Goal: Task Accomplishment & Management: Complete application form

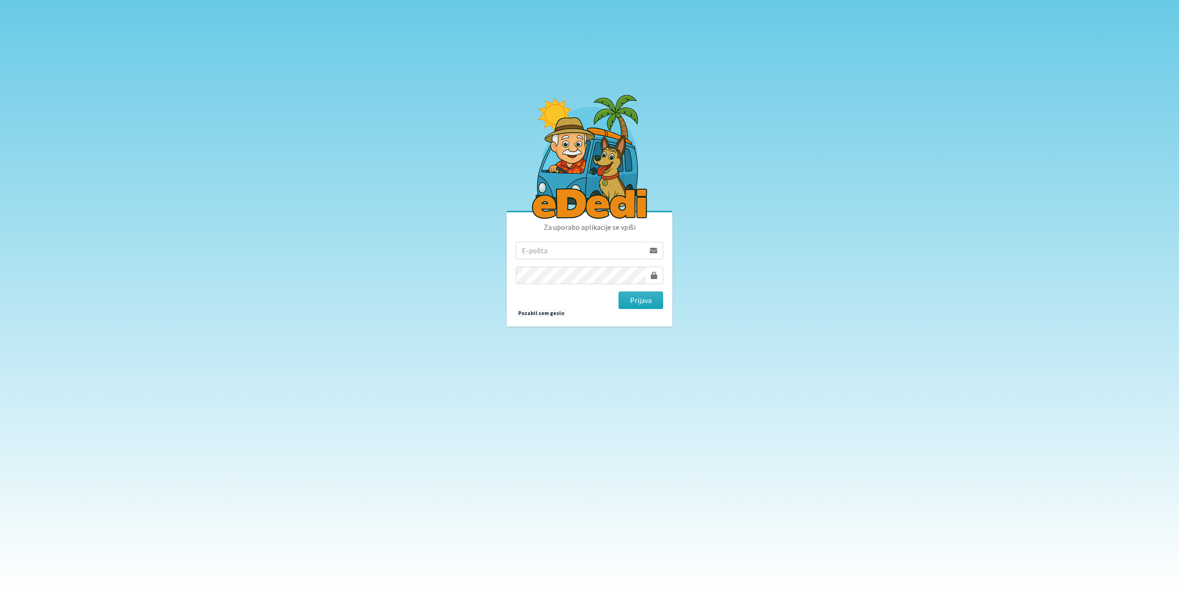
click at [595, 253] on input "email" at bounding box center [580, 250] width 129 height 17
type input "[EMAIL_ADDRESS][DOMAIN_NAME]"
click at [641, 307] on button "Prijava" at bounding box center [640, 300] width 45 height 17
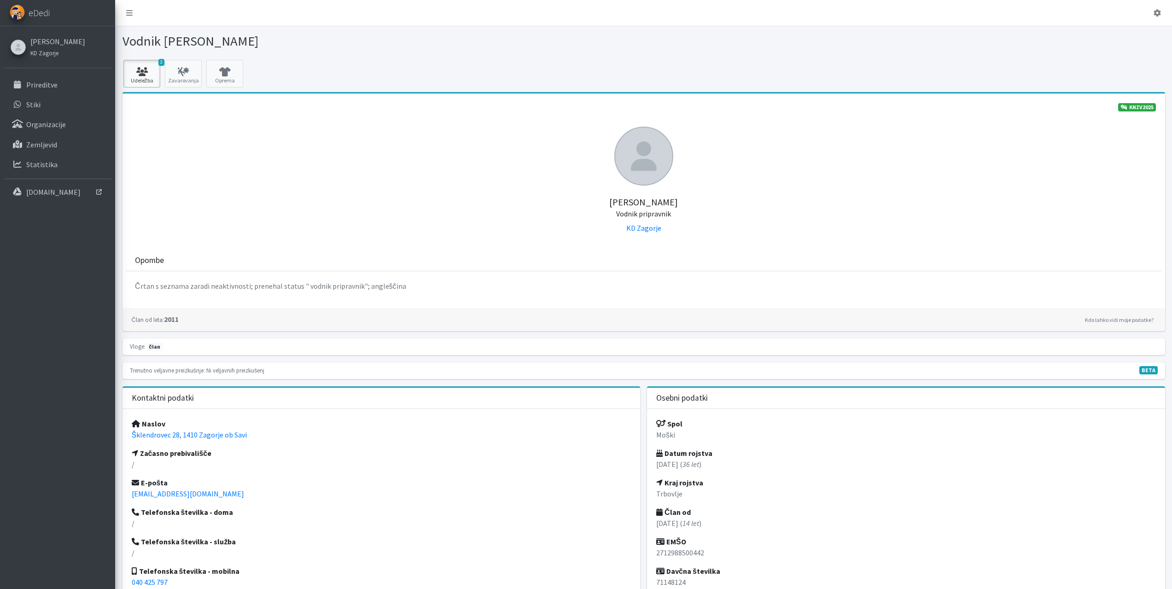
click at [144, 79] on link "2 Udeležba" at bounding box center [141, 74] width 37 height 28
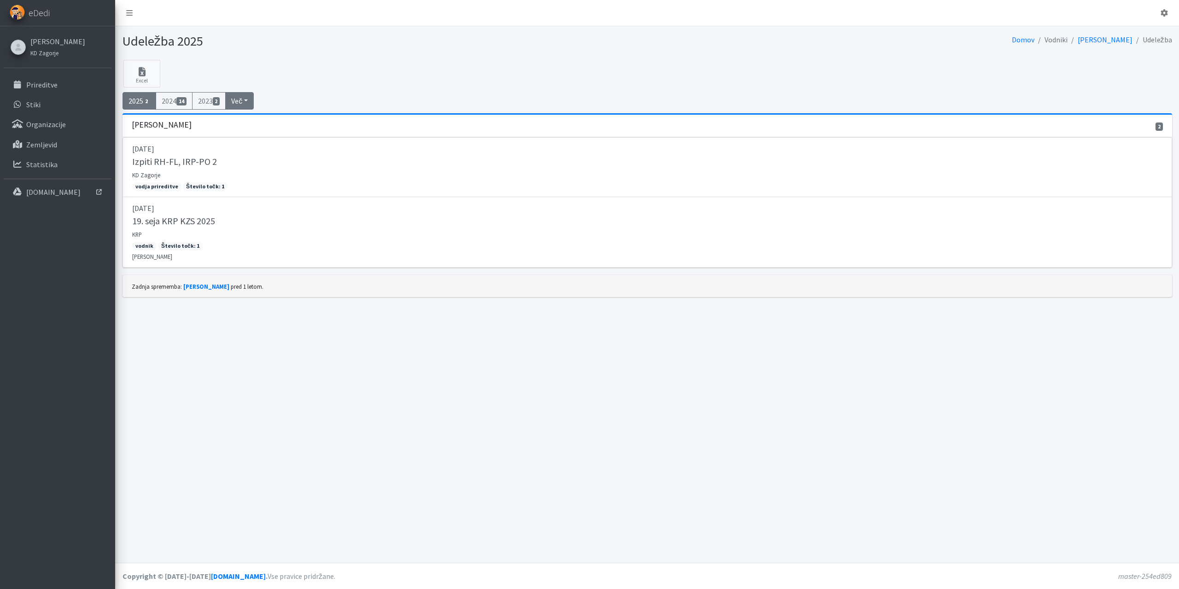
click at [246, 98] on button "Več" at bounding box center [239, 100] width 29 height 17
click at [254, 175] on link "2012 8" at bounding box center [262, 181] width 73 height 15
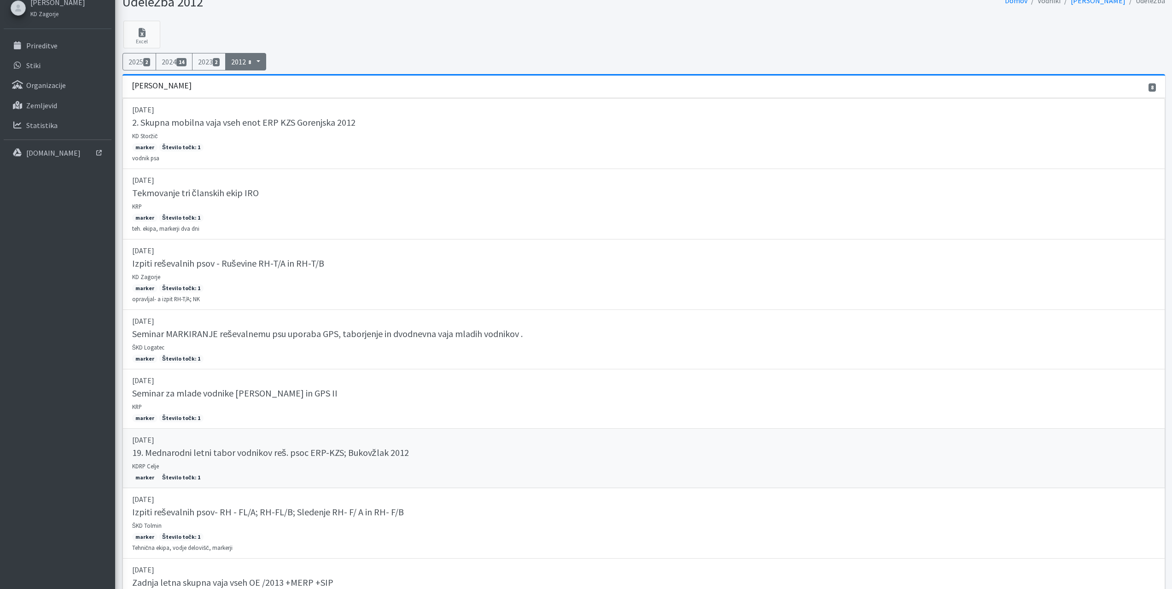
scroll to position [85, 0]
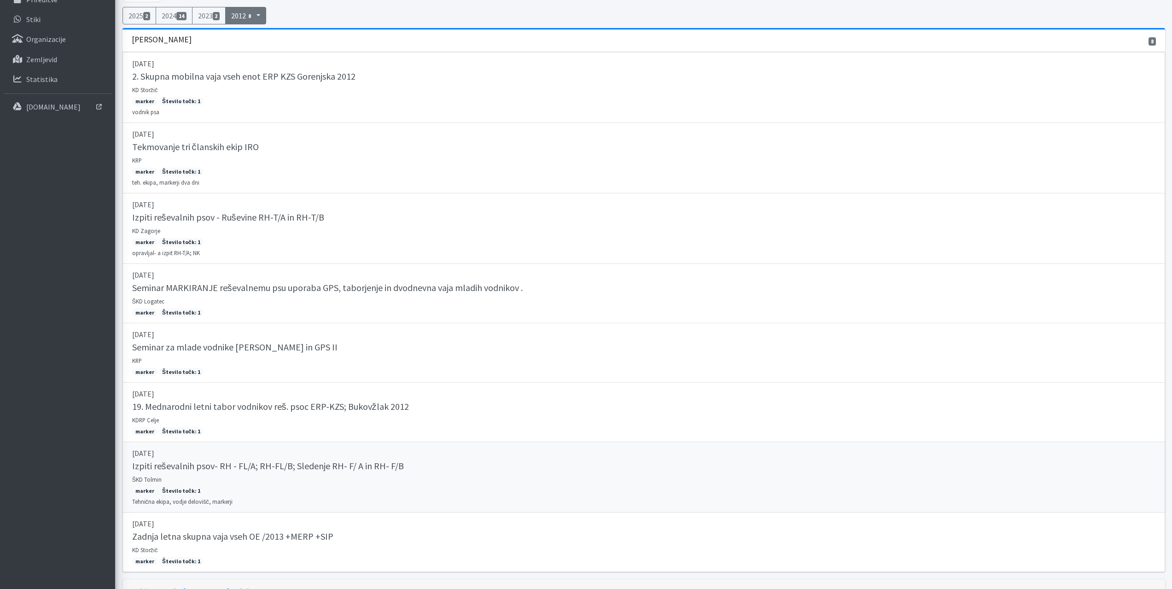
click at [225, 465] on h5 "Izpiti reševalnih psov- RH - FL/A; RH-FL/B; Sledenje RH- F/ A in RH- F/B" at bounding box center [268, 466] width 272 height 11
click at [193, 404] on h5 "19. Mednarodni letni tabor vodnikov reš. psoc ERP-KZS; Bukovžlak 2012" at bounding box center [270, 406] width 277 height 11
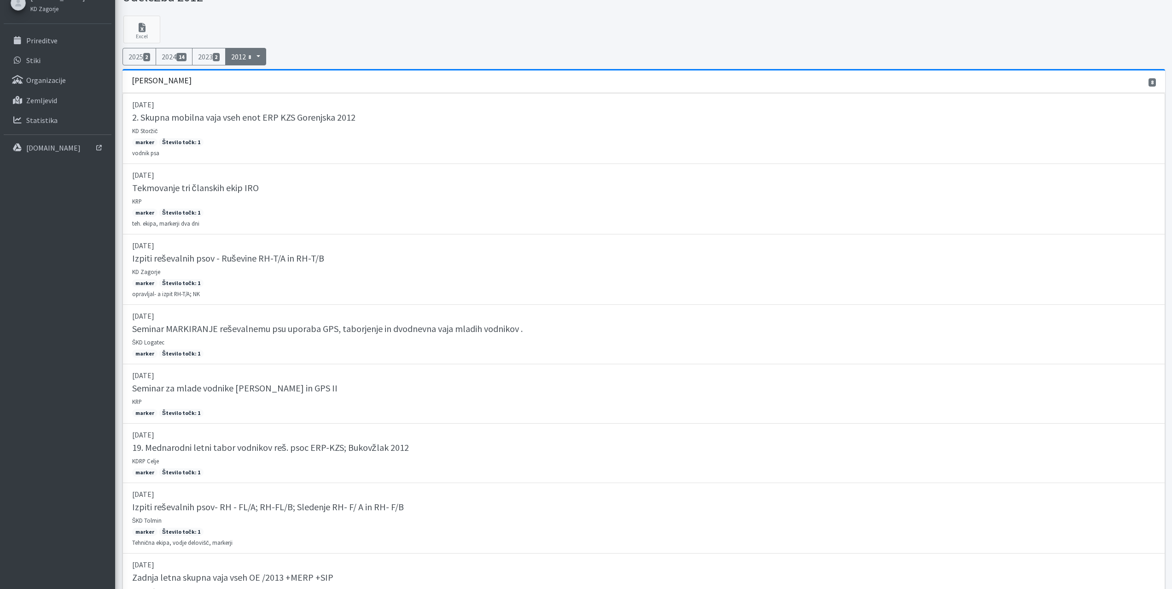
scroll to position [0, 0]
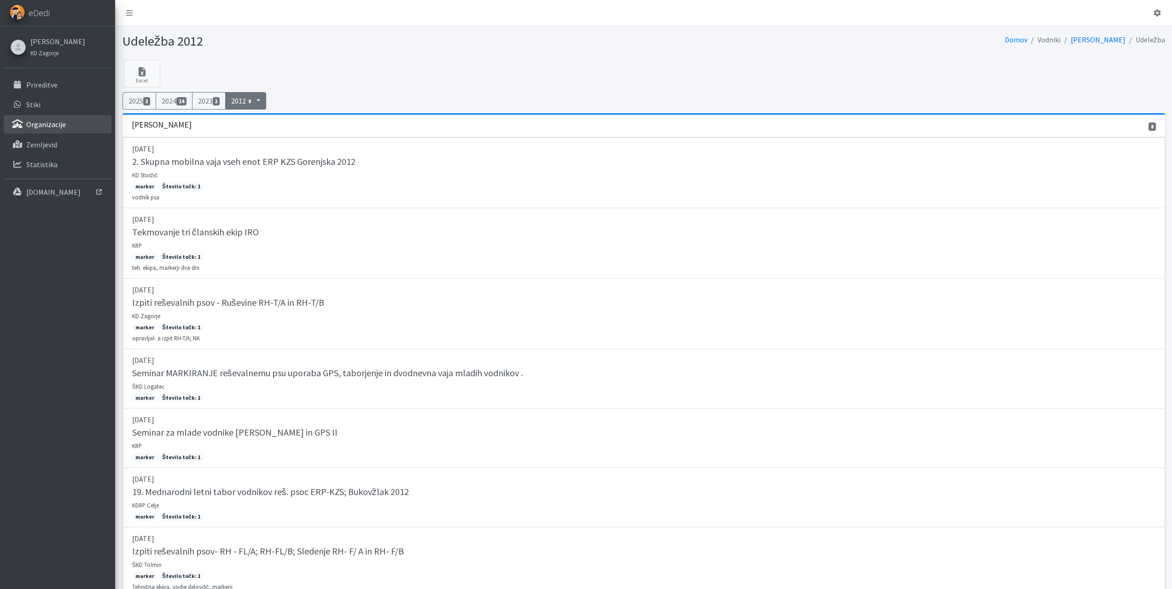
click at [42, 120] on p "Organizacije" at bounding box center [46, 124] width 40 height 9
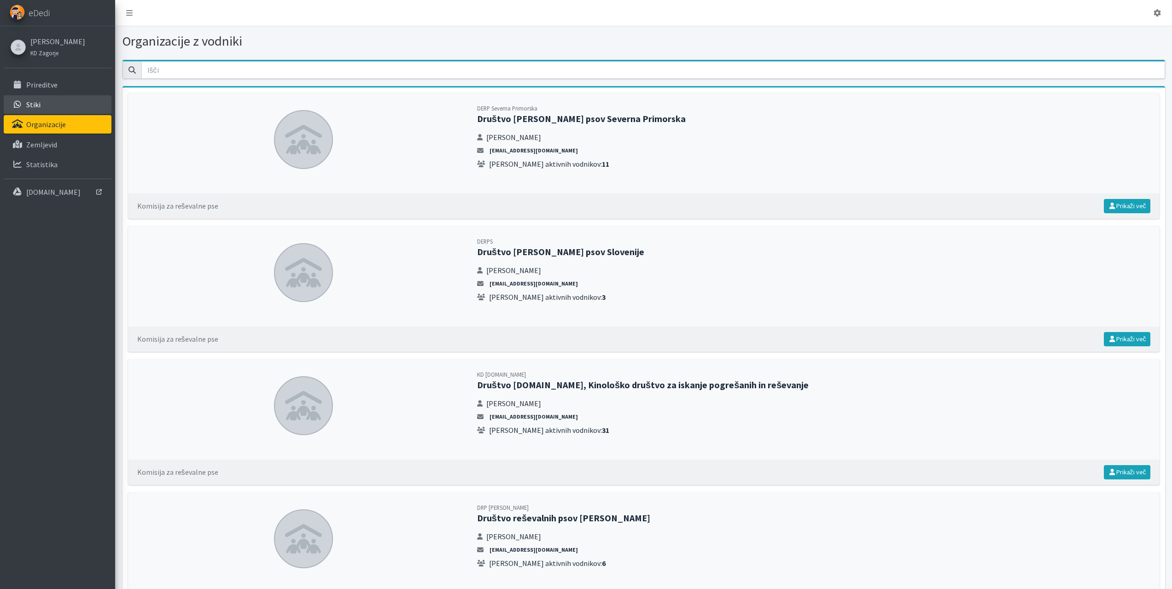
click at [41, 101] on link "Stiki" at bounding box center [58, 104] width 108 height 18
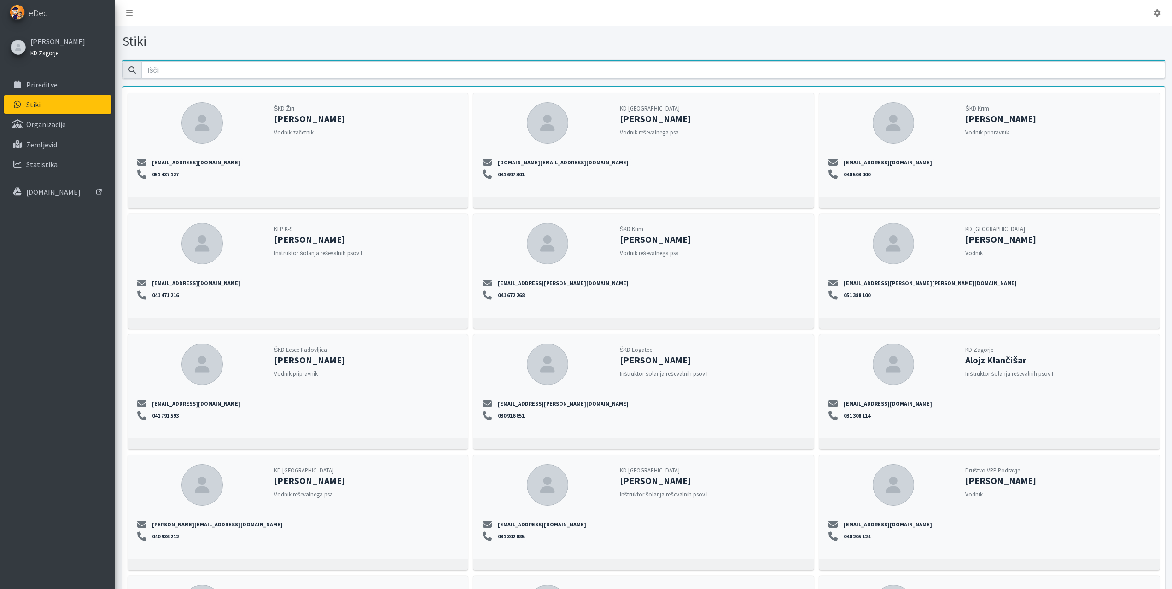
click at [46, 53] on small "KD Zagorje" at bounding box center [44, 52] width 28 height 7
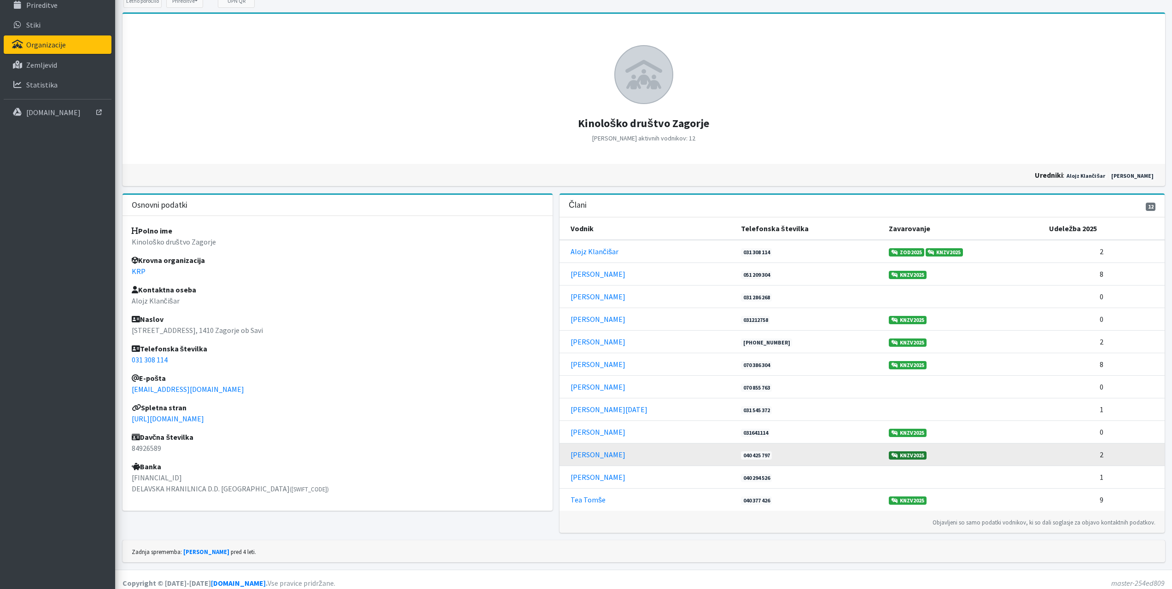
scroll to position [87, 0]
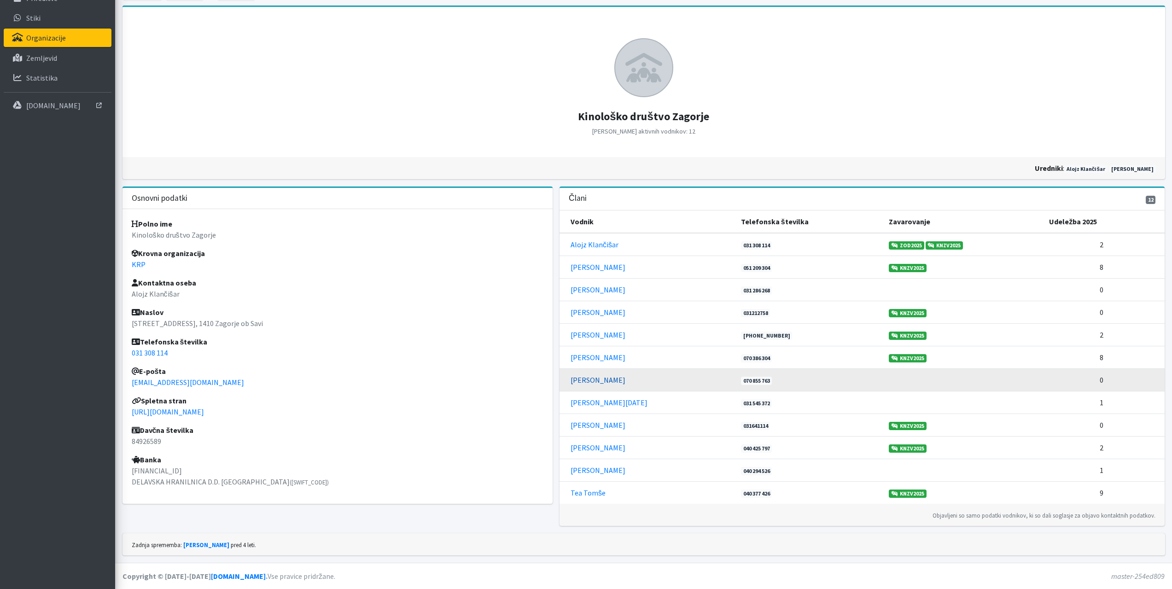
click at [589, 378] on link "[PERSON_NAME]" at bounding box center [598, 379] width 55 height 9
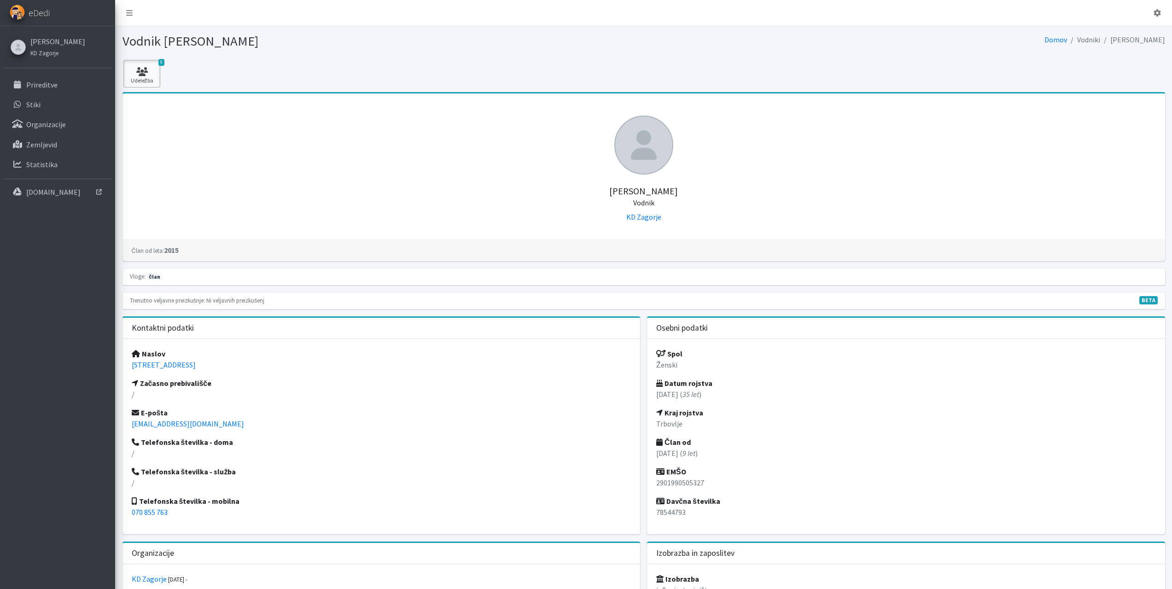
click at [150, 78] on link "0 Udeležba" at bounding box center [141, 74] width 37 height 28
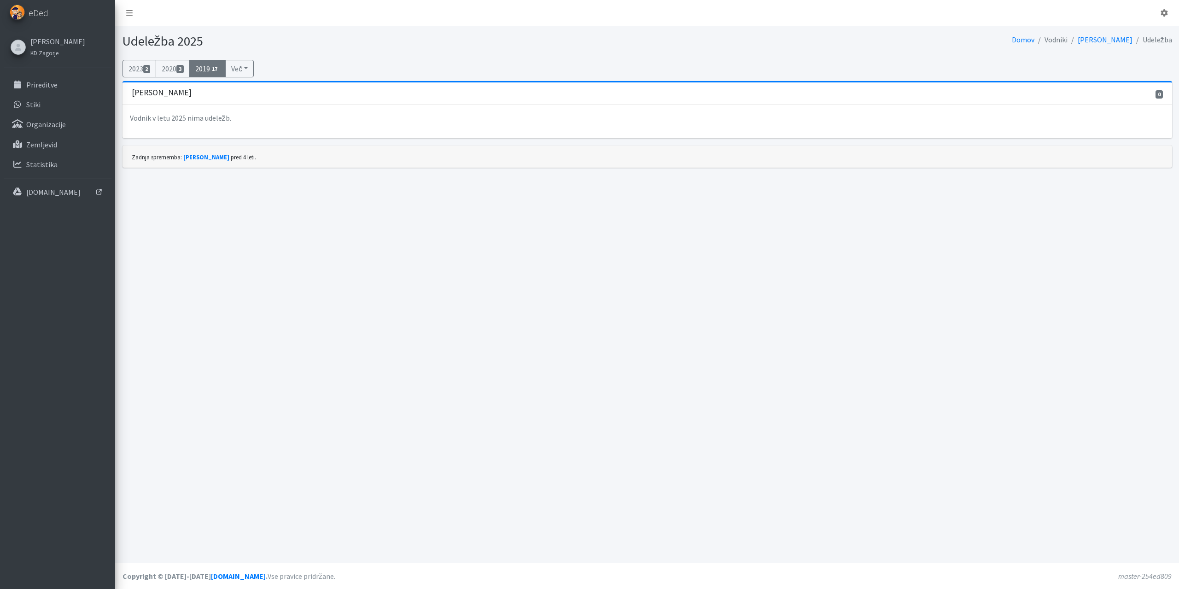
click at [194, 71] on link "2019 17" at bounding box center [207, 68] width 37 height 17
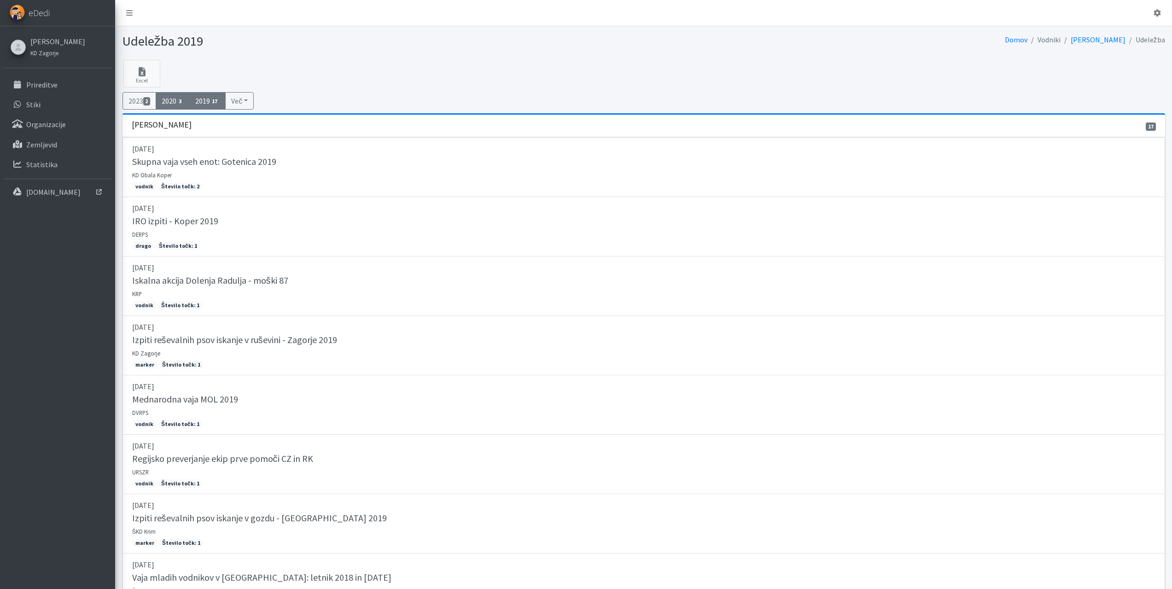
click at [166, 103] on link "2020 3" at bounding box center [173, 100] width 34 height 17
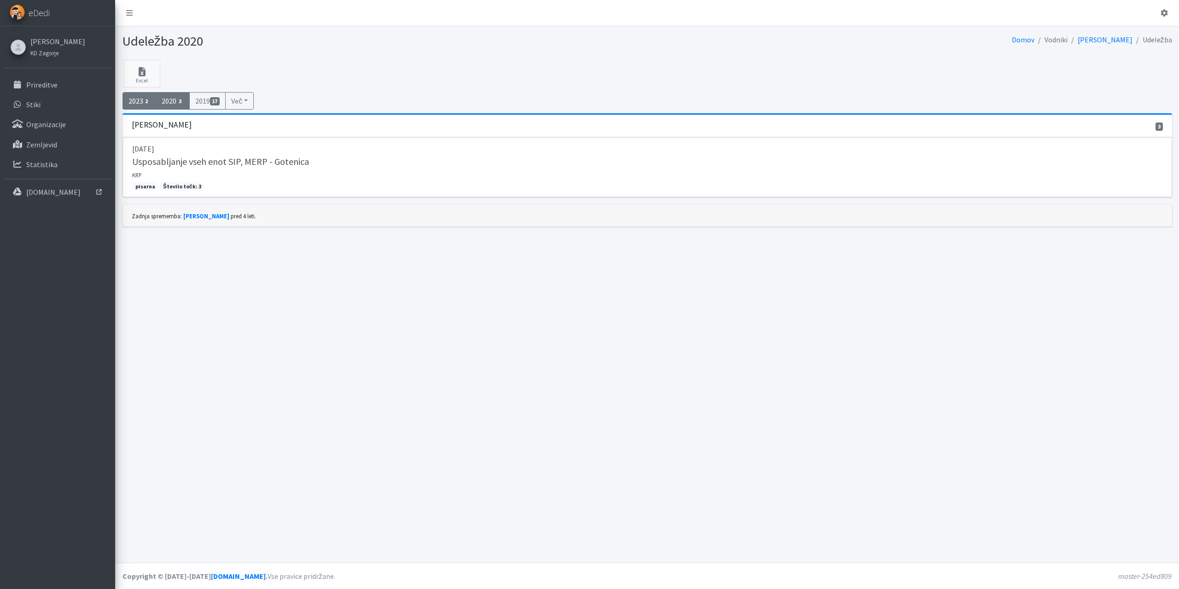
click at [142, 104] on link "2023 2" at bounding box center [139, 100] width 34 height 17
click at [197, 160] on h5 "6. Odprto državno prvenstvo reševalnih psov - IRO IZPITI" at bounding box center [243, 161] width 222 height 11
click at [239, 104] on button "Več" at bounding box center [239, 100] width 29 height 17
click at [245, 153] on link "2016 30" at bounding box center [262, 151] width 73 height 15
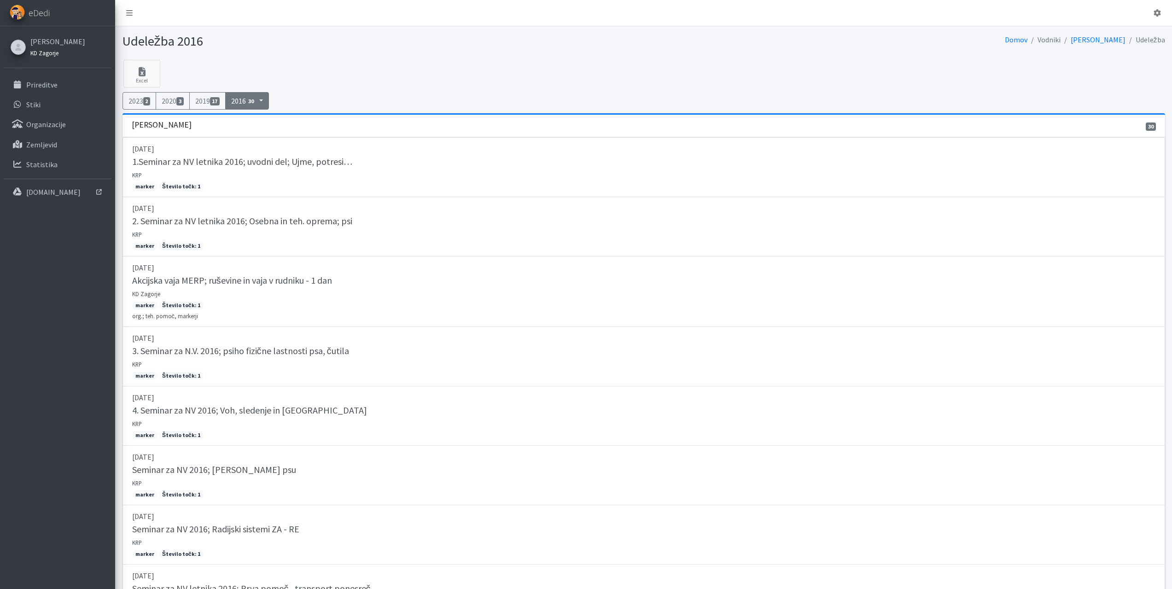
click at [46, 53] on small "KD Zagorje" at bounding box center [44, 52] width 28 height 7
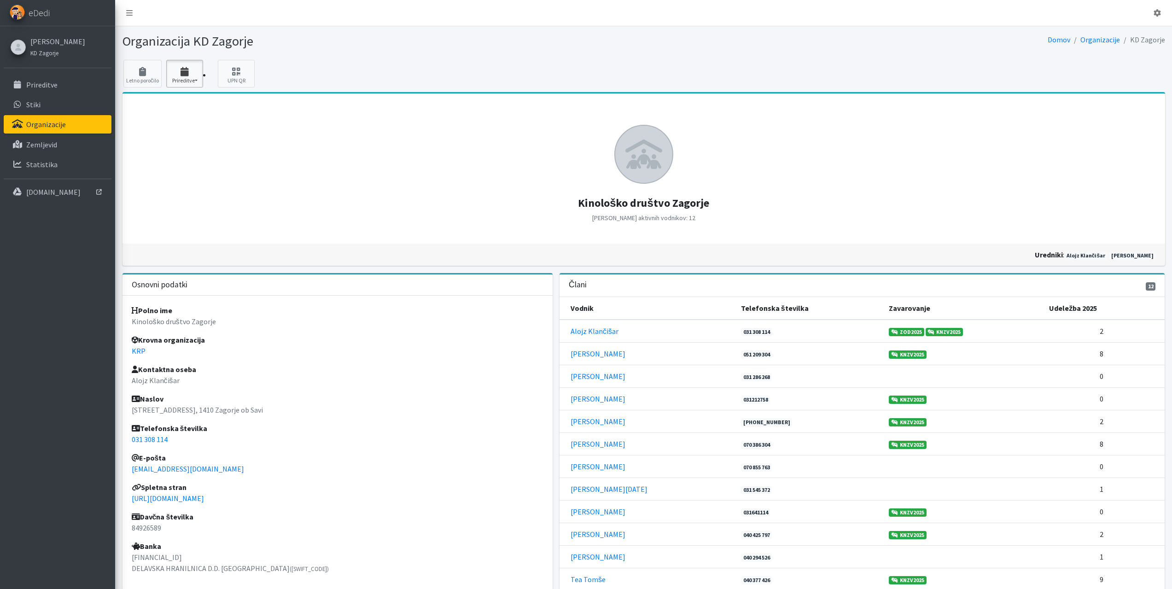
click at [189, 73] on icon "button" at bounding box center [184, 71] width 31 height 9
click at [187, 103] on link "2025 3" at bounding box center [203, 100] width 73 height 15
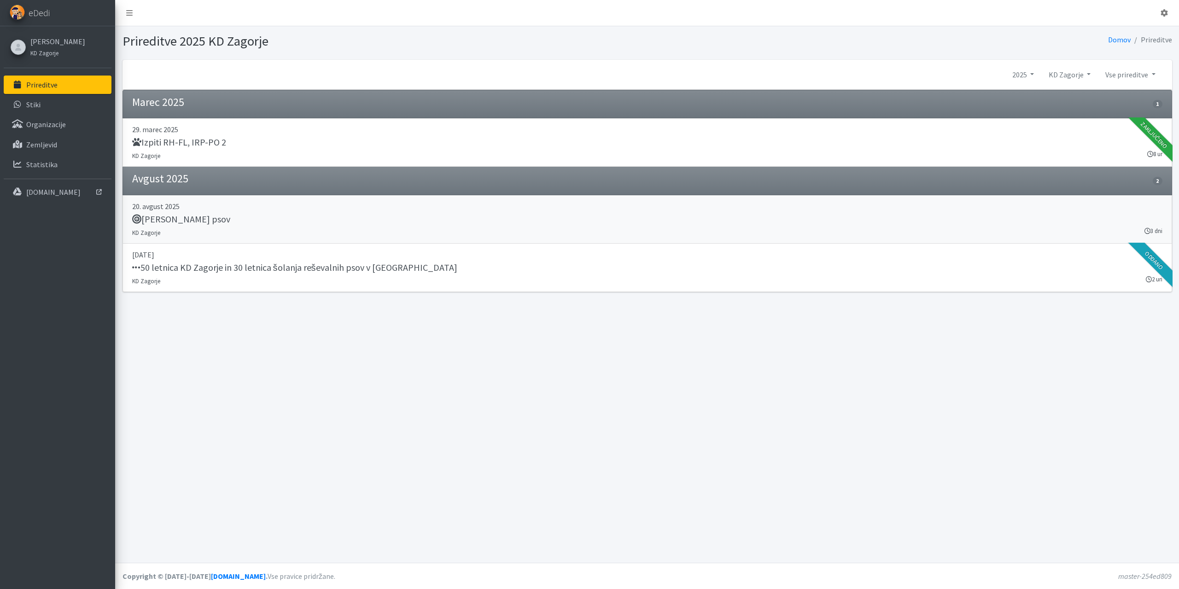
click at [195, 231] on link "20. avgust 2025 Tabor reševalnih psov KD Zagorje 3 dni" at bounding box center [647, 219] width 1050 height 48
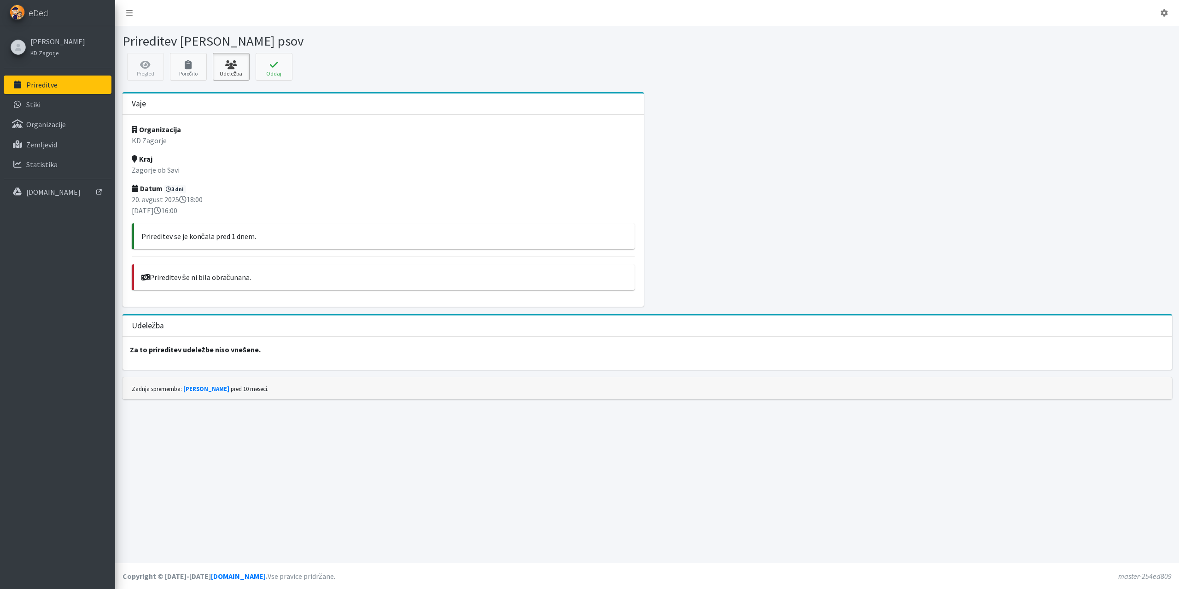
click at [239, 68] on icon at bounding box center [231, 64] width 31 height 9
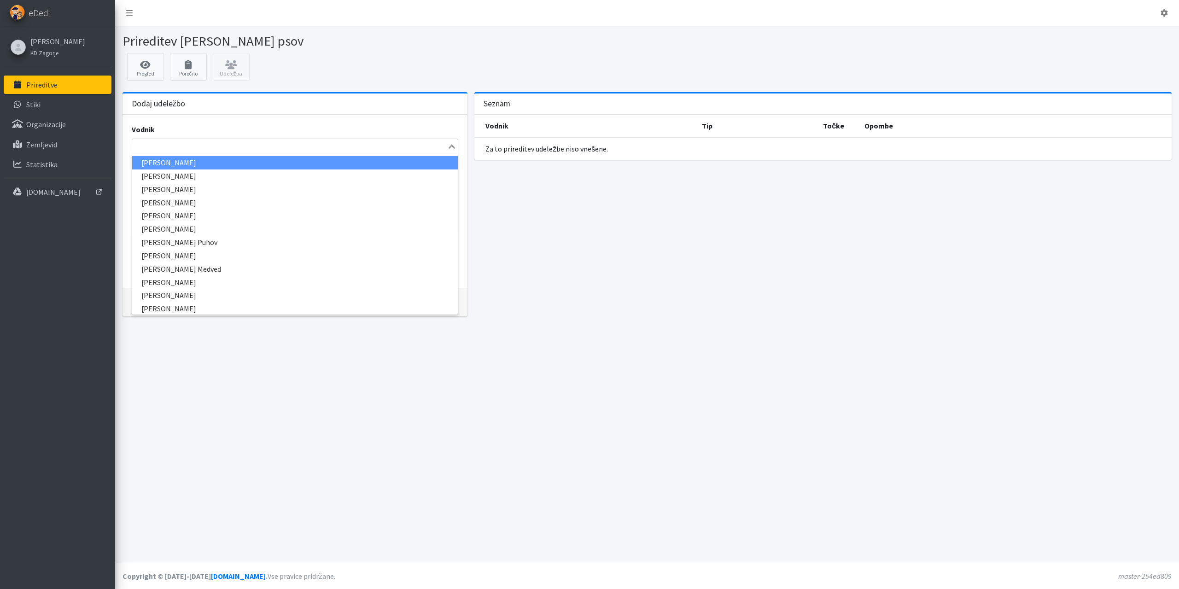
click at [254, 139] on div "Search for option" at bounding box center [289, 145] width 315 height 13
type input "klara"
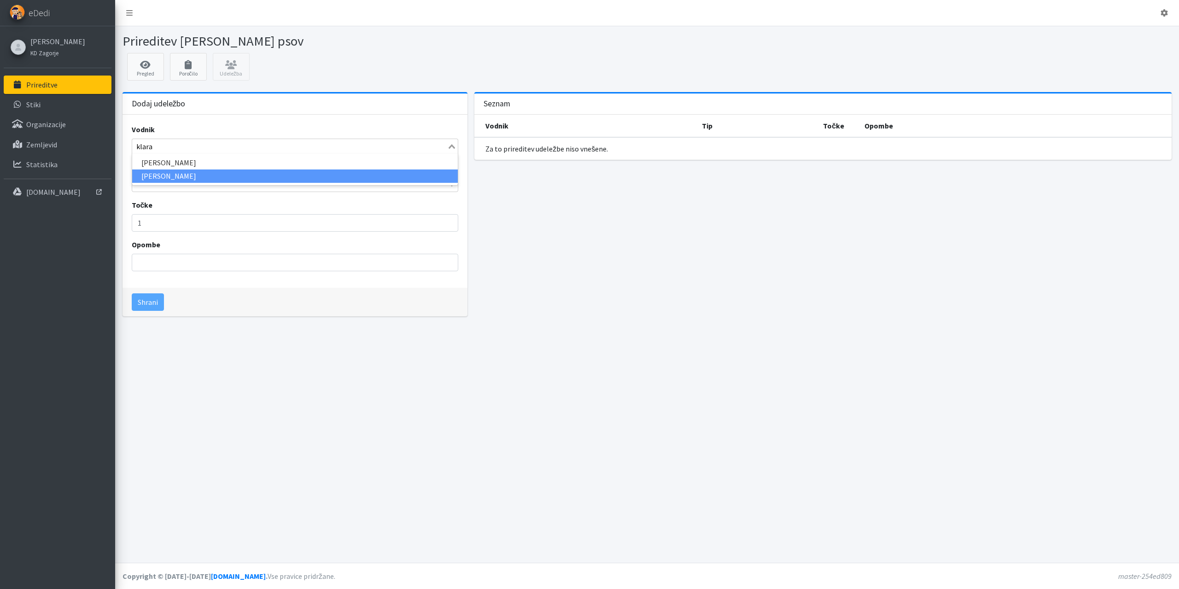
click at [177, 170] on li "[PERSON_NAME]" at bounding box center [295, 175] width 326 height 13
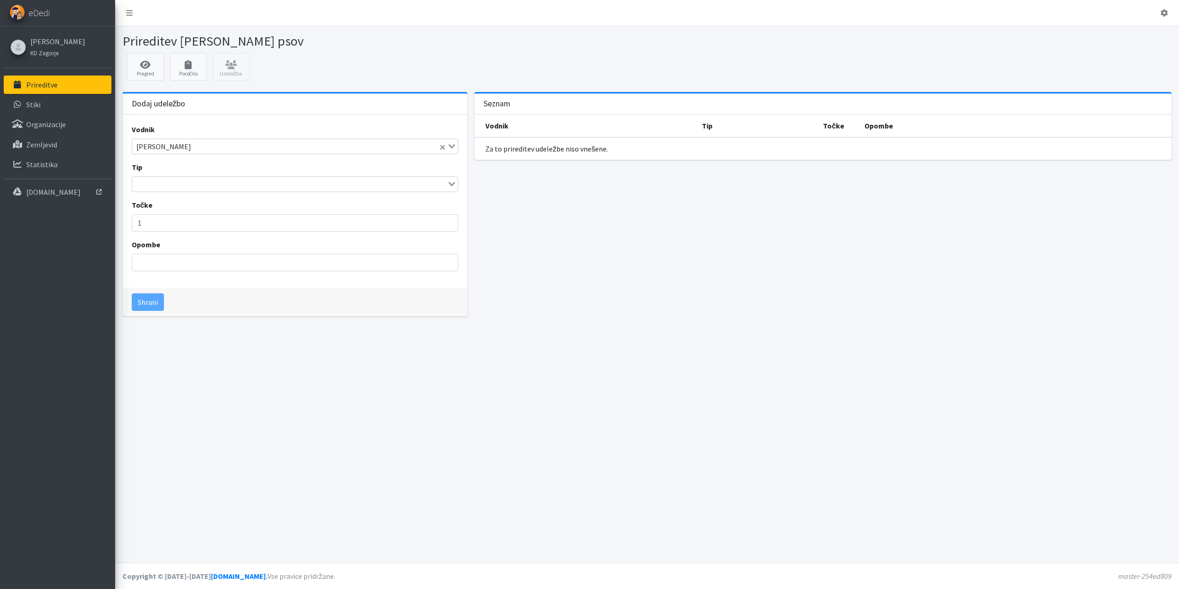
click at [173, 184] on input "Search for option" at bounding box center [290, 184] width 314 height 11
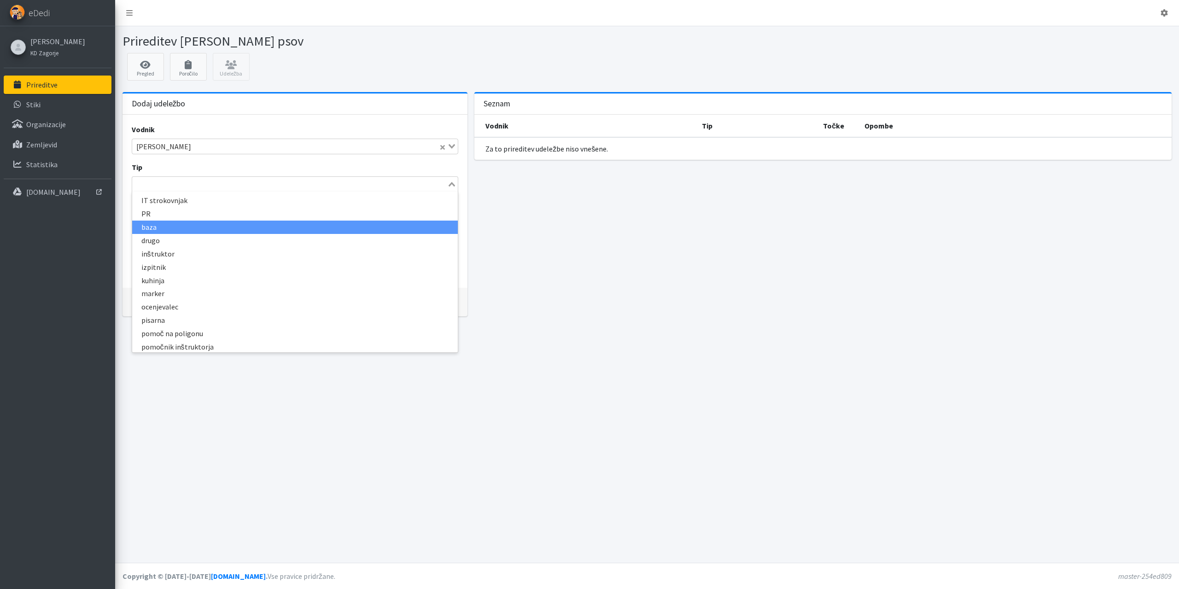
click at [185, 228] on li "baza" at bounding box center [295, 227] width 326 height 13
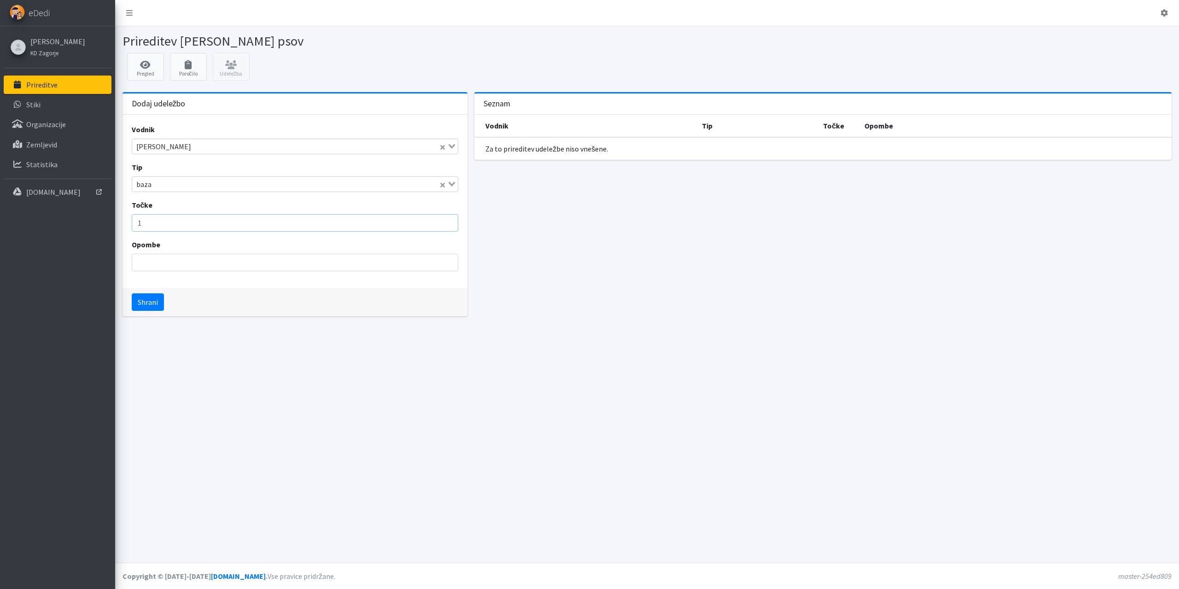
drag, startPoint x: 161, startPoint y: 222, endPoint x: 105, endPoint y: 221, distance: 55.7
click at [105, 221] on div "Odjavi se eDedi [PERSON_NAME] KD Zagorje" at bounding box center [589, 294] width 1179 height 589
type input "4"
click at [151, 302] on button "Shrani" at bounding box center [148, 301] width 32 height 17
click at [169, 143] on input "Search for option" at bounding box center [290, 146] width 314 height 11
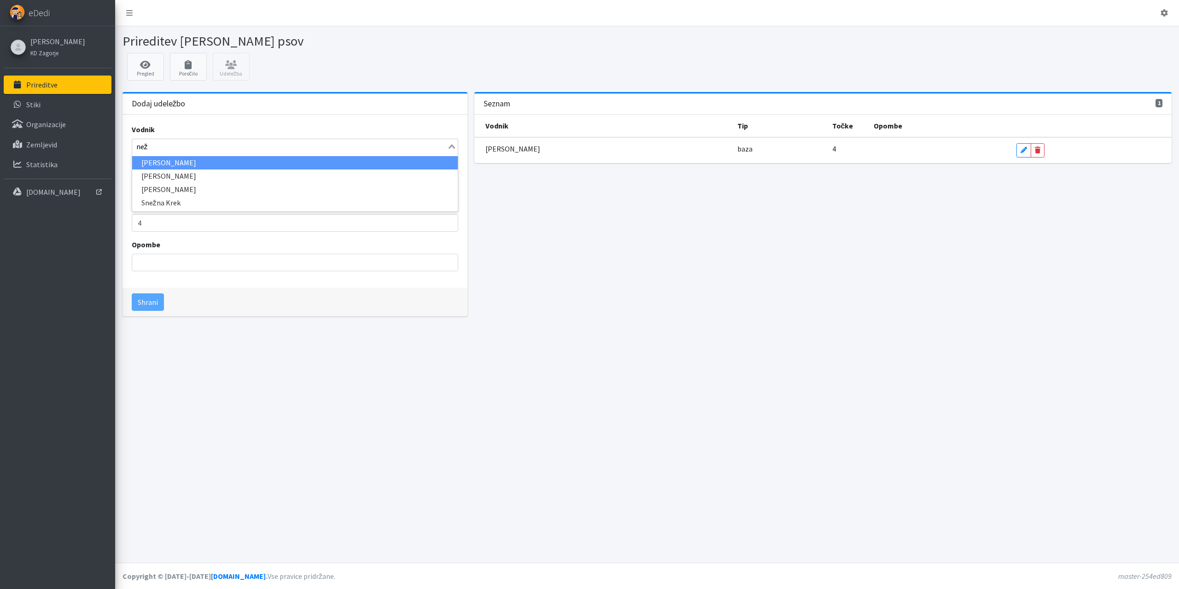
type input "neža"
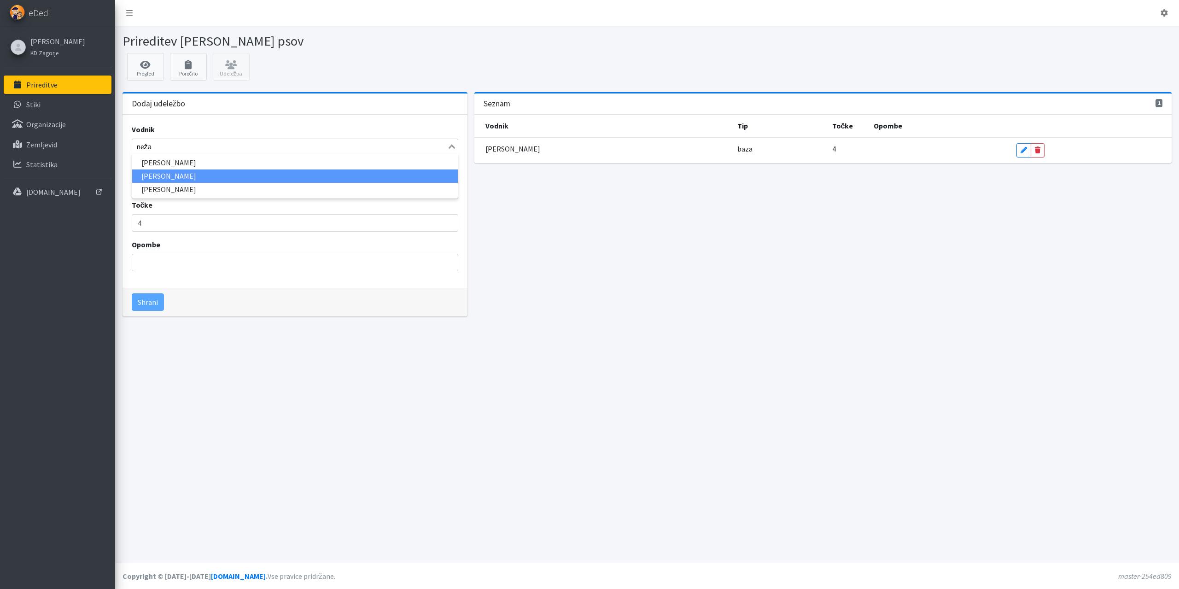
click at [154, 174] on li "[PERSON_NAME]" at bounding box center [295, 175] width 326 height 13
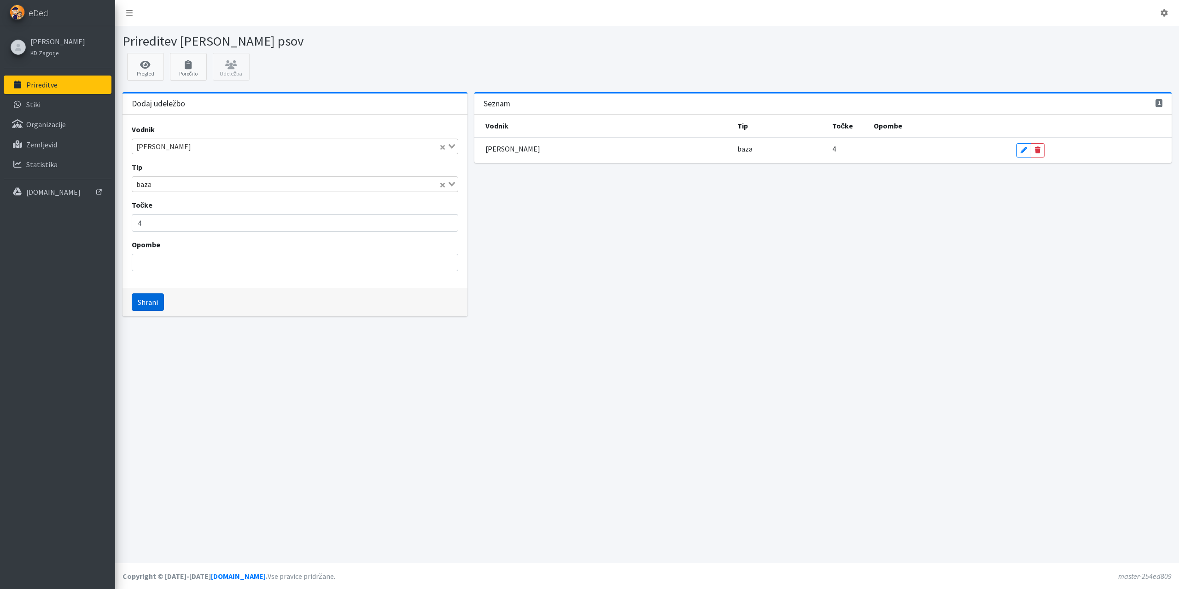
click at [153, 299] on button "Shrani" at bounding box center [148, 301] width 32 height 17
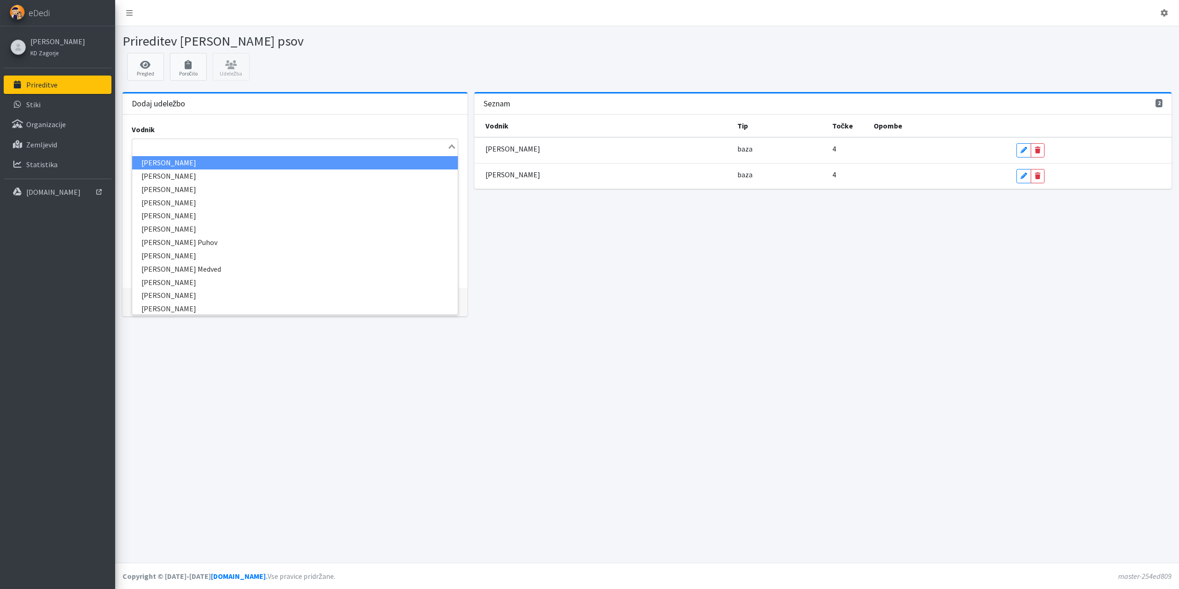
click at [169, 145] on input "Search for option" at bounding box center [290, 146] width 314 height 11
type input "tea"
click at [161, 166] on li "Tea Tomše" at bounding box center [295, 162] width 326 height 13
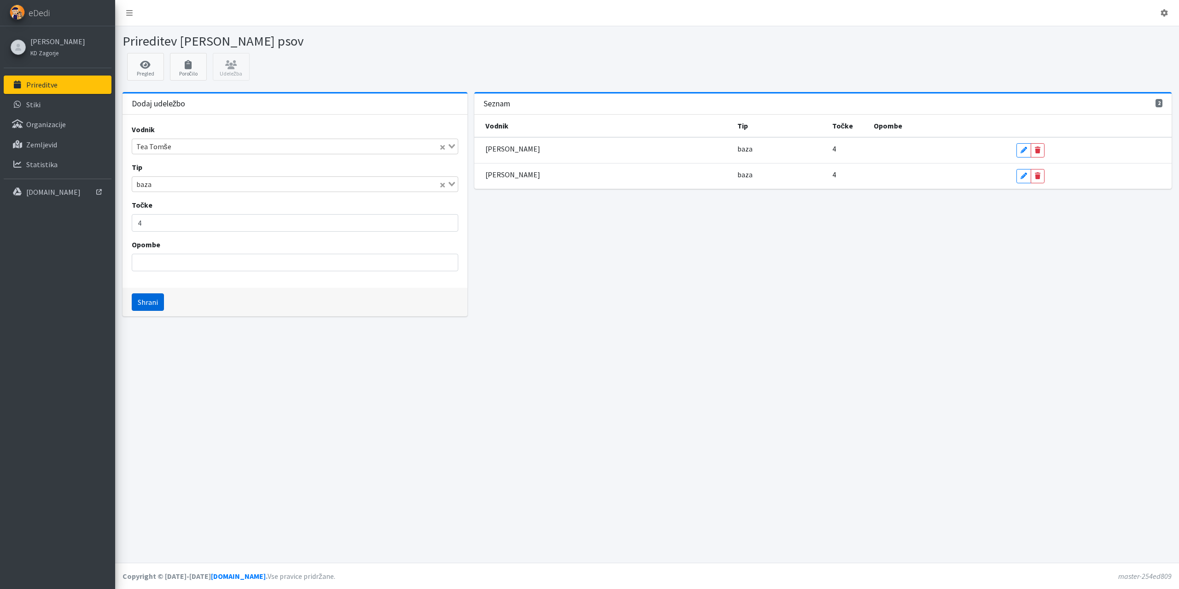
click at [149, 302] on button "Shrani" at bounding box center [148, 301] width 32 height 17
click at [160, 151] on input "Search for option" at bounding box center [290, 146] width 314 height 11
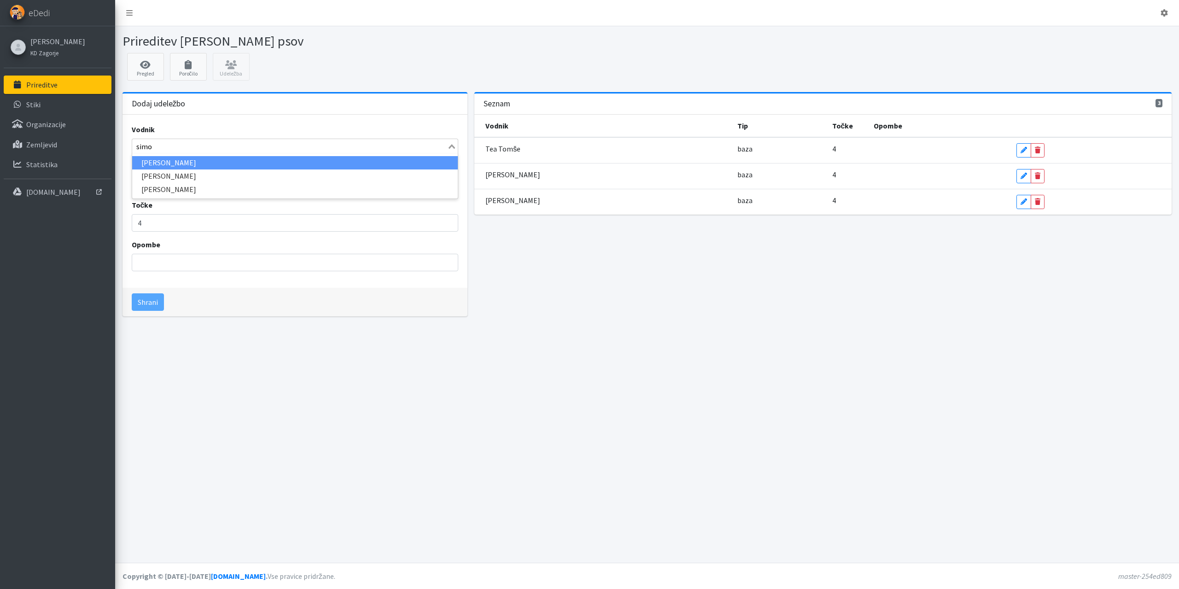
type input "simon"
click at [160, 163] on li "[PERSON_NAME]" at bounding box center [295, 162] width 326 height 13
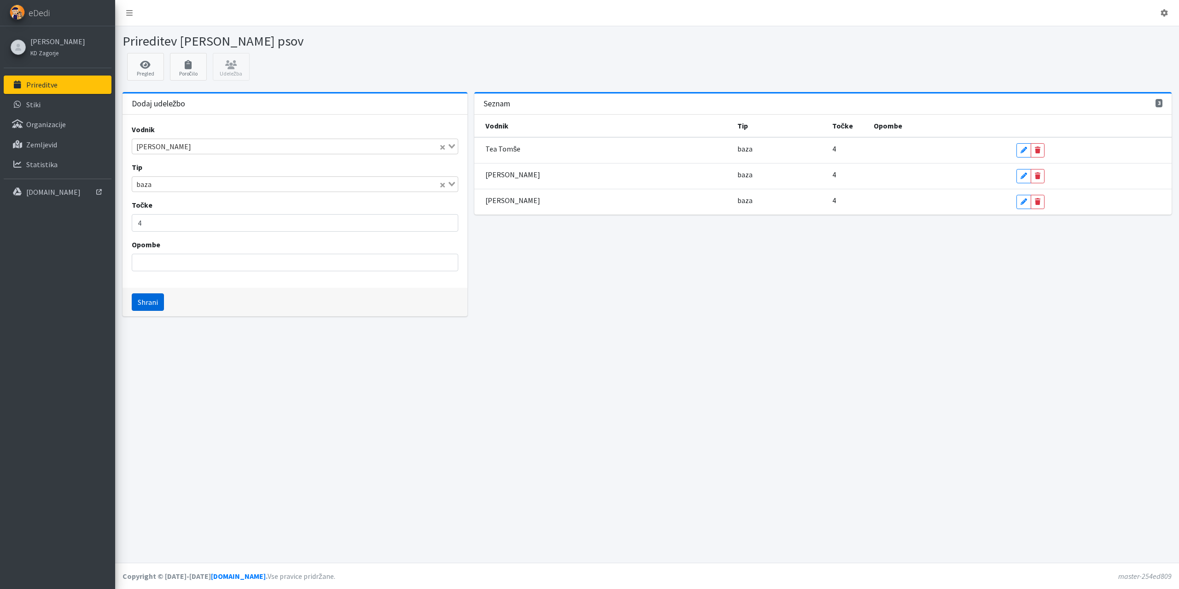
click at [149, 304] on button "Shrani" at bounding box center [148, 301] width 32 height 17
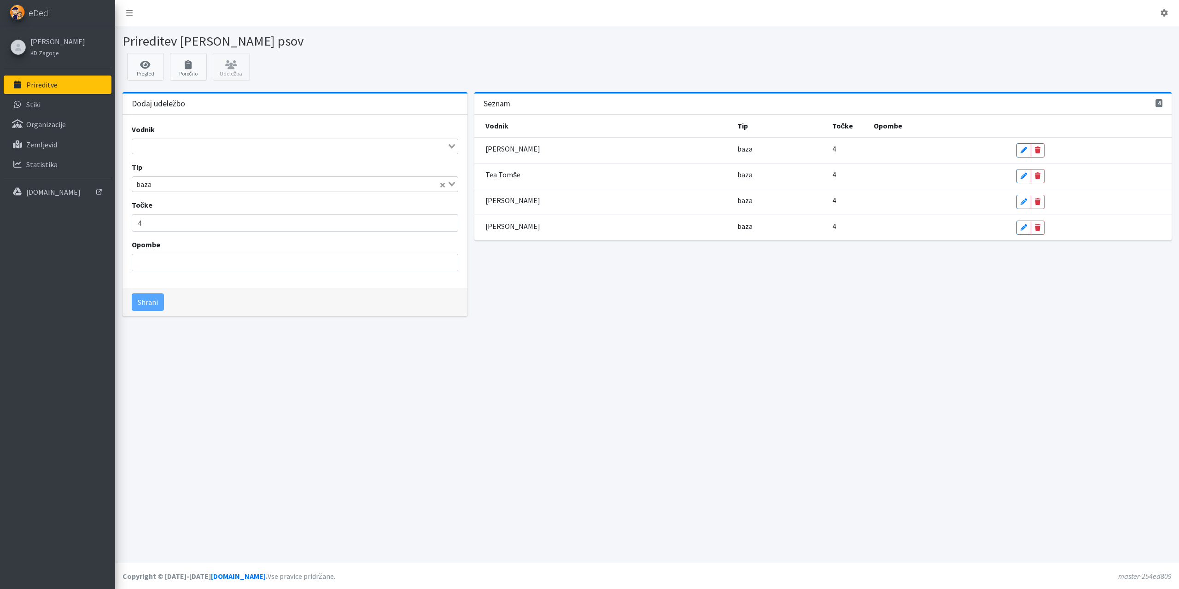
click at [169, 146] on input "Search for option" at bounding box center [290, 146] width 314 height 11
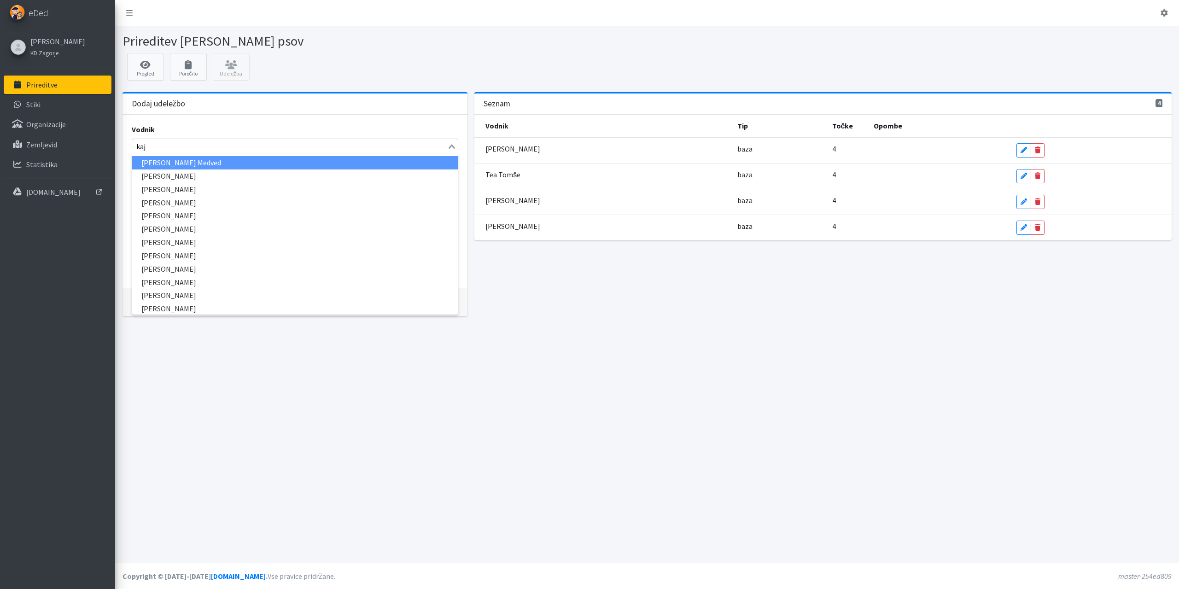
type input "kaja"
click at [157, 164] on li "Kaja Kolenc" at bounding box center [295, 162] width 326 height 13
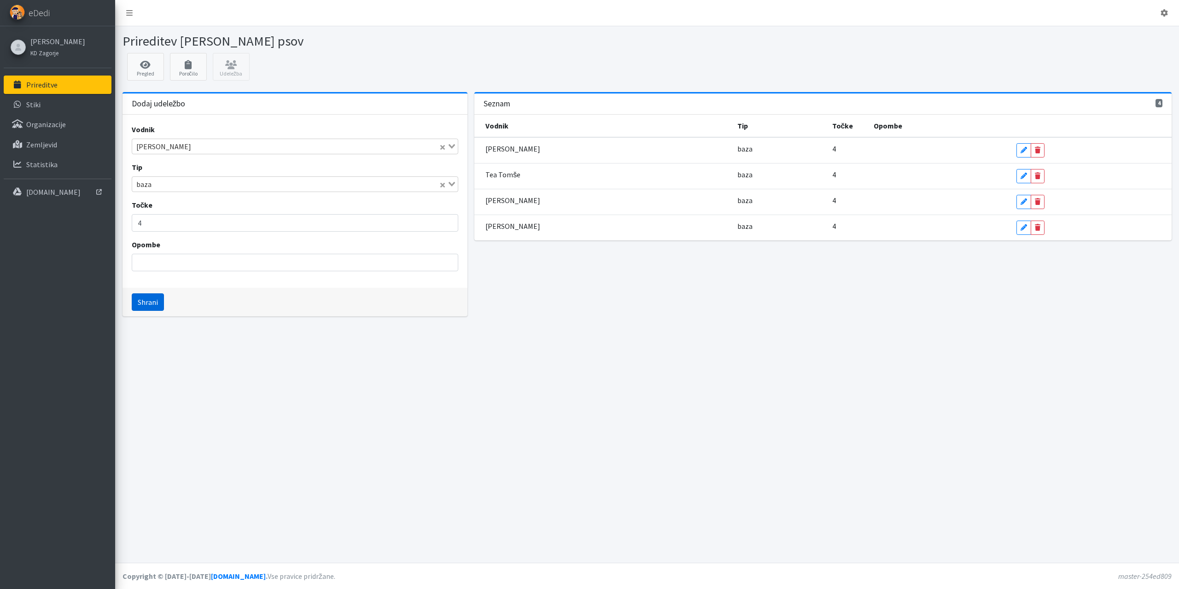
click at [155, 299] on button "Shrani" at bounding box center [148, 301] width 32 height 17
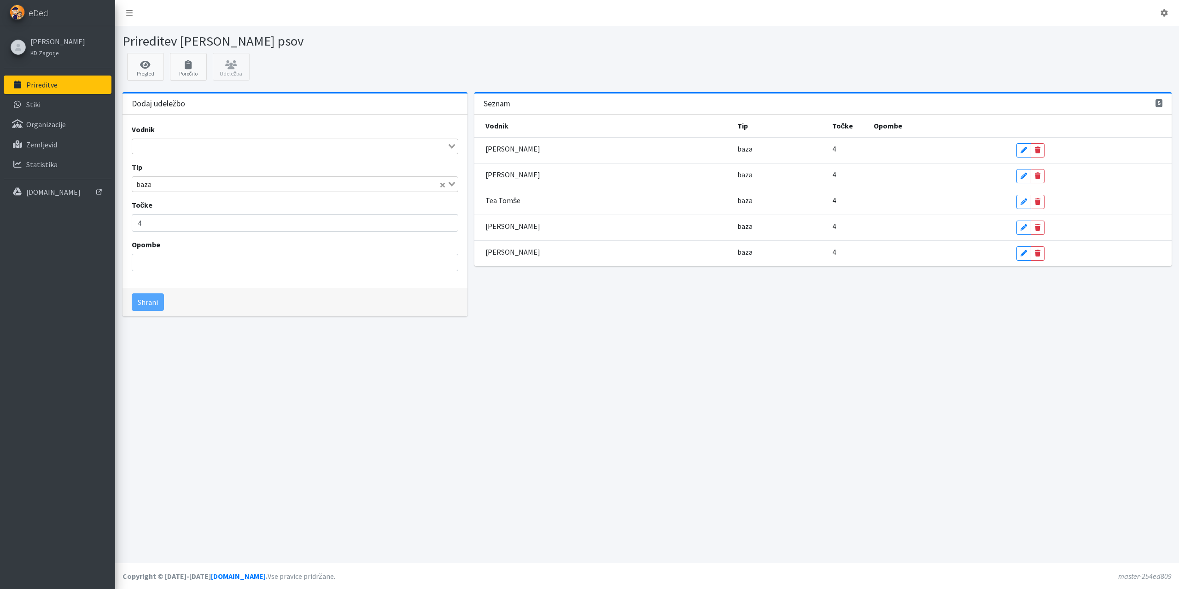
click at [166, 134] on div "Vodnik Loading..." at bounding box center [295, 139] width 327 height 30
click at [162, 142] on input "Search for option" at bounding box center [290, 146] width 314 height 11
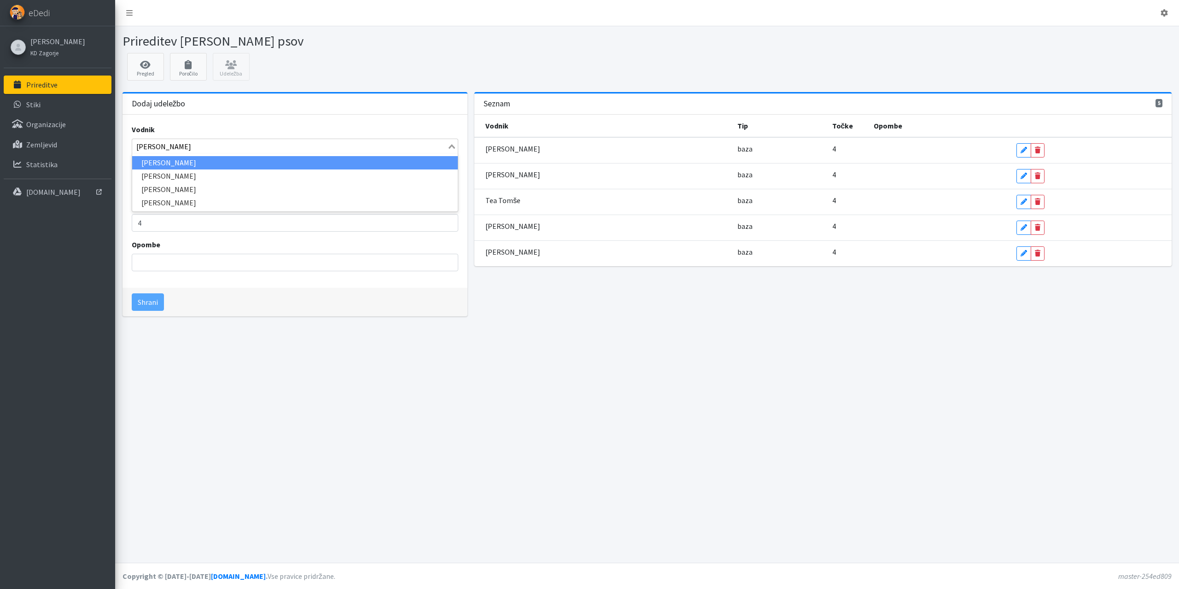
type input "karli"
click at [152, 165] on li "Karli Zupan" at bounding box center [295, 162] width 326 height 13
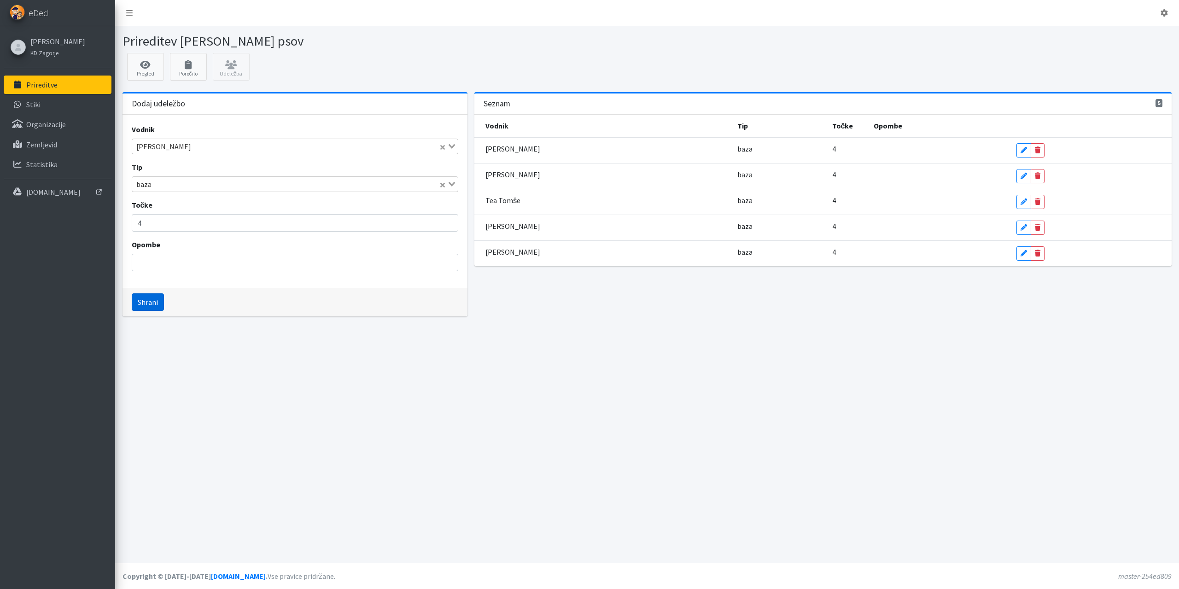
click at [151, 307] on button "Shrani" at bounding box center [148, 301] width 32 height 17
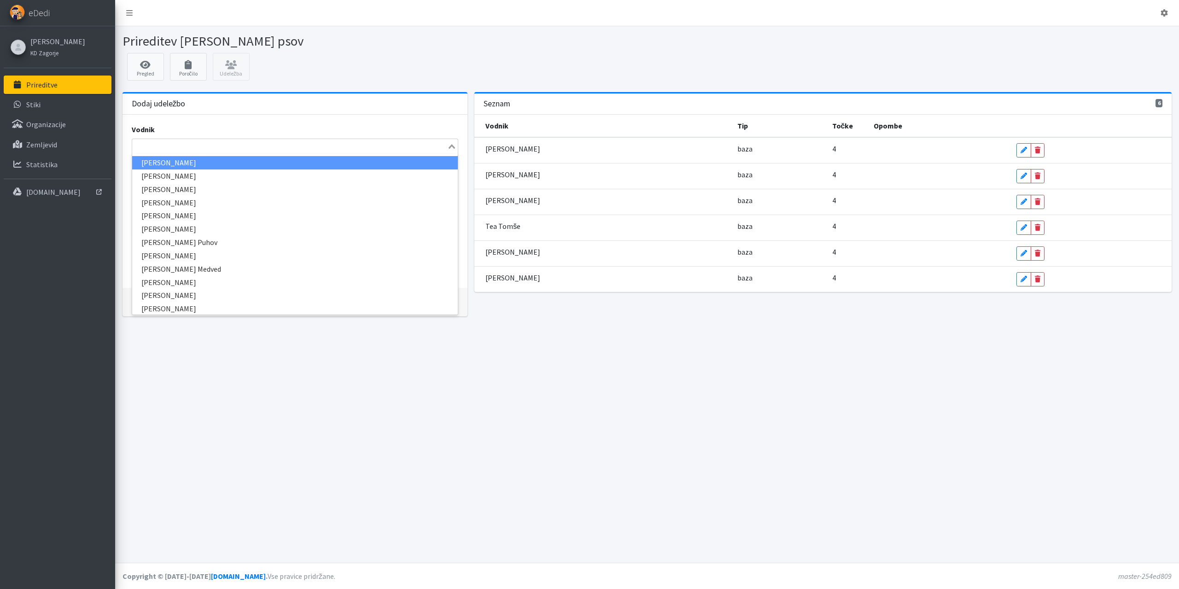
click at [176, 149] on input "Search for option" at bounding box center [290, 146] width 314 height 11
type input "stane"
click at [163, 163] on li "Stane Tomažič" at bounding box center [295, 162] width 326 height 13
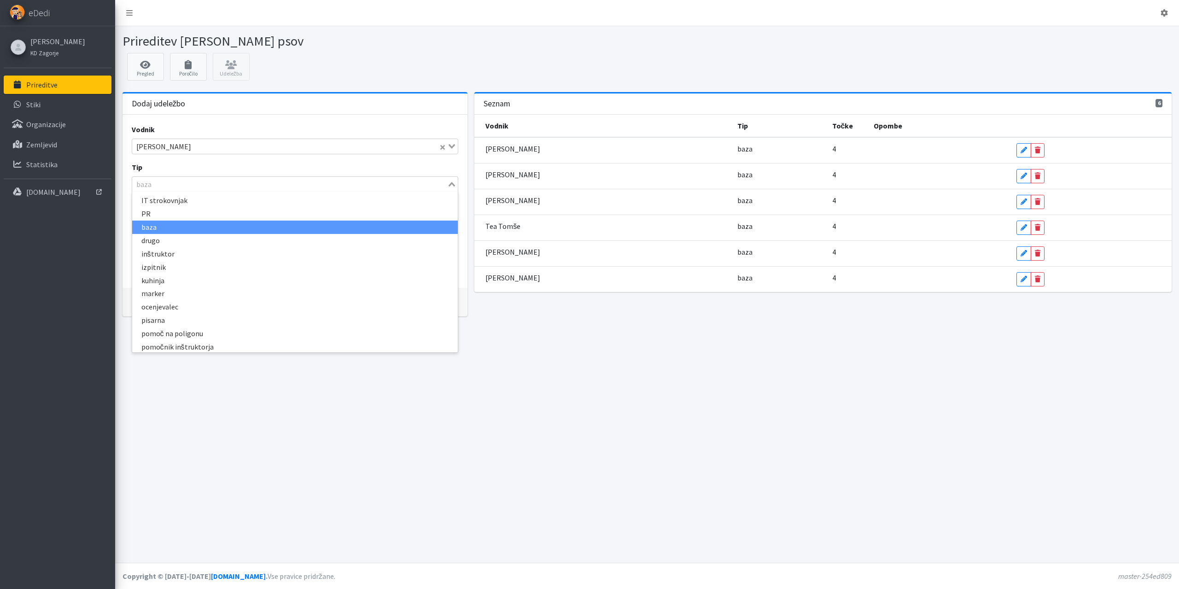
click at [160, 183] on input "Search for option" at bounding box center [290, 184] width 314 height 11
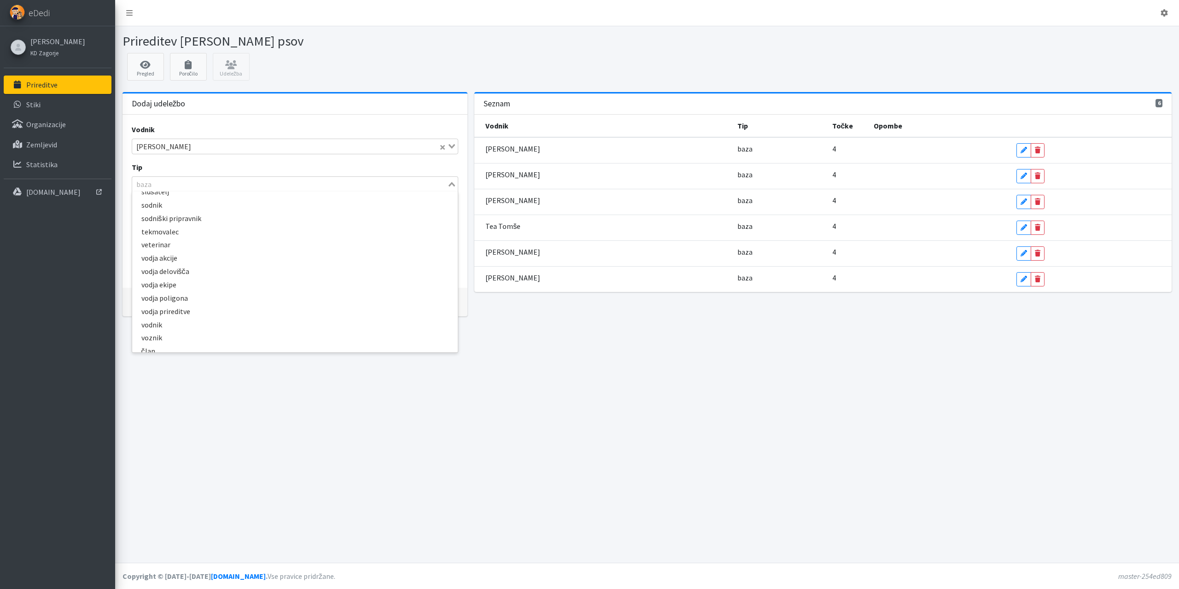
scroll to position [216, 0]
click at [169, 331] on li "voznik" at bounding box center [295, 329] width 326 height 13
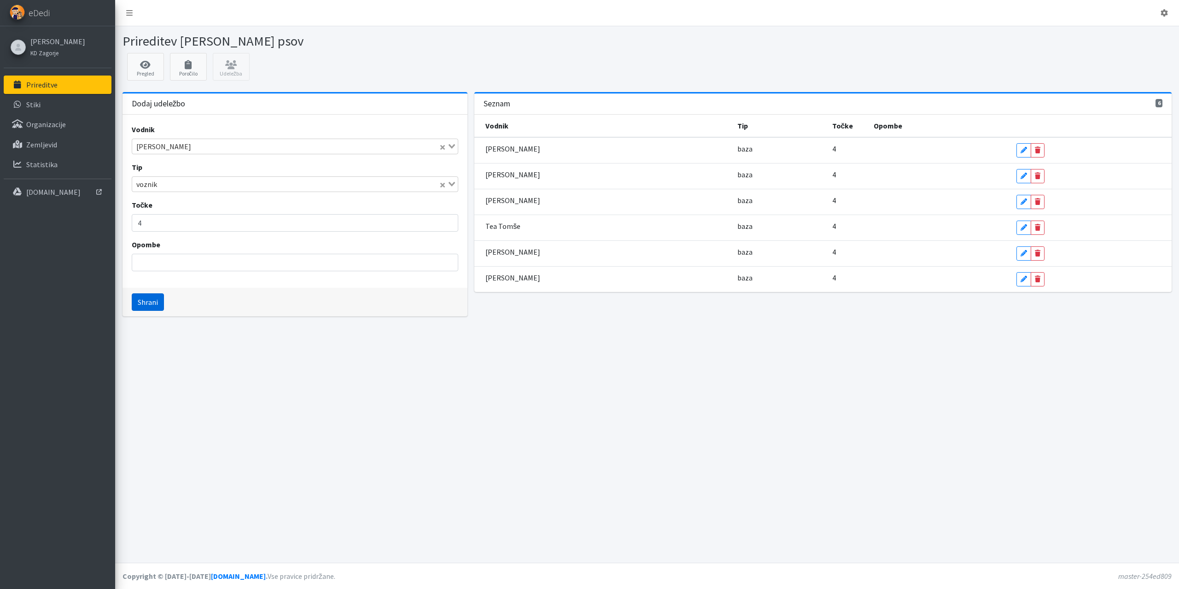
click at [152, 304] on button "Shrani" at bounding box center [148, 301] width 32 height 17
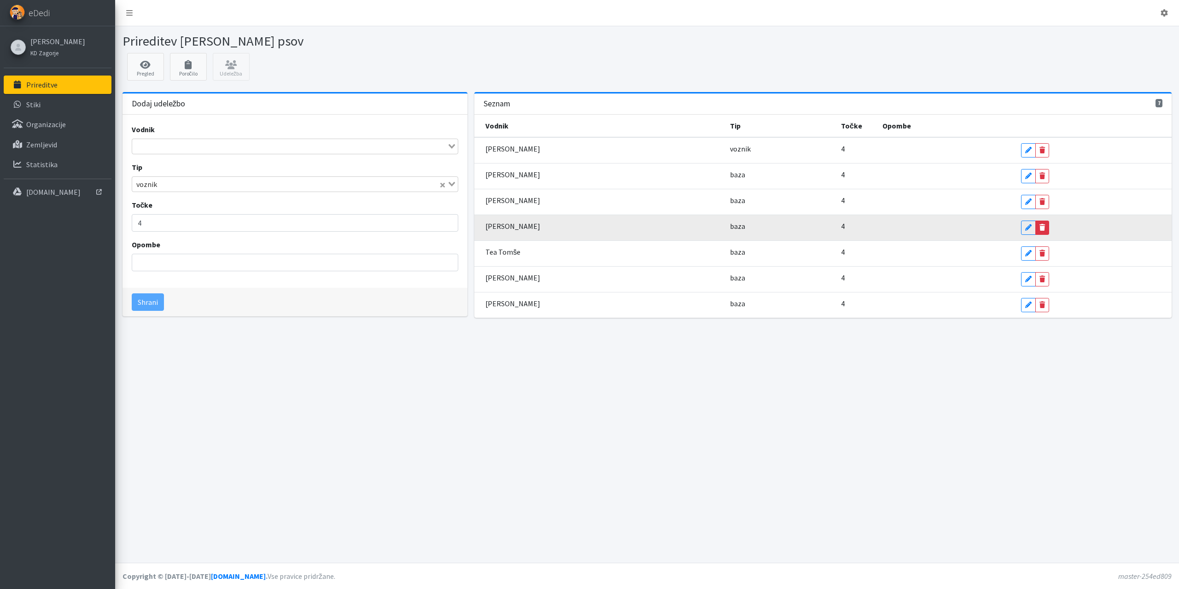
click at [1035, 231] on link "Delete" at bounding box center [1042, 228] width 14 height 14
click at [1025, 226] on icon at bounding box center [1028, 227] width 6 height 6
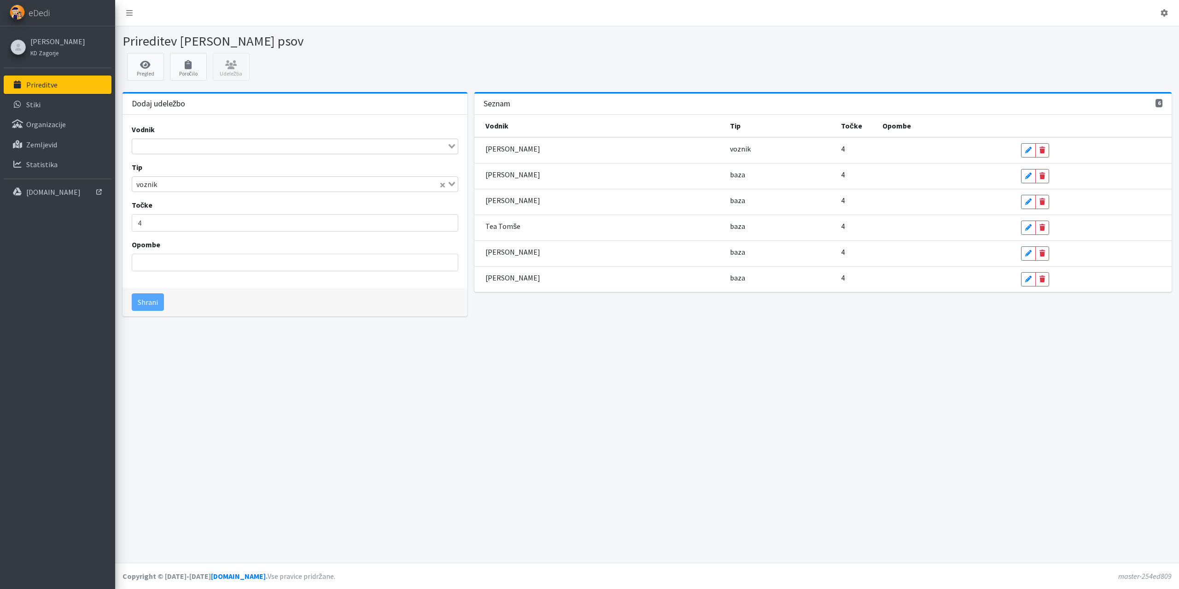
click at [164, 146] on input "Search for option" at bounding box center [290, 146] width 314 height 11
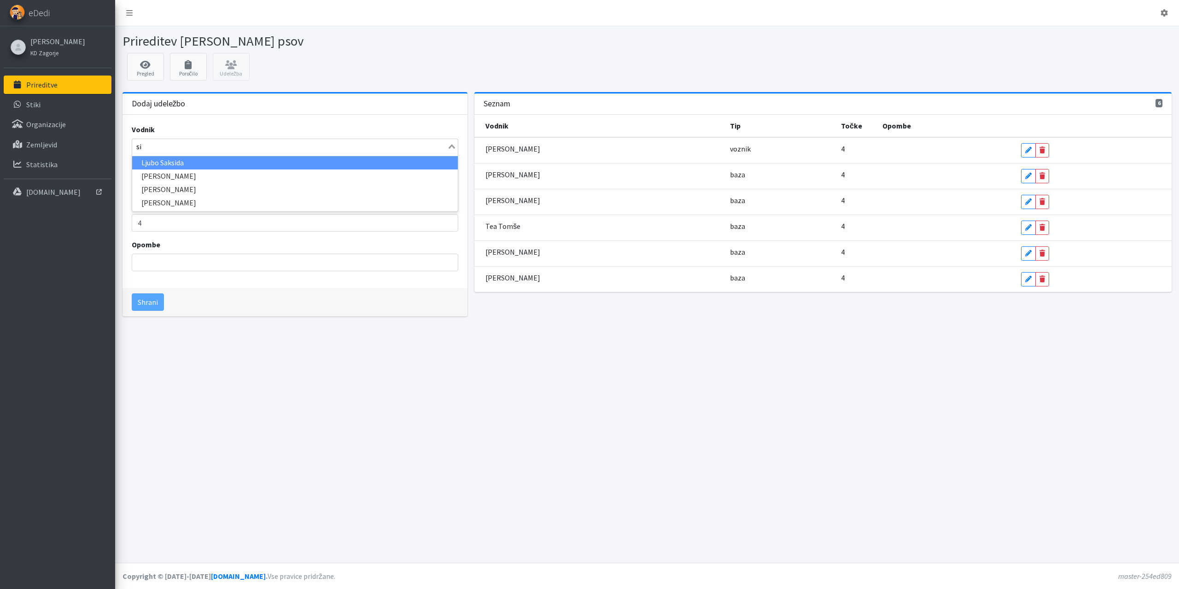
type input "s"
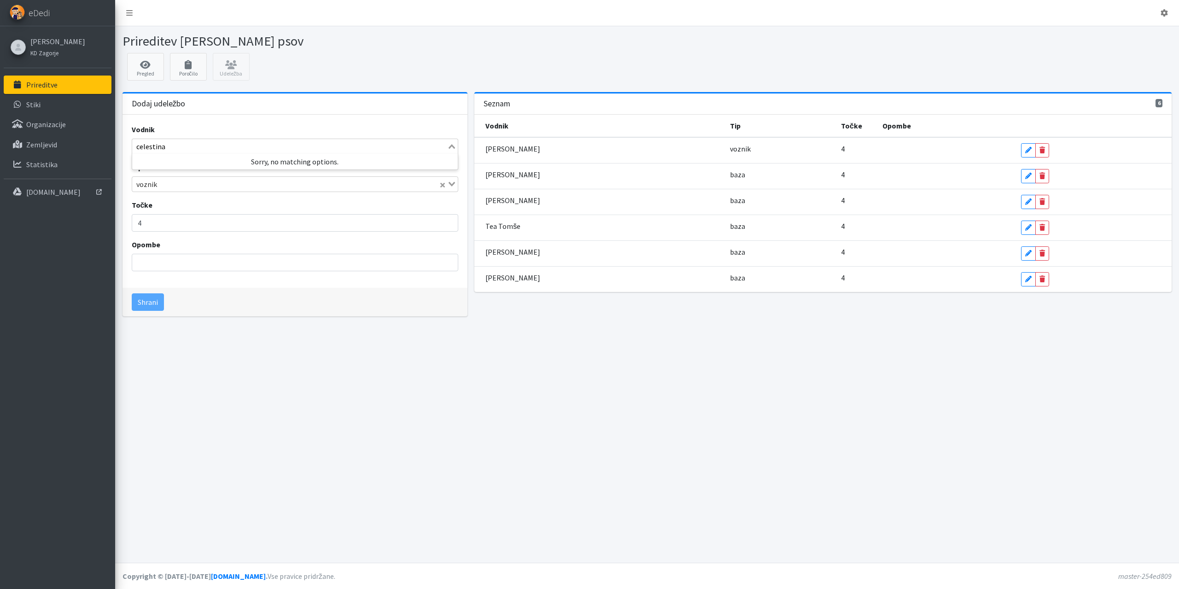
type input "celestina"
click at [442, 451] on div "Prireditev Tabor reševalnih psov Pregled Poročilo Udeležba Dodaj udeležbo Vodni…" at bounding box center [647, 294] width 1064 height 537
click at [441, 186] on icon "Clear Selected" at bounding box center [442, 185] width 5 height 5
click at [226, 146] on input "Search for option" at bounding box center [290, 146] width 314 height 11
type input "simon"
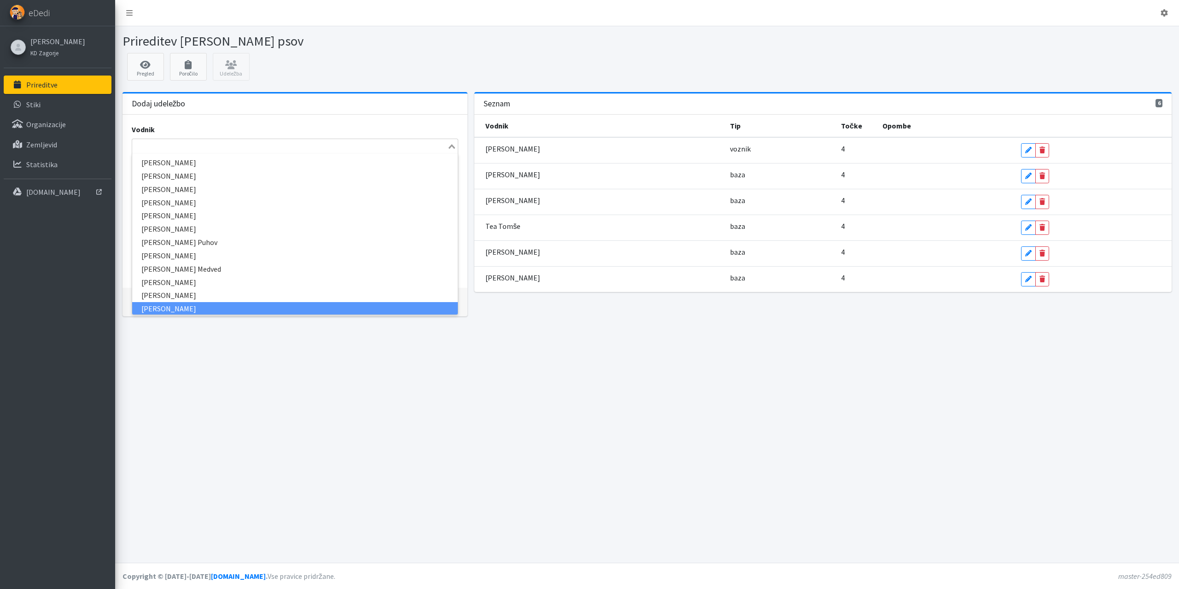
scroll to position [0, 0]
click at [561, 414] on div "Prireditev Tabor reševalnih psov Pregled Poročilo Udeležba Dodaj udeležbo Vodni…" at bounding box center [647, 294] width 1064 height 537
click at [202, 148] on input "Search for option" at bounding box center [290, 146] width 314 height 11
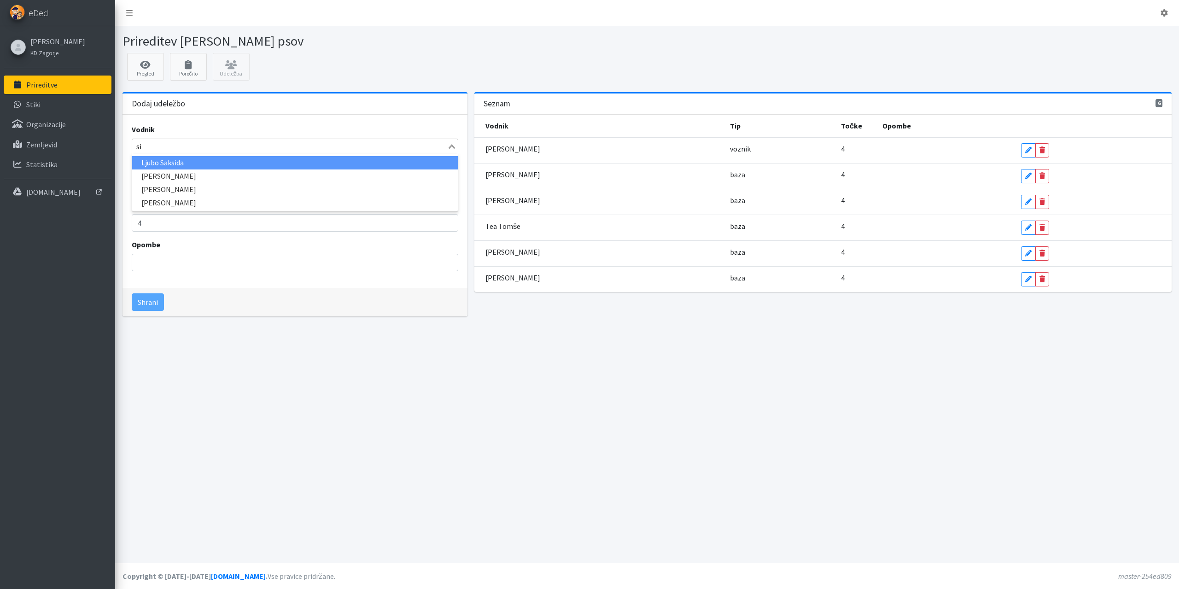
scroll to position [0, 0]
type input "s"
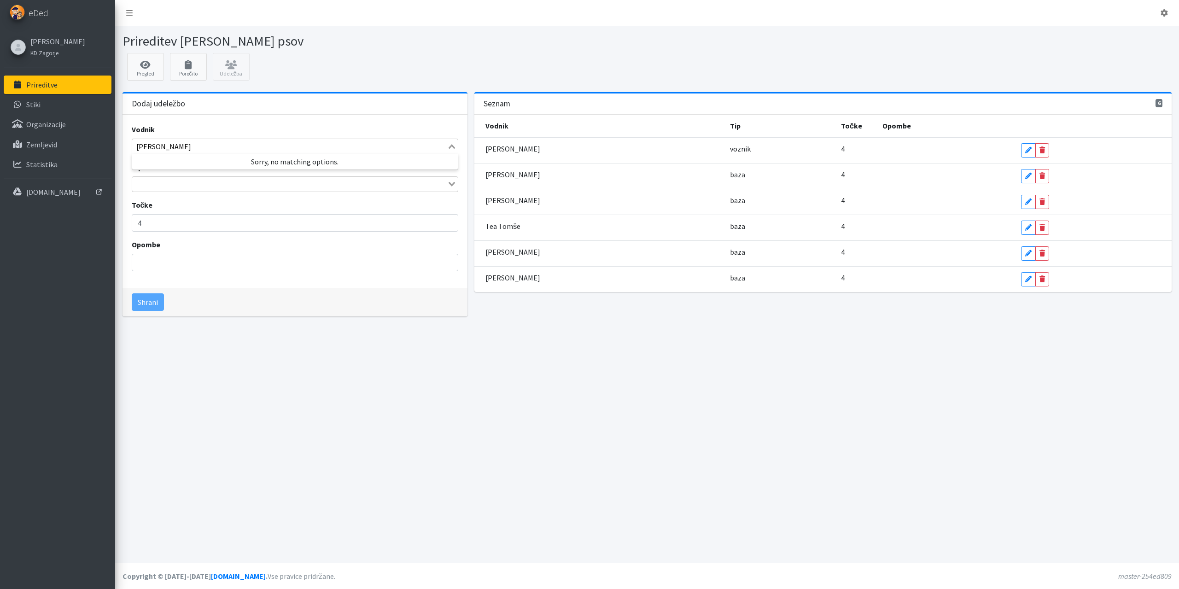
type input "Simon Ce"
click at [457, 431] on div "Prireditev Tabor reševalnih psov Pregled Poročilo Udeležba Dodaj udeležbo Vodni…" at bounding box center [647, 294] width 1064 height 537
click at [148, 68] on icon at bounding box center [145, 64] width 31 height 9
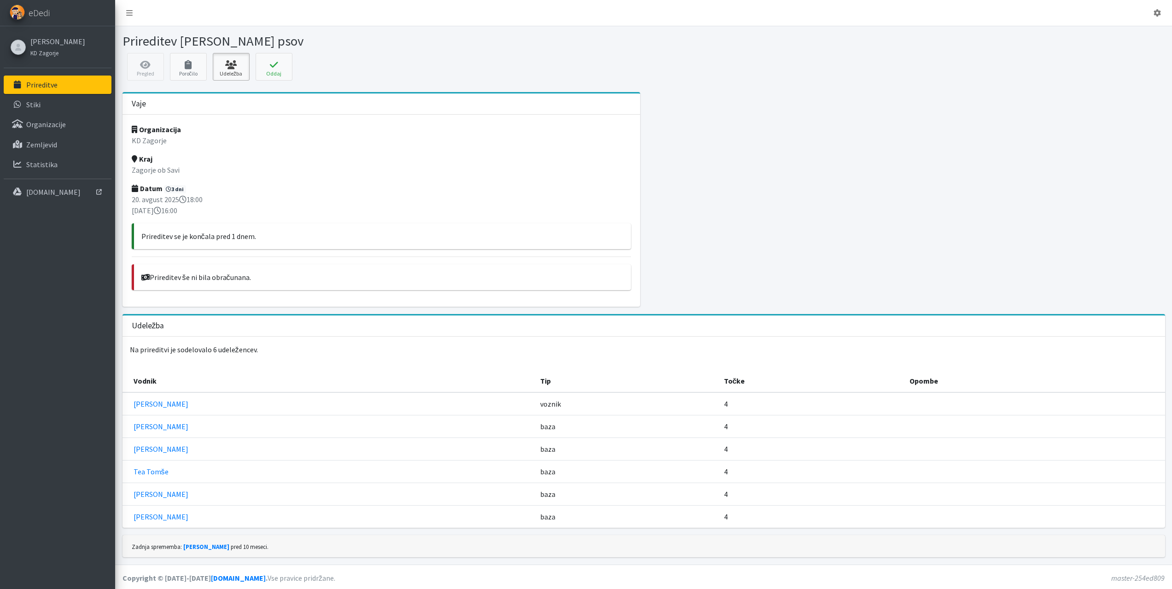
click at [227, 53] on link "Udeležba" at bounding box center [231, 67] width 37 height 28
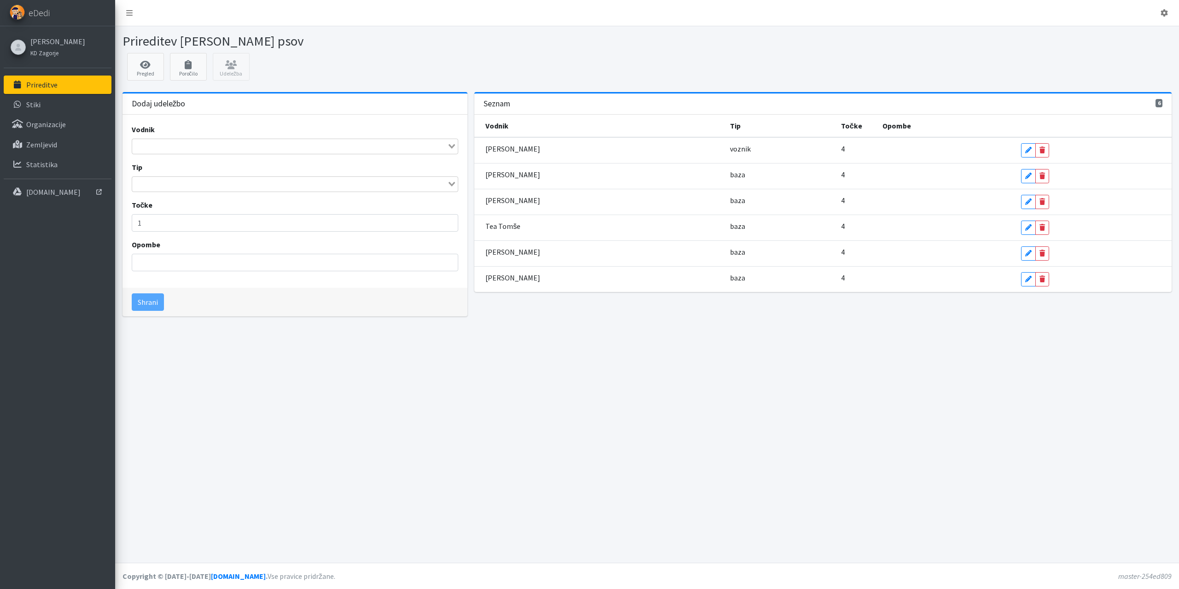
click at [216, 146] on input "Search for option" at bounding box center [290, 146] width 314 height 11
type input "simon"
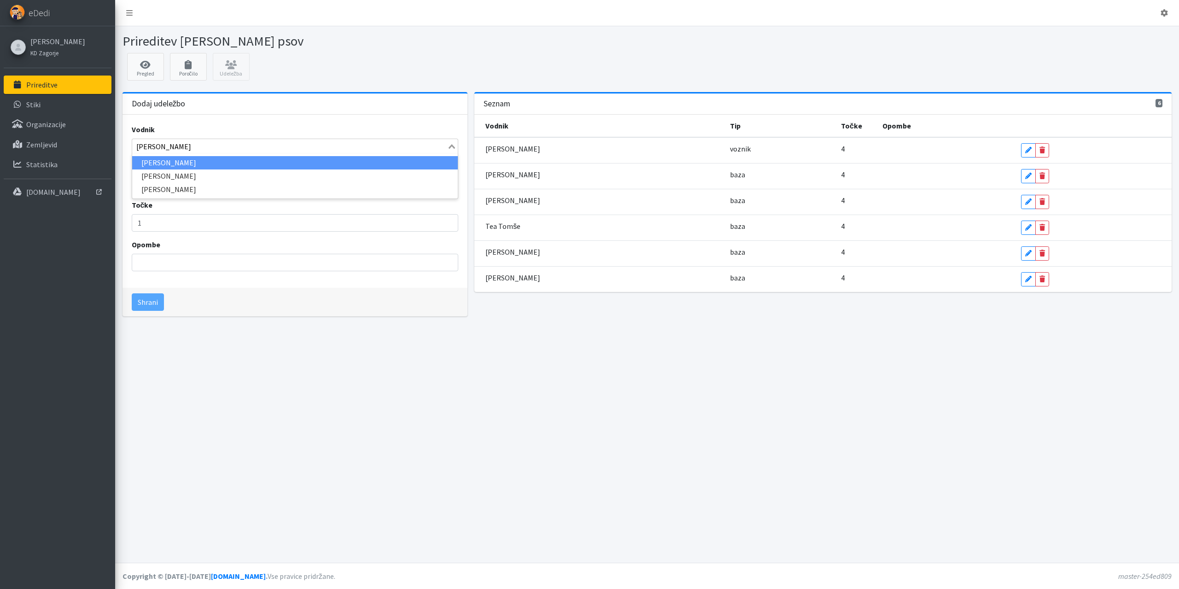
click at [175, 162] on li "[PERSON_NAME]" at bounding box center [295, 162] width 326 height 13
drag, startPoint x: 154, startPoint y: 223, endPoint x: 101, endPoint y: 226, distance: 53.1
click at [101, 226] on div "Odjavi se eDedi Simon Celestina KD Zagorje" at bounding box center [589, 294] width 1179 height 589
type input "4"
click at [178, 185] on input "Search for option" at bounding box center [290, 184] width 314 height 11
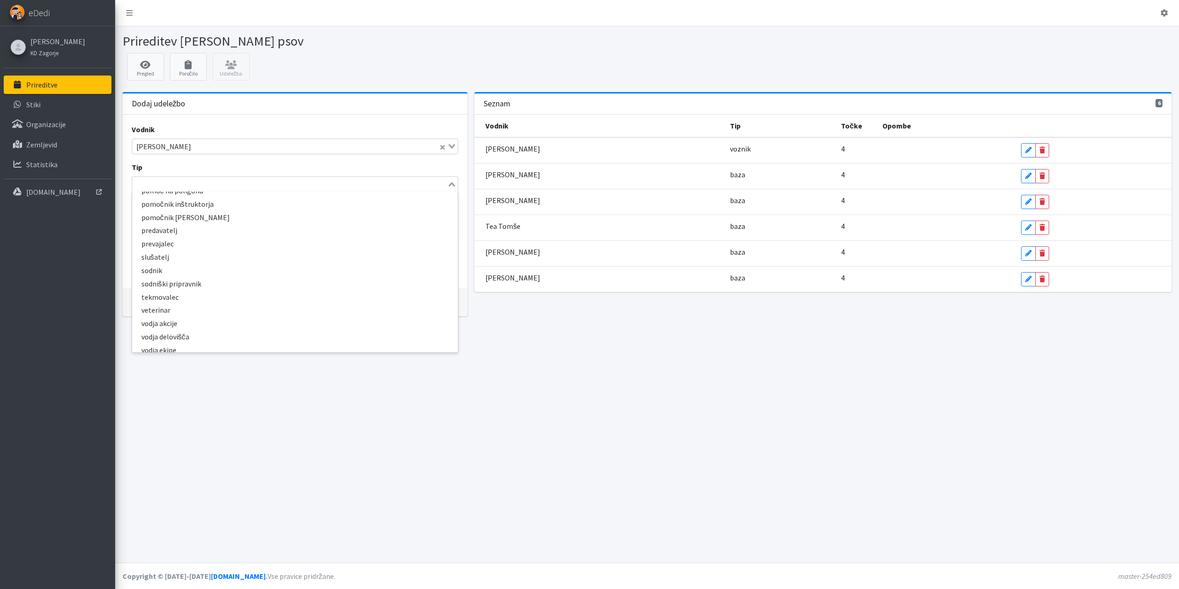
scroll to position [216, 0]
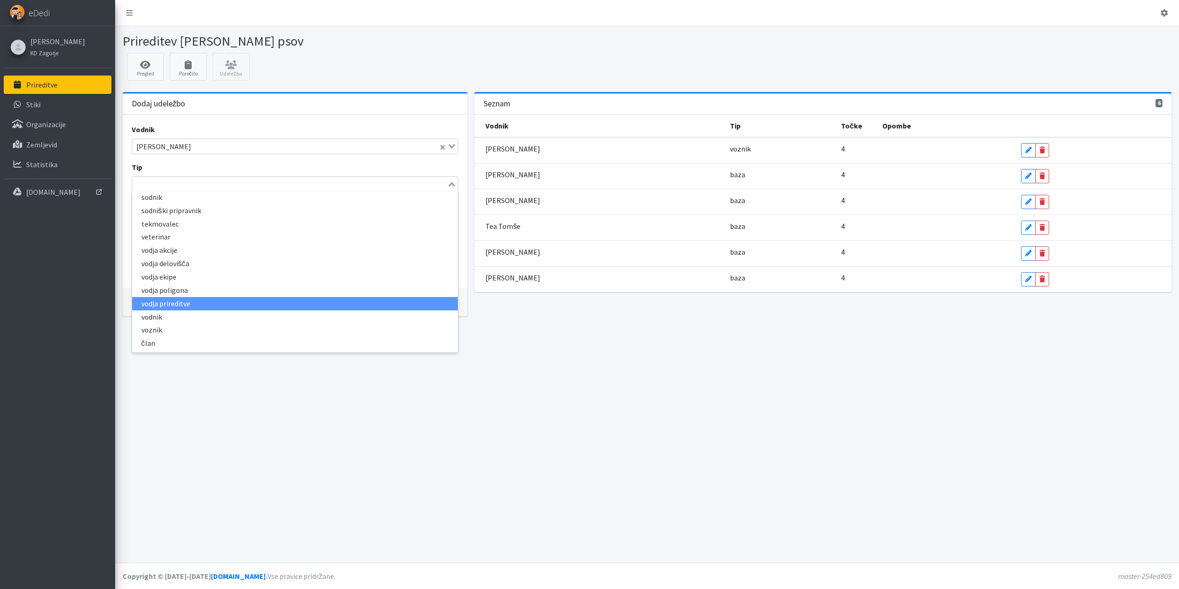
click at [192, 304] on li "vodja prireditve" at bounding box center [295, 303] width 326 height 13
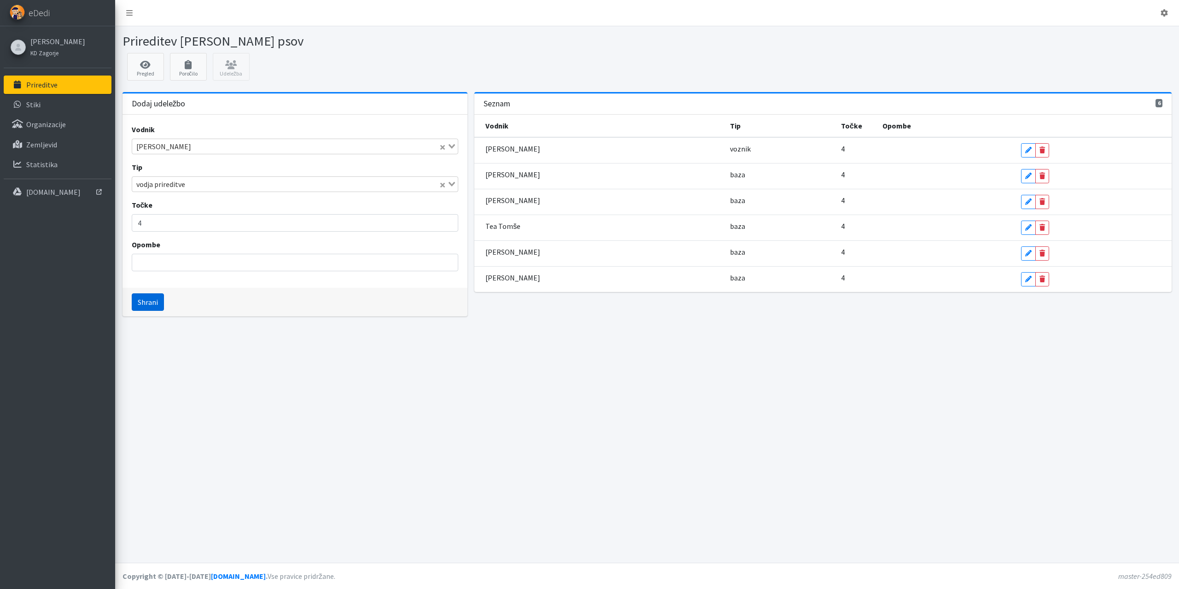
click at [147, 301] on button "Shrani" at bounding box center [148, 301] width 32 height 17
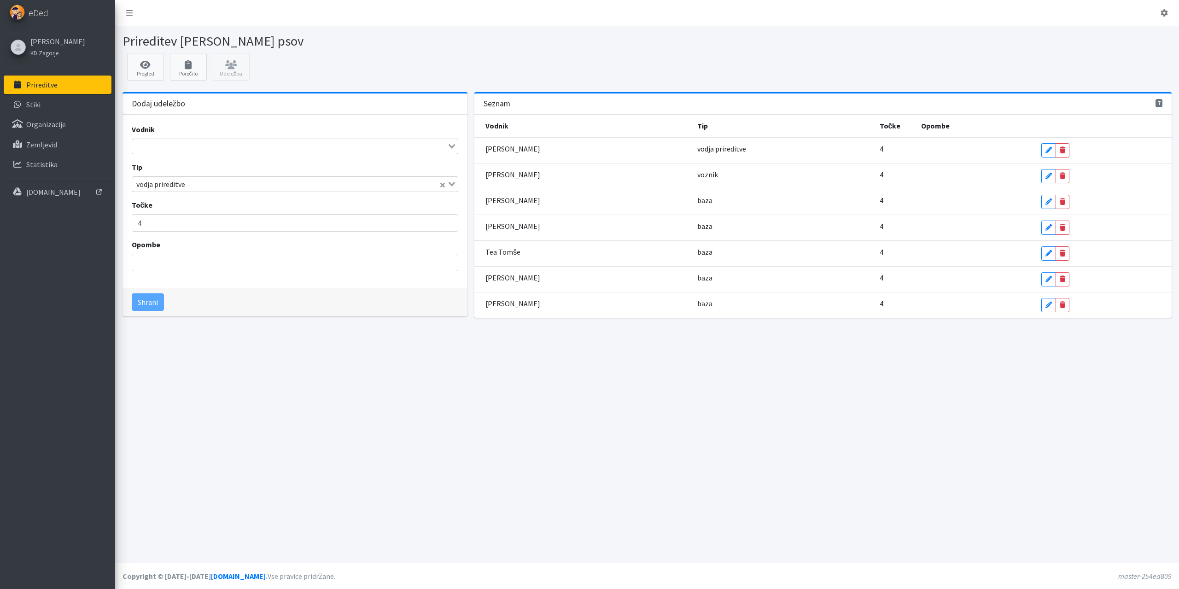
click at [166, 150] on input "Search for option" at bounding box center [290, 146] width 314 height 11
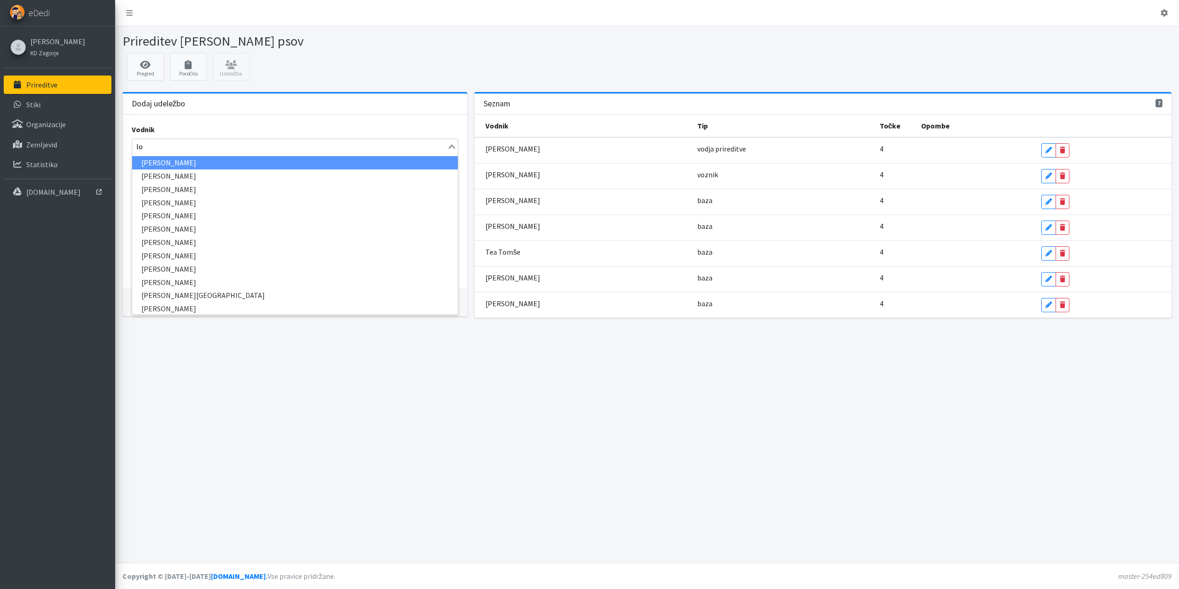
type input "loj"
click at [158, 159] on li "Alojz Klančišar" at bounding box center [295, 162] width 326 height 13
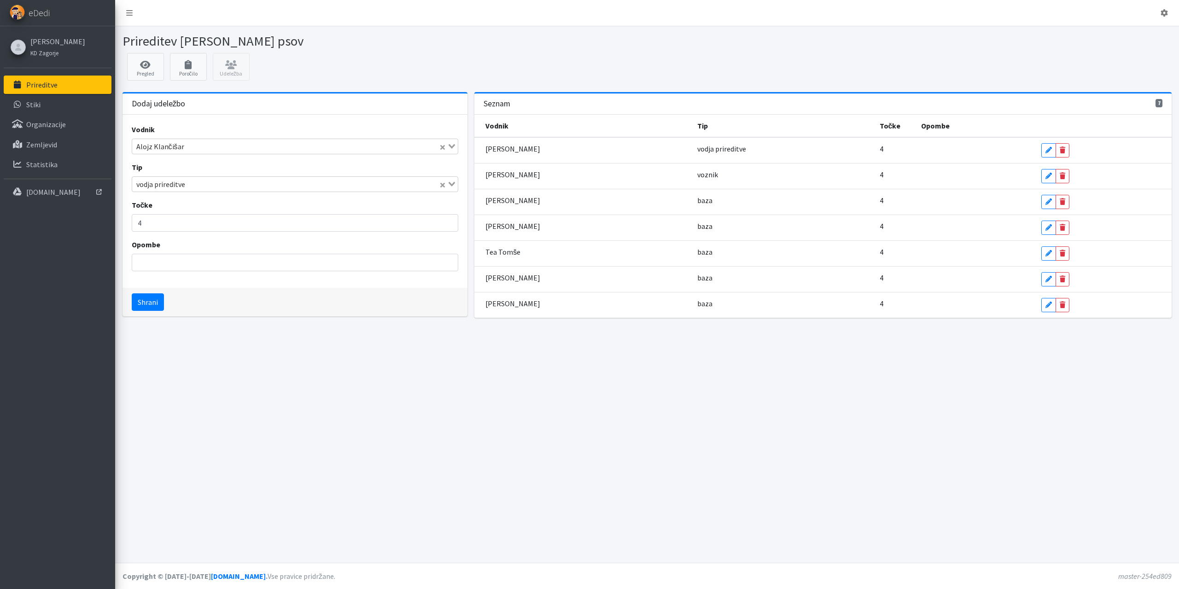
click at [170, 187] on div "vodja prireditve" at bounding box center [285, 183] width 307 height 13
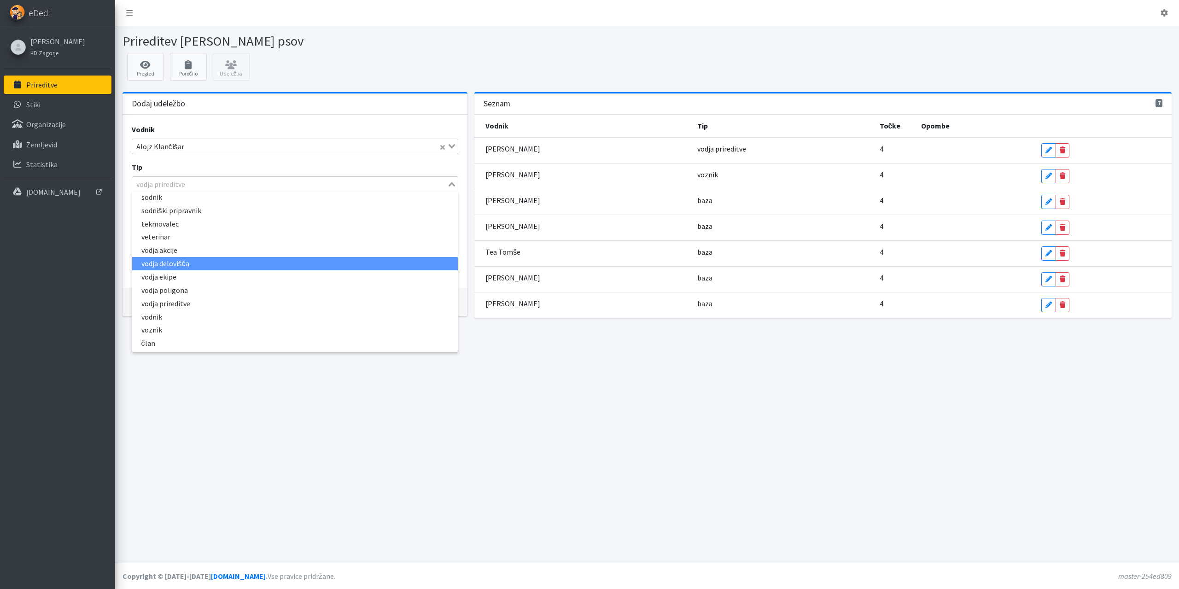
click at [171, 263] on li "vodja delovišča" at bounding box center [295, 263] width 326 height 13
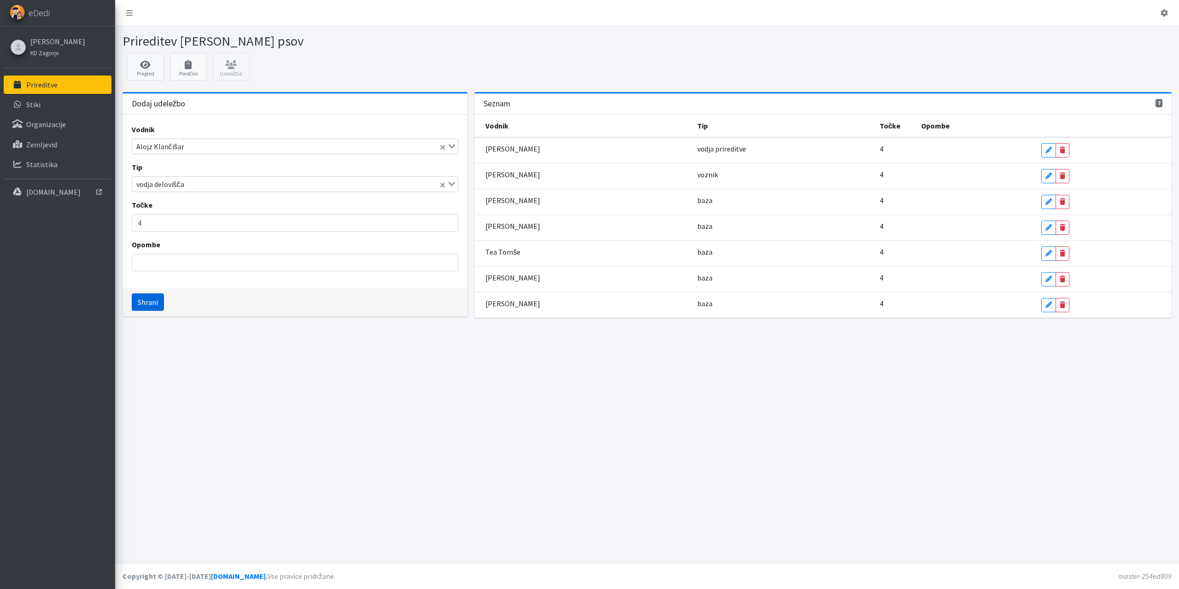
click at [148, 301] on button "Shrani" at bounding box center [148, 301] width 32 height 17
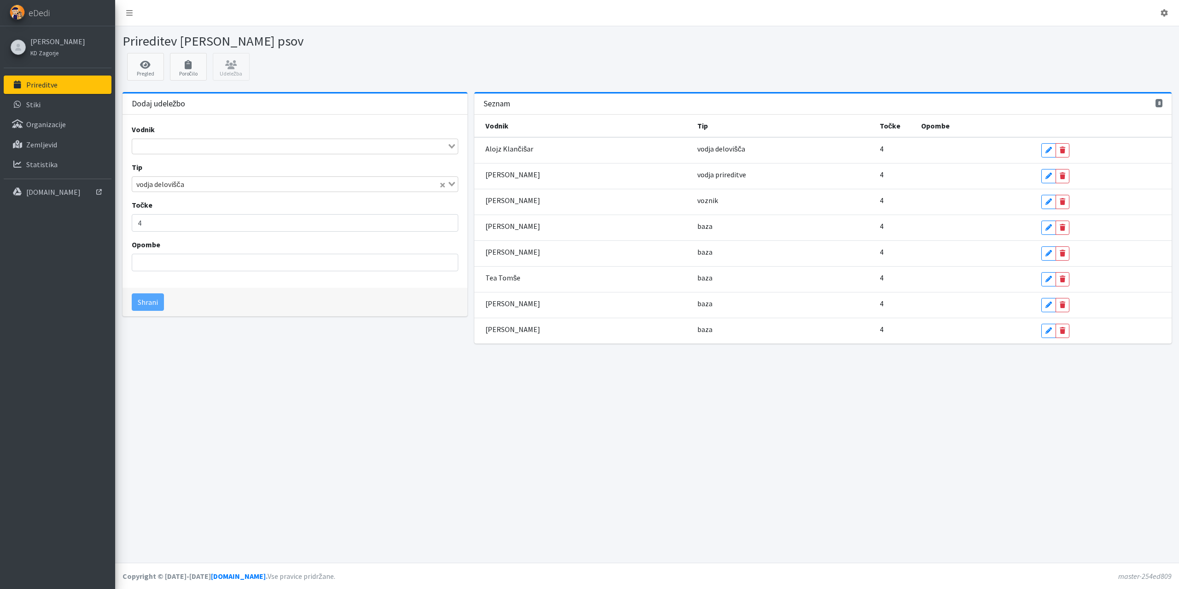
click at [172, 150] on input "Search for option" at bounding box center [290, 146] width 314 height 11
type input "s"
type input "jer"
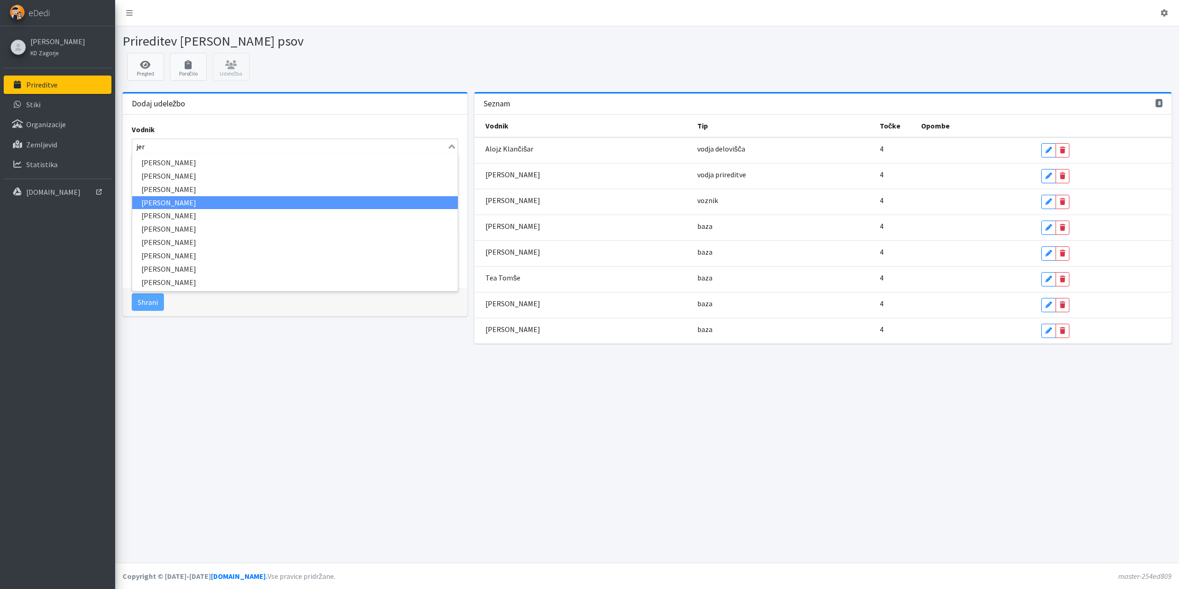
click at [172, 202] on li "[PERSON_NAME]" at bounding box center [295, 202] width 326 height 13
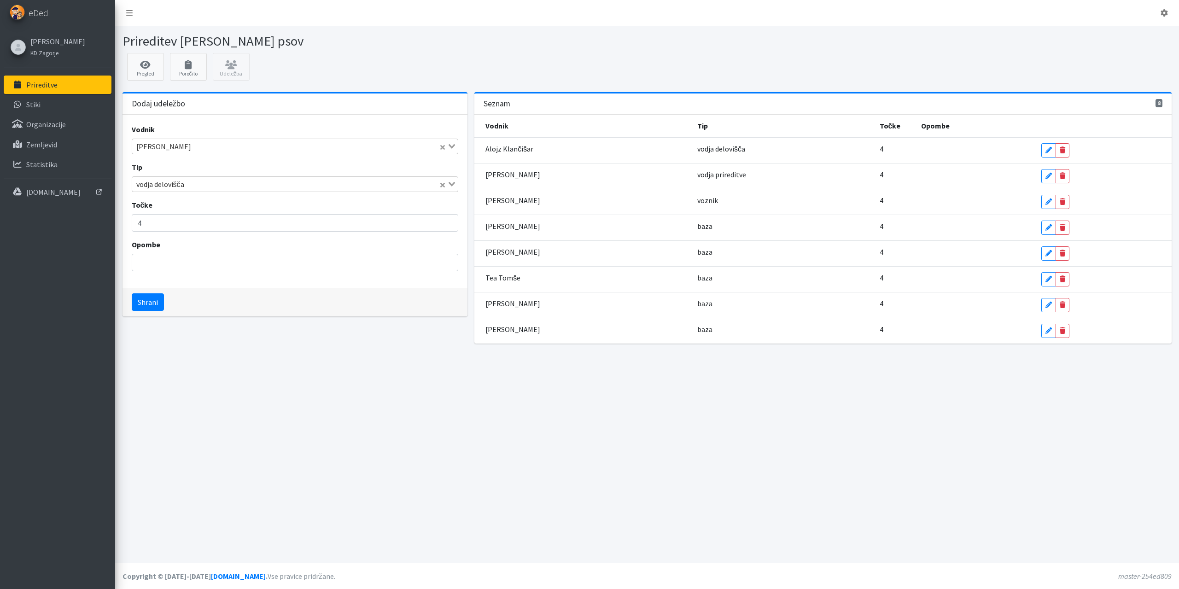
click at [175, 186] on div "vodja delovišča" at bounding box center [285, 183] width 307 height 13
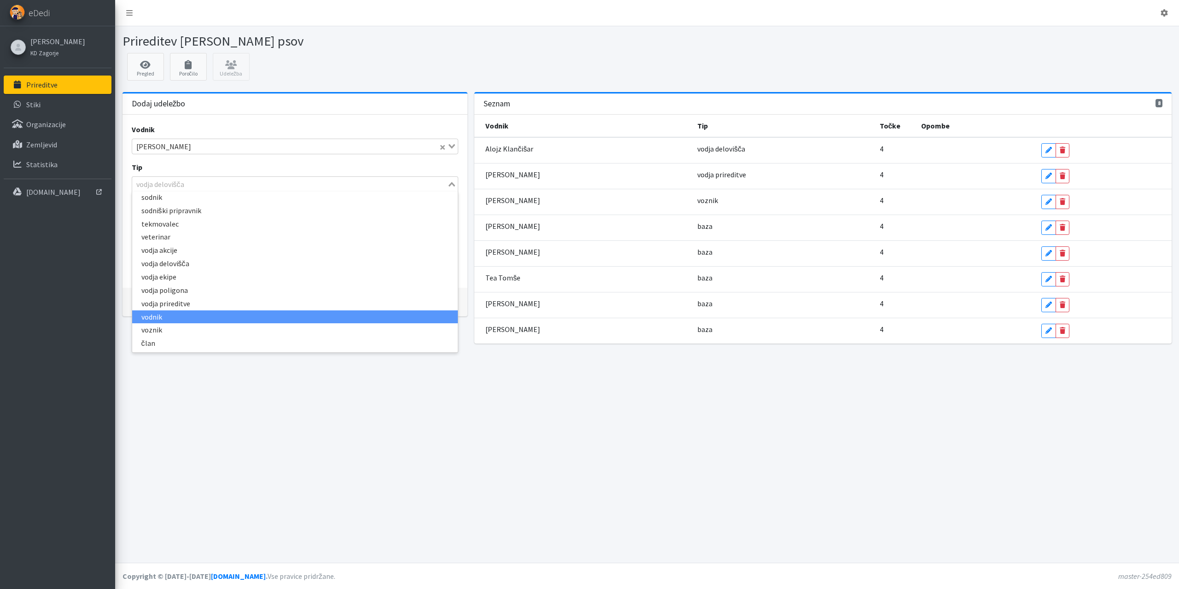
click at [154, 320] on li "vodnik" at bounding box center [295, 316] width 326 height 13
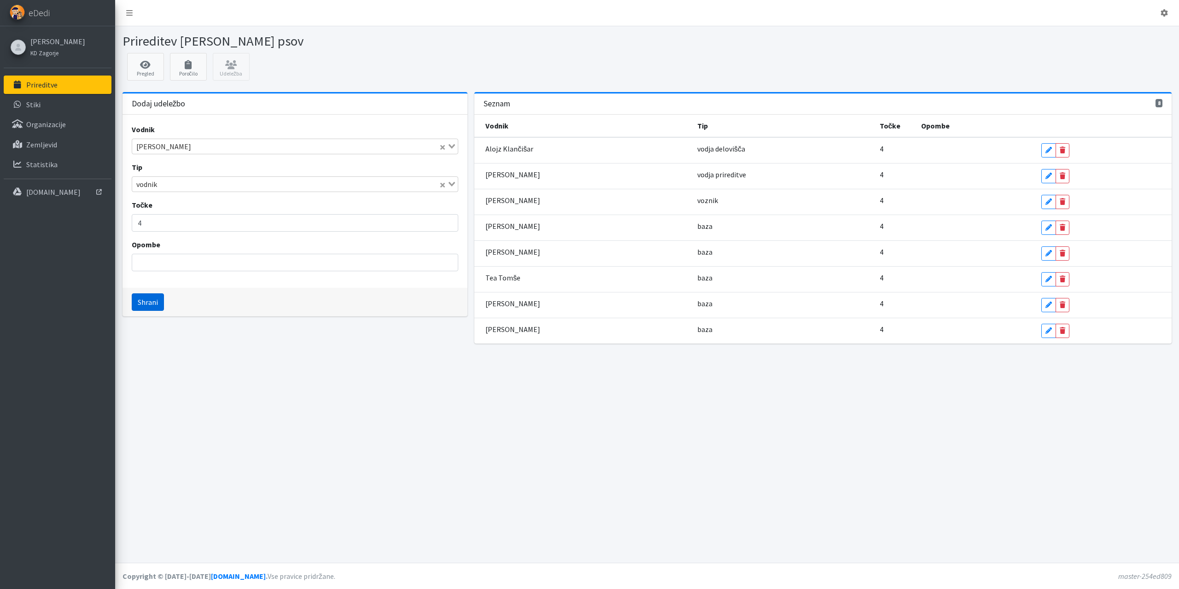
click at [149, 302] on button "Shrani" at bounding box center [148, 301] width 32 height 17
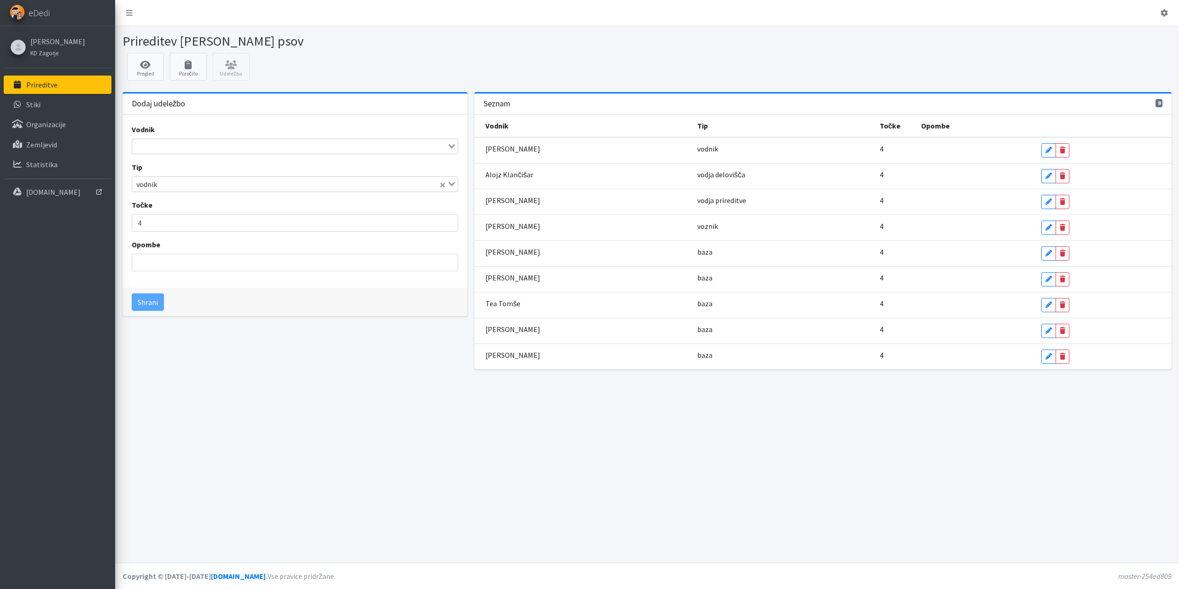
click at [192, 148] on input "Search for option" at bounding box center [290, 146] width 314 height 11
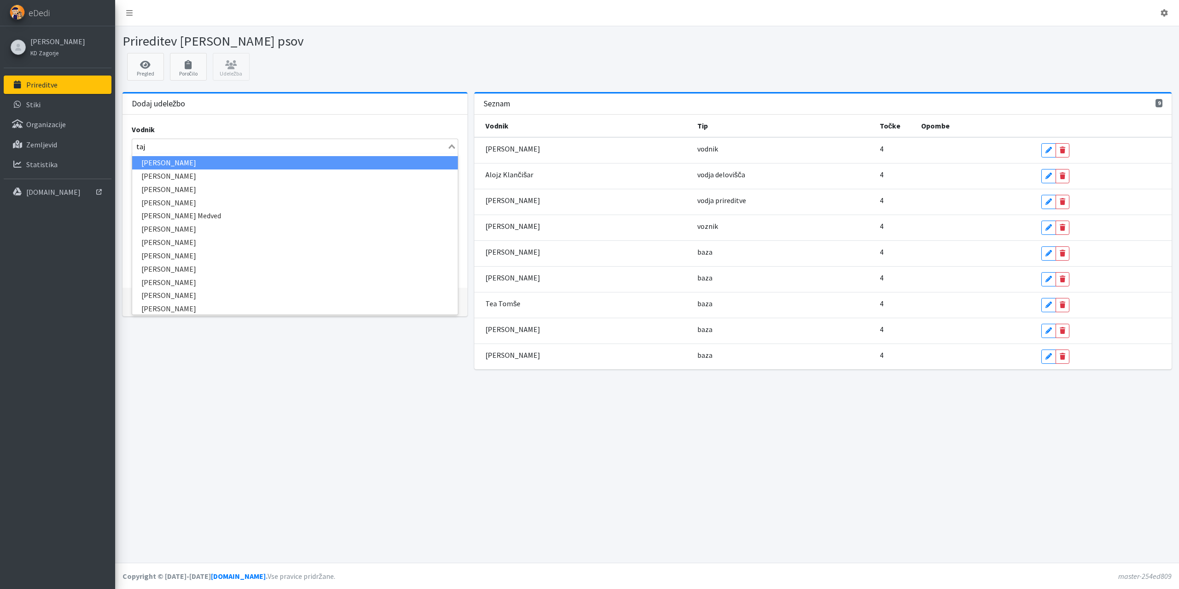
type input "taja"
click at [169, 166] on li "Taja Scarlett Čede" at bounding box center [295, 162] width 326 height 13
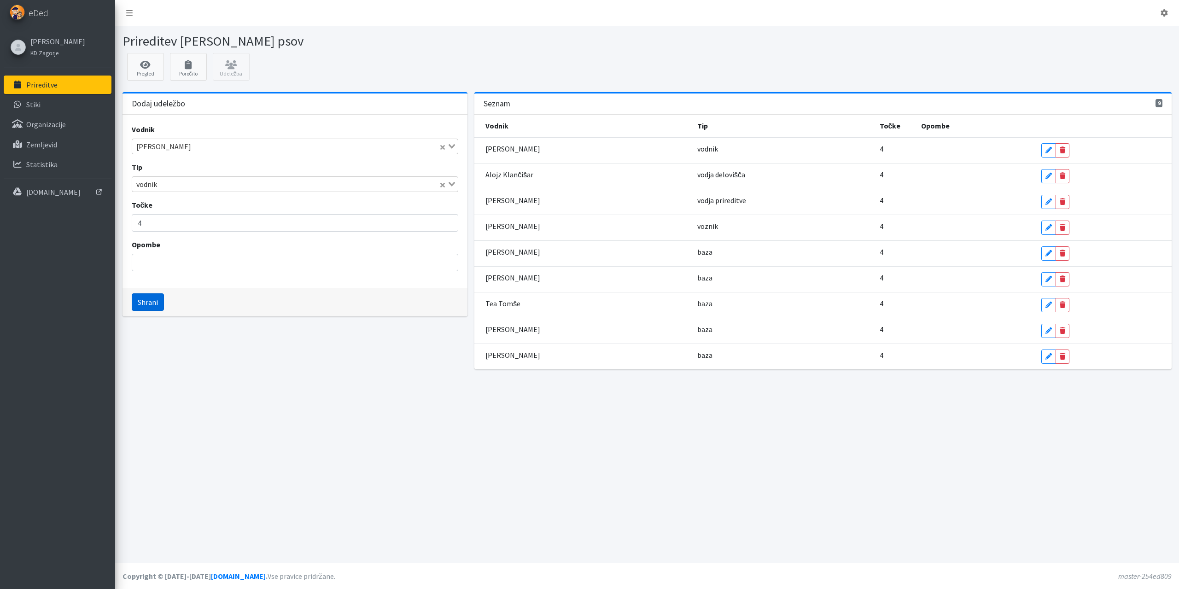
click at [151, 299] on button "Shrani" at bounding box center [148, 301] width 32 height 17
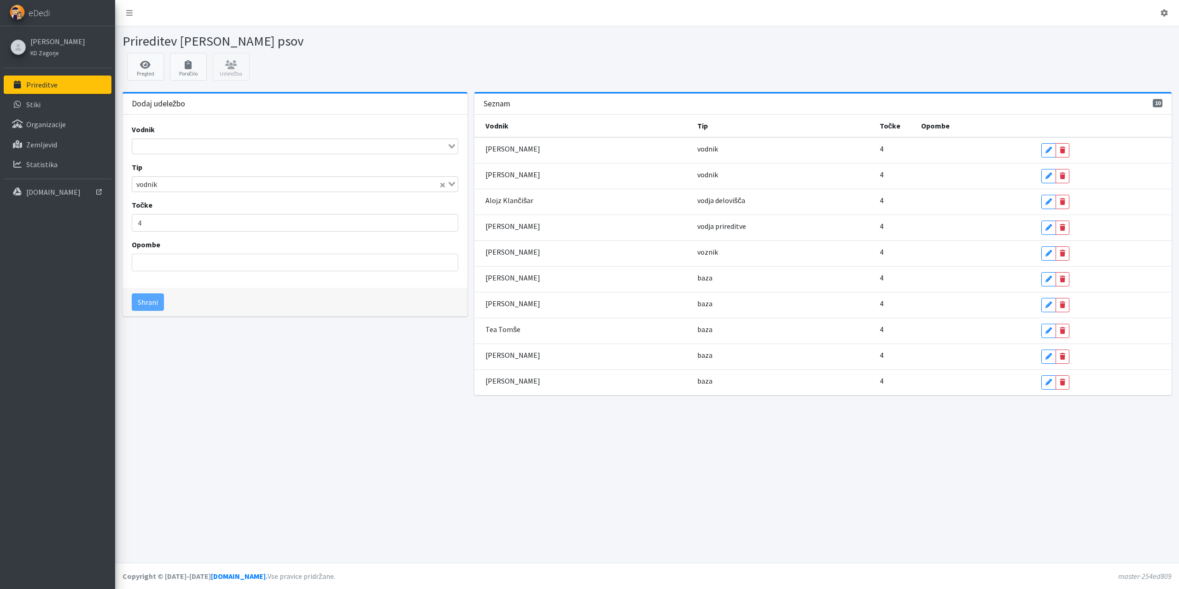
click at [152, 146] on input "Search for option" at bounding box center [290, 146] width 314 height 11
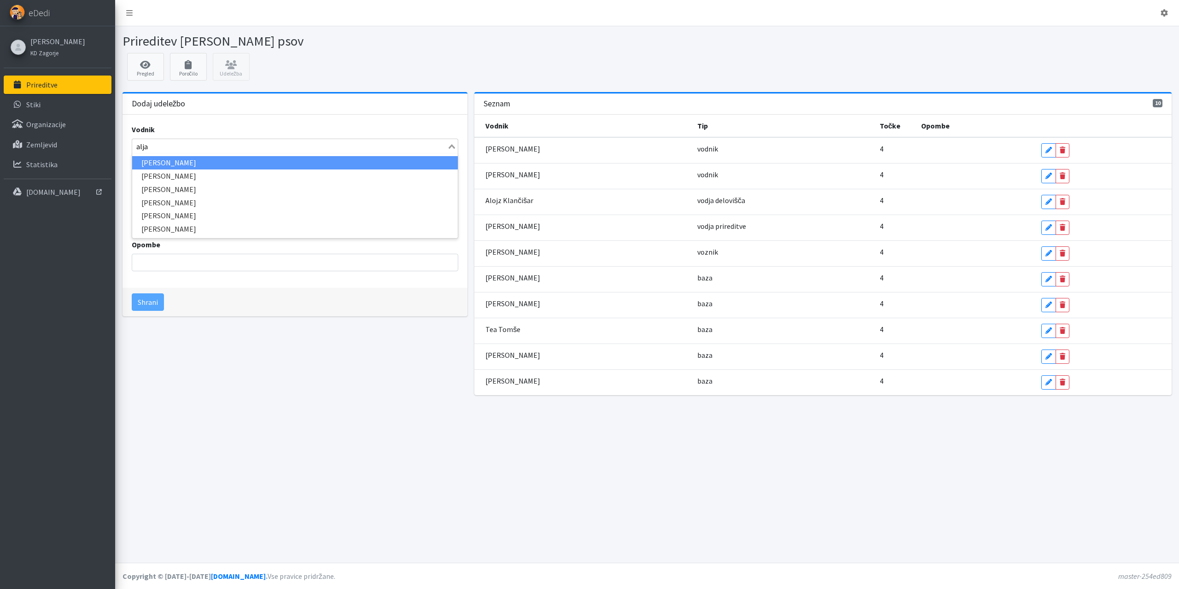
type input "aljaž"
click at [154, 160] on li "Aljaž Kotar" at bounding box center [295, 162] width 326 height 13
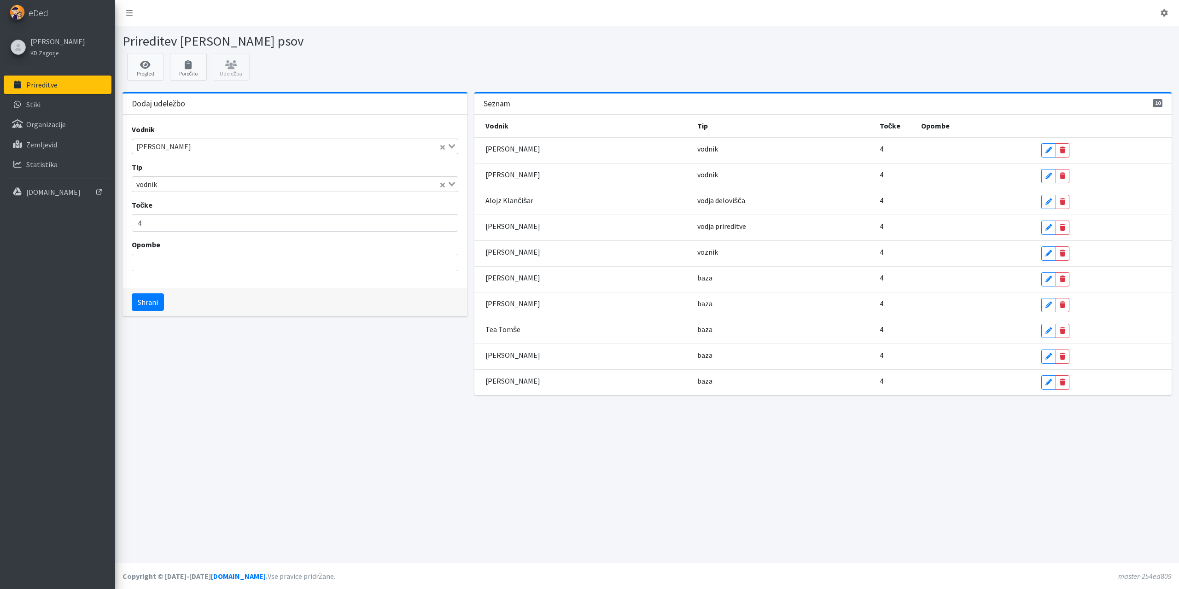
click at [154, 179] on div "vodnik" at bounding box center [285, 183] width 307 height 13
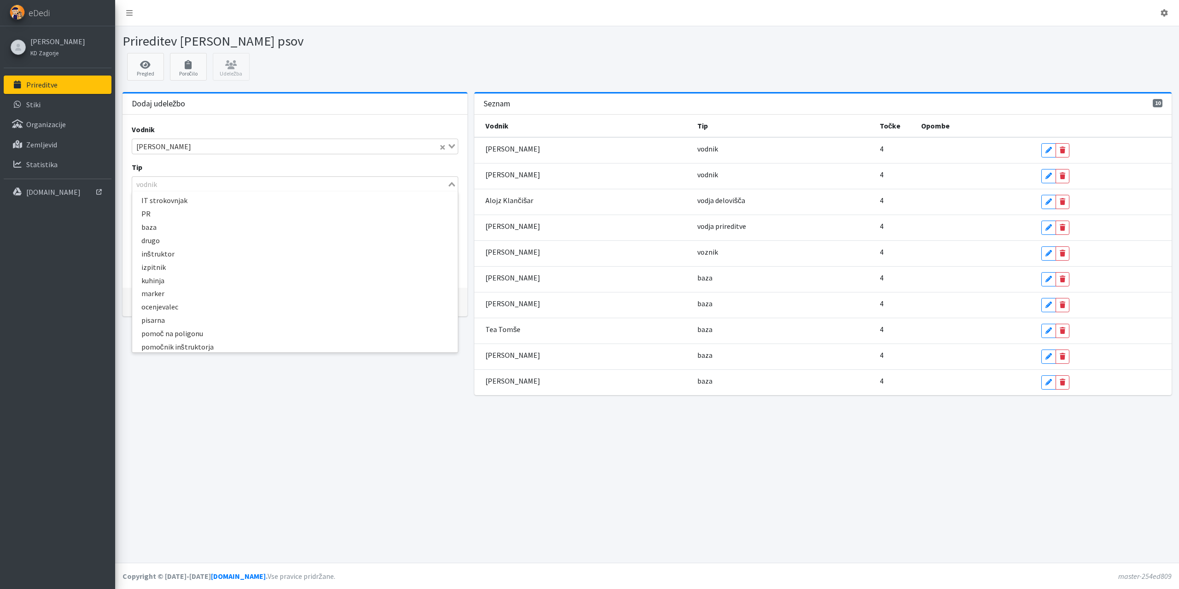
scroll to position [187, 0]
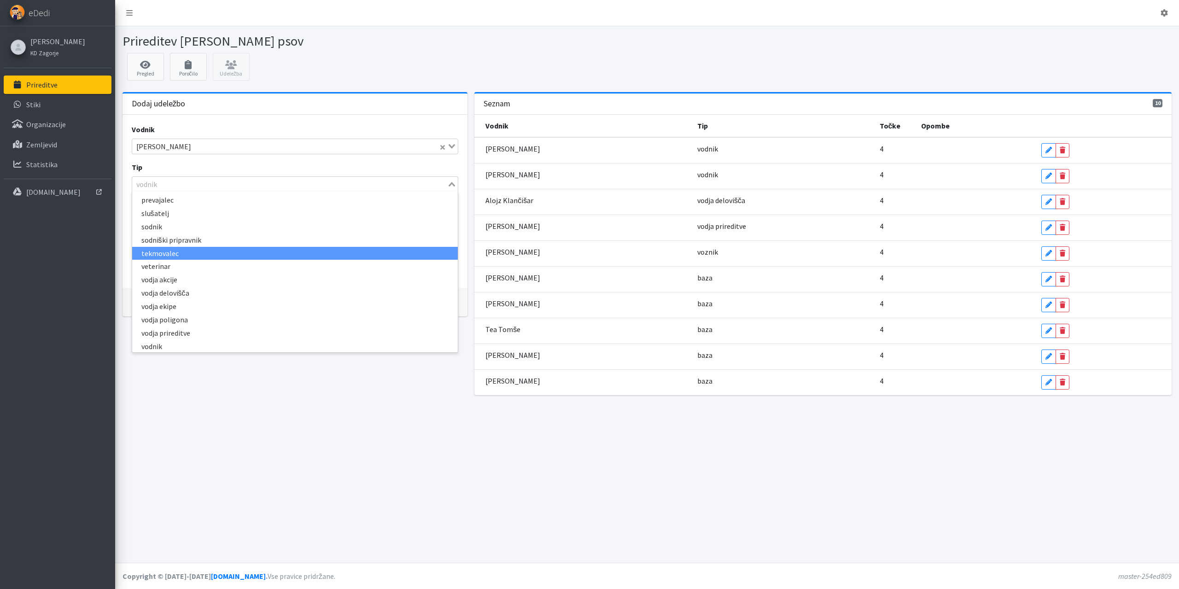
type input "i"
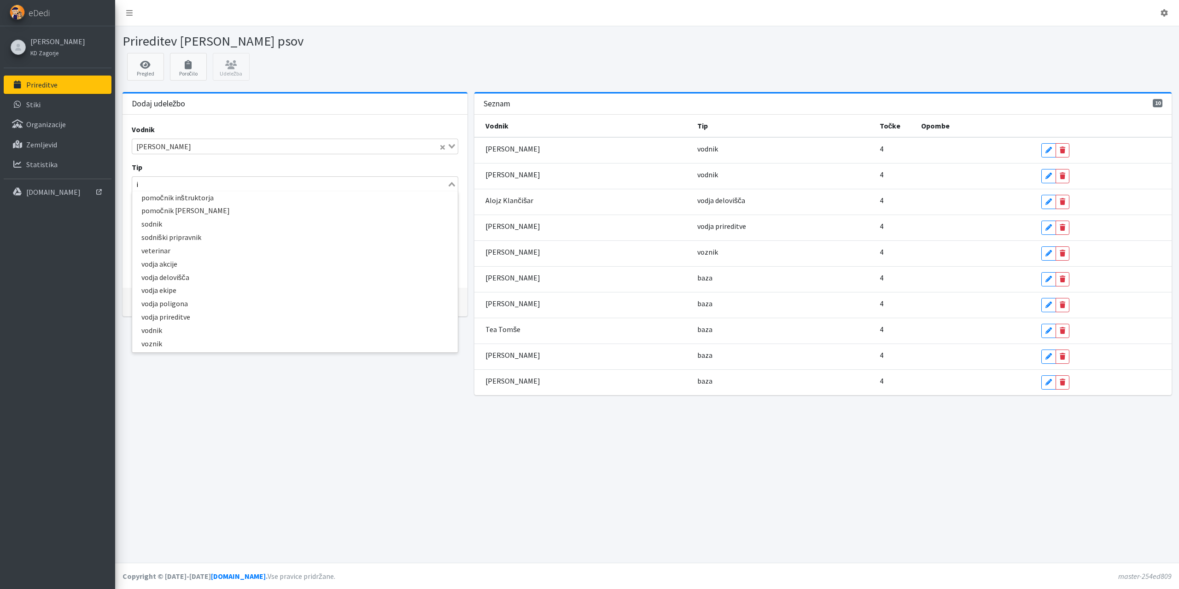
scroll to position [2, 0]
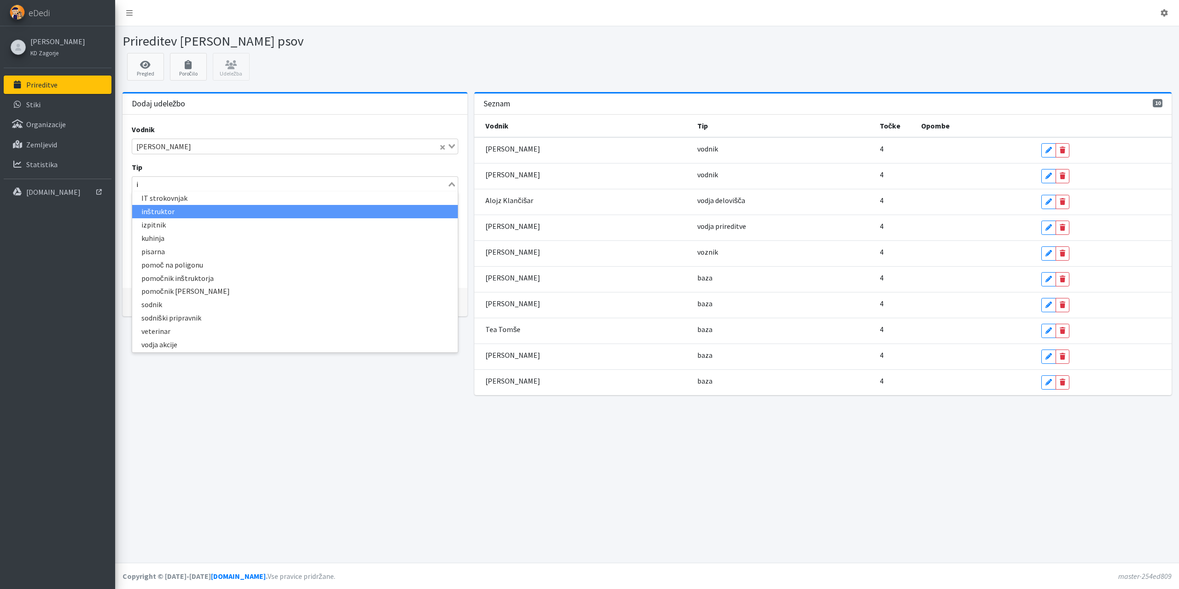
click at [169, 213] on li "inštruktor" at bounding box center [295, 211] width 326 height 13
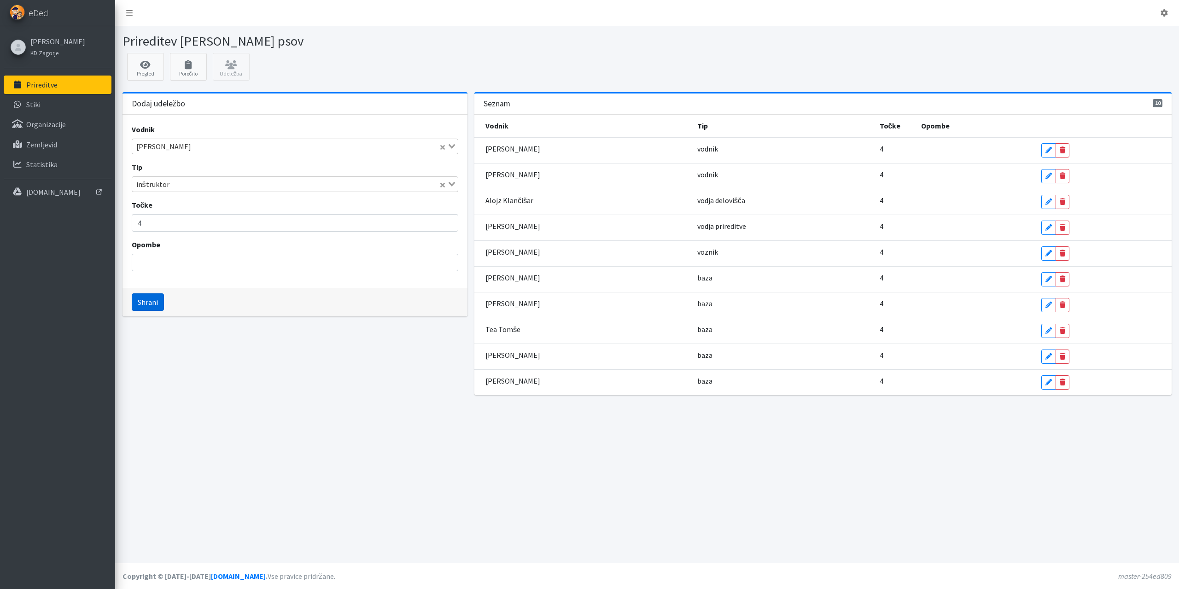
click at [140, 305] on button "Shrani" at bounding box center [148, 301] width 32 height 17
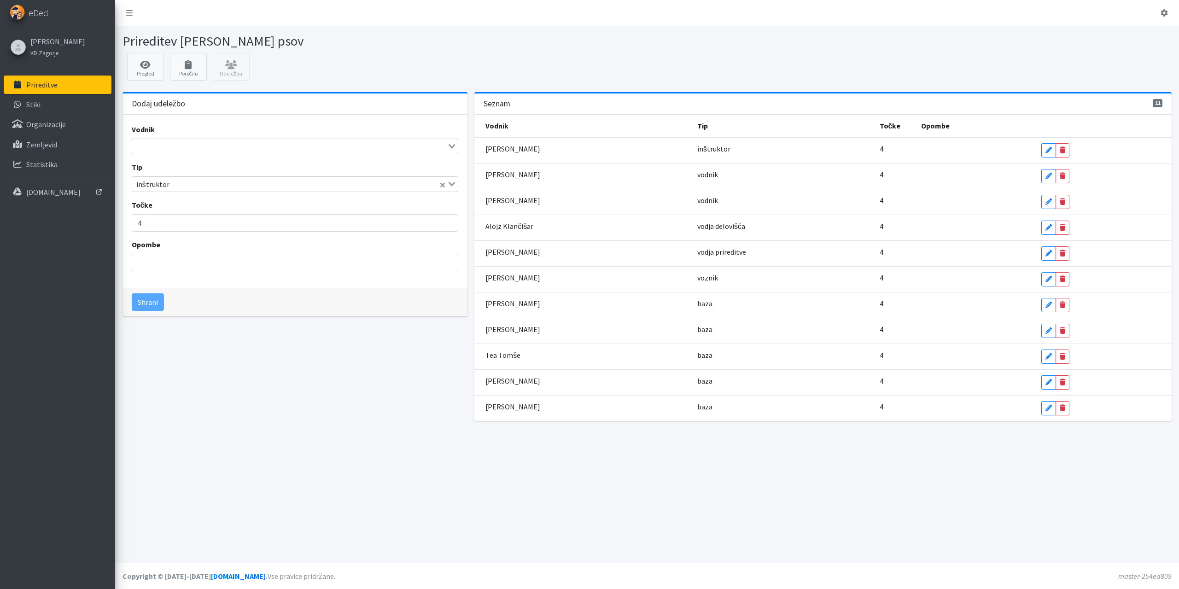
click at [172, 146] on input "Search for option" at bounding box center [290, 146] width 314 height 11
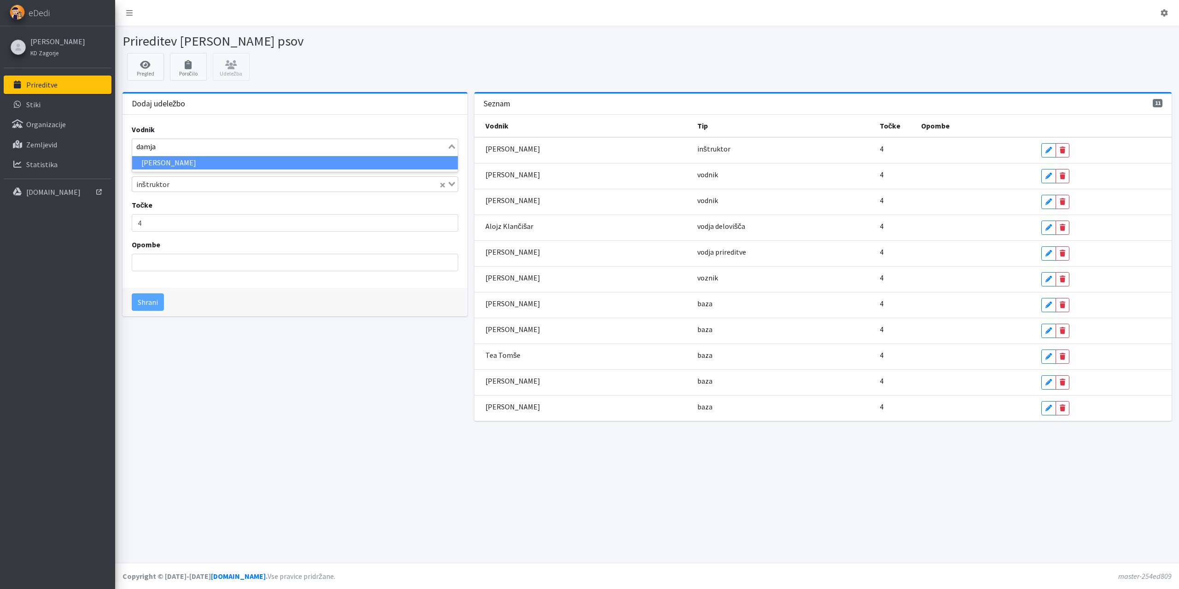
type input "damjan"
click at [162, 163] on li "Damjan Hrovat" at bounding box center [295, 162] width 326 height 13
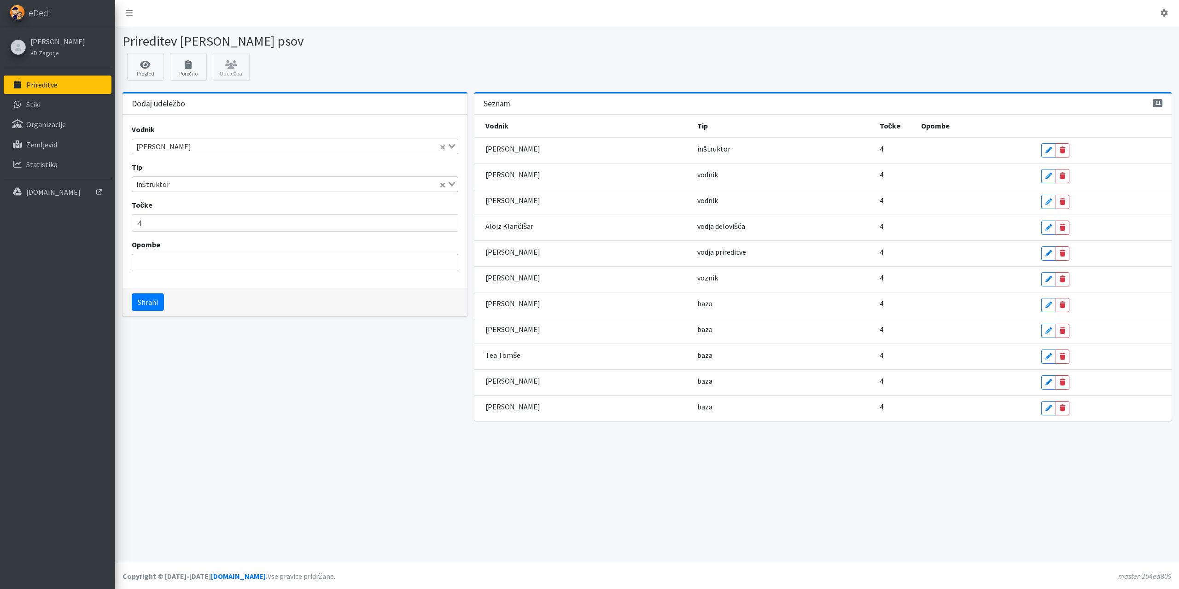
click at [161, 184] on div "inštruktor" at bounding box center [285, 183] width 307 height 13
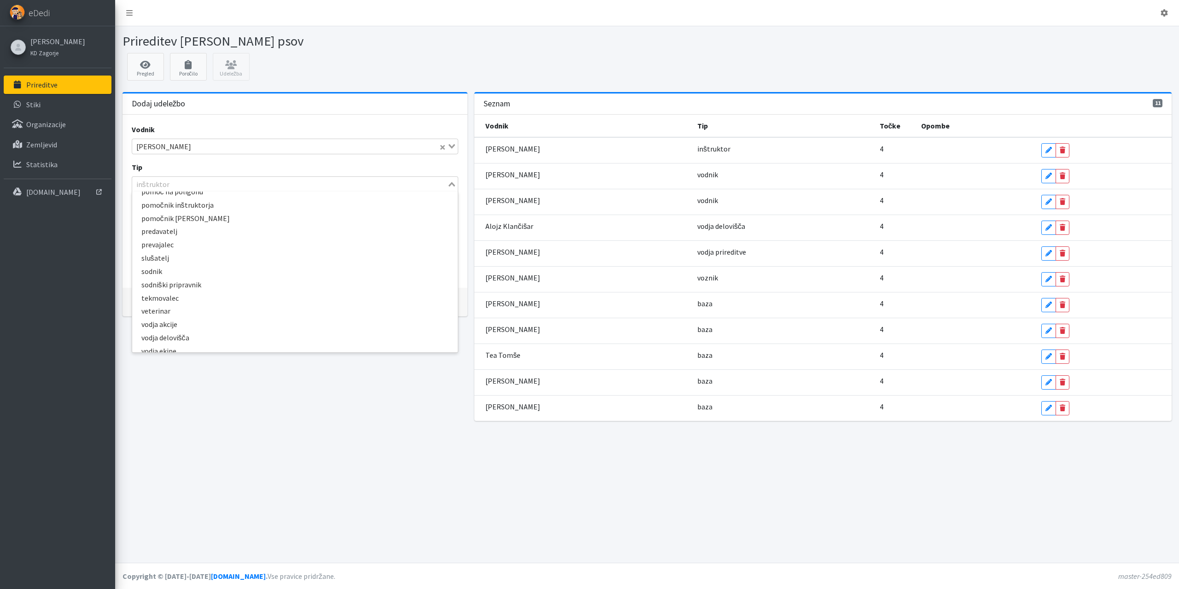
scroll to position [216, 0]
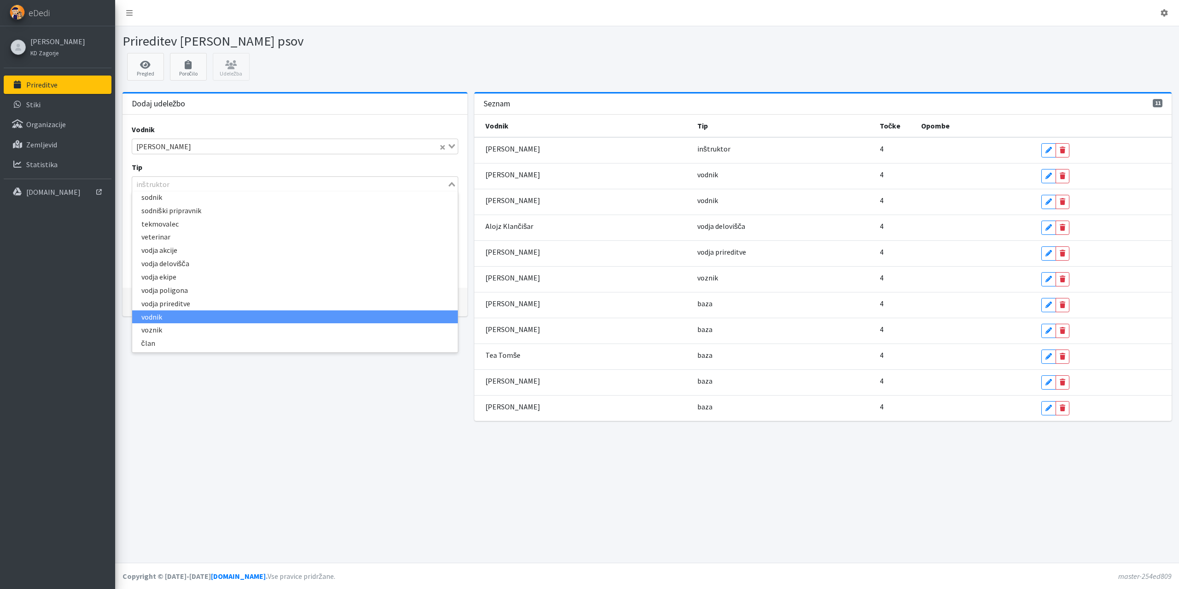
click at [165, 320] on li "vodnik" at bounding box center [295, 316] width 326 height 13
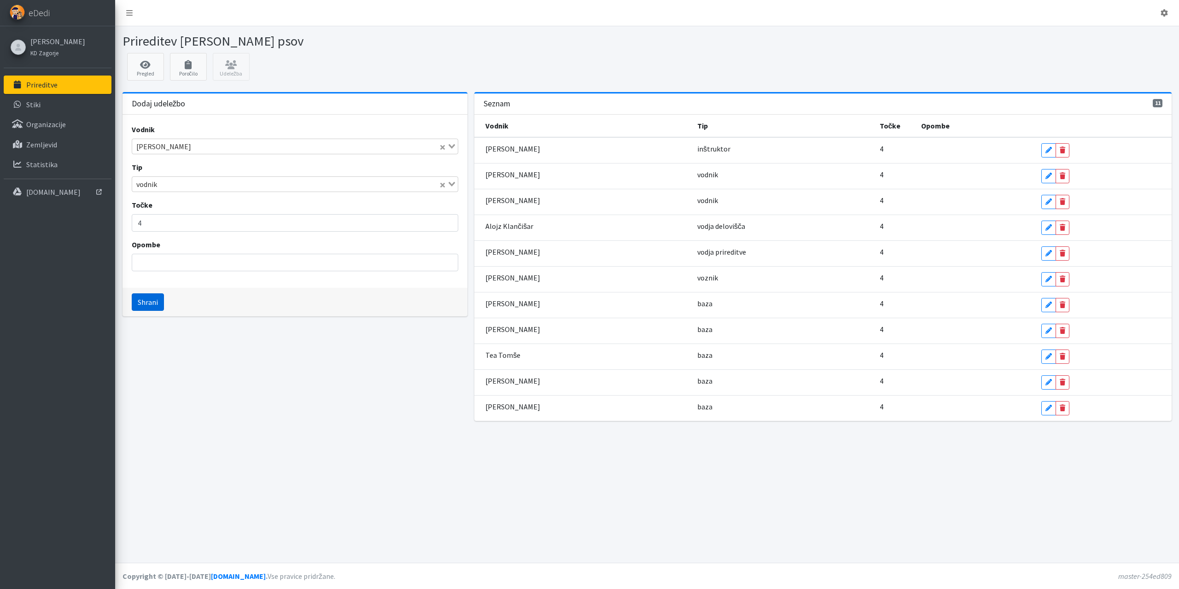
click at [154, 307] on button "Shrani" at bounding box center [148, 301] width 32 height 17
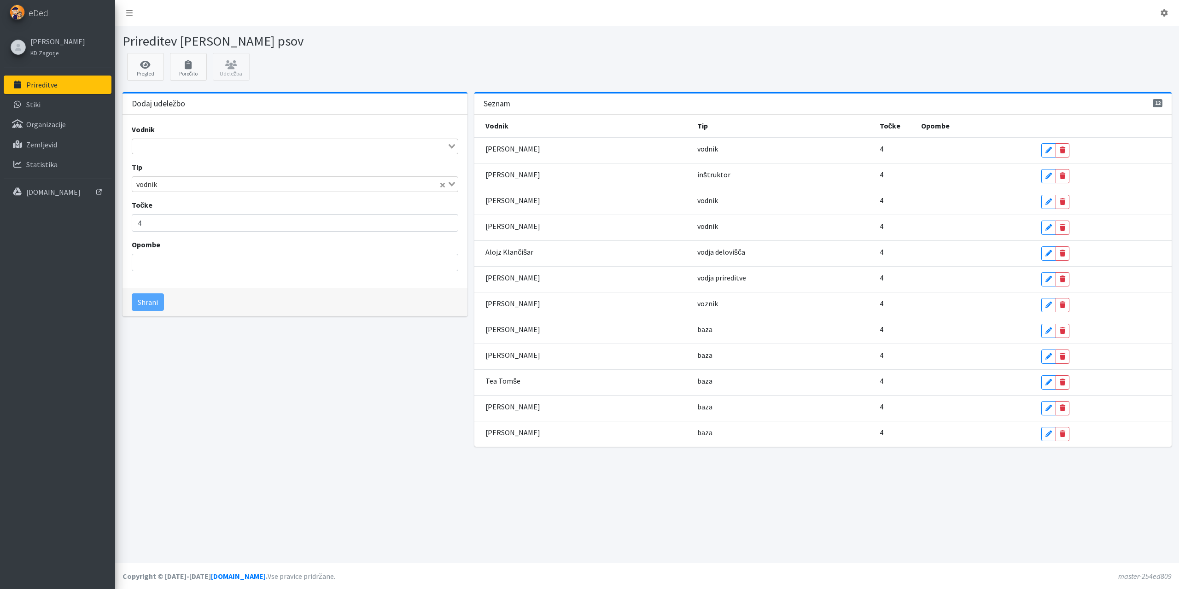
click at [167, 149] on input "Search for option" at bounding box center [290, 146] width 314 height 11
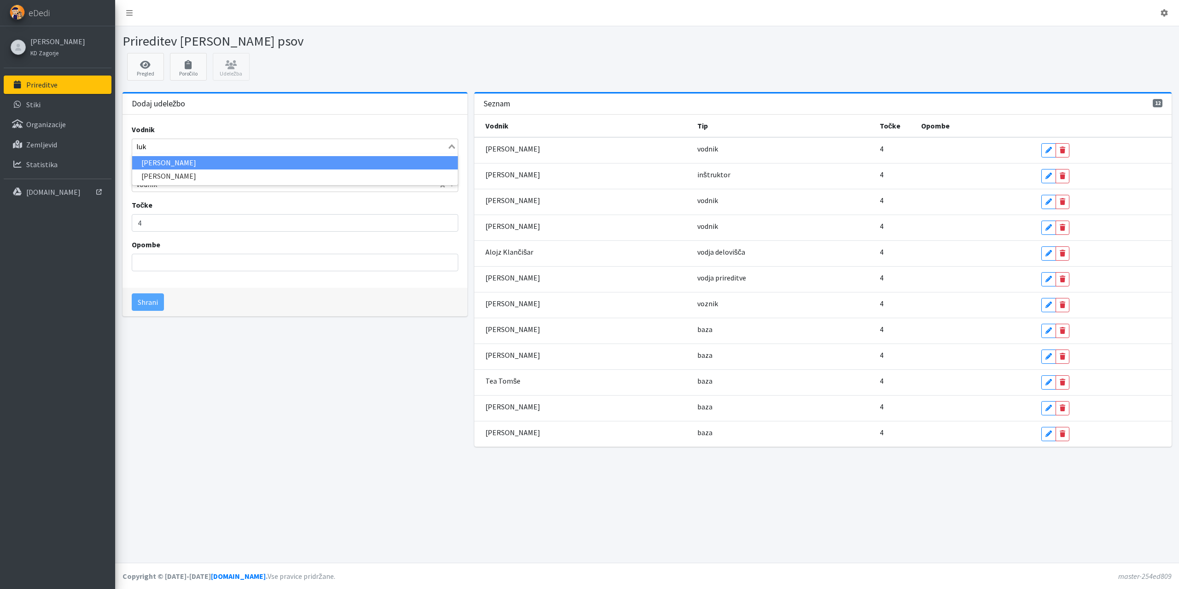
type input "luka"
click at [169, 160] on li "[PERSON_NAME]" at bounding box center [295, 162] width 326 height 13
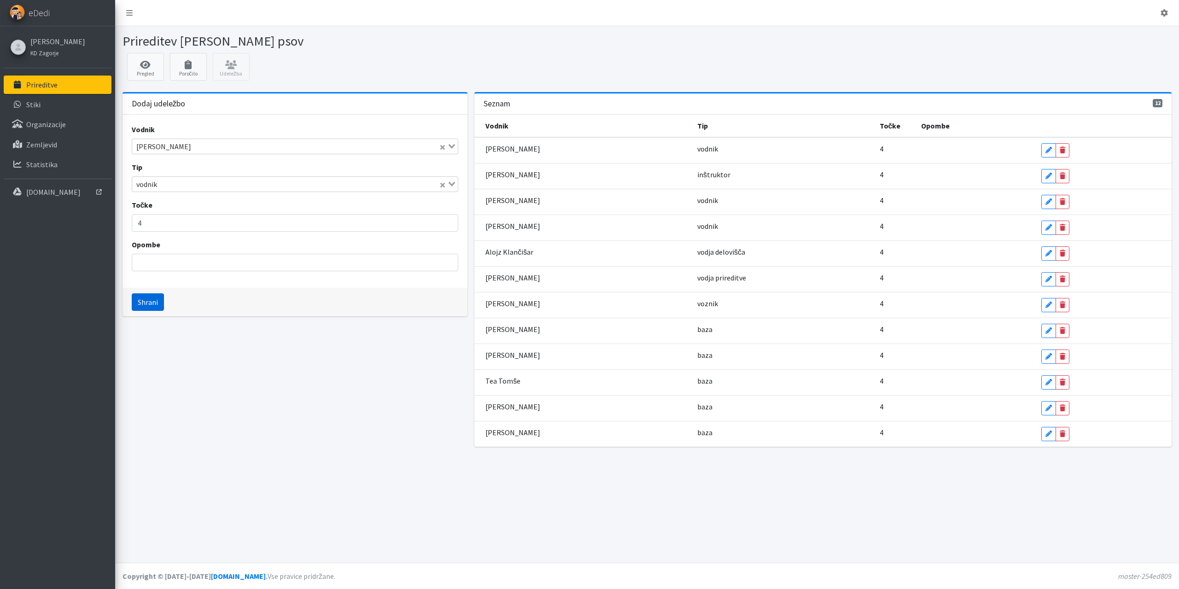
click at [156, 307] on button "Shrani" at bounding box center [148, 301] width 32 height 17
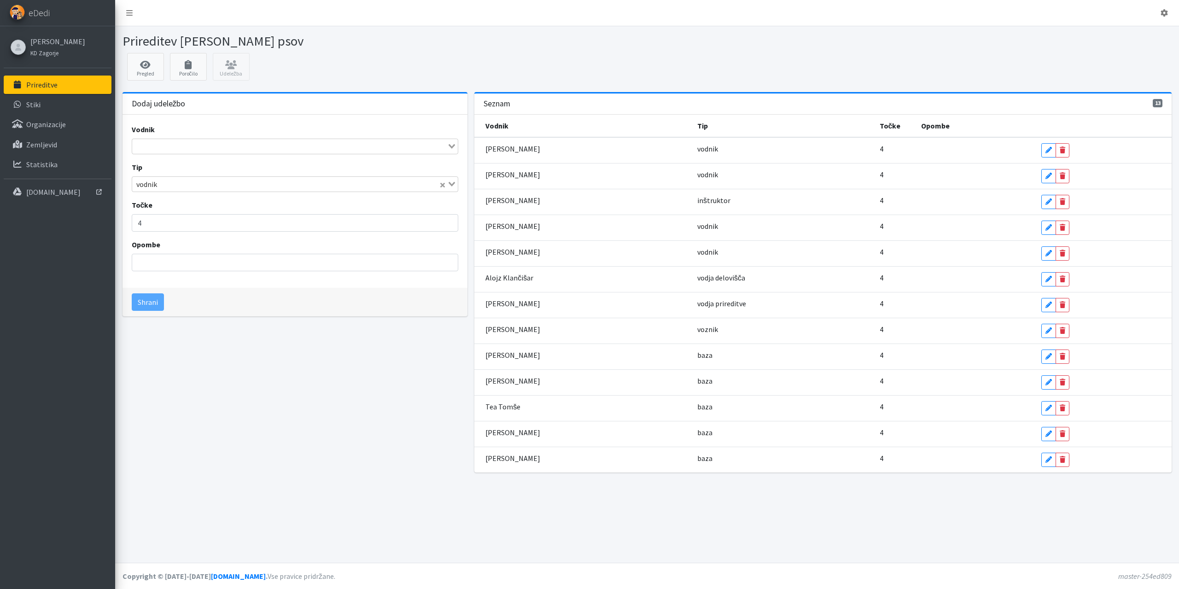
click at [177, 145] on input "Search for option" at bounding box center [290, 146] width 314 height 11
type input "jer"
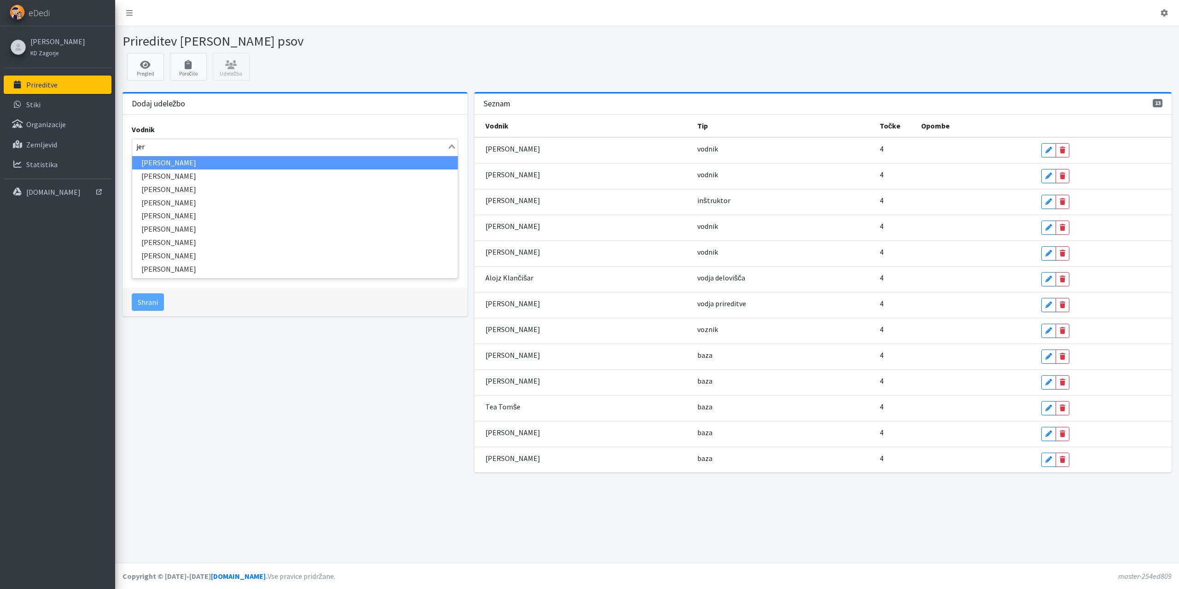
click at [162, 165] on li "Jernej Tominc" at bounding box center [295, 162] width 326 height 13
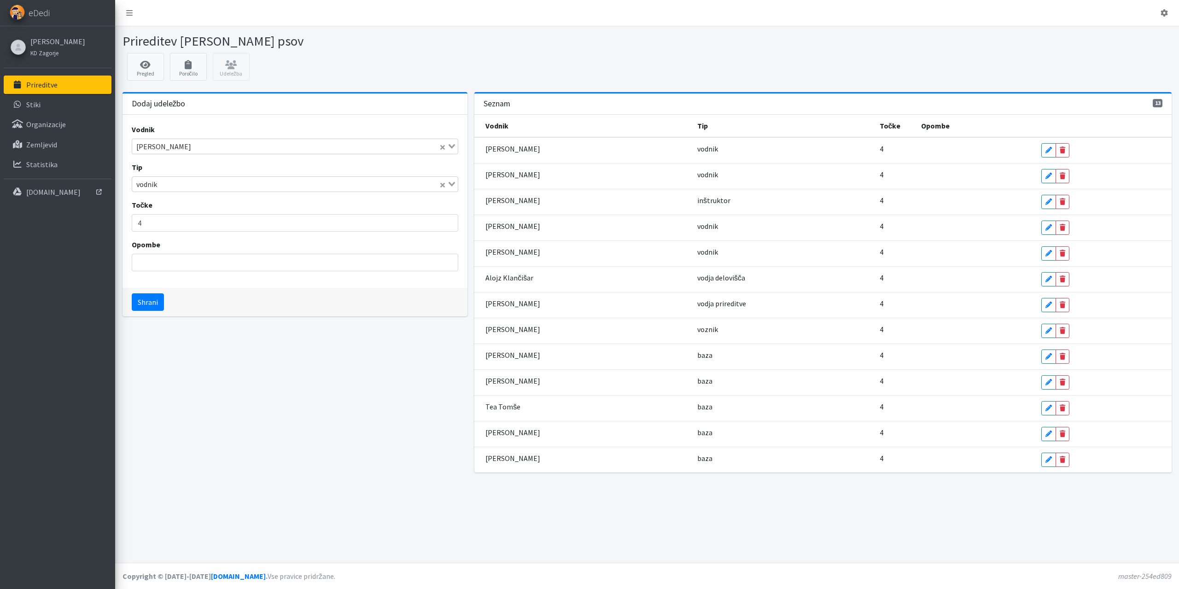
click at [163, 184] on input "Search for option" at bounding box center [299, 184] width 278 height 11
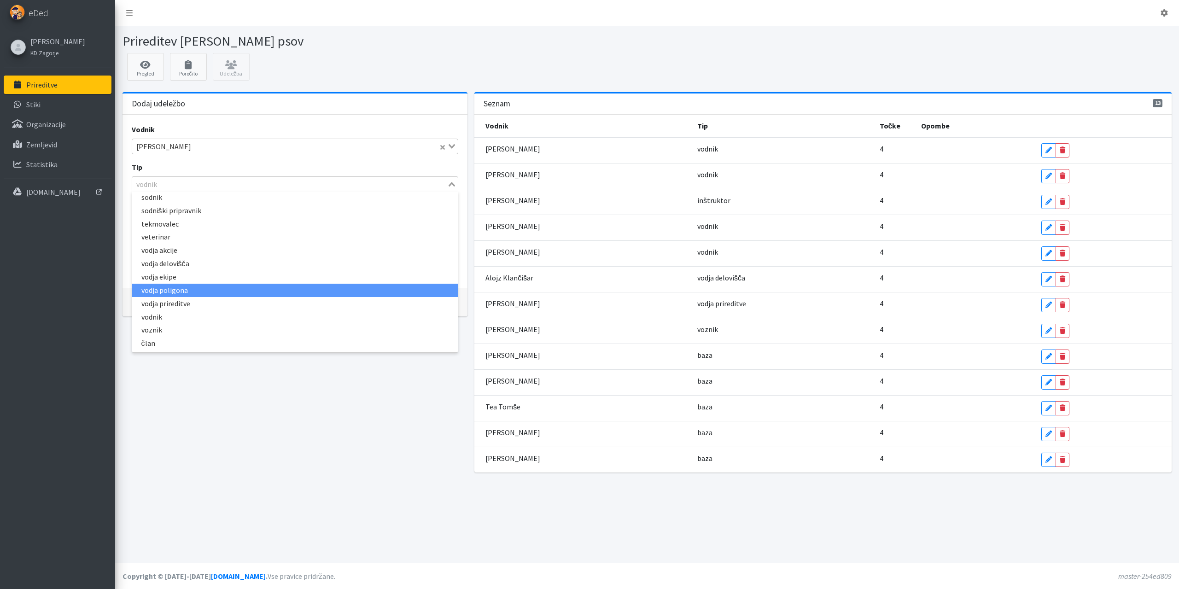
scroll to position [0, 0]
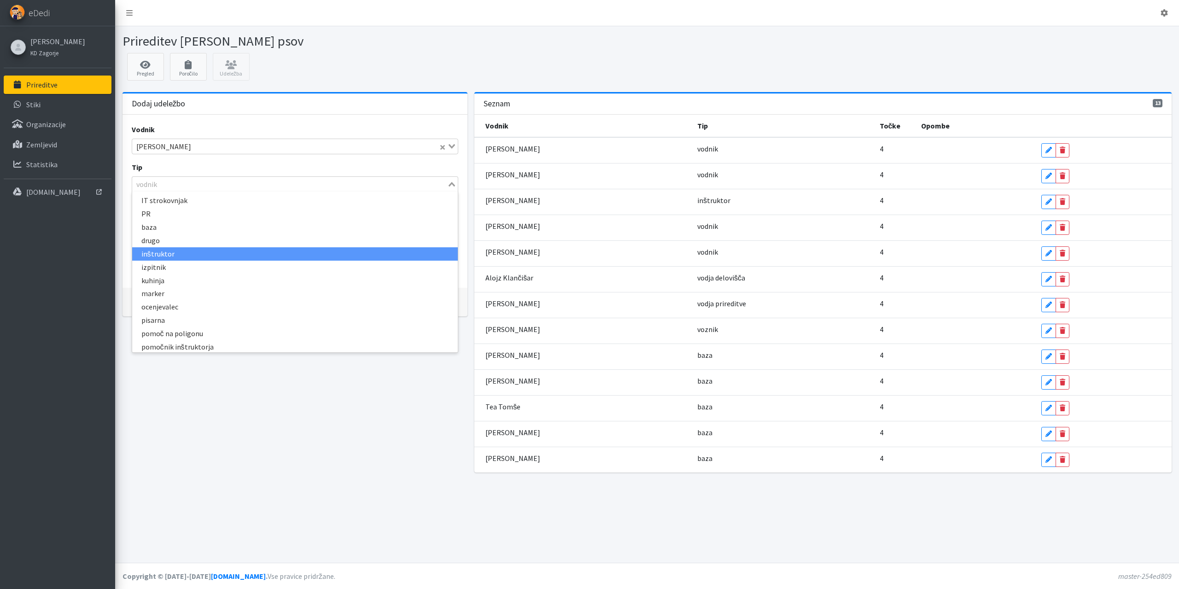
click at [152, 255] on li "inštruktor" at bounding box center [295, 253] width 326 height 13
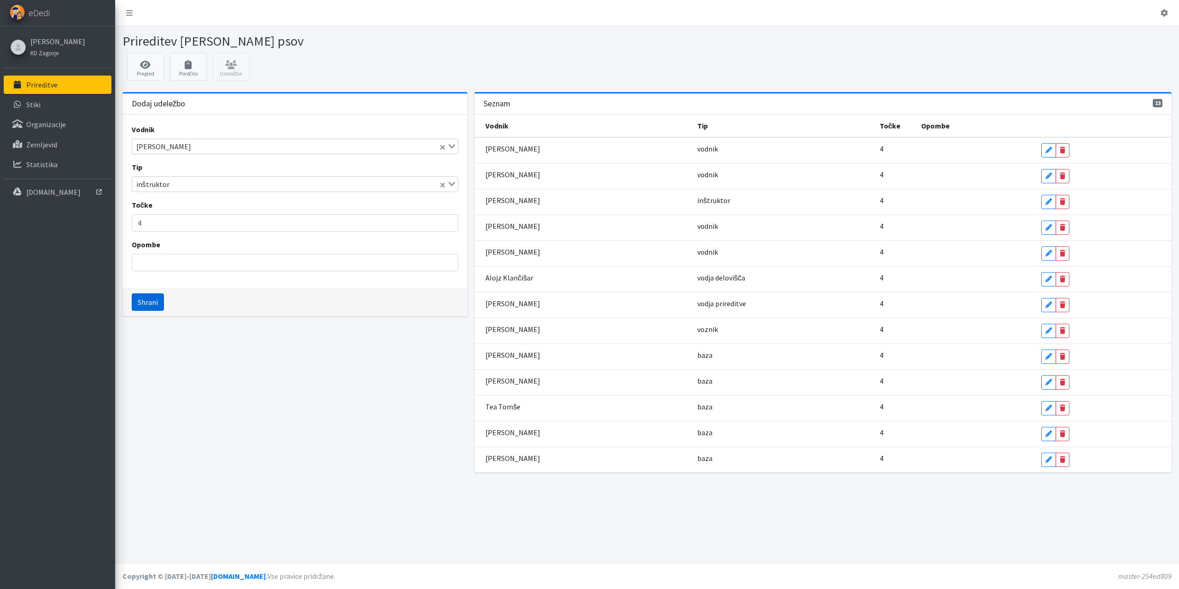
click at [154, 302] on button "Shrani" at bounding box center [148, 301] width 32 height 17
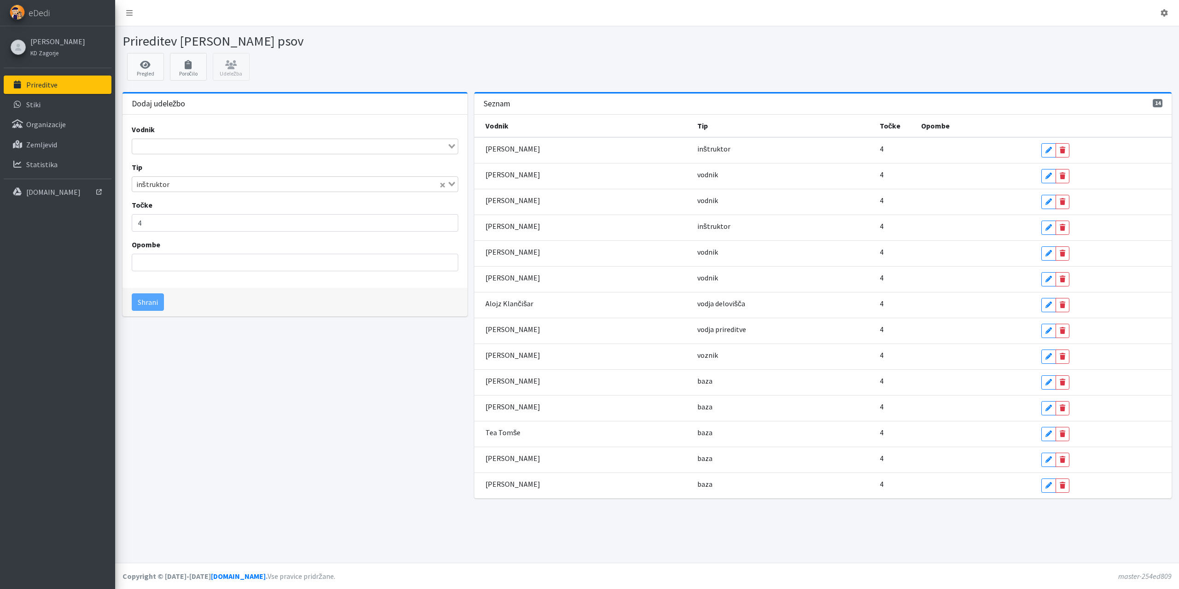
click at [241, 141] on input "Search for option" at bounding box center [290, 146] width 314 height 11
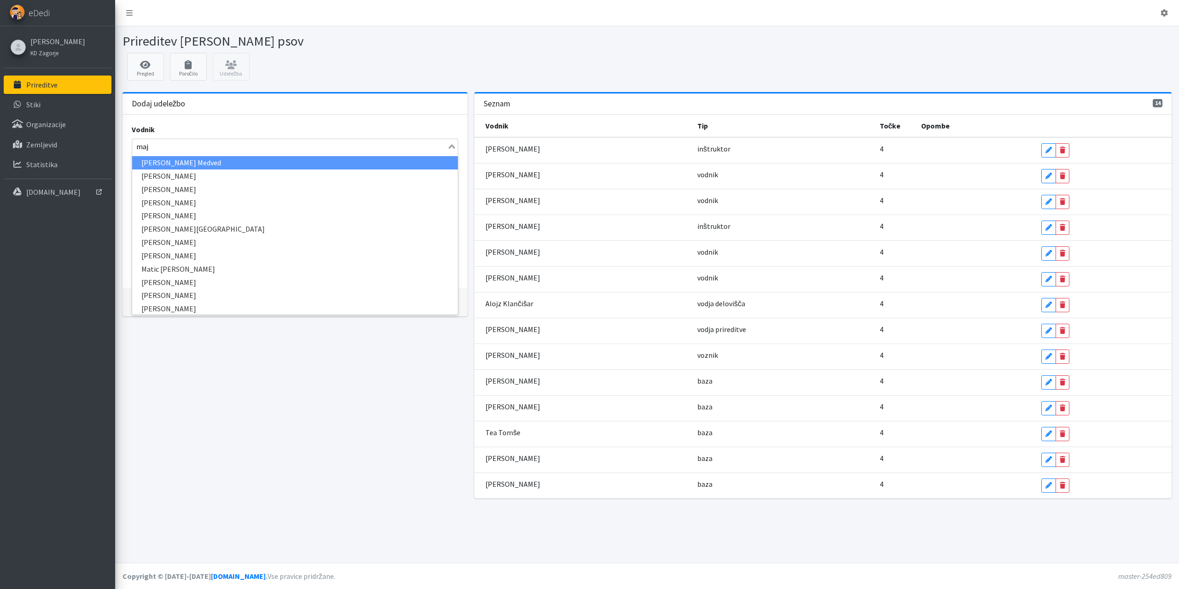
type input "maja"
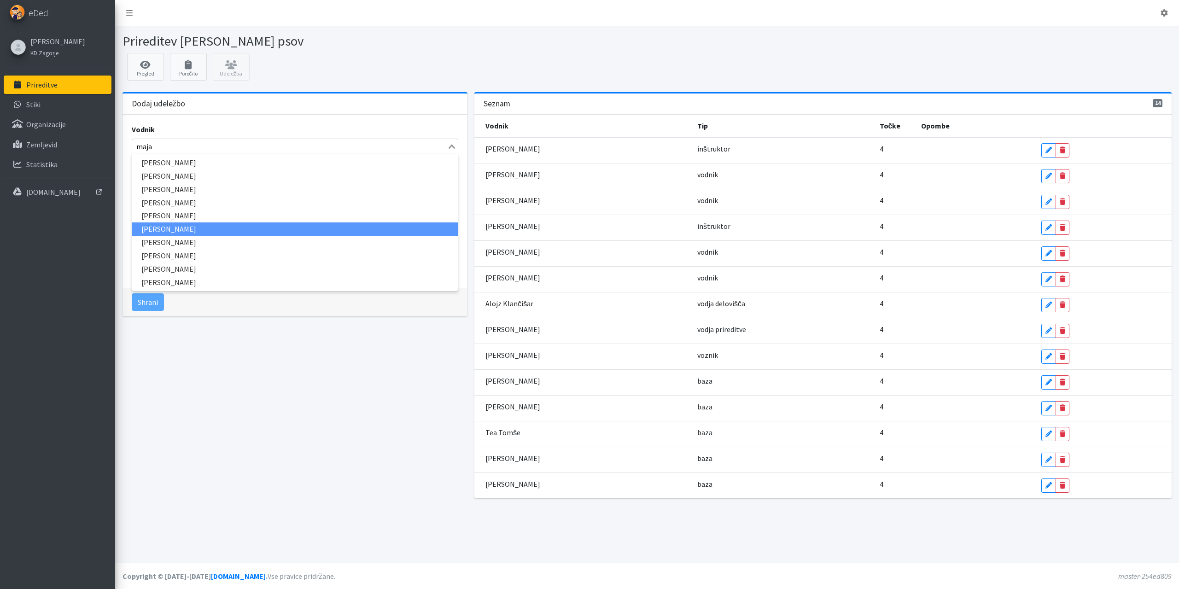
click at [181, 226] on li "Maja Bašič" at bounding box center [295, 228] width 326 height 13
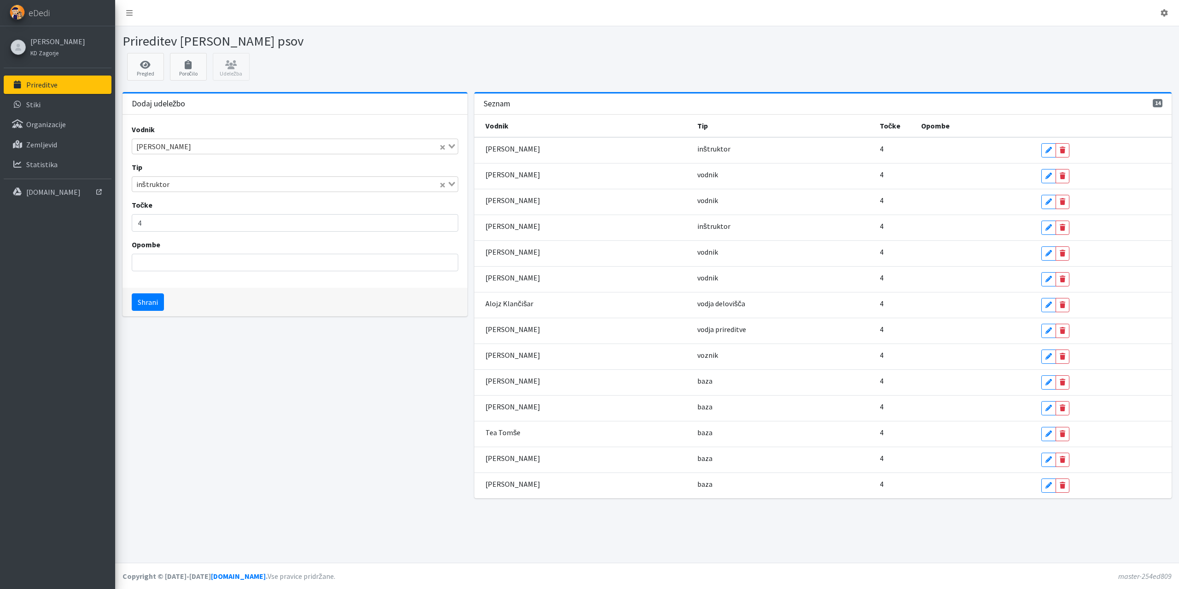
click at [159, 184] on div "inštruktor" at bounding box center [285, 183] width 307 height 13
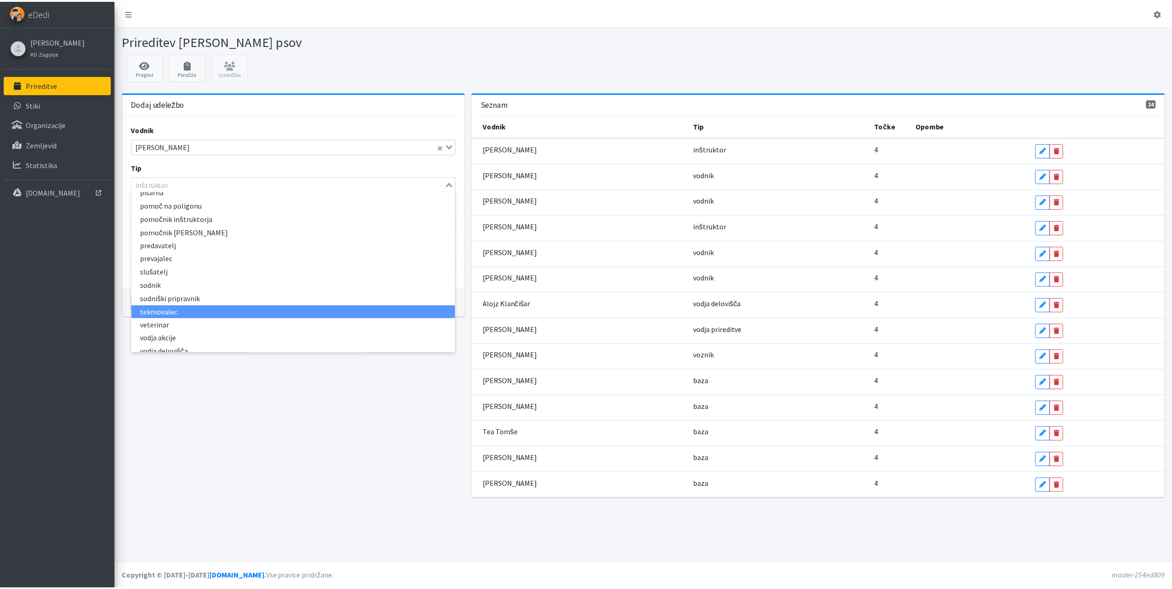
scroll to position [216, 0]
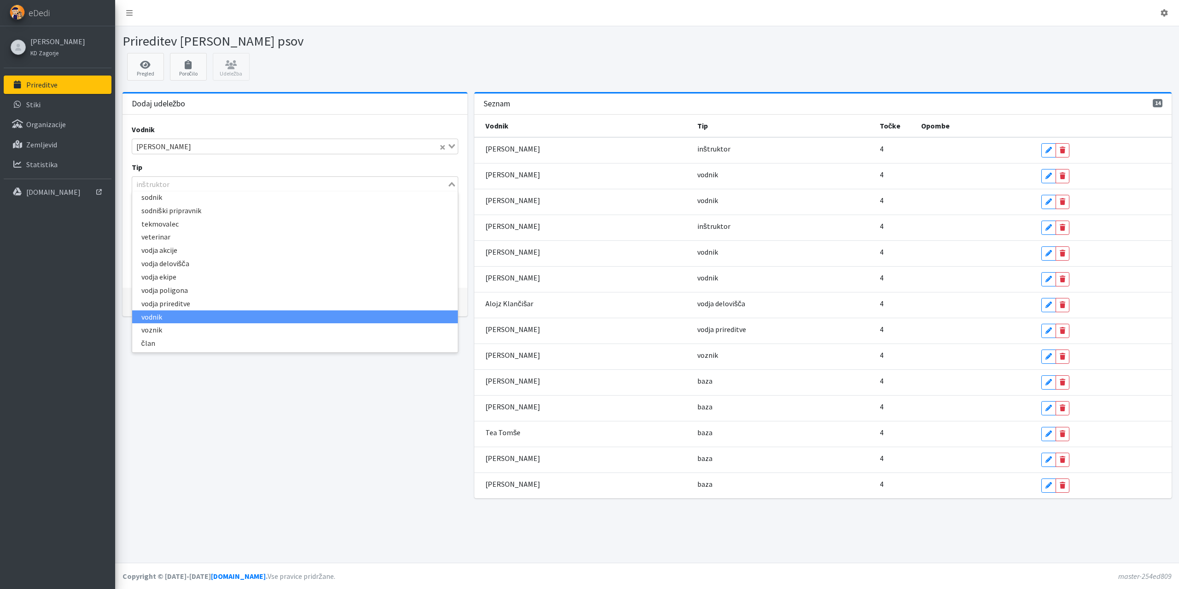
click at [161, 317] on li "vodnik" at bounding box center [295, 316] width 326 height 13
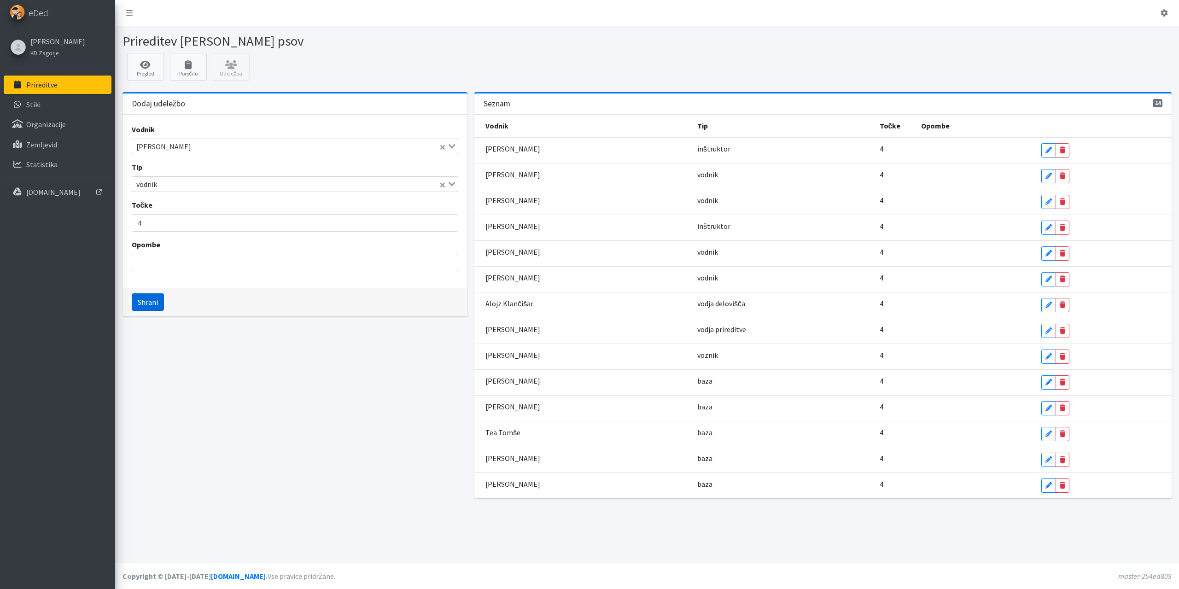
click at [157, 308] on button "Shrani" at bounding box center [148, 301] width 32 height 17
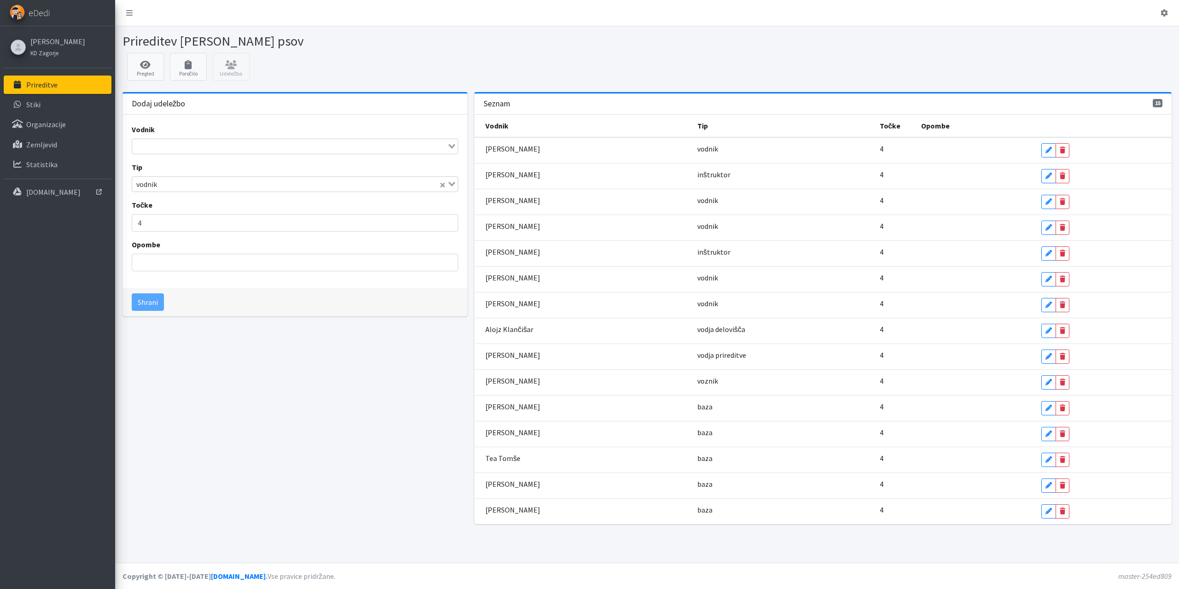
click at [171, 144] on input "Search for option" at bounding box center [290, 146] width 314 height 11
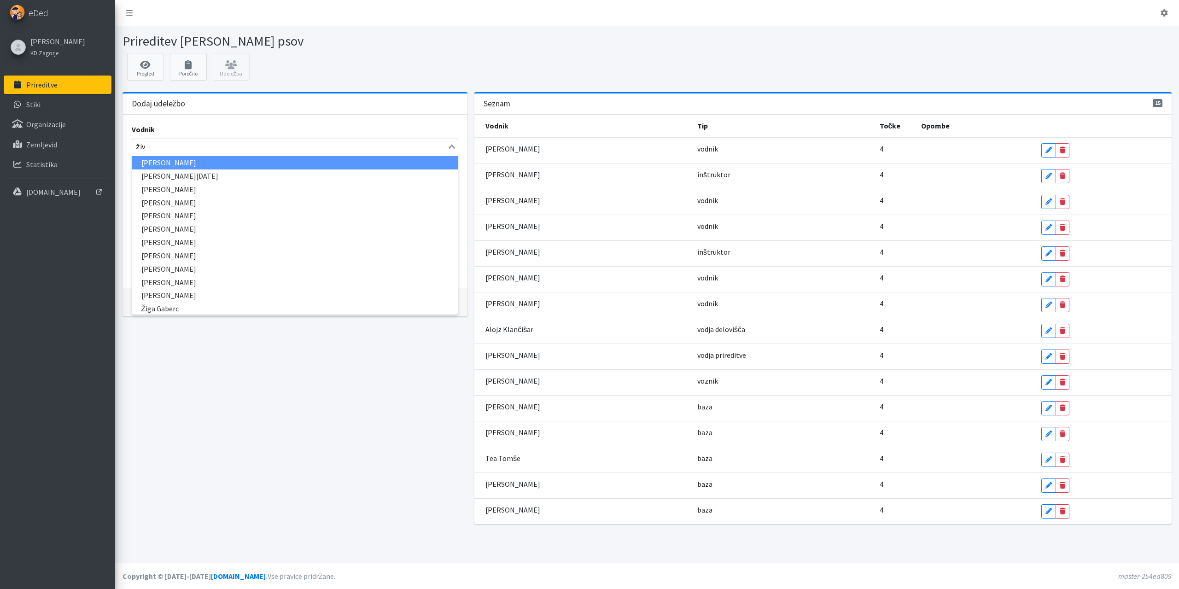
type input "živa"
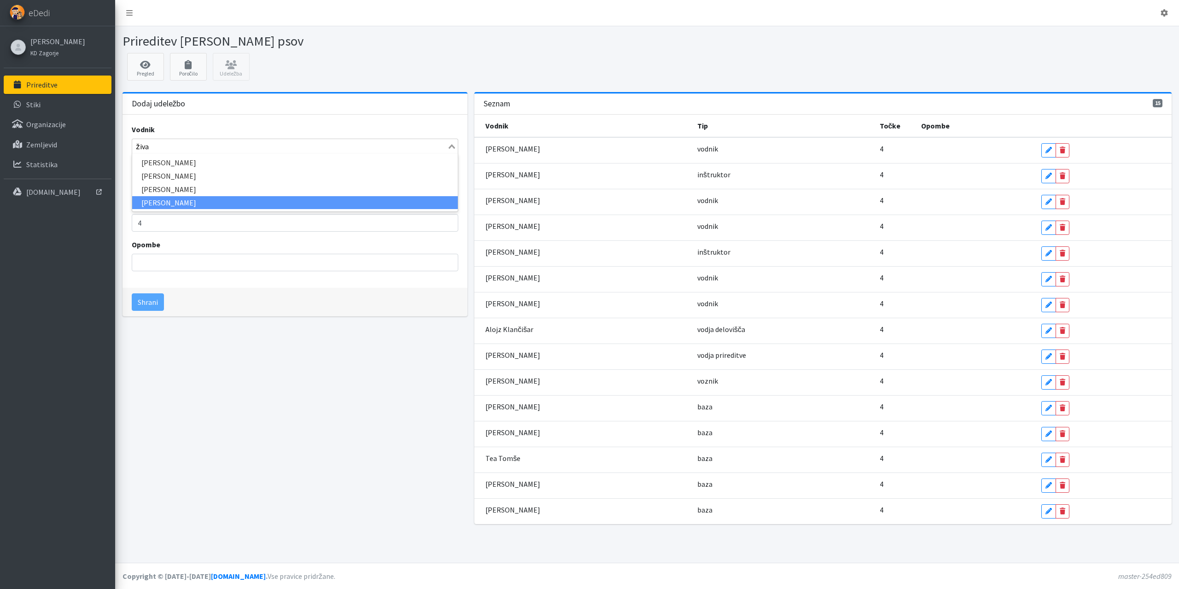
click at [173, 201] on li "[PERSON_NAME]" at bounding box center [295, 202] width 326 height 13
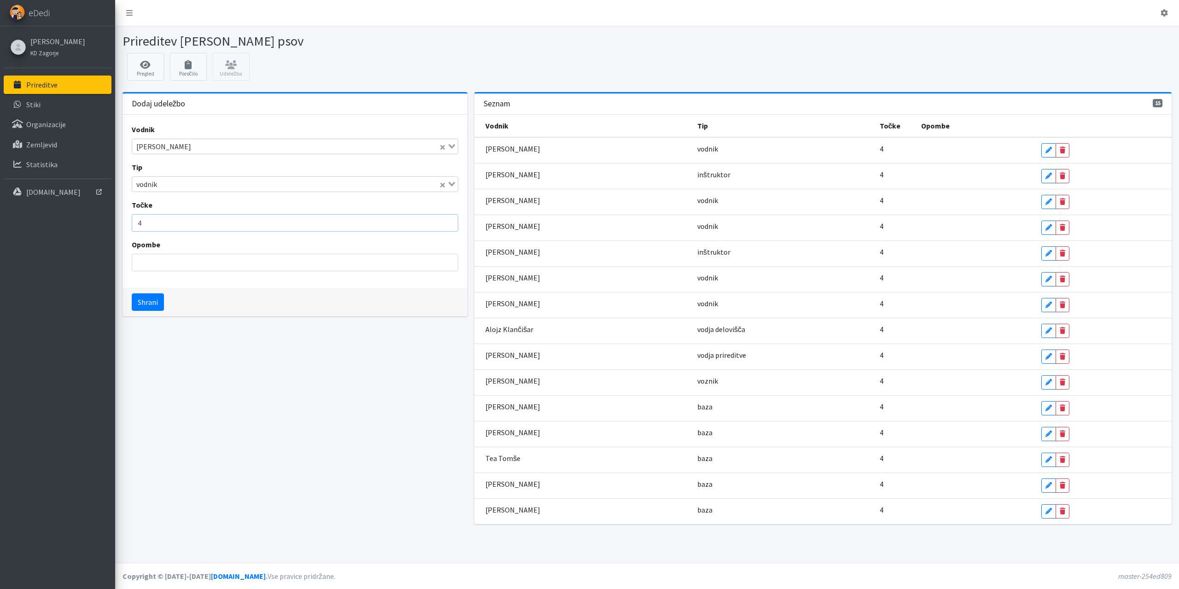
drag, startPoint x: 167, startPoint y: 224, endPoint x: 88, endPoint y: 224, distance: 79.2
click at [88, 224] on div "Odjavi se eDedi Simon Celestina KD Zagorje" at bounding box center [589, 294] width 1179 height 589
type input "2"
click at [149, 299] on button "Shrani" at bounding box center [148, 301] width 32 height 17
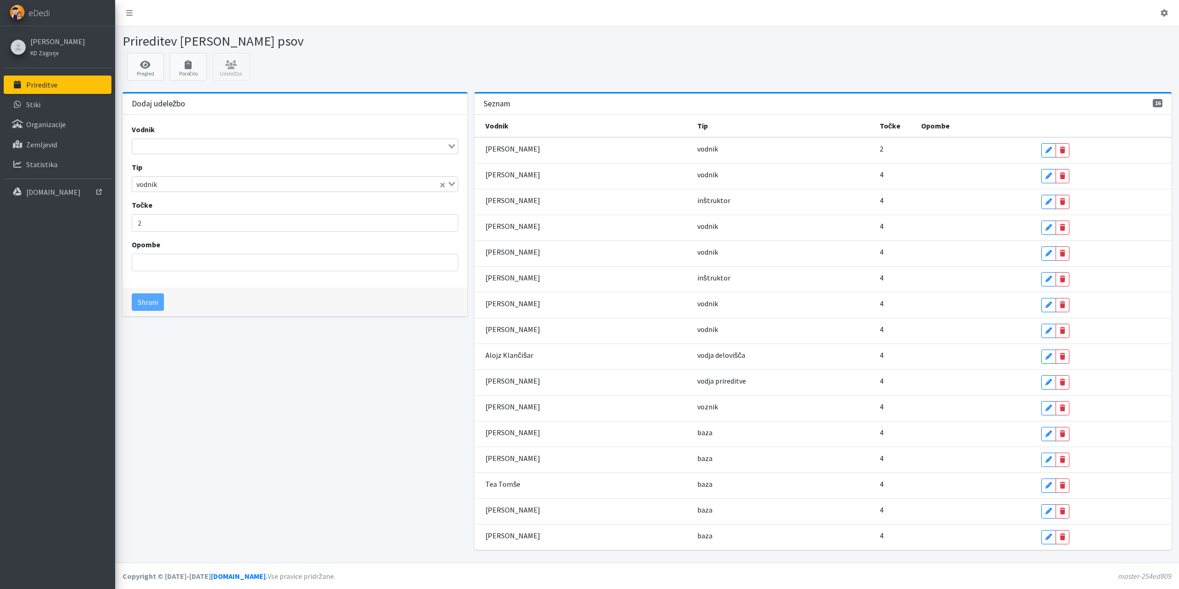
click at [162, 147] on input "Search for option" at bounding box center [290, 146] width 314 height 11
type input "dam"
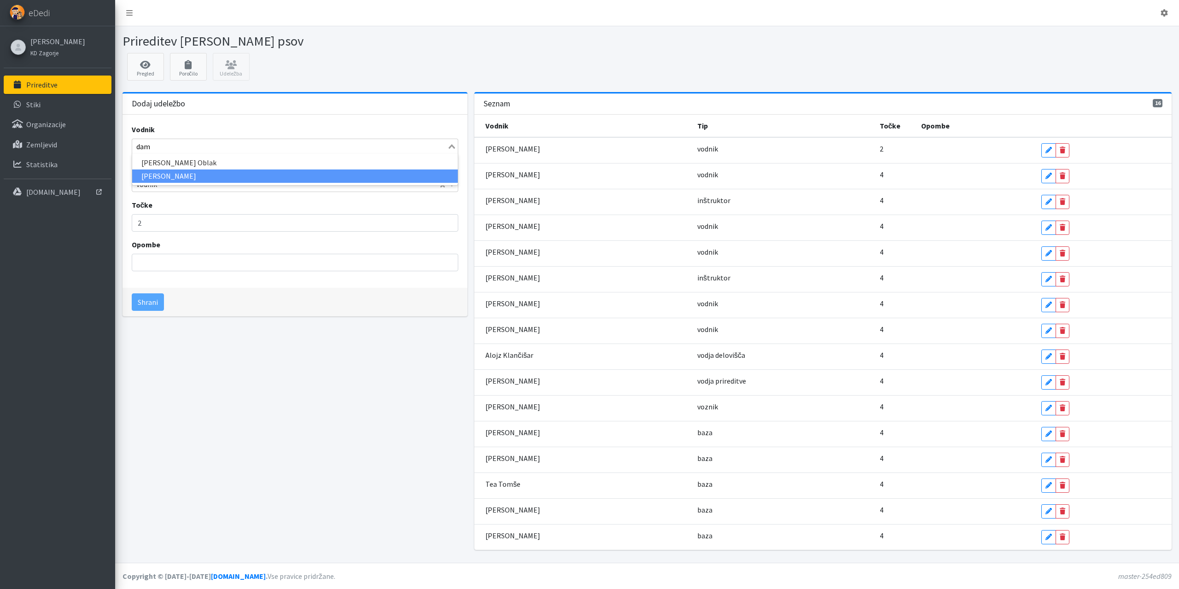
click at [163, 178] on li "Damijana Ogrinec" at bounding box center [295, 175] width 326 height 13
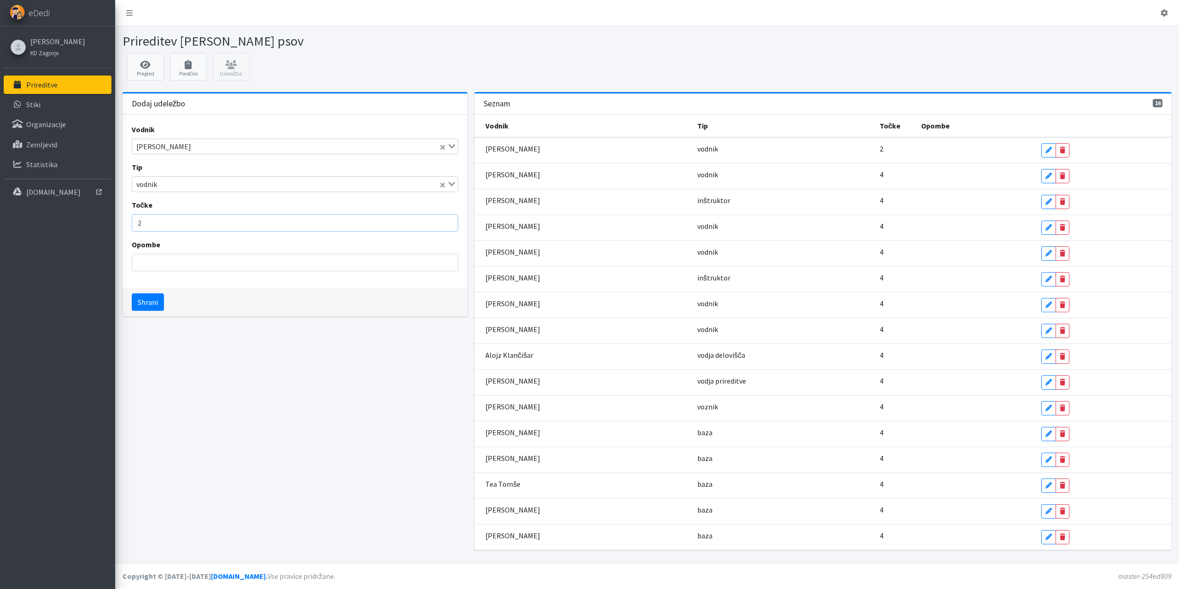
drag, startPoint x: 156, startPoint y: 218, endPoint x: 44, endPoint y: 221, distance: 111.5
click at [45, 221] on div "Odjavi se eDedi Simon Celestina KD Zagorje" at bounding box center [589, 294] width 1179 height 589
type input "4"
click at [142, 297] on button "Shrani" at bounding box center [148, 301] width 32 height 17
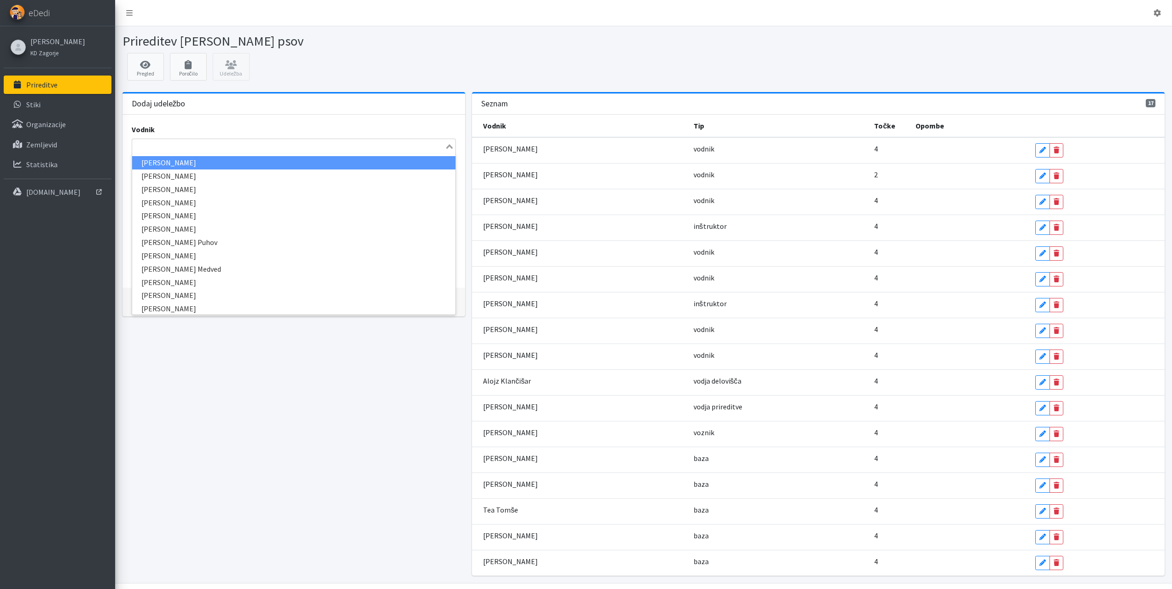
click at [156, 152] on div "Loading..." at bounding box center [294, 147] width 325 height 16
type input "zvonko"
click at [155, 165] on li "Zvonko Majcen" at bounding box center [294, 162] width 324 height 13
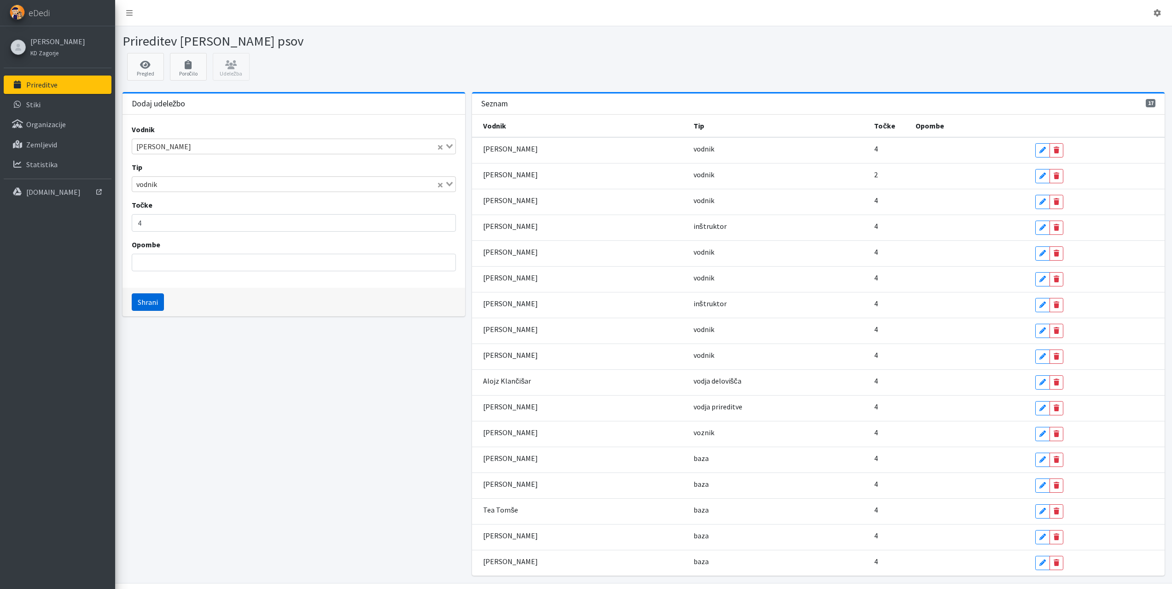
click at [155, 296] on button "Shrani" at bounding box center [148, 301] width 32 height 17
click at [181, 139] on div "Search for option" at bounding box center [288, 145] width 313 height 13
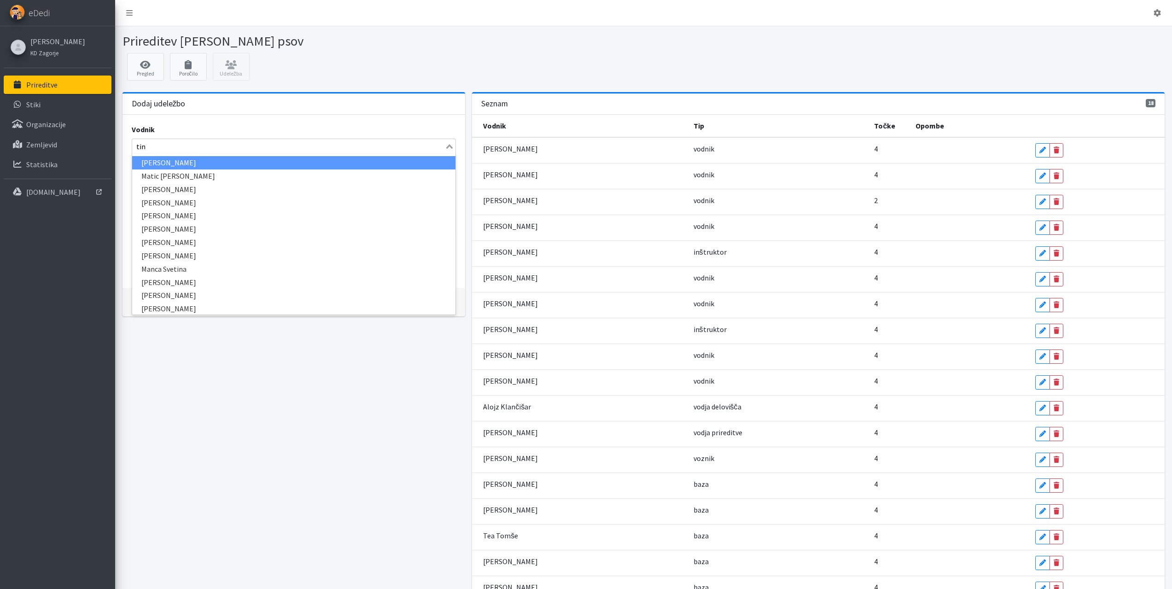
type input "tina"
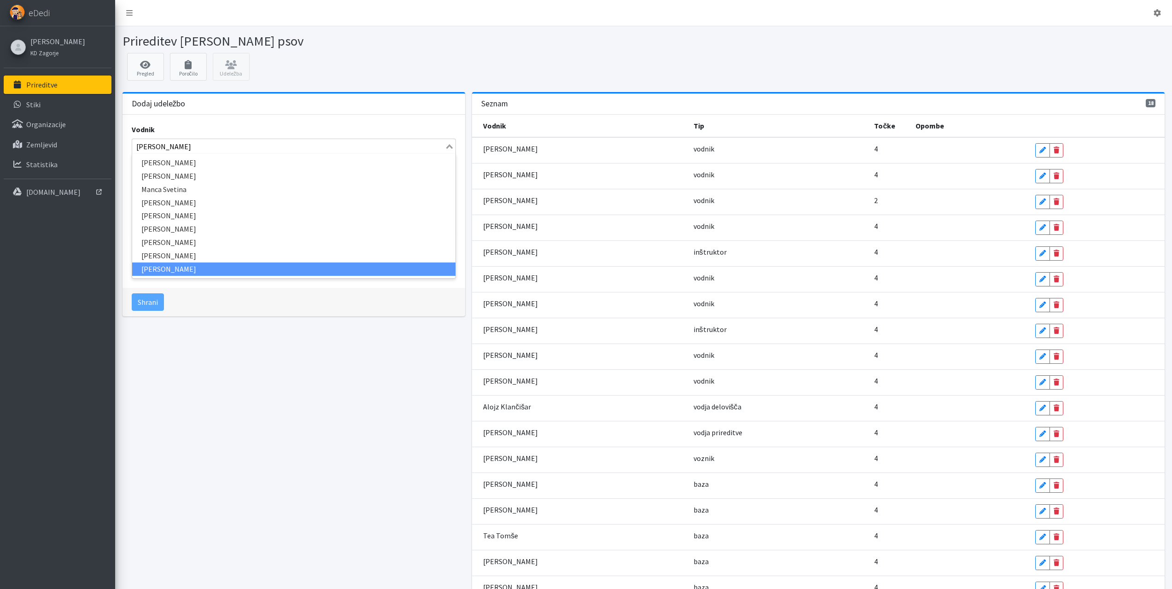
click at [151, 266] on li "Tina Carli" at bounding box center [294, 268] width 324 height 13
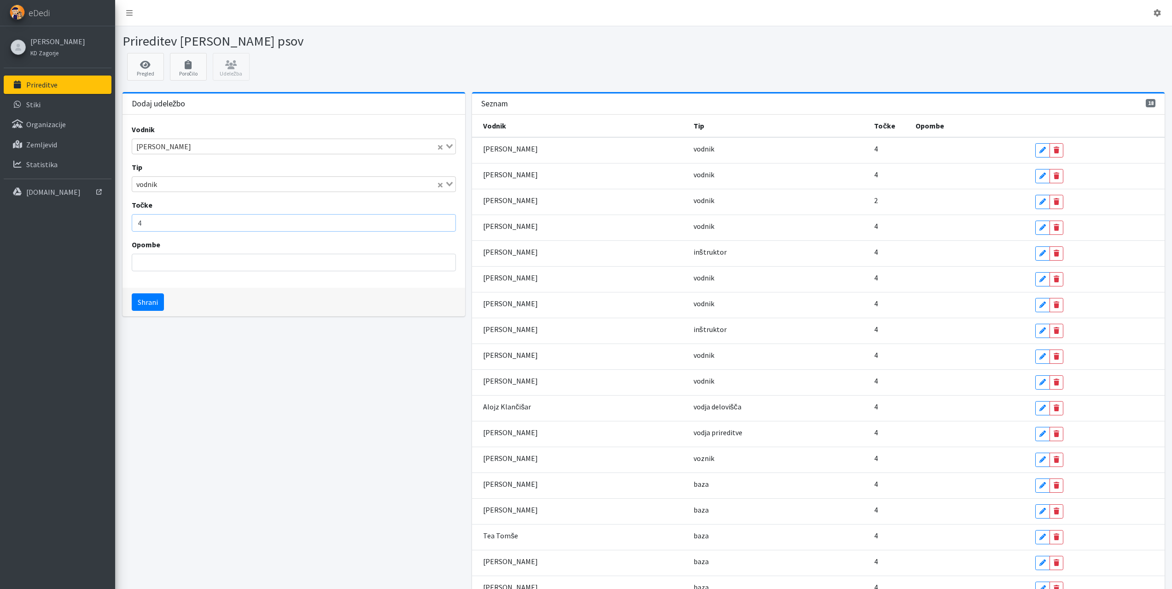
drag, startPoint x: 169, startPoint y: 225, endPoint x: 60, endPoint y: 224, distance: 108.7
click at [63, 225] on div "Odjavi se eDedi Simon Celestina KD Zagorje" at bounding box center [586, 317] width 1172 height 635
type input "2"
click at [139, 299] on button "Shrani" at bounding box center [148, 301] width 32 height 17
click at [174, 145] on input "Search for option" at bounding box center [288, 146] width 311 height 11
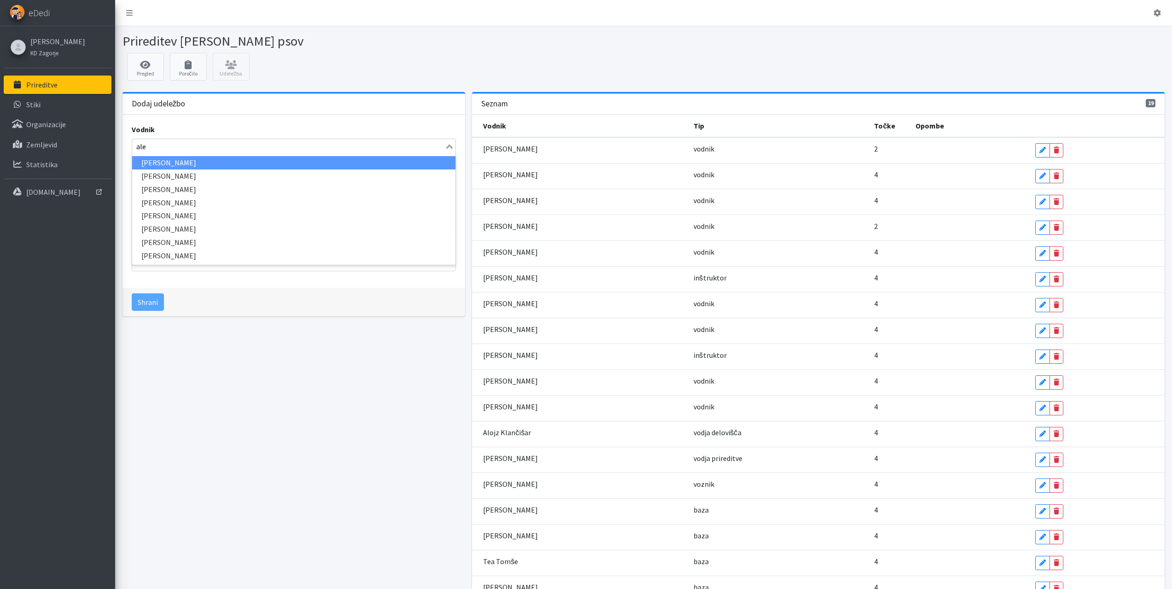
type input "aleš"
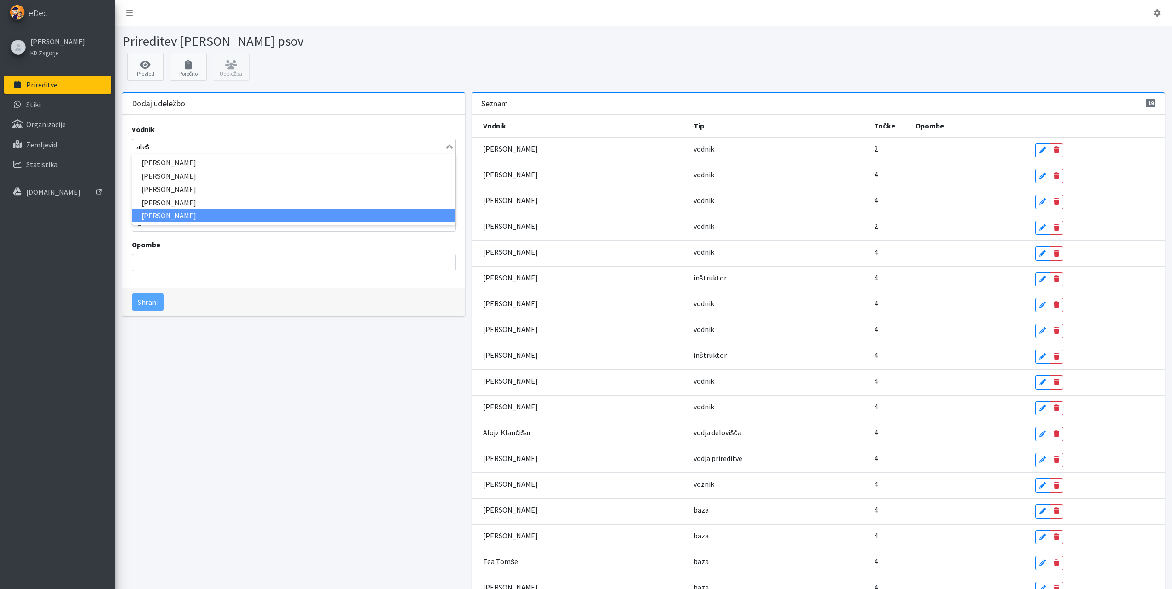
click at [167, 213] on li "Aleš Gerkman" at bounding box center [294, 215] width 324 height 13
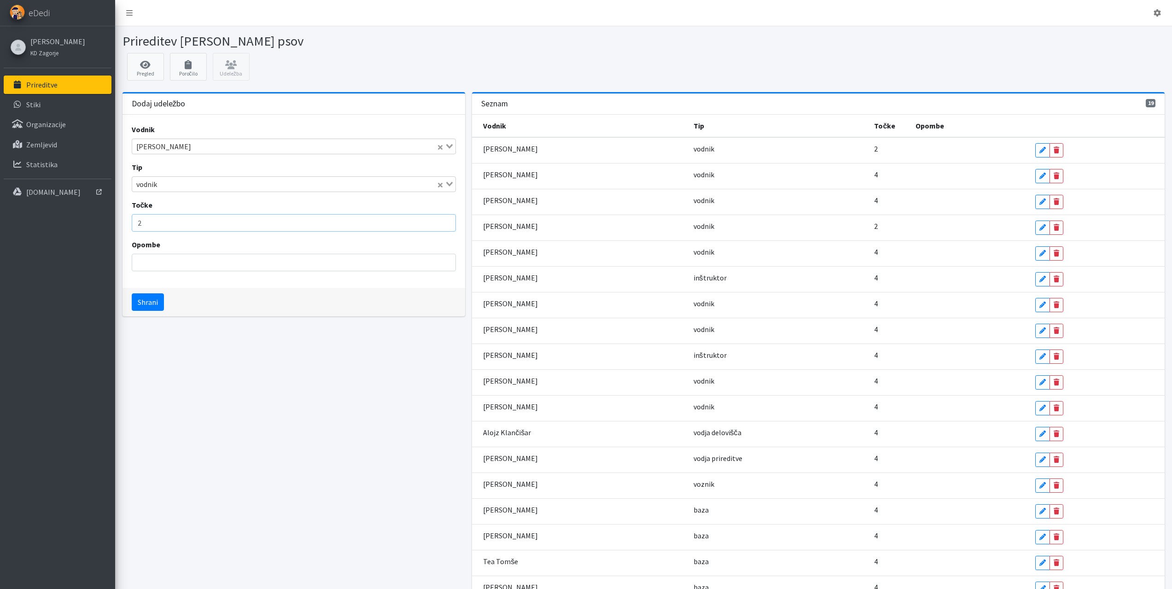
drag, startPoint x: 164, startPoint y: 222, endPoint x: 81, endPoint y: 222, distance: 83.4
click at [81, 222] on div "Odjavi se eDedi Simon Celestina KD Zagorje" at bounding box center [586, 330] width 1172 height 661
type input "4"
click at [146, 301] on button "Shrani" at bounding box center [148, 301] width 32 height 17
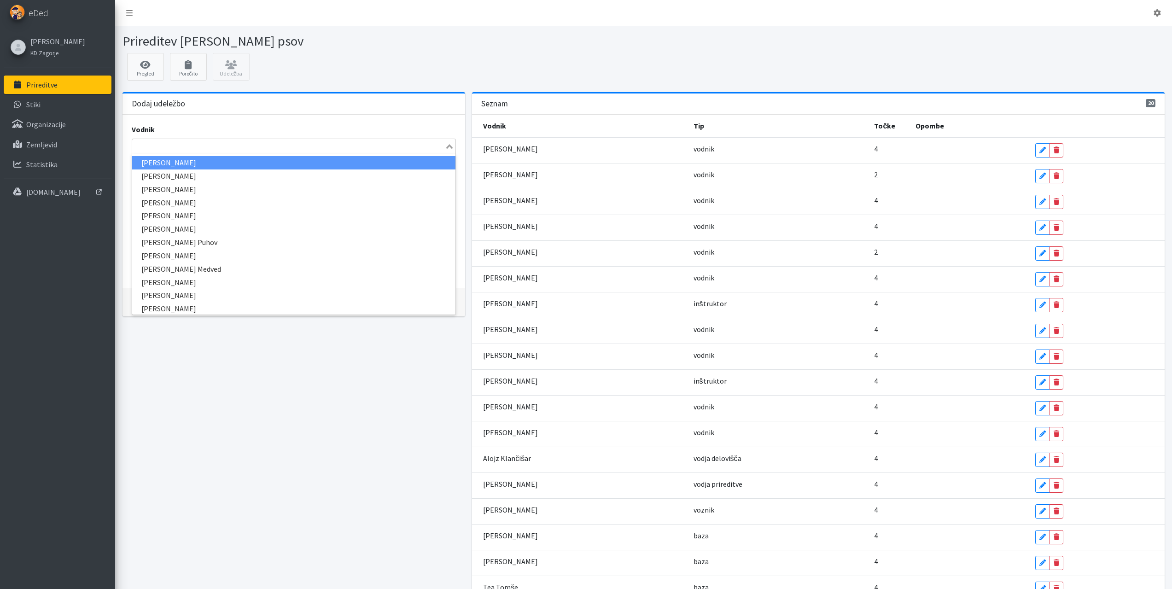
click at [157, 146] on input "Search for option" at bounding box center [288, 146] width 311 height 11
type input "andrej"
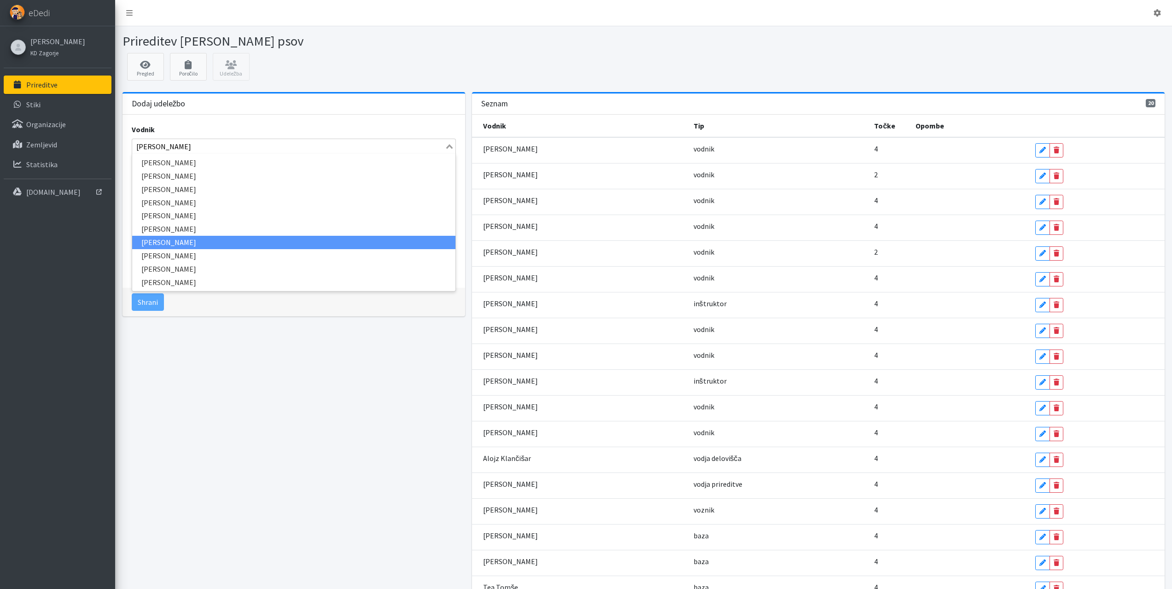
click at [177, 246] on li "Andrej Vilar" at bounding box center [294, 242] width 324 height 13
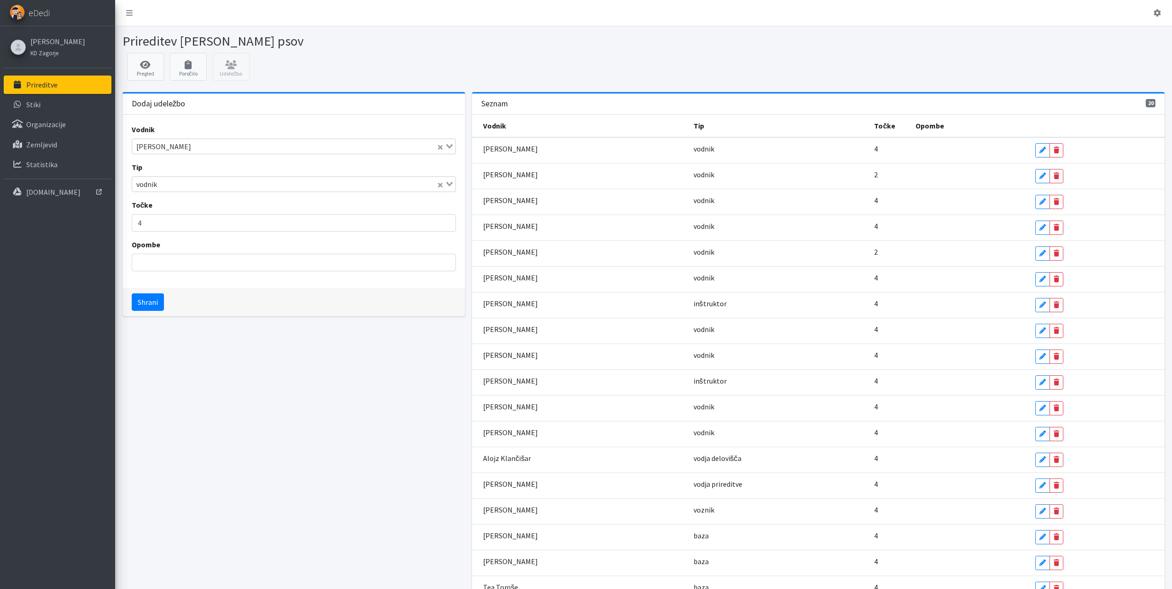
click at [175, 188] on input "Search for option" at bounding box center [298, 184] width 276 height 11
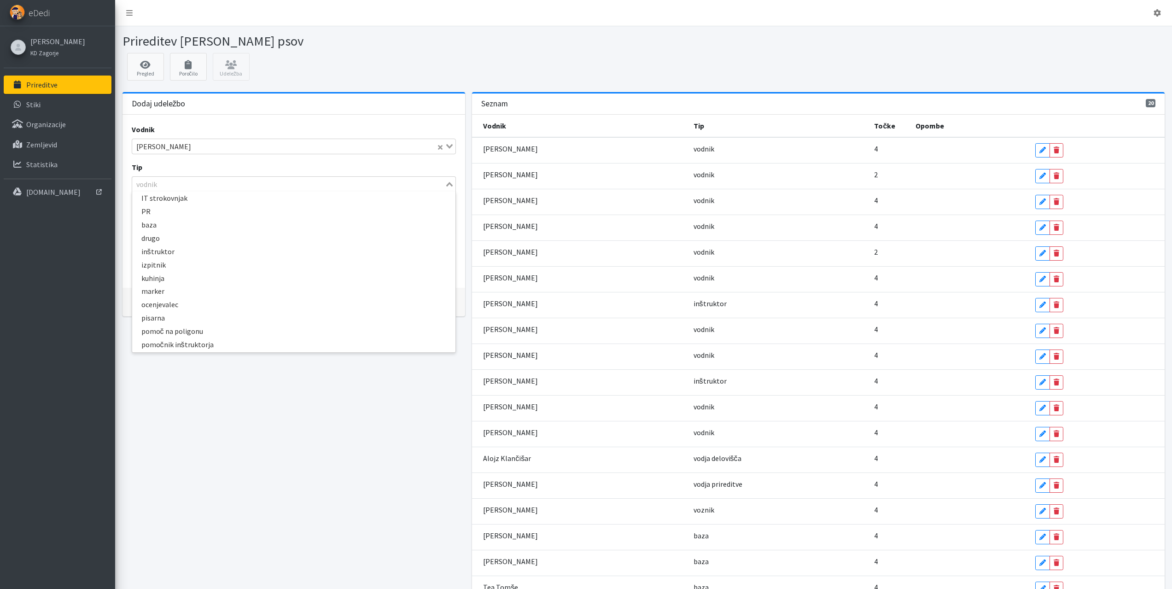
scroll to position [0, 0]
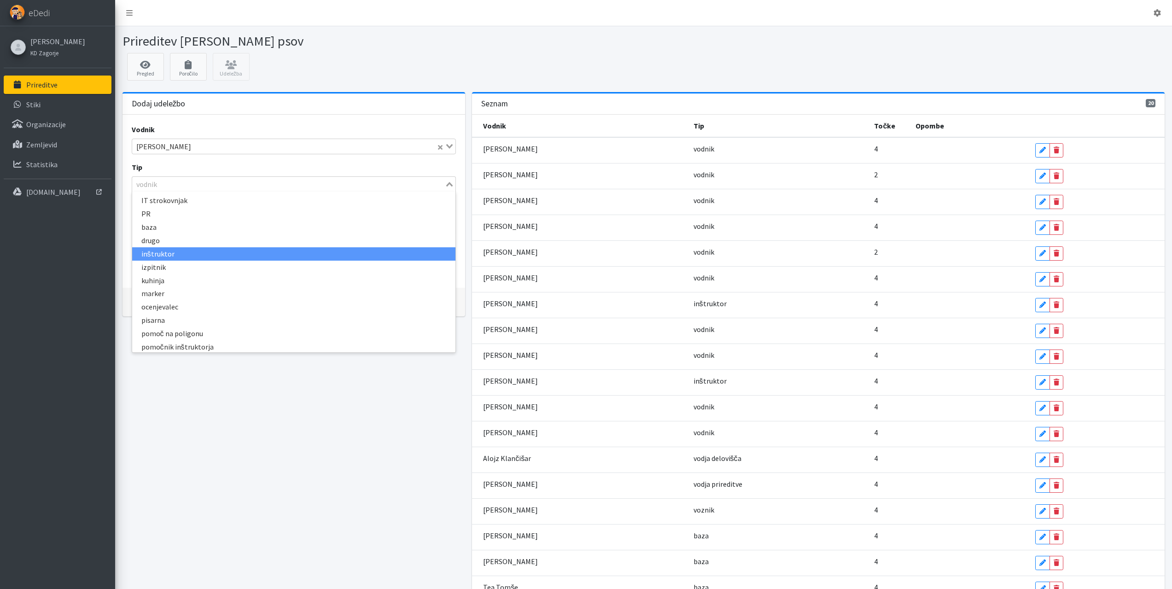
click at [149, 253] on li "inštruktor" at bounding box center [294, 253] width 324 height 13
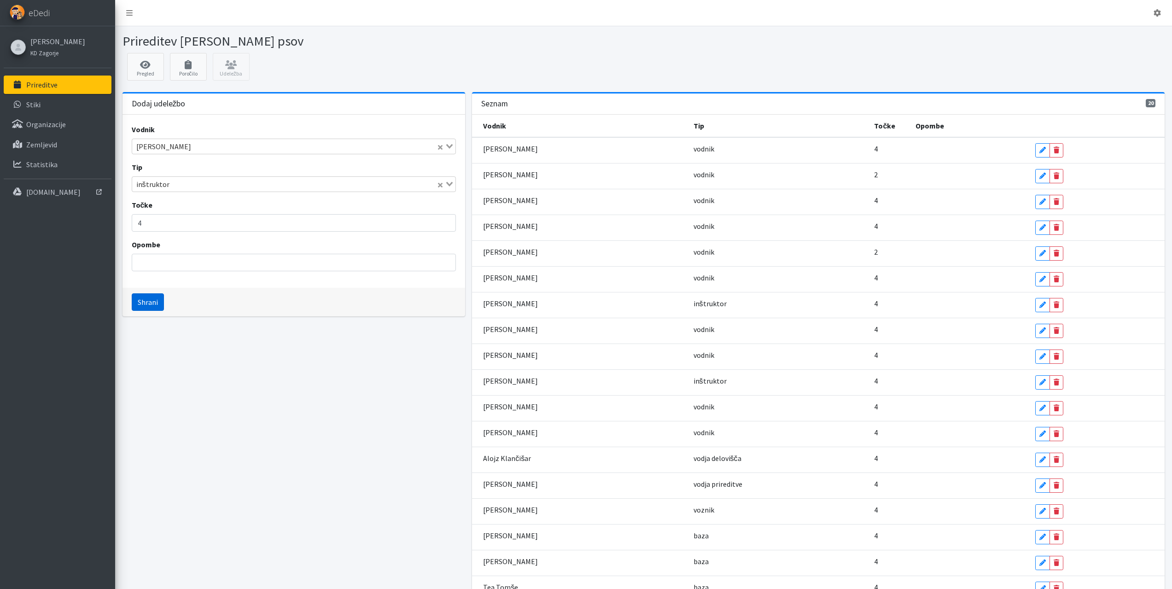
click at [153, 303] on button "Shrani" at bounding box center [148, 301] width 32 height 17
click at [175, 144] on input "Search for option" at bounding box center [288, 146] width 311 height 11
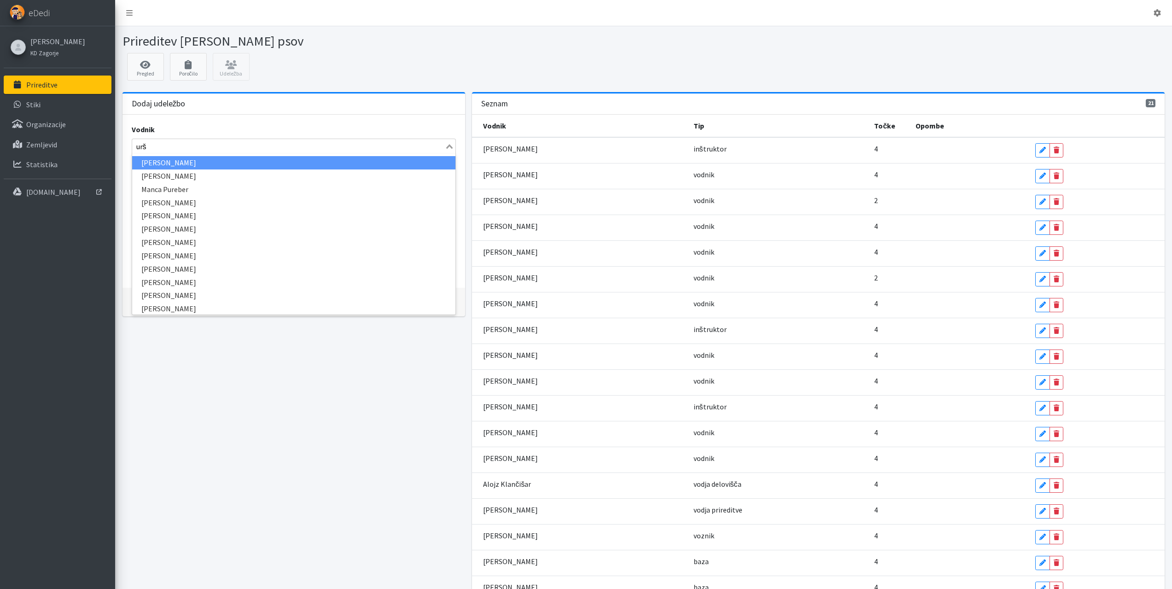
type input "urša"
click at [163, 161] on li "Urša Drofenik" at bounding box center [294, 162] width 324 height 13
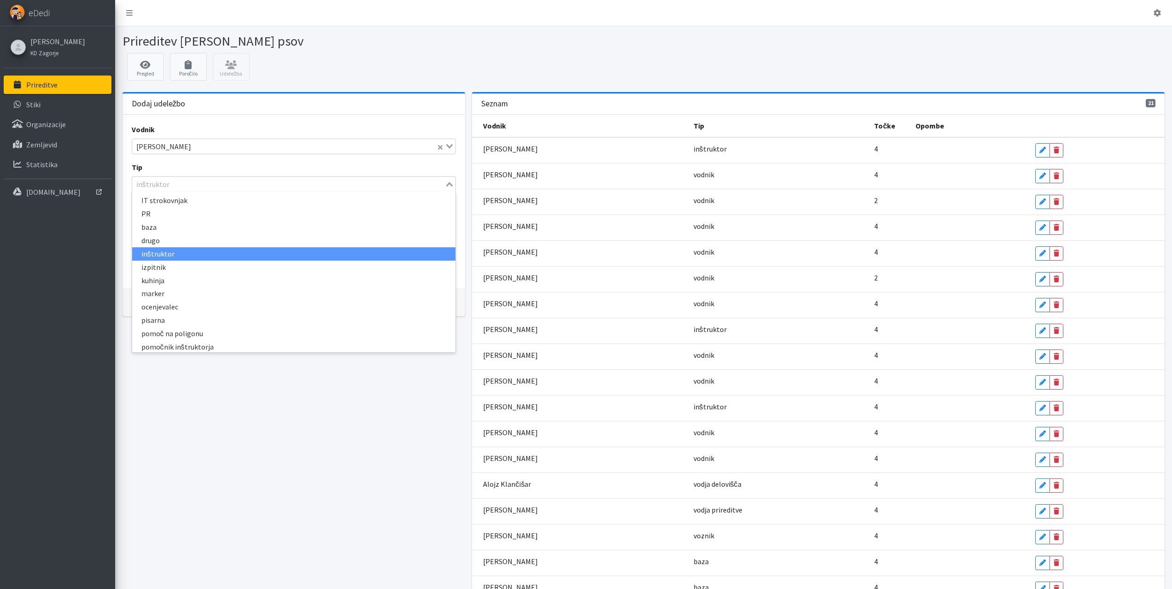
click at [164, 181] on div "inštruktor" at bounding box center [288, 183] width 313 height 13
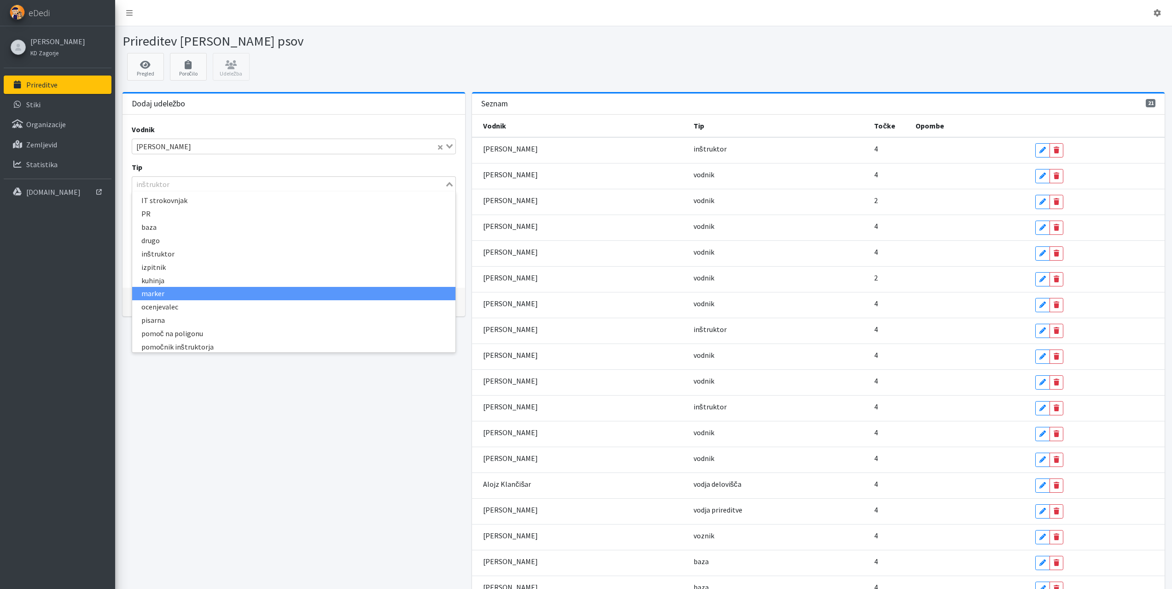
scroll to position [216, 0]
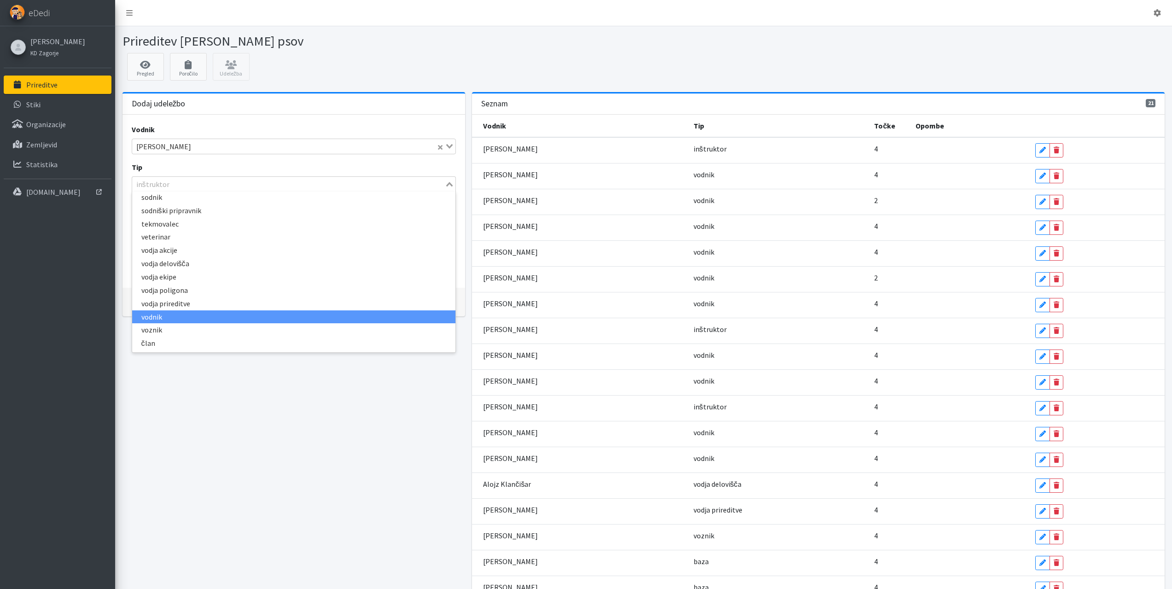
click at [158, 320] on li "vodnik" at bounding box center [294, 316] width 324 height 13
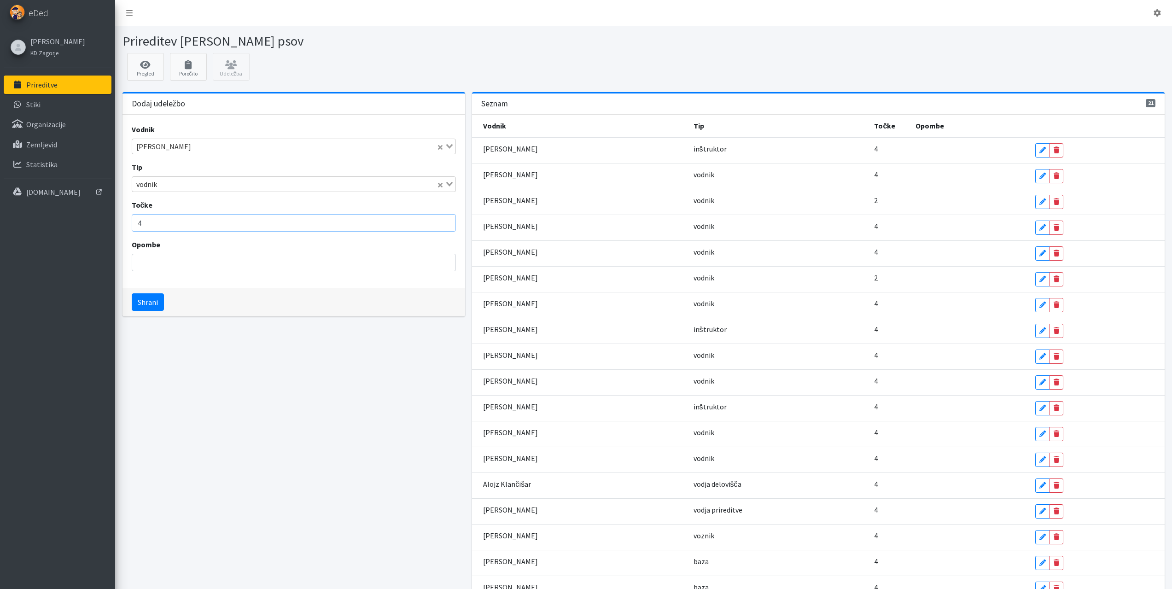
drag, startPoint x: 157, startPoint y: 224, endPoint x: 95, endPoint y: 220, distance: 62.3
click at [98, 222] on div "Odjavi se eDedi Simon Celestina KD Zagorje" at bounding box center [586, 356] width 1172 height 712
type input "2"
click at [155, 303] on button "Shrani" at bounding box center [148, 301] width 32 height 17
click at [169, 143] on input "Search for option" at bounding box center [288, 146] width 311 height 11
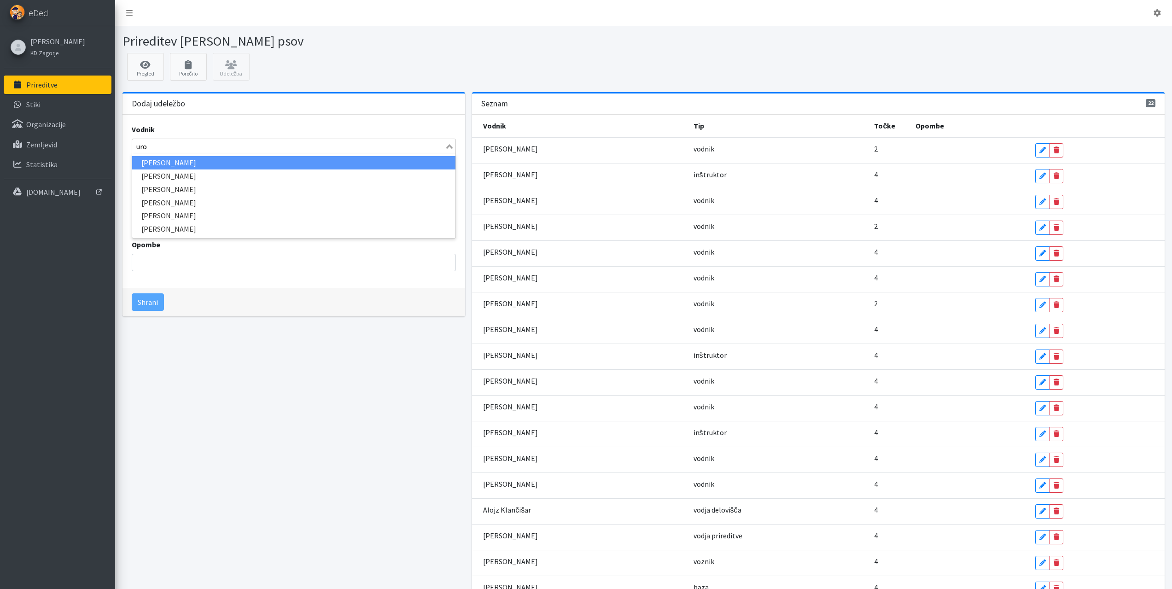
type input "uroš"
click at [158, 163] on li "Uroš Pečar" at bounding box center [294, 162] width 324 height 13
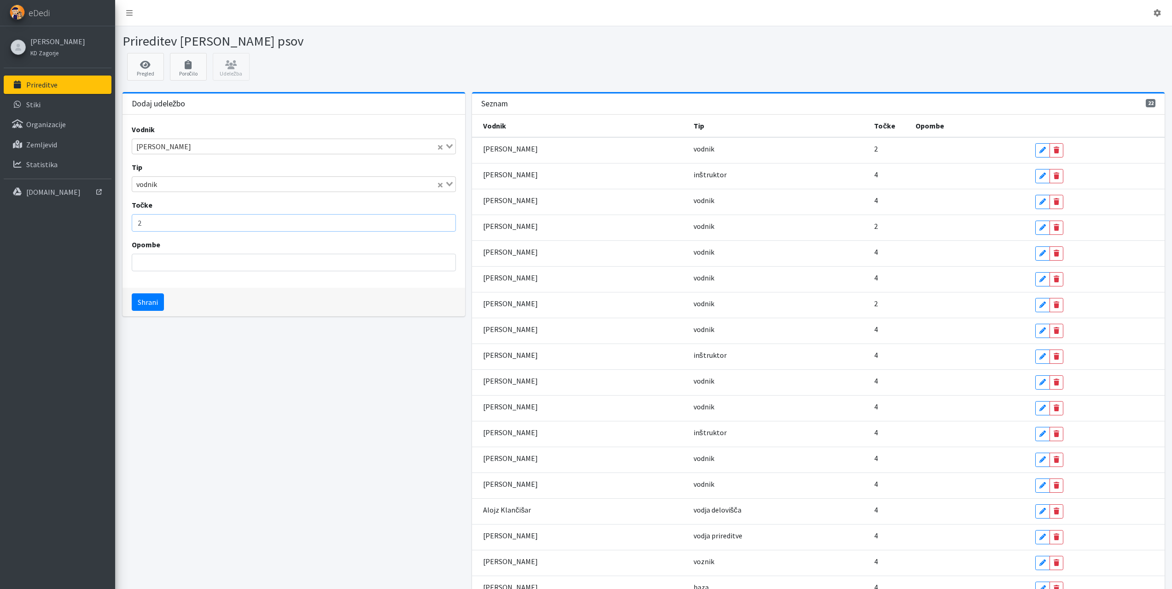
drag, startPoint x: 153, startPoint y: 230, endPoint x: 108, endPoint y: 223, distance: 45.6
click at [108, 223] on div "Odjavi se eDedi Simon Celestina KD Zagorje" at bounding box center [586, 369] width 1172 height 738
type input "4"
click at [178, 184] on input "Search for option" at bounding box center [298, 184] width 276 height 11
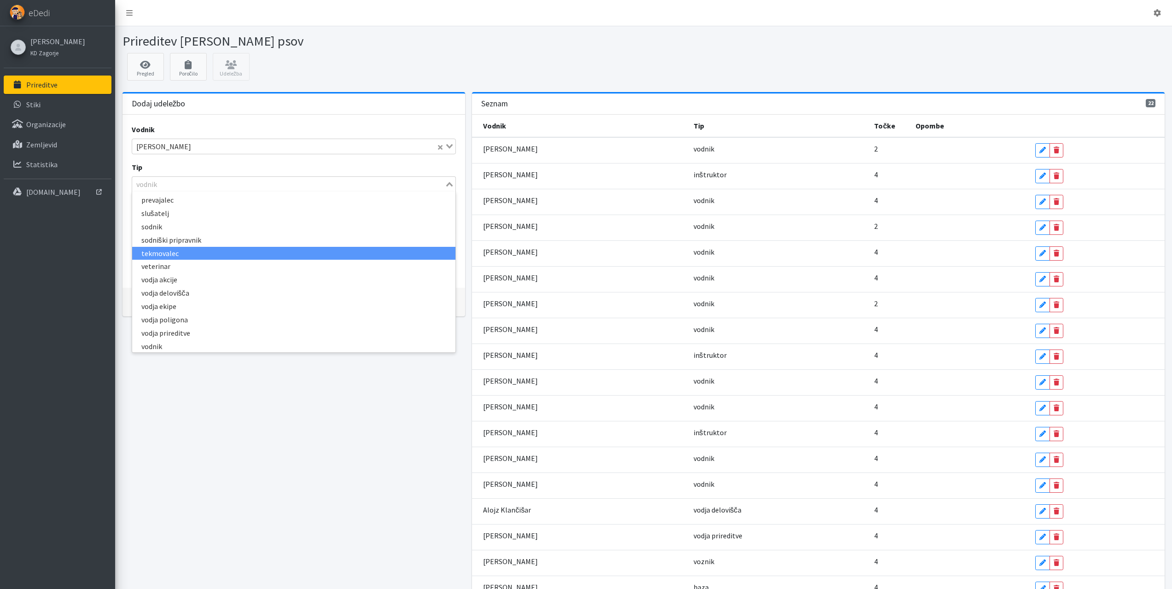
scroll to position [0, 0]
click at [155, 253] on li "inštruktor" at bounding box center [294, 253] width 324 height 13
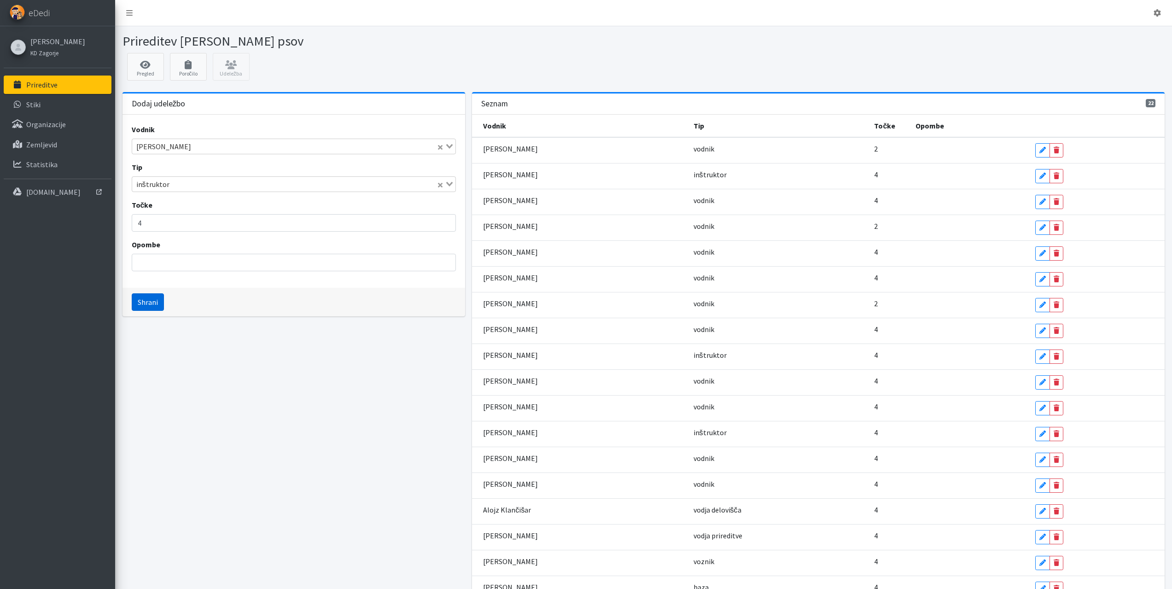
click at [151, 297] on button "Shrani" at bounding box center [148, 301] width 32 height 17
click at [172, 145] on input "Search for option" at bounding box center [288, 146] width 311 height 11
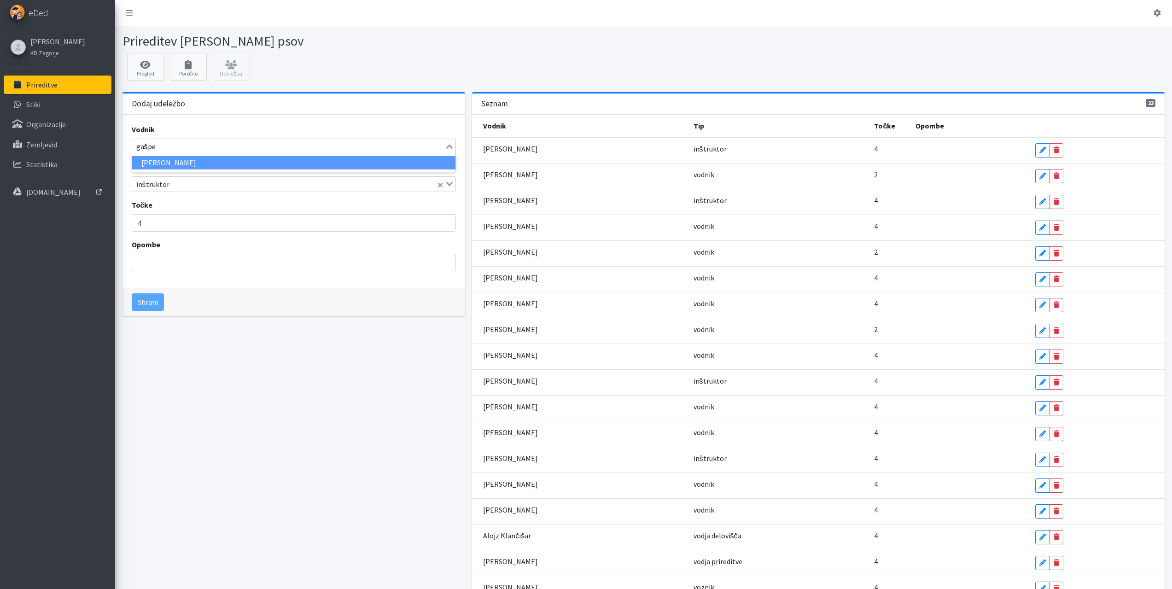
type input "gašper"
click at [165, 165] on li "Gašper Juvan" at bounding box center [294, 162] width 324 height 13
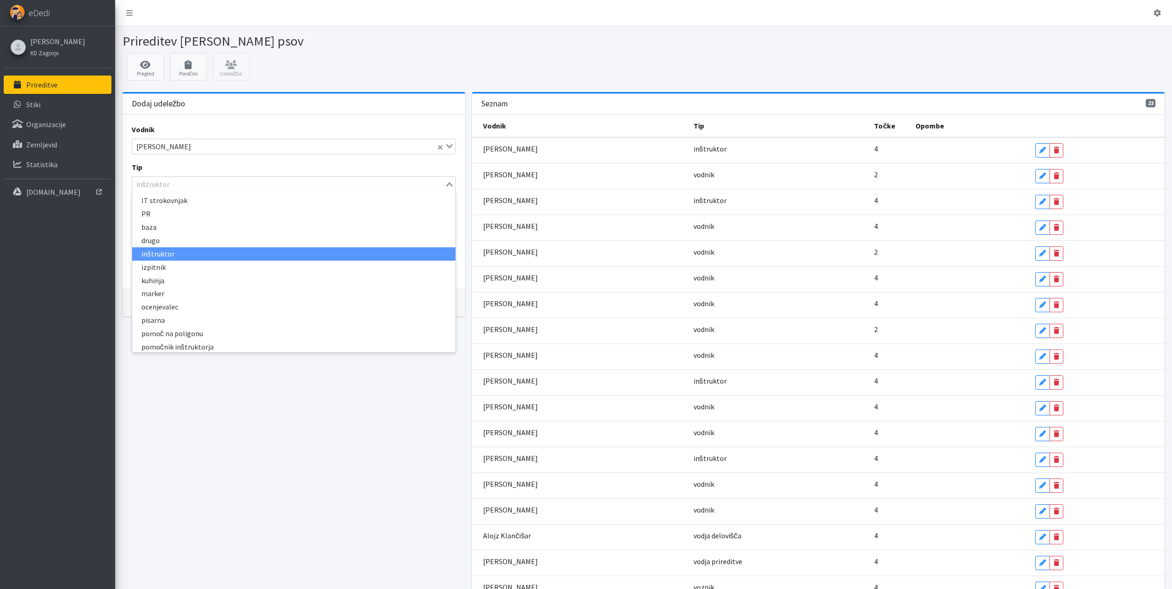
click at [165, 181] on div "inštruktor" at bounding box center [288, 183] width 313 height 13
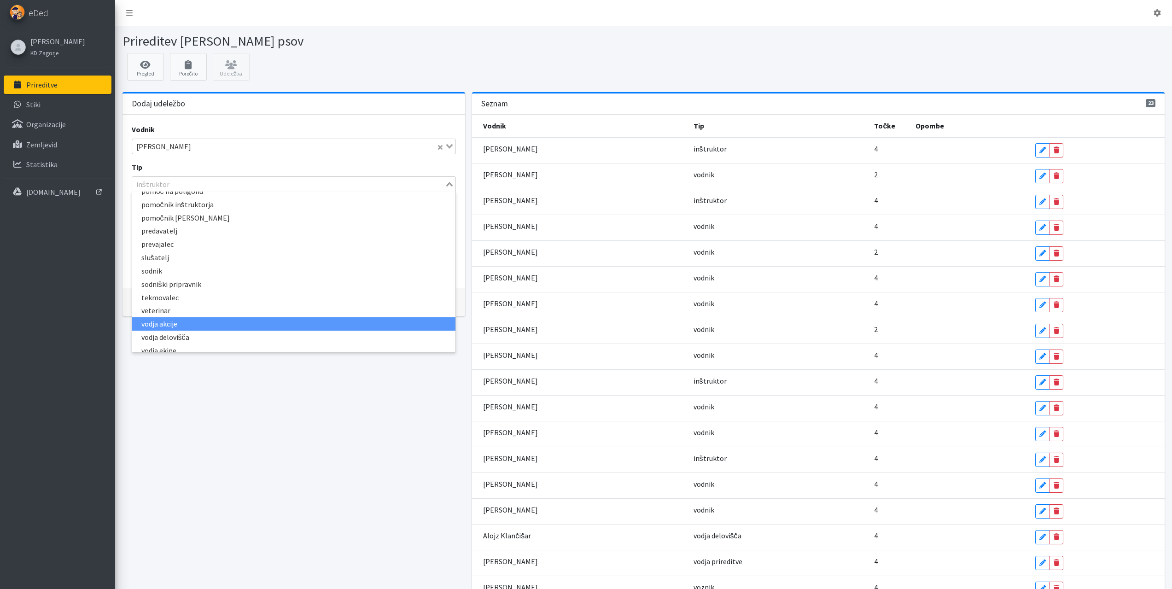
scroll to position [216, 0]
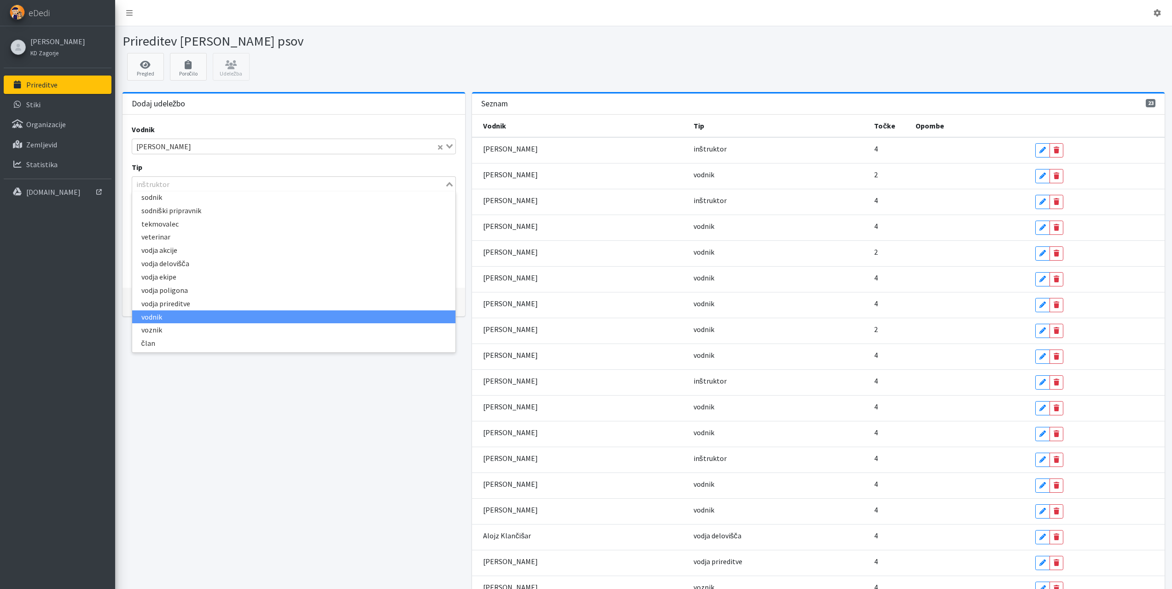
click at [160, 314] on li "vodnik" at bounding box center [294, 316] width 324 height 13
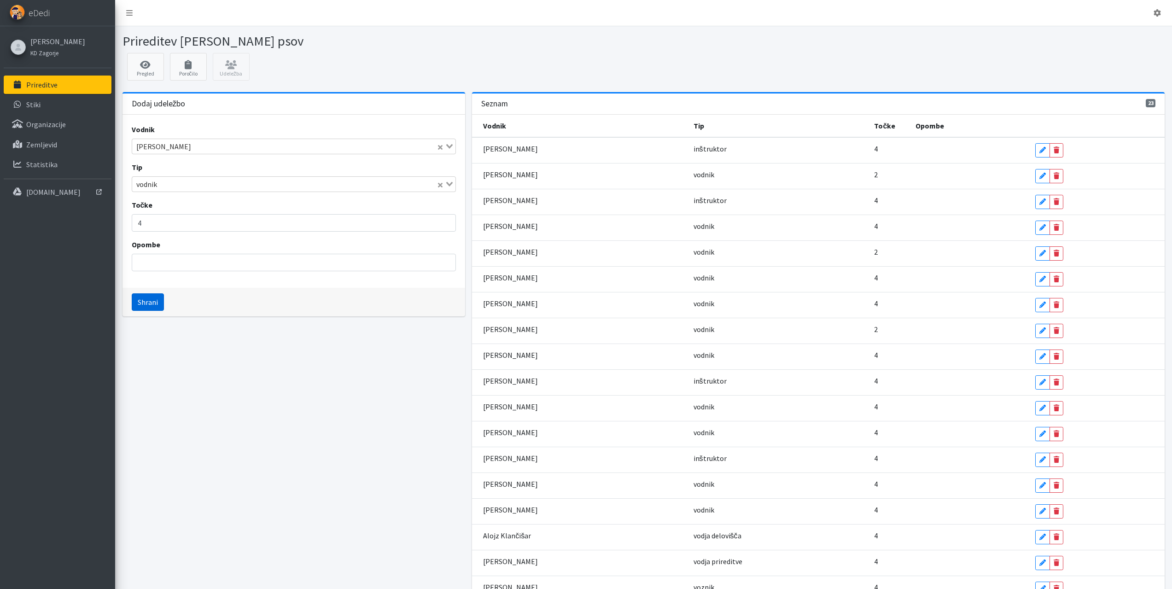
click at [150, 304] on button "Shrani" at bounding box center [148, 301] width 32 height 17
drag, startPoint x: 174, startPoint y: 152, endPoint x: 174, endPoint y: 147, distance: 5.1
click at [174, 152] on div "Loading..." at bounding box center [294, 147] width 325 height 16
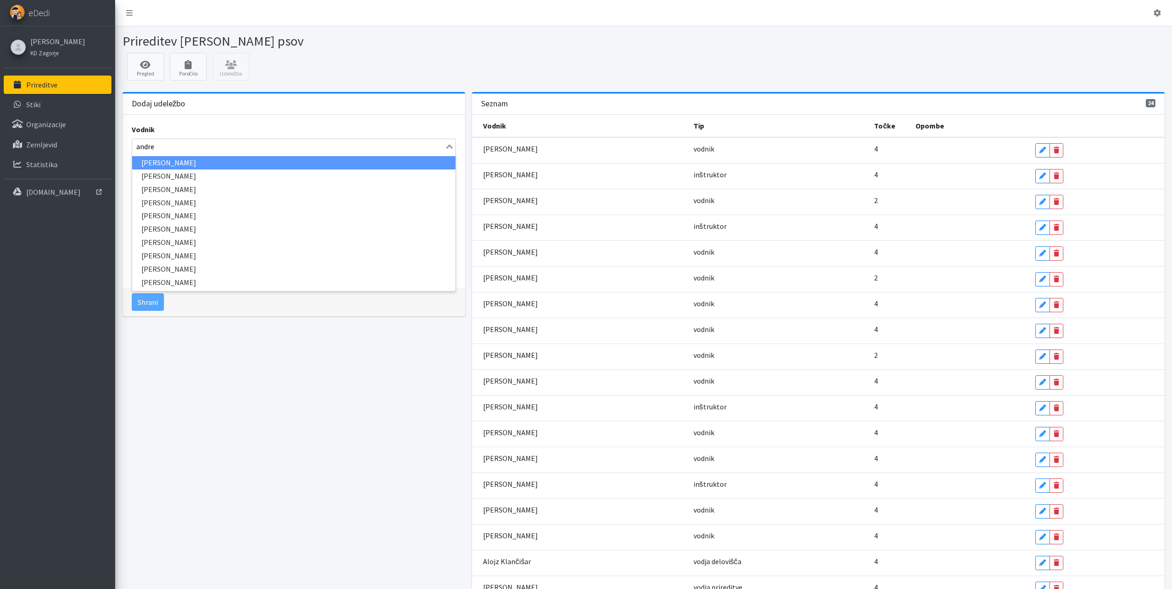
type input "andrej"
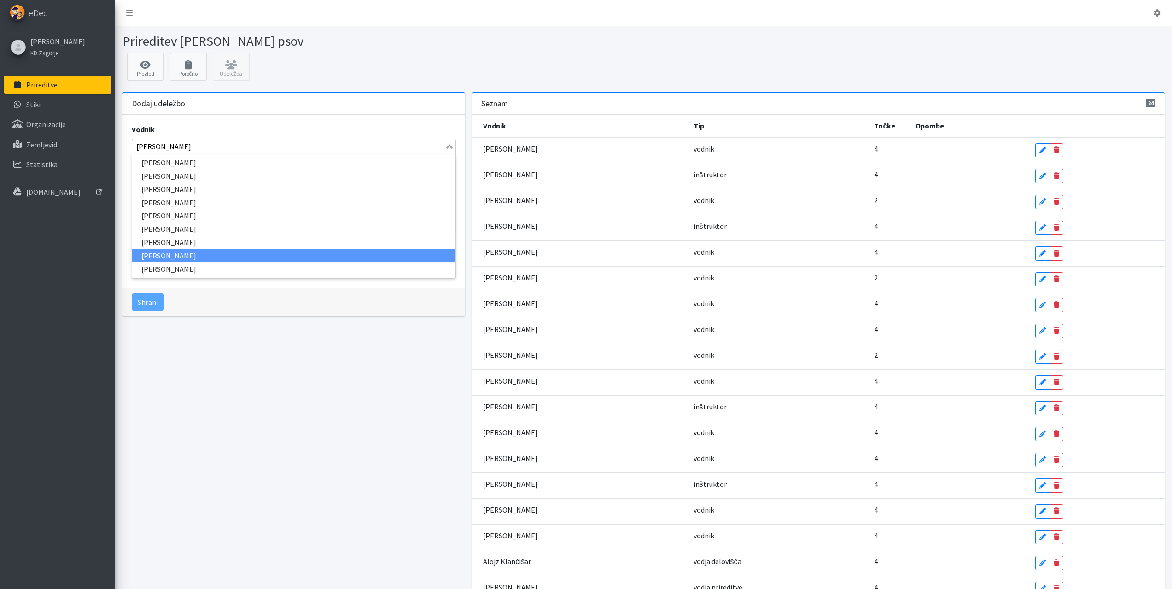
click at [164, 254] on li "Andrej Kitak" at bounding box center [294, 255] width 324 height 13
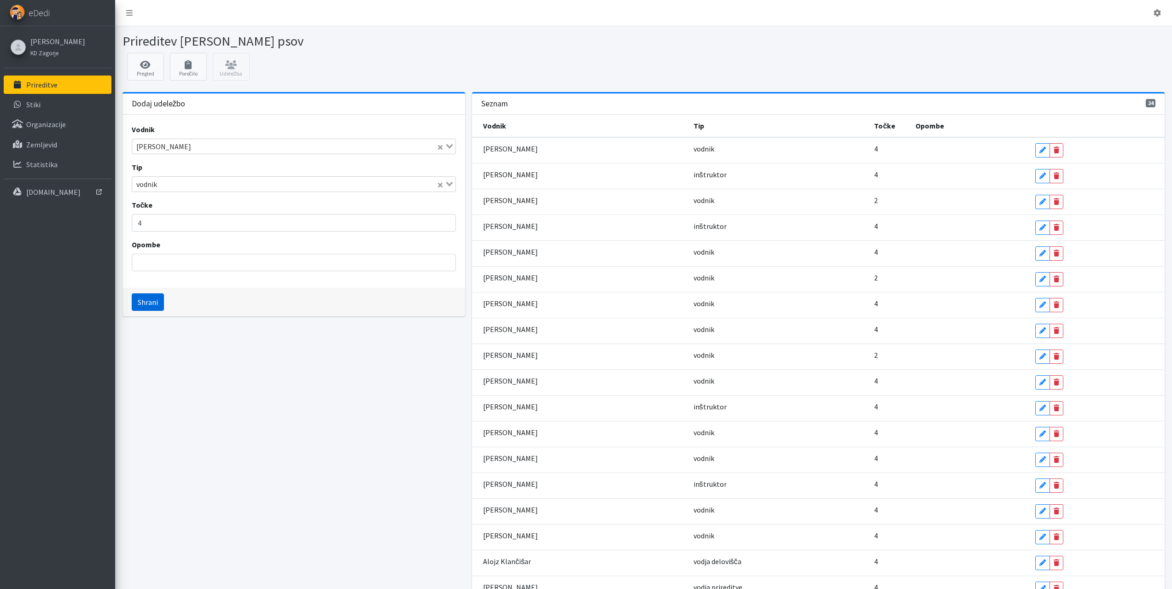
click at [152, 297] on button "Shrani" at bounding box center [148, 301] width 32 height 17
click at [156, 146] on input "Search for option" at bounding box center [288, 146] width 311 height 11
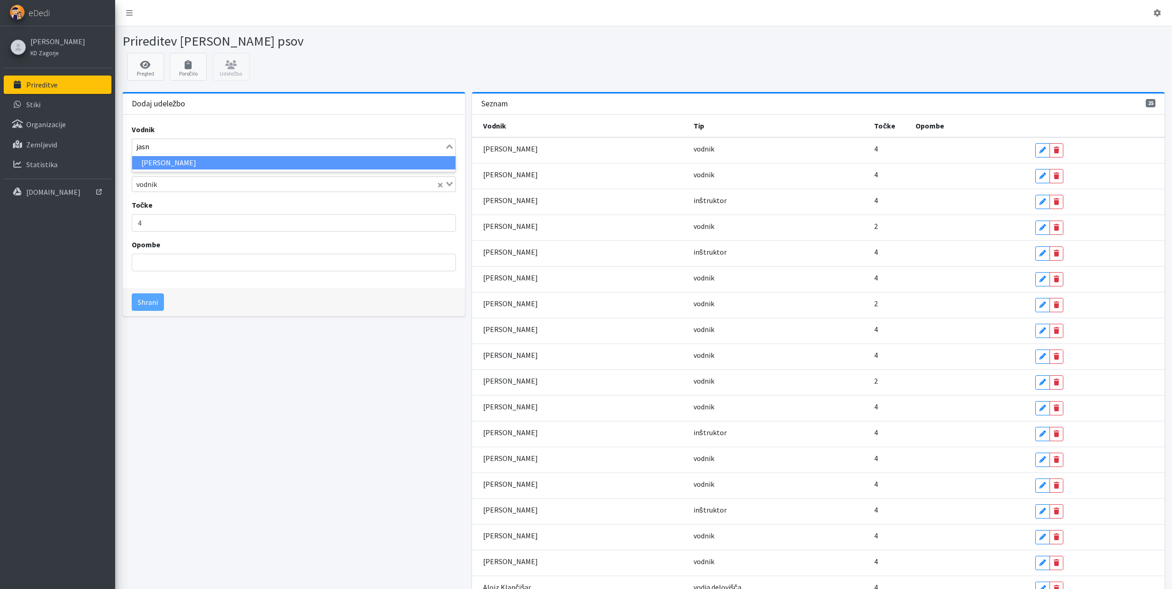
type input "jasna"
click at [160, 161] on li "Jasna Šporar" at bounding box center [294, 162] width 324 height 13
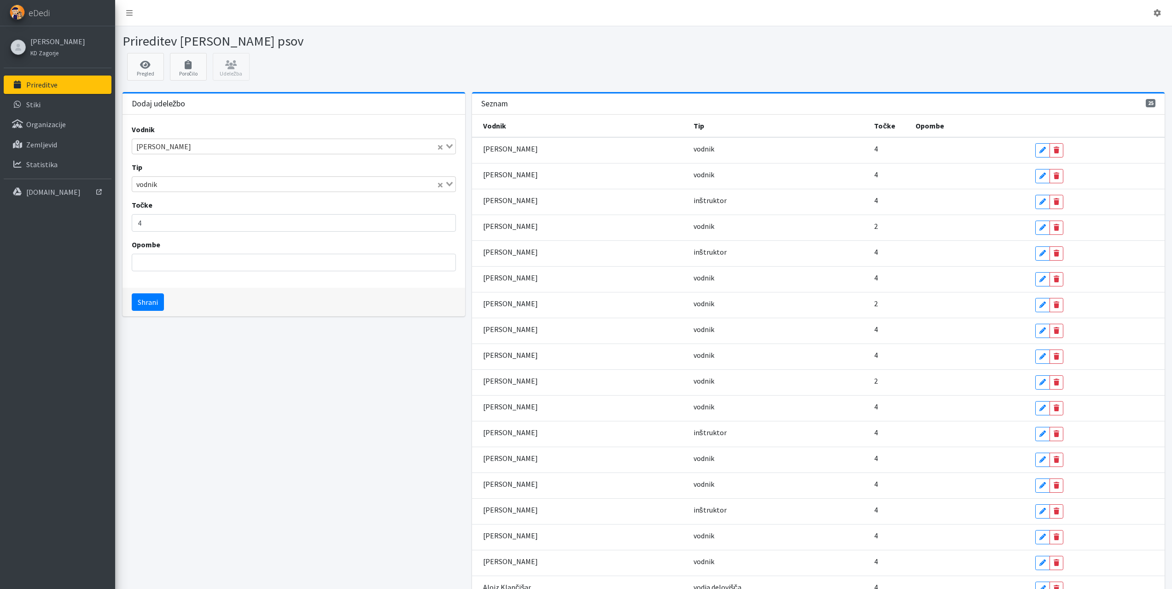
click at [163, 181] on input "Search for option" at bounding box center [298, 184] width 276 height 11
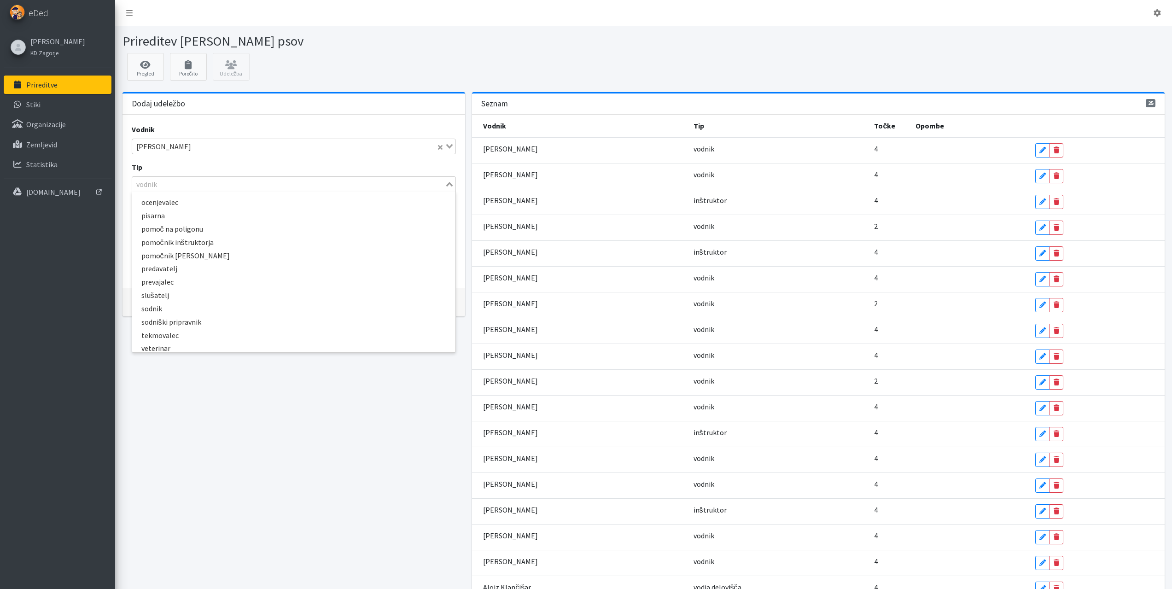
scroll to position [0, 0]
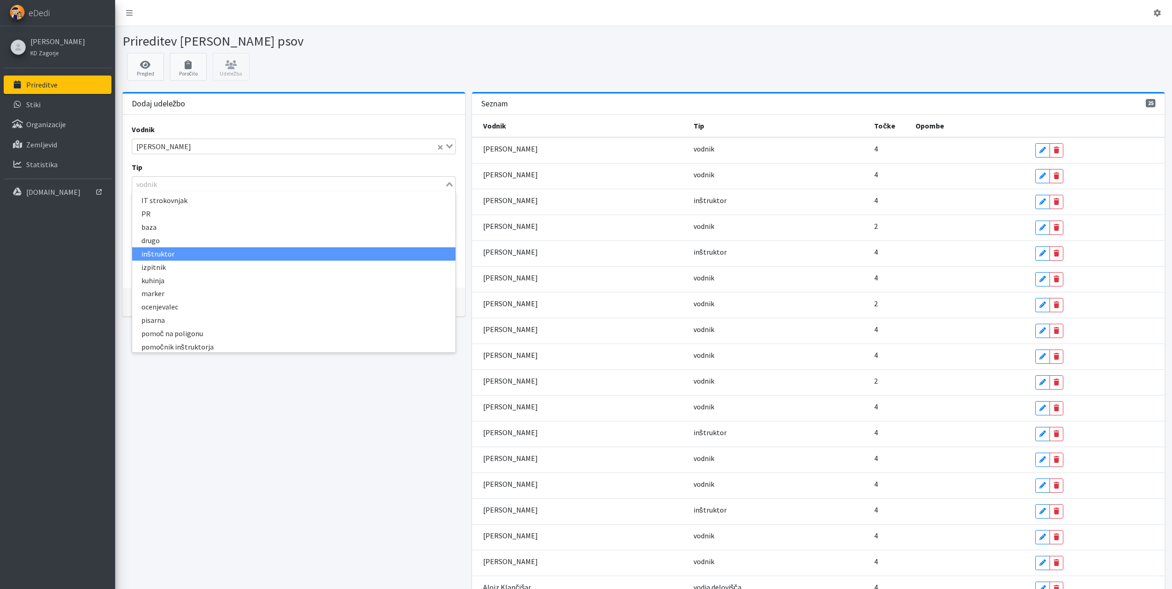
click at [162, 253] on li "inštruktor" at bounding box center [294, 253] width 324 height 13
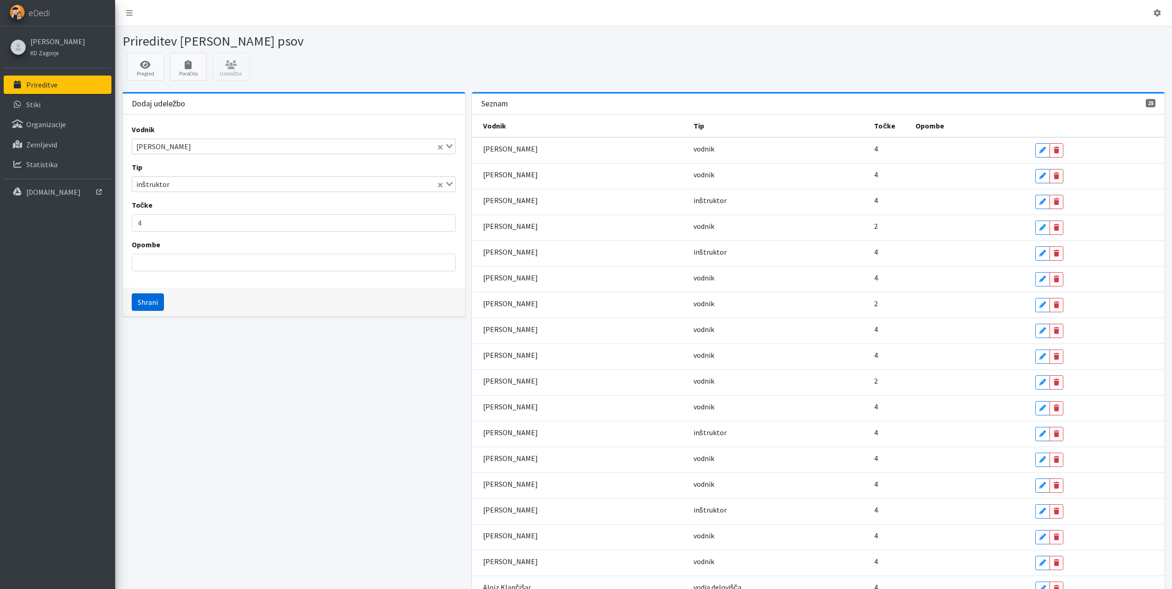
click at [159, 298] on button "Shrani" at bounding box center [148, 301] width 32 height 17
click at [189, 153] on div "Loading..." at bounding box center [294, 147] width 325 height 16
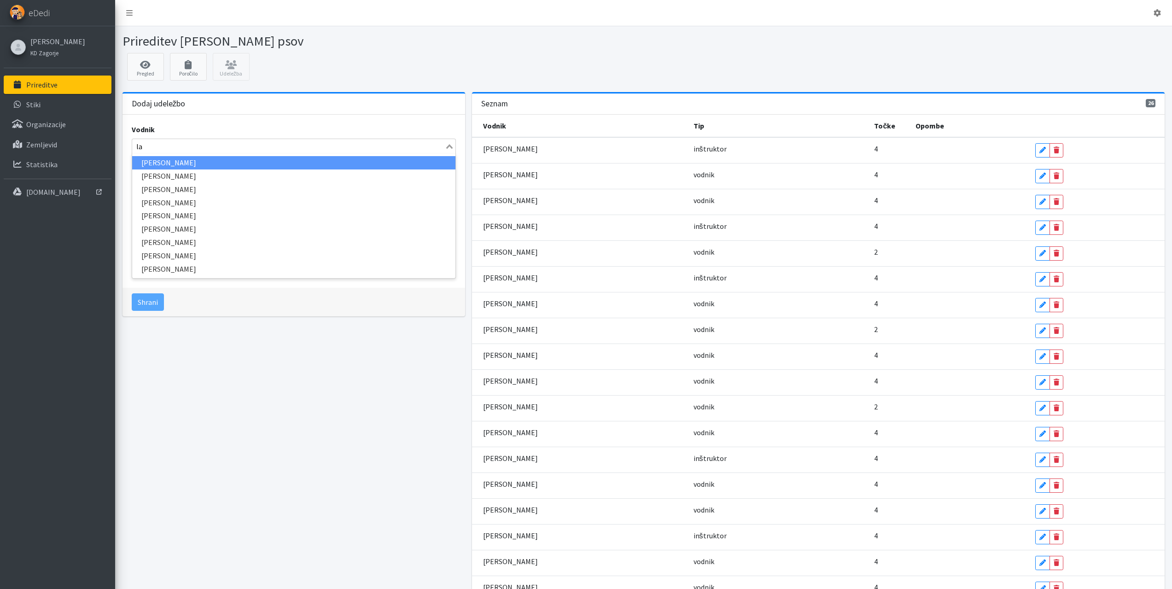
type input "l"
type input "m"
type input "j"
type input "erik"
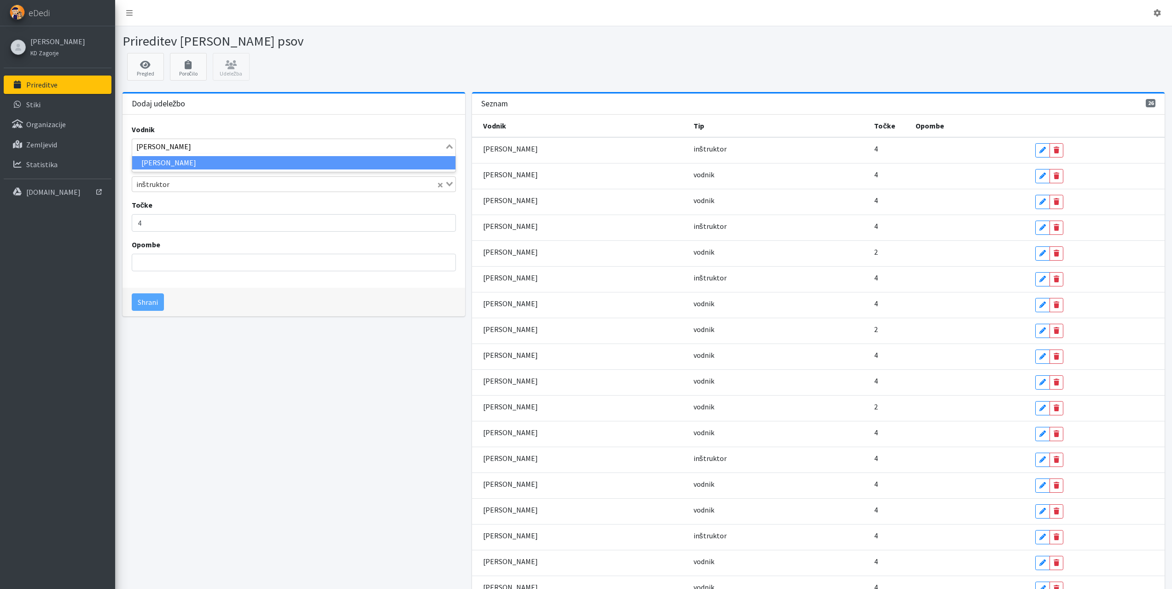
click at [149, 164] on li "Erik Trček" at bounding box center [294, 162] width 324 height 13
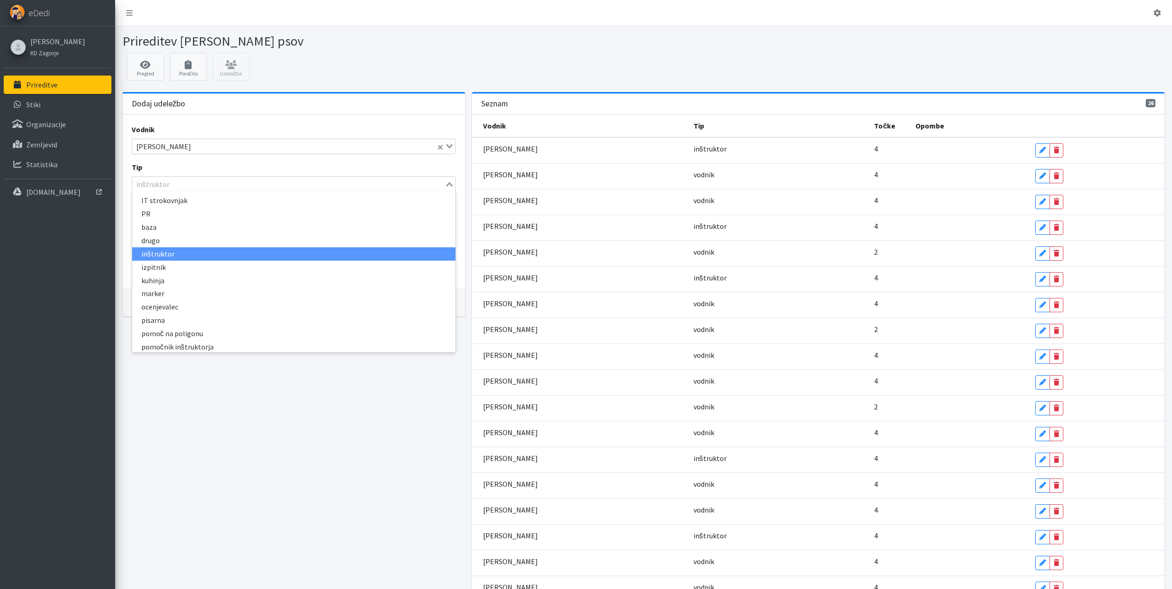
click at [160, 181] on div "inštruktor" at bounding box center [288, 183] width 313 height 13
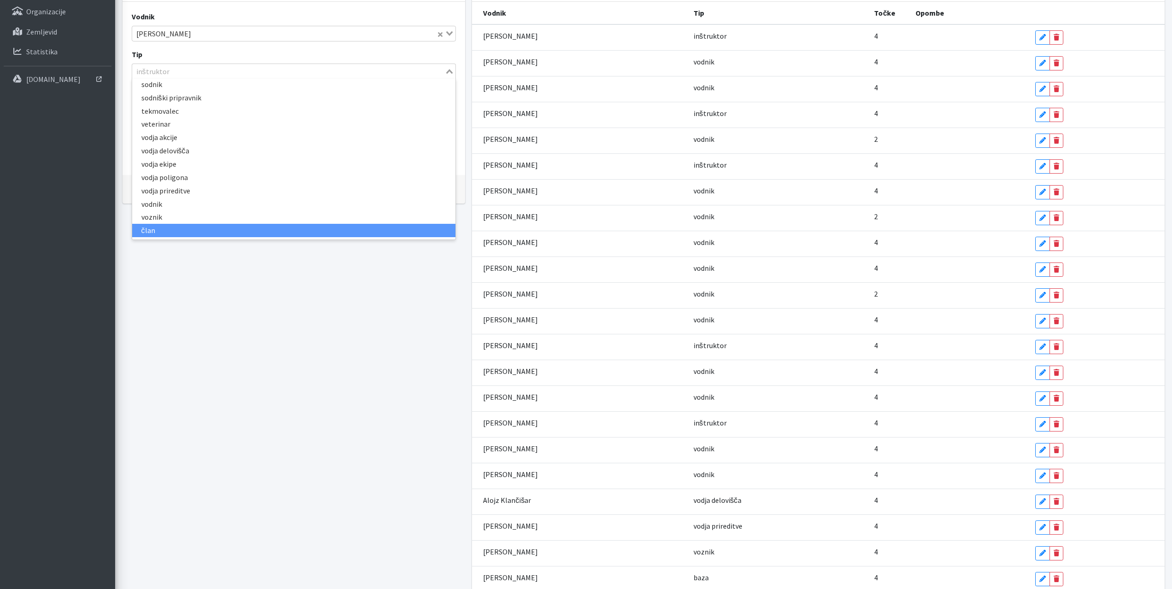
scroll to position [138, 0]
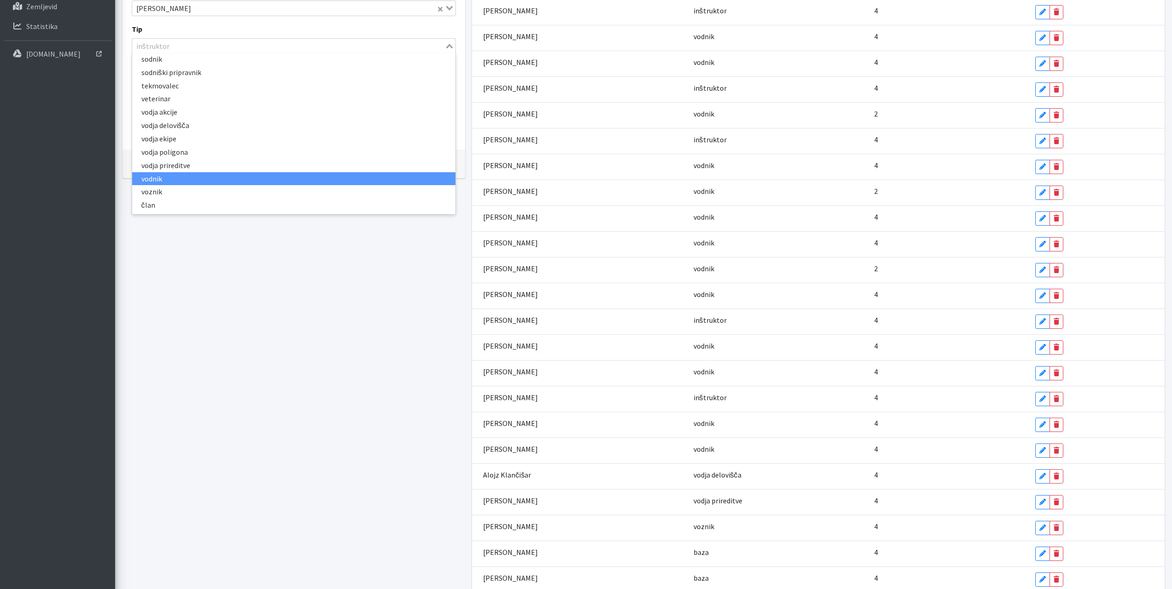
click at [157, 176] on li "vodnik" at bounding box center [294, 178] width 324 height 13
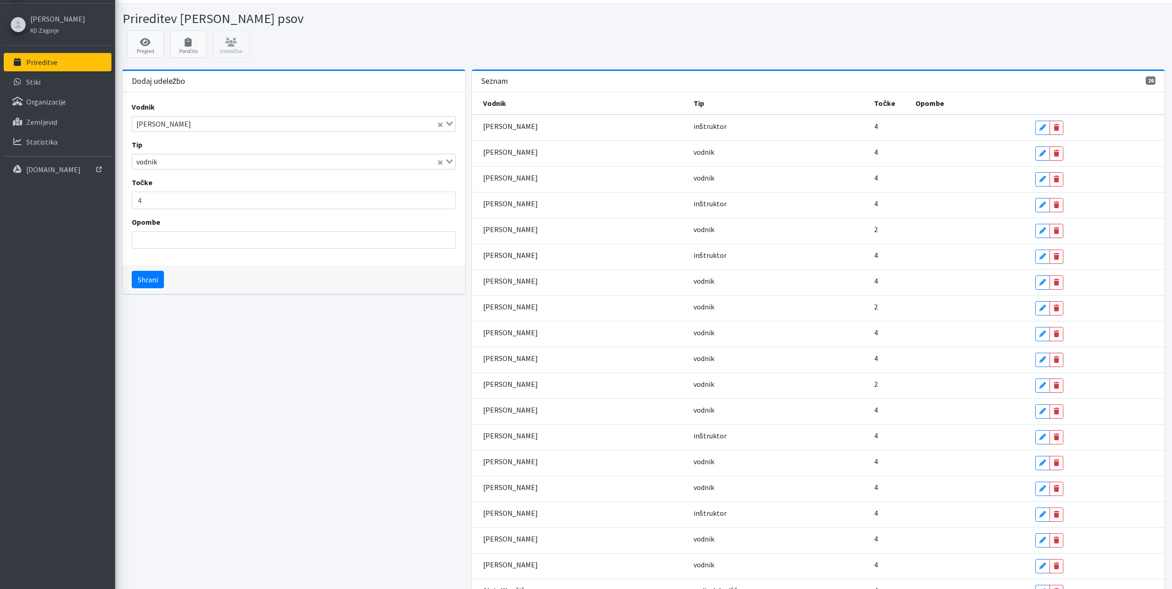
scroll to position [0, 0]
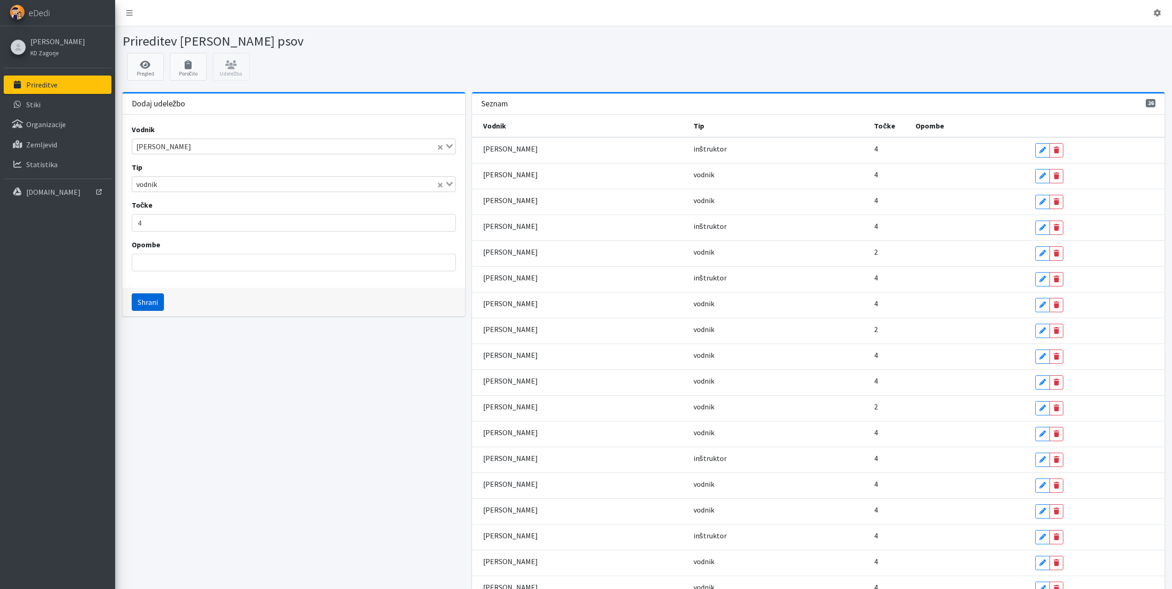
click at [156, 304] on button "Shrani" at bounding box center [148, 301] width 32 height 17
click at [166, 147] on input "Search for option" at bounding box center [288, 146] width 311 height 11
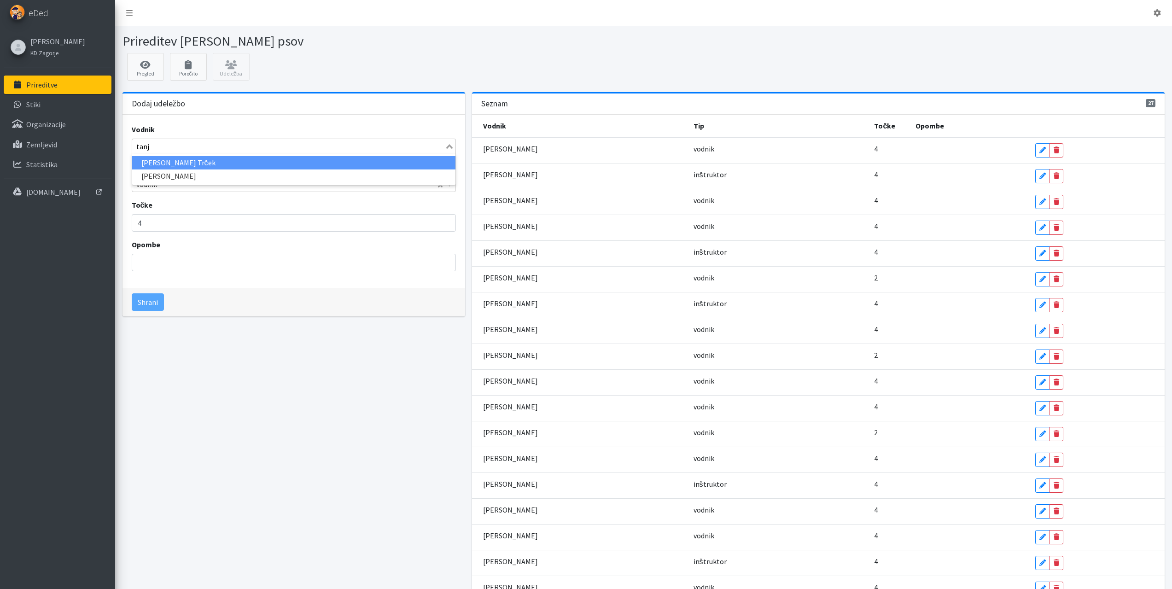
type input "tanja"
click at [166, 164] on li "Tanja Ficko Trček" at bounding box center [294, 162] width 324 height 13
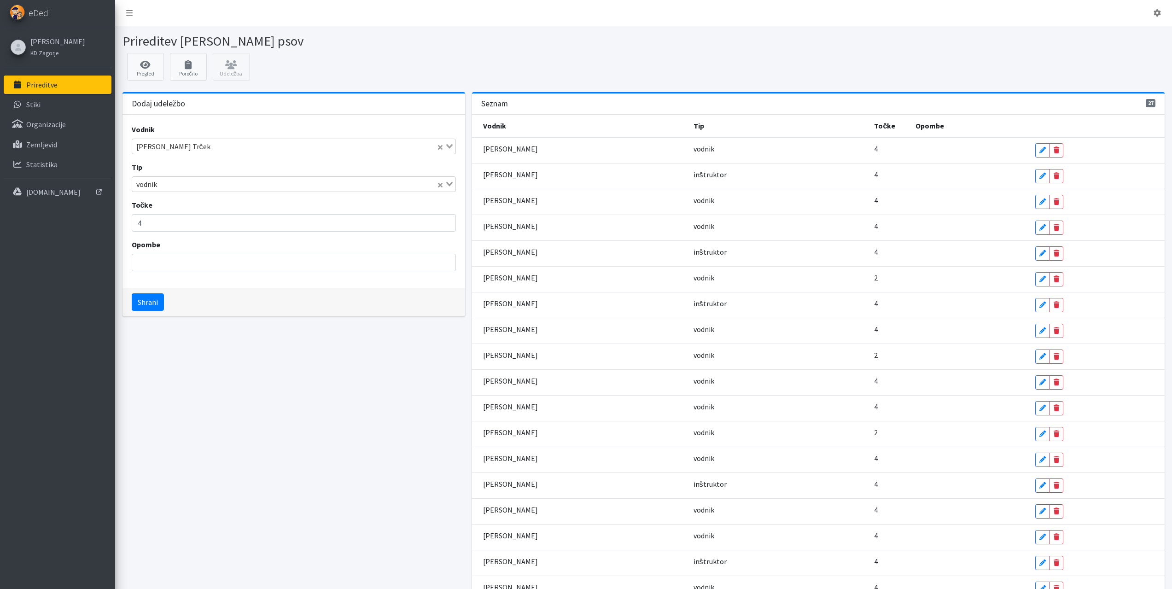
click at [163, 186] on input "Search for option" at bounding box center [298, 184] width 276 height 11
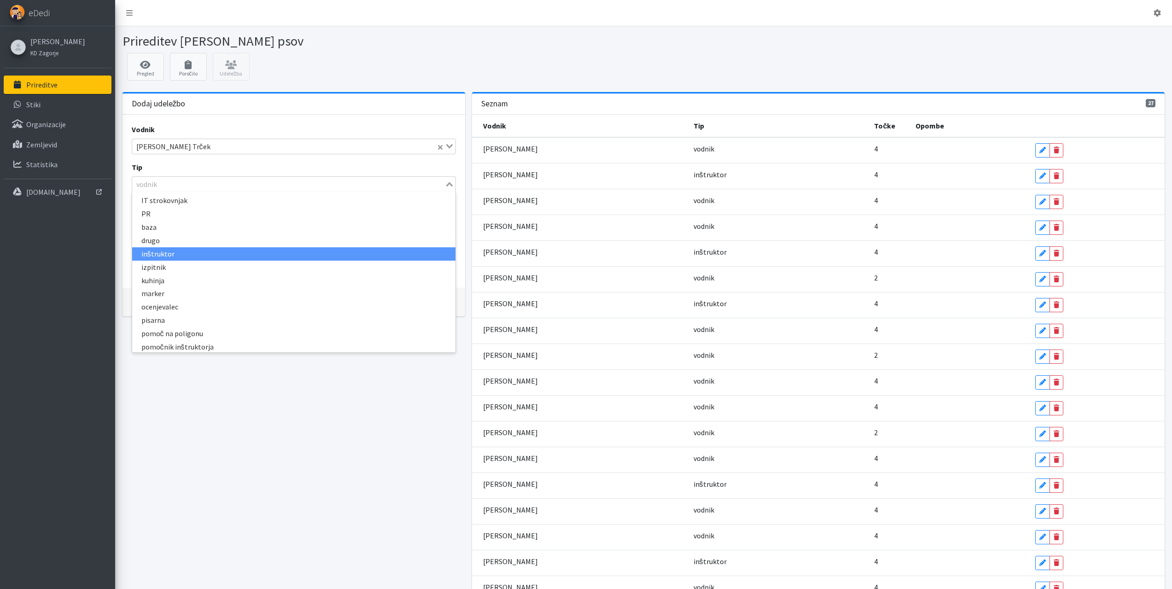
click at [154, 255] on li "inštruktor" at bounding box center [294, 253] width 324 height 13
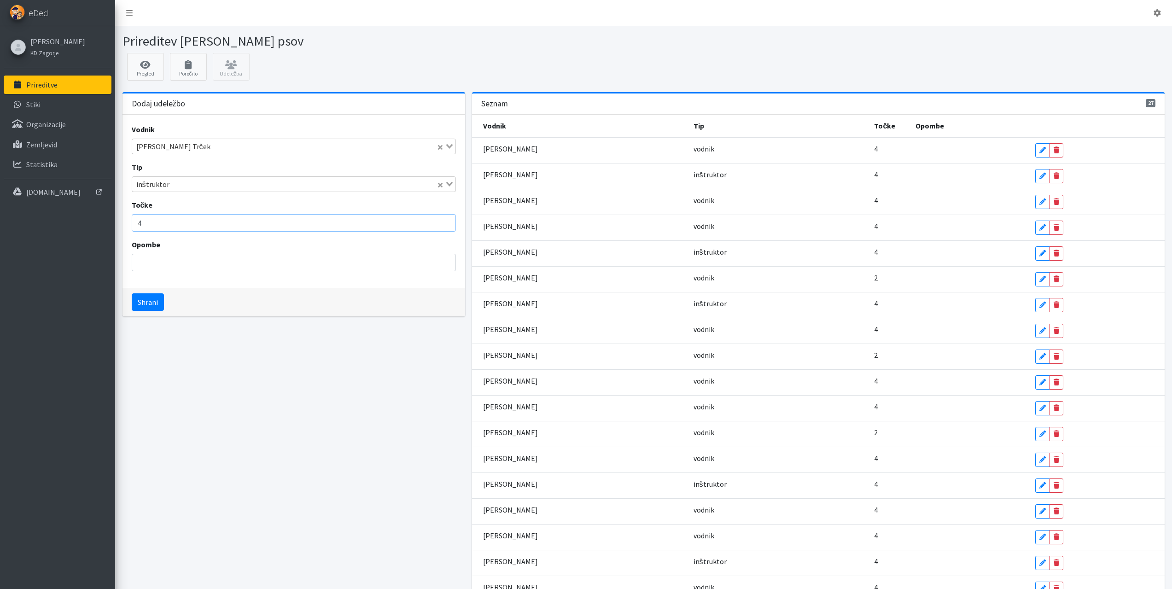
drag, startPoint x: 160, startPoint y: 223, endPoint x: 70, endPoint y: 215, distance: 91.1
click at [71, 220] on div "Odjavi se eDedi Simon Celestina KD Zagorje" at bounding box center [586, 433] width 1172 height 867
type input "2"
click at [151, 296] on button "Shrani" at bounding box center [148, 301] width 32 height 17
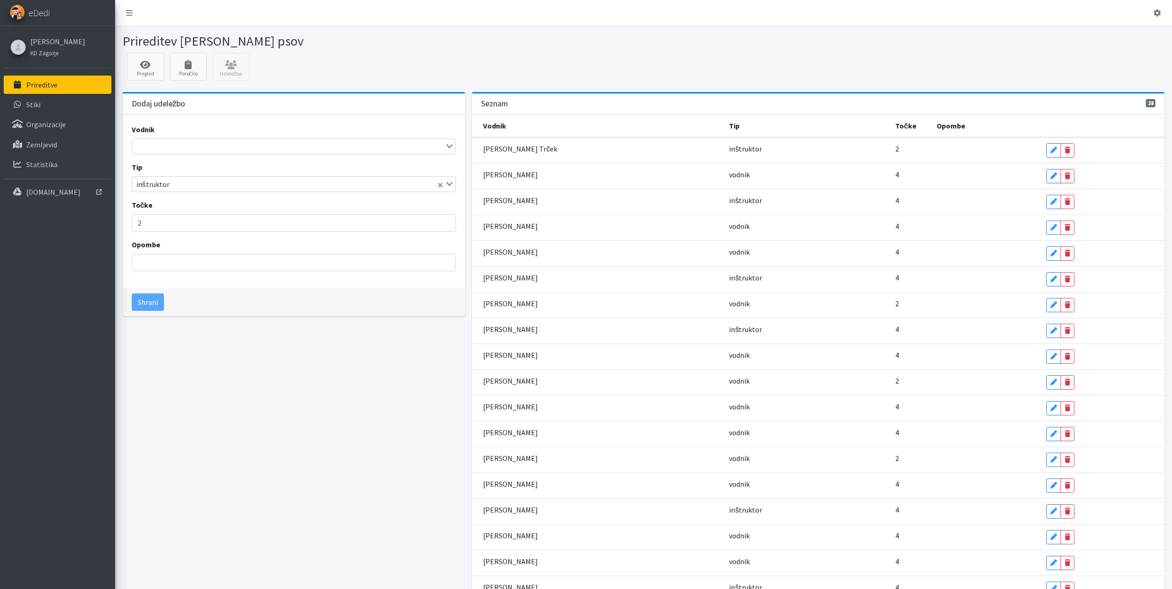
click at [154, 149] on input "Search for option" at bounding box center [288, 146] width 311 height 11
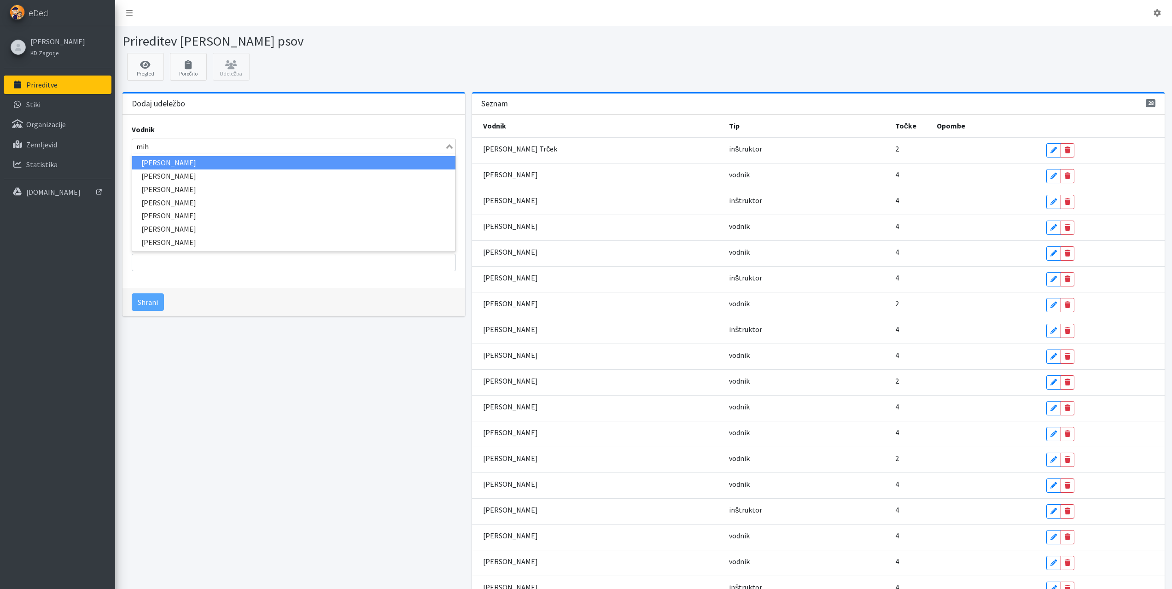
type input "miha"
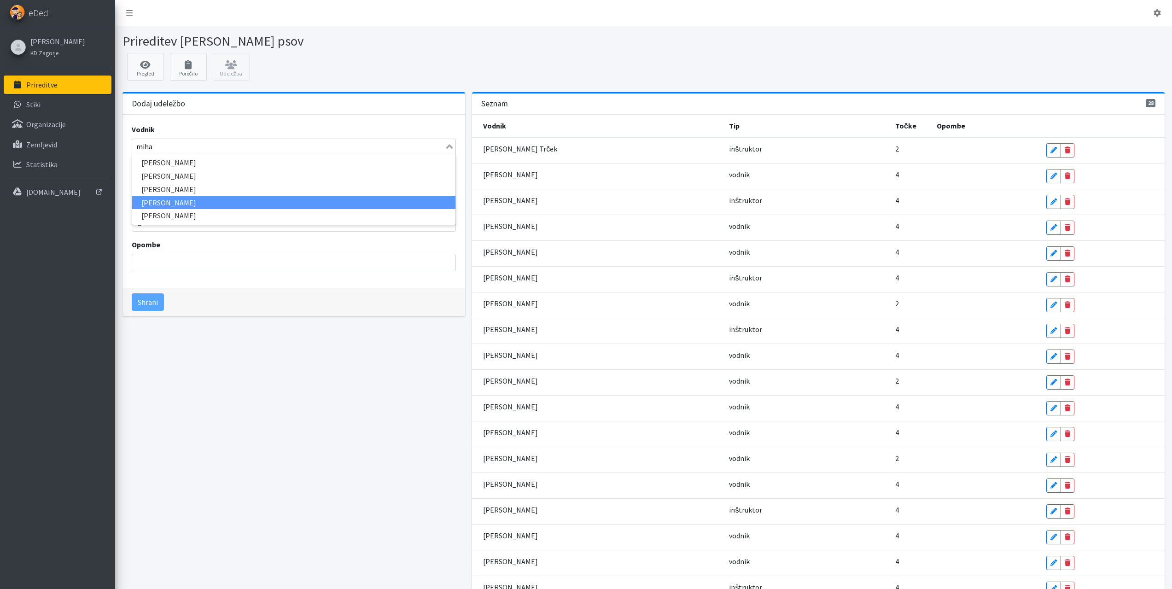
click at [169, 200] on li "Miha Avguštin" at bounding box center [294, 202] width 324 height 13
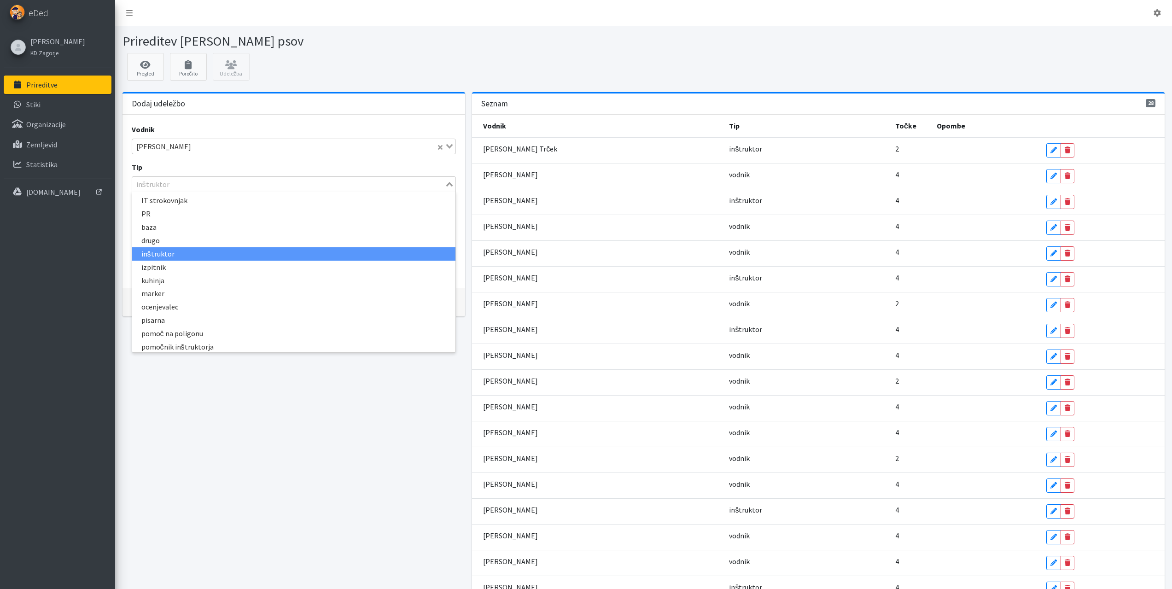
click at [168, 187] on div "inštruktor" at bounding box center [288, 183] width 313 height 13
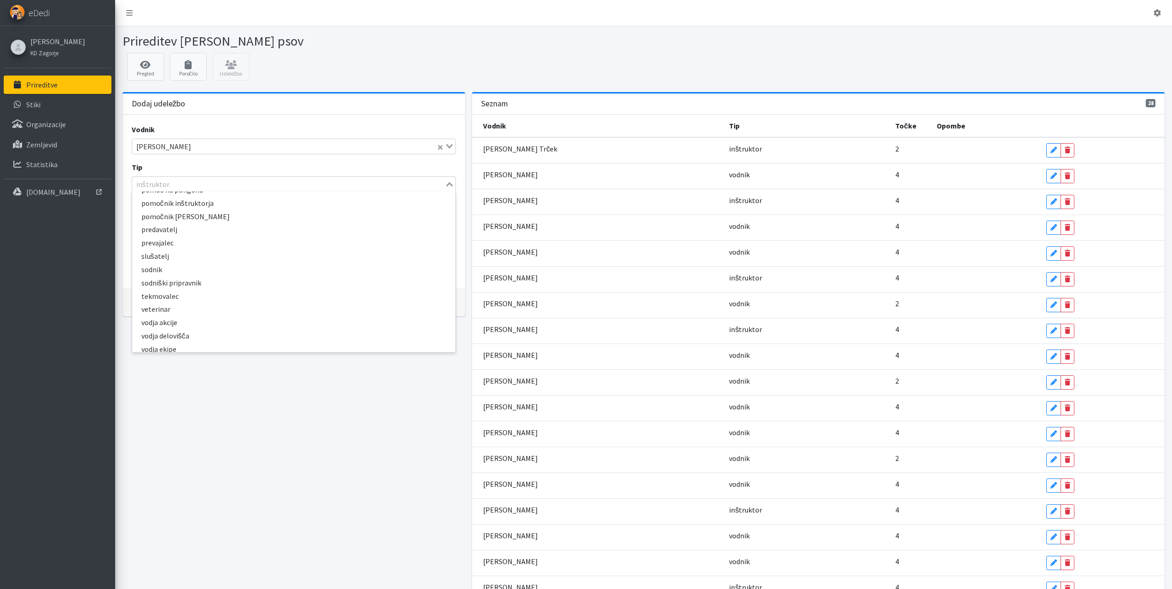
scroll to position [216, 0]
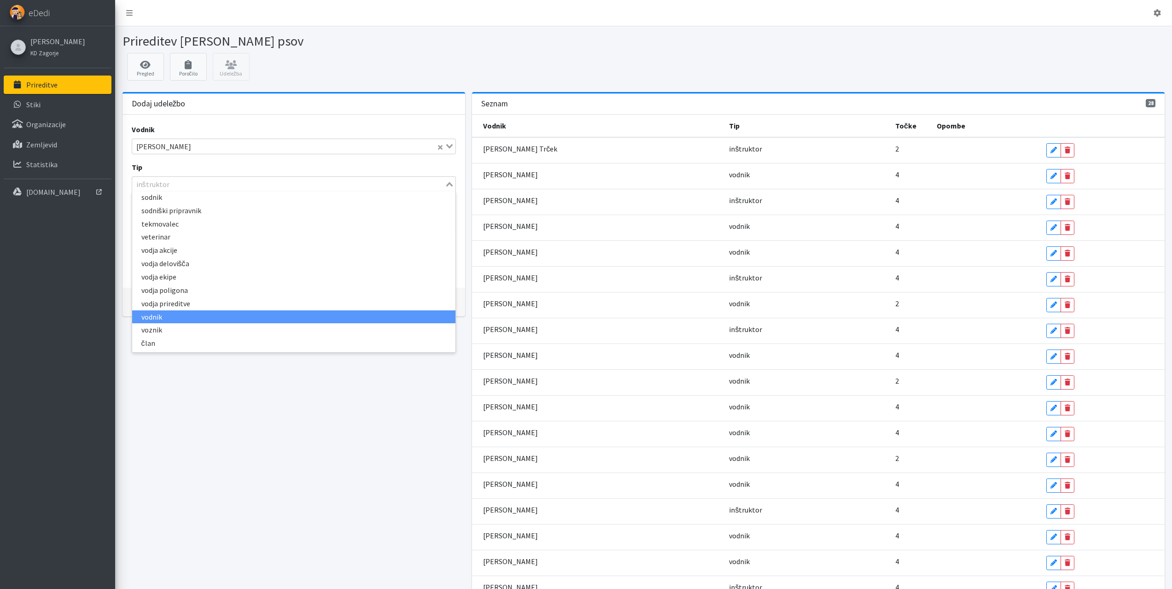
click at [159, 316] on li "vodnik" at bounding box center [294, 316] width 324 height 13
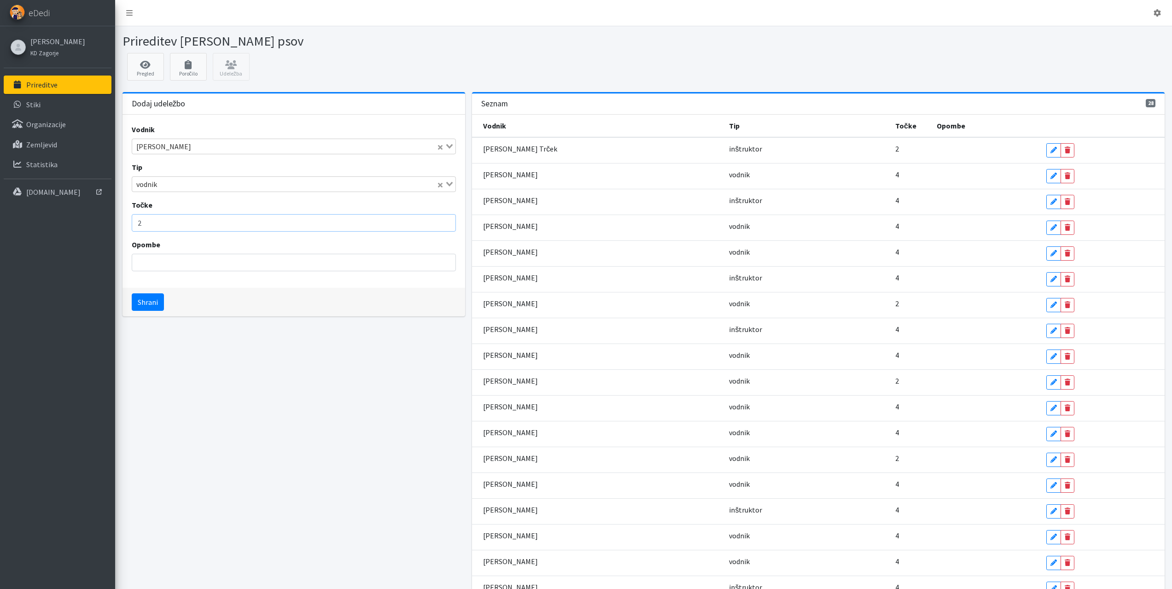
drag, startPoint x: 157, startPoint y: 226, endPoint x: 72, endPoint y: 222, distance: 85.3
click at [73, 222] on div "Odjavi se eDedi Simon Celestina KD Zagorje" at bounding box center [586, 446] width 1172 height 893
type input "4"
click at [141, 305] on button "Shrani" at bounding box center [148, 301] width 32 height 17
click at [181, 148] on input "Search for option" at bounding box center [288, 146] width 311 height 11
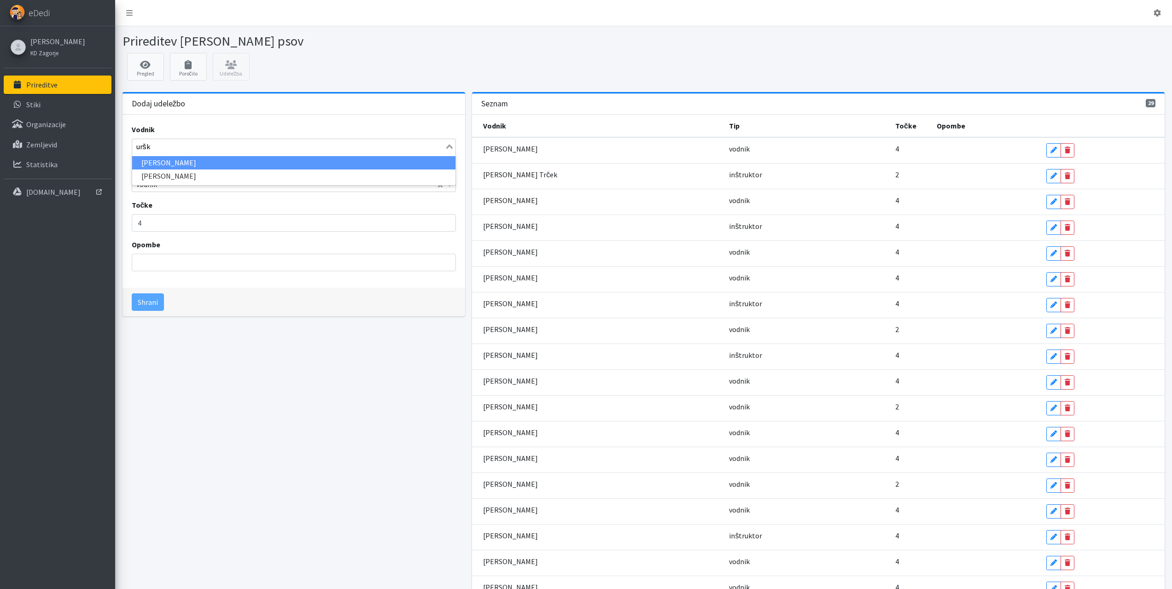
type input "urška"
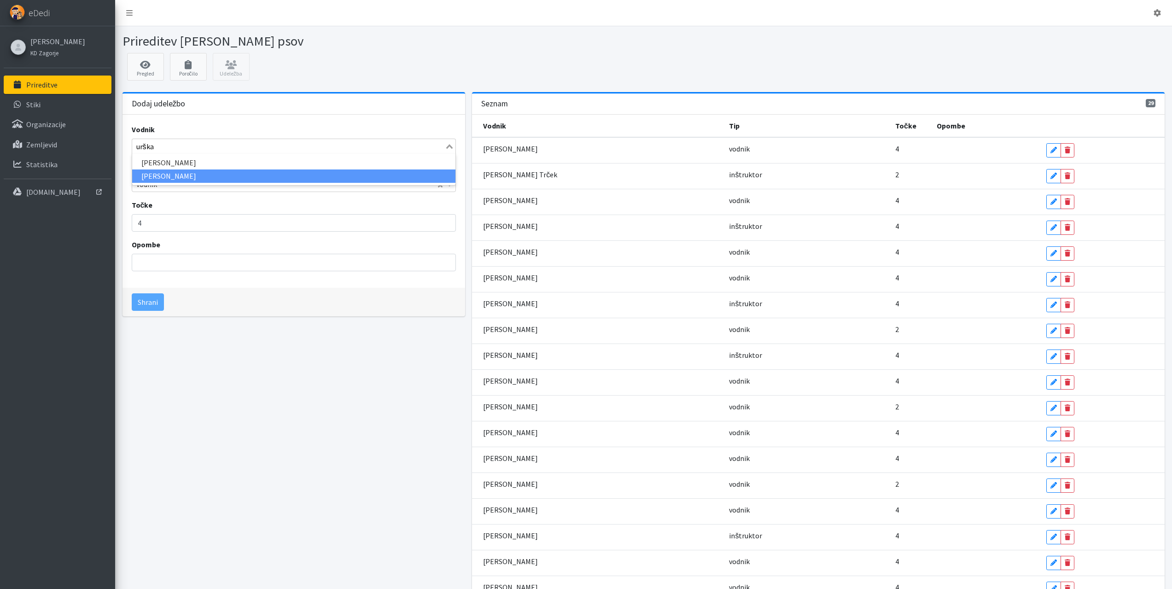
click at [169, 174] on li "Urška Plesnik" at bounding box center [294, 175] width 324 height 13
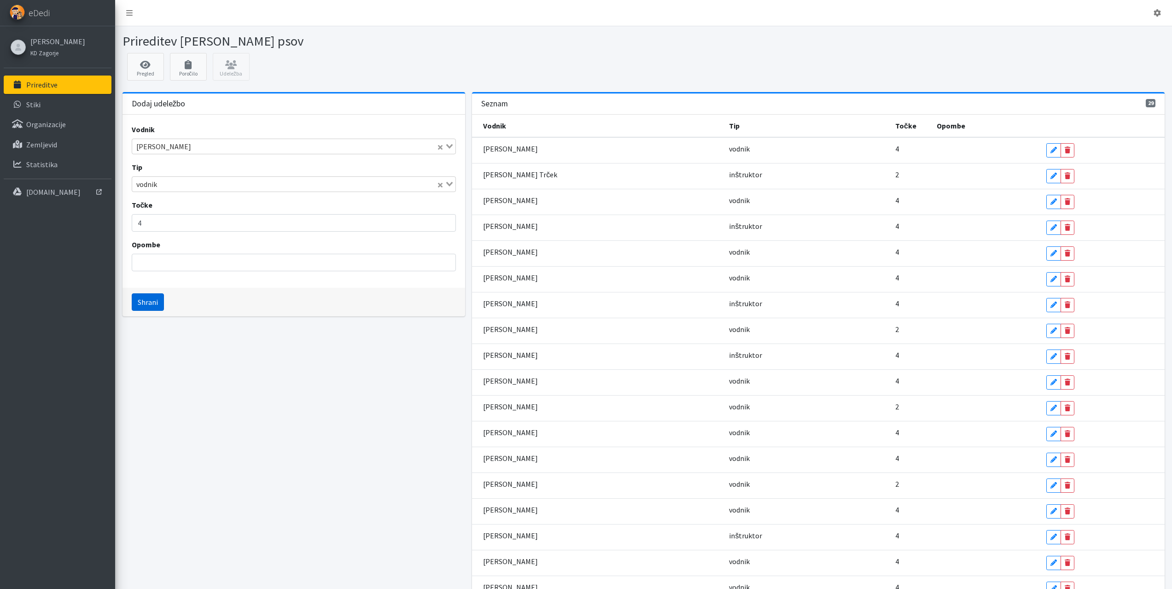
click at [153, 300] on button "Shrani" at bounding box center [148, 301] width 32 height 17
click at [169, 146] on input "Search for option" at bounding box center [288, 146] width 311 height 11
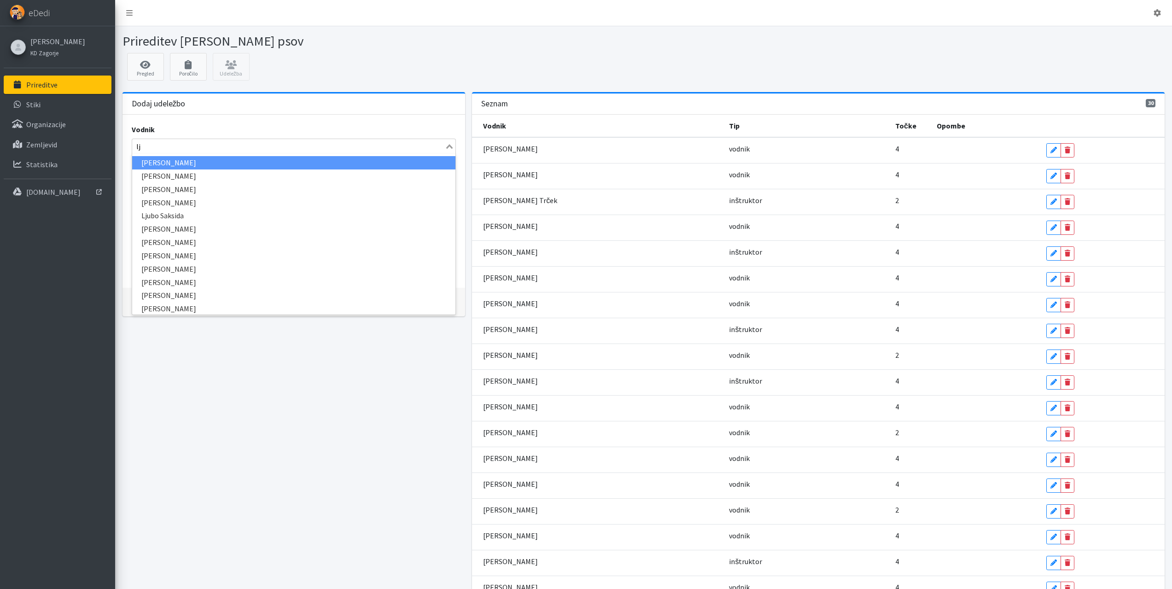
type input "lja"
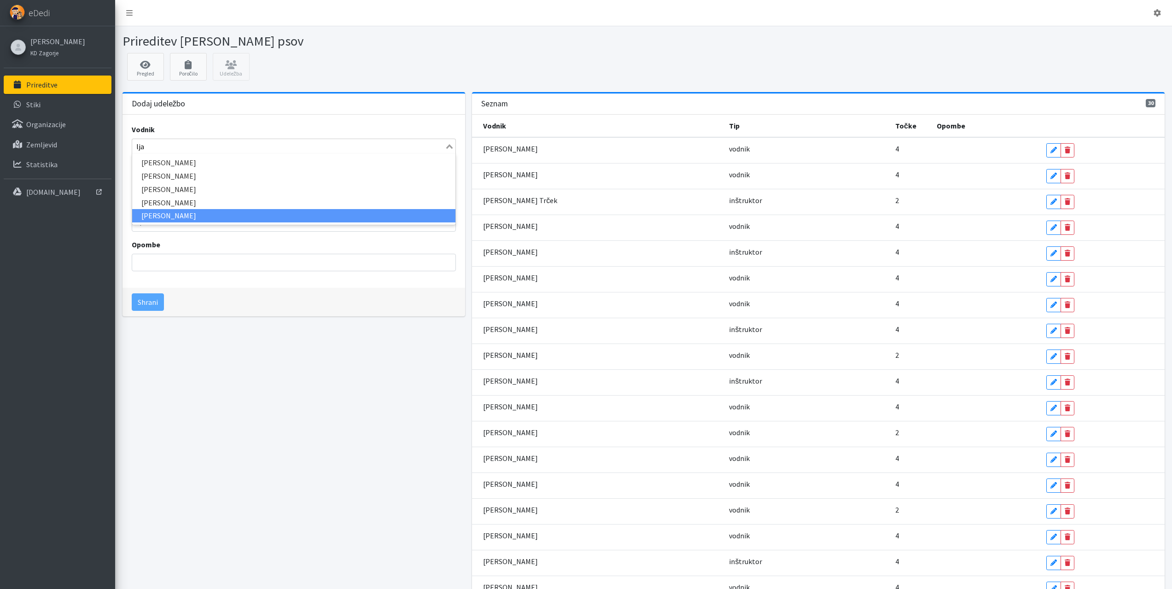
click at [155, 214] on li "Alja Kump" at bounding box center [294, 215] width 324 height 13
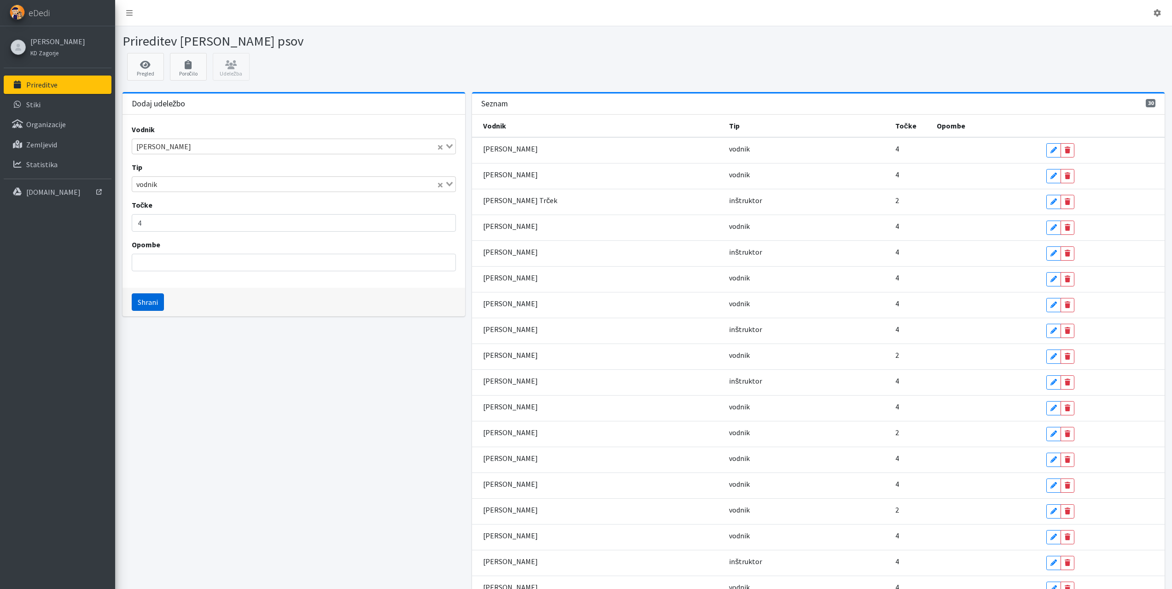
click at [154, 304] on button "Shrani" at bounding box center [148, 301] width 32 height 17
click at [158, 139] on div "Loading..." at bounding box center [294, 147] width 325 height 16
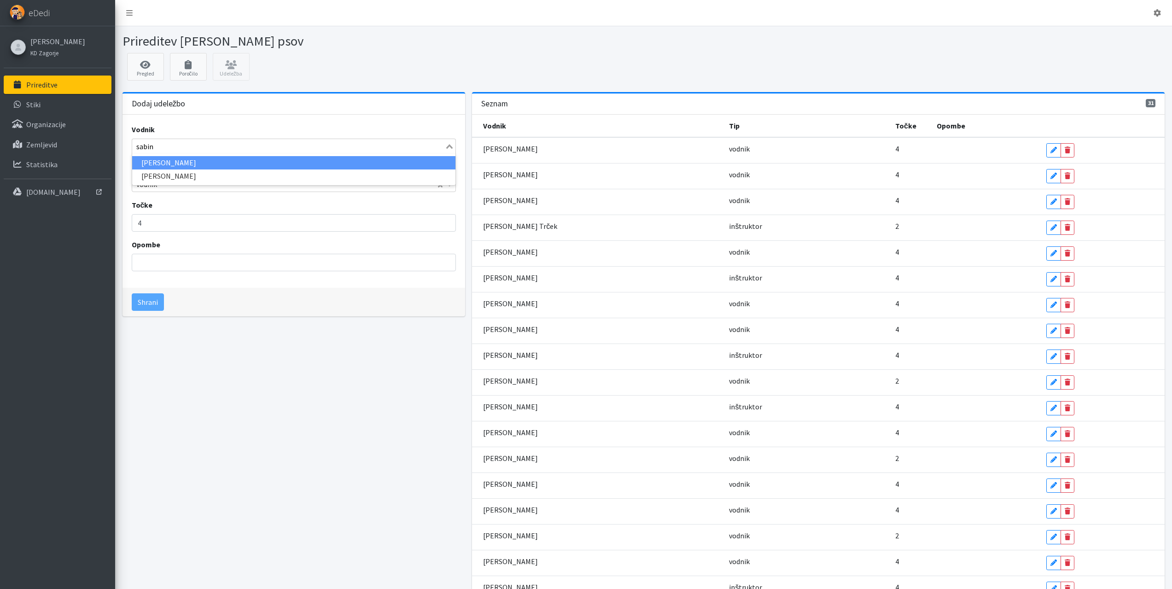
type input "sabina"
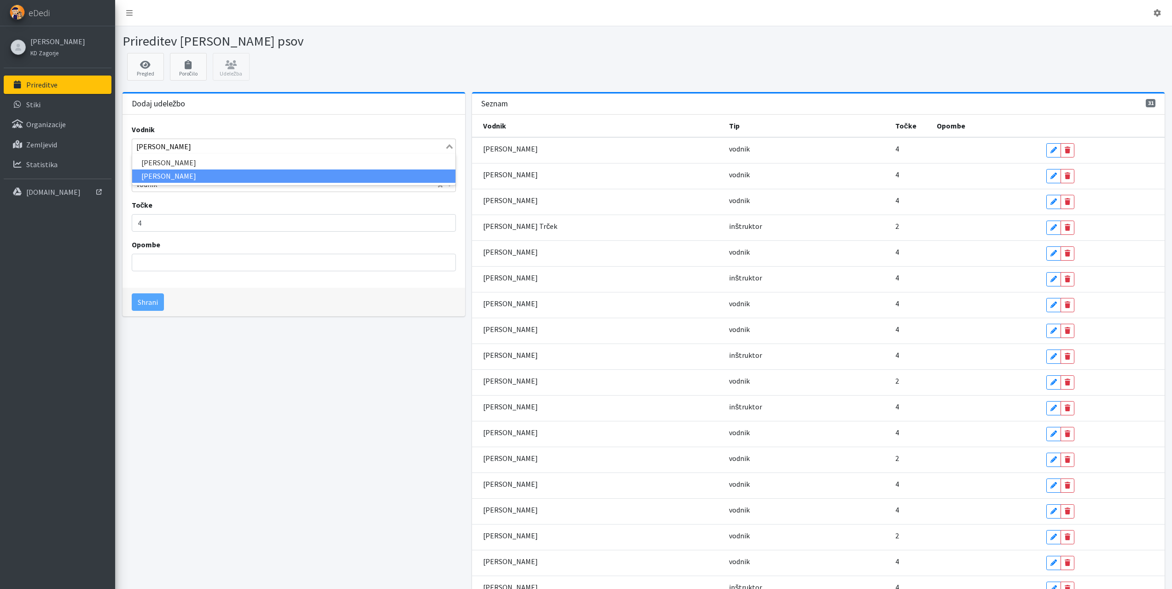
click at [169, 182] on li "Sabina Stepan" at bounding box center [294, 175] width 324 height 13
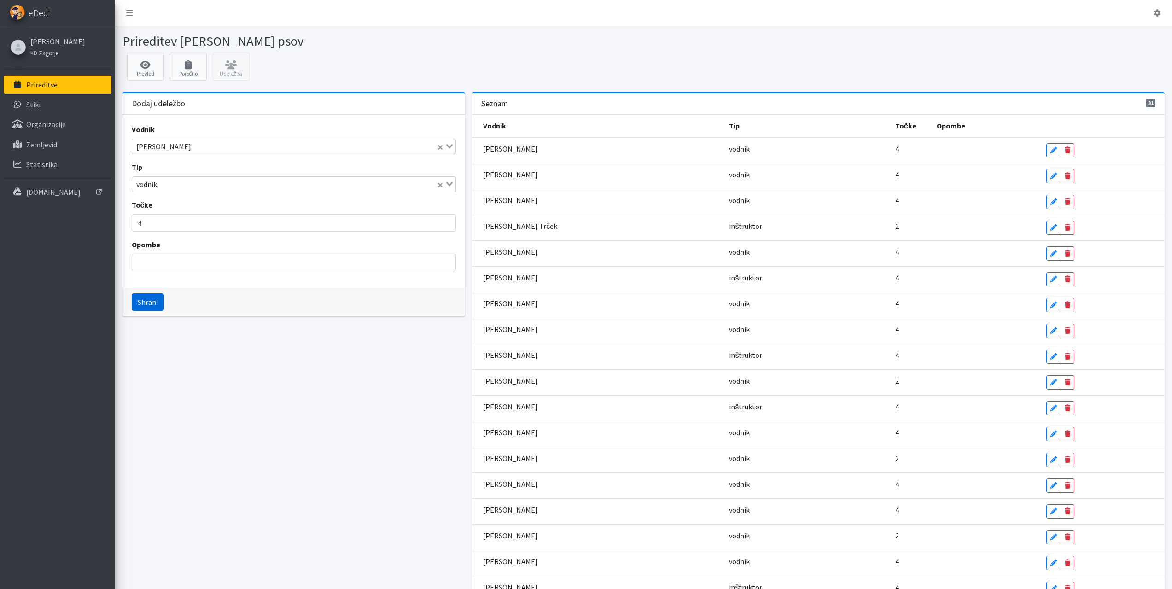
click at [152, 299] on button "Shrani" at bounding box center [148, 301] width 32 height 17
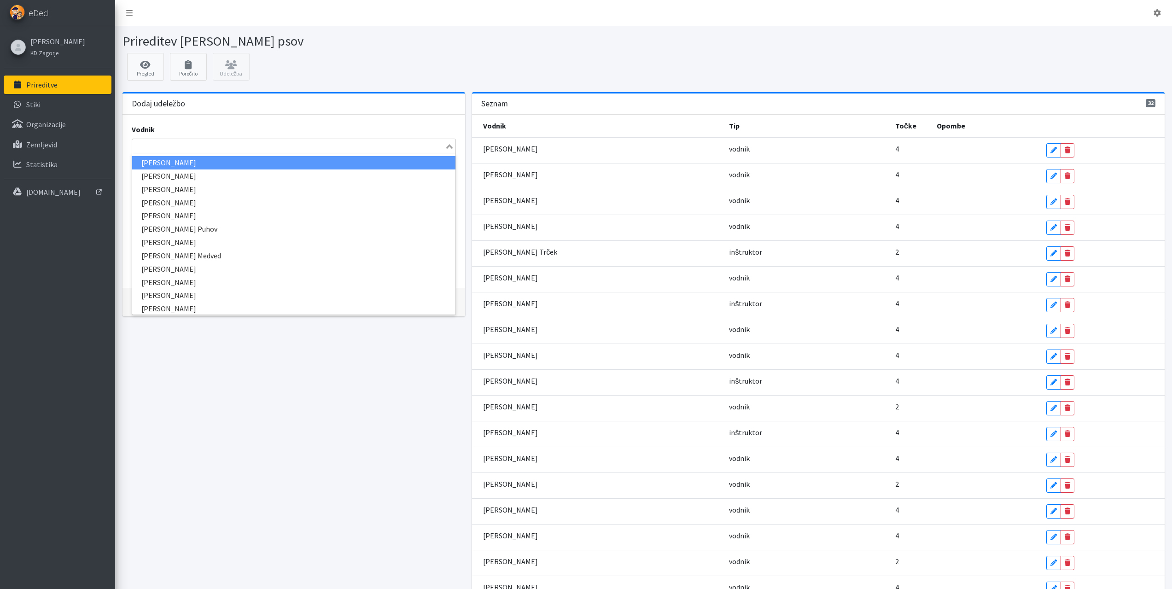
click at [164, 143] on input "Search for option" at bounding box center [288, 146] width 311 height 11
type input "katarina"
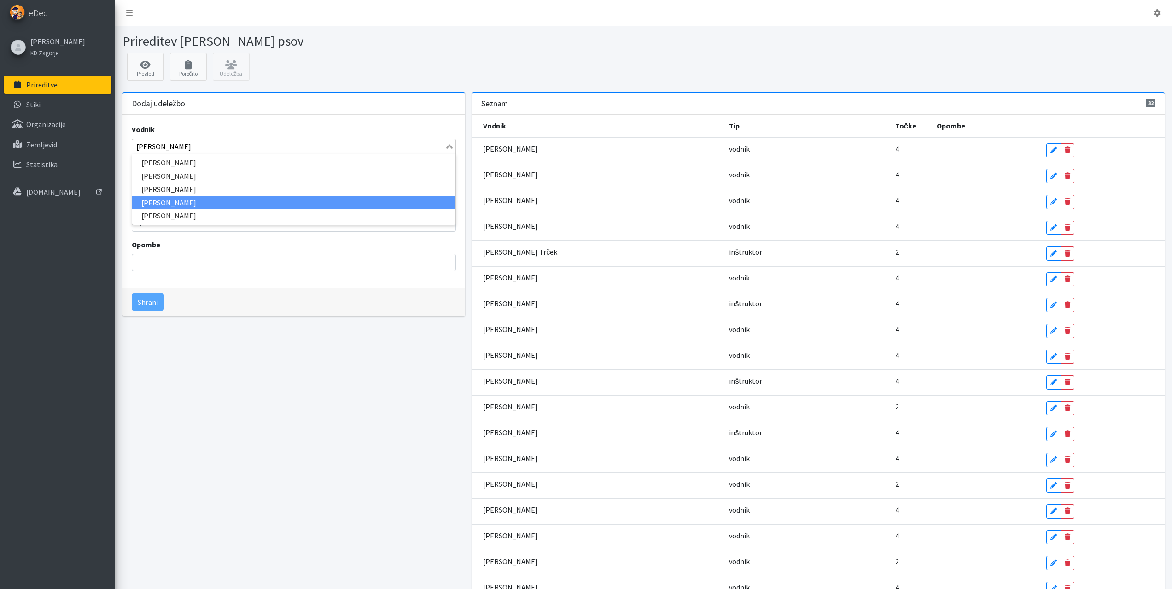
click at [190, 205] on li "Katarina Šeme" at bounding box center [294, 202] width 324 height 13
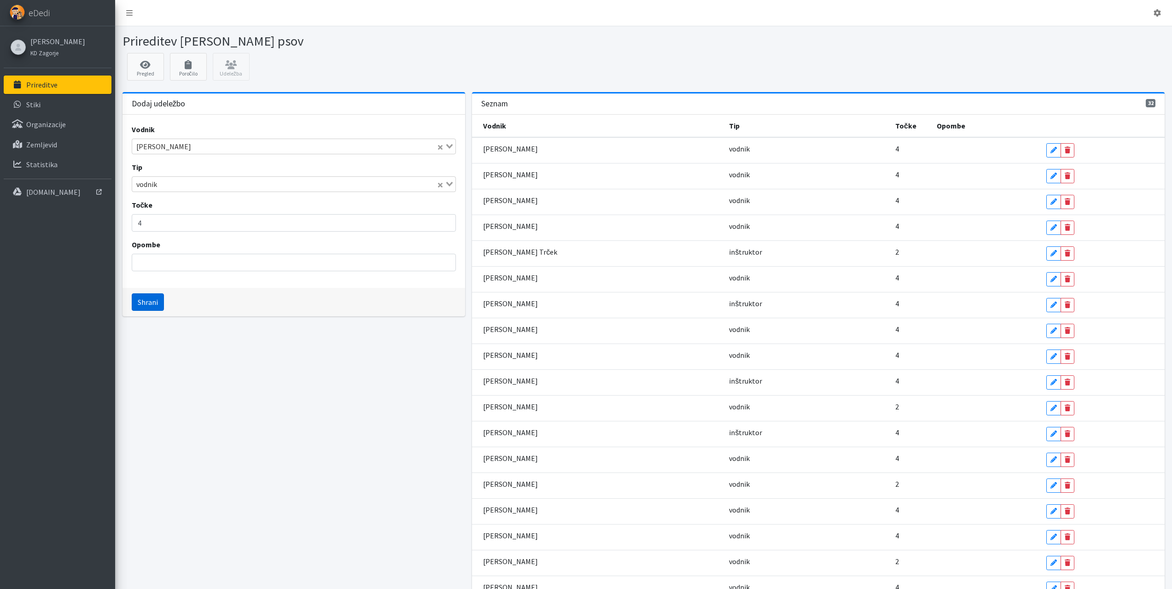
click at [151, 302] on button "Shrani" at bounding box center [148, 301] width 32 height 17
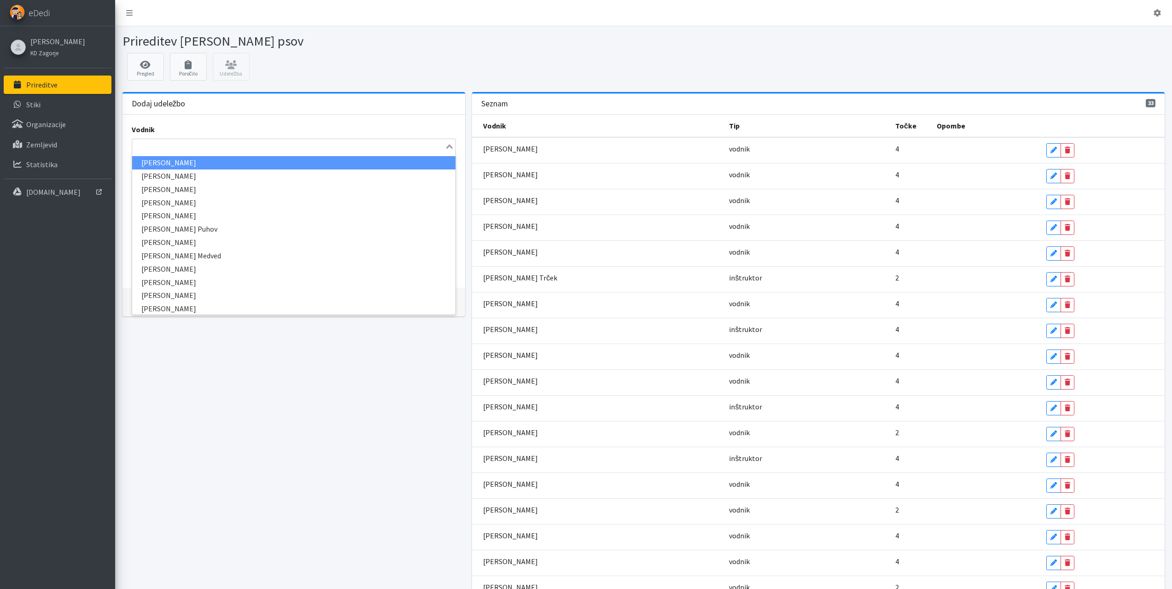
click at [172, 148] on input "Search for option" at bounding box center [288, 146] width 311 height 11
type input "vera"
click at [163, 162] on li "Vera Mikolič" at bounding box center [294, 162] width 324 height 13
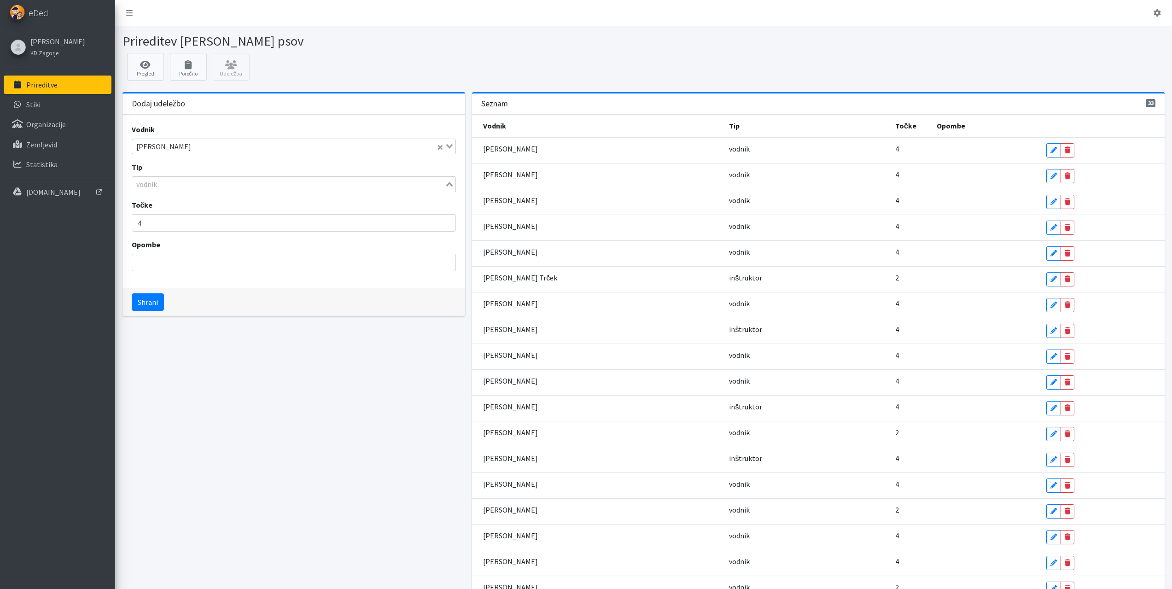
click at [162, 185] on input "Search for option" at bounding box center [288, 184] width 311 height 11
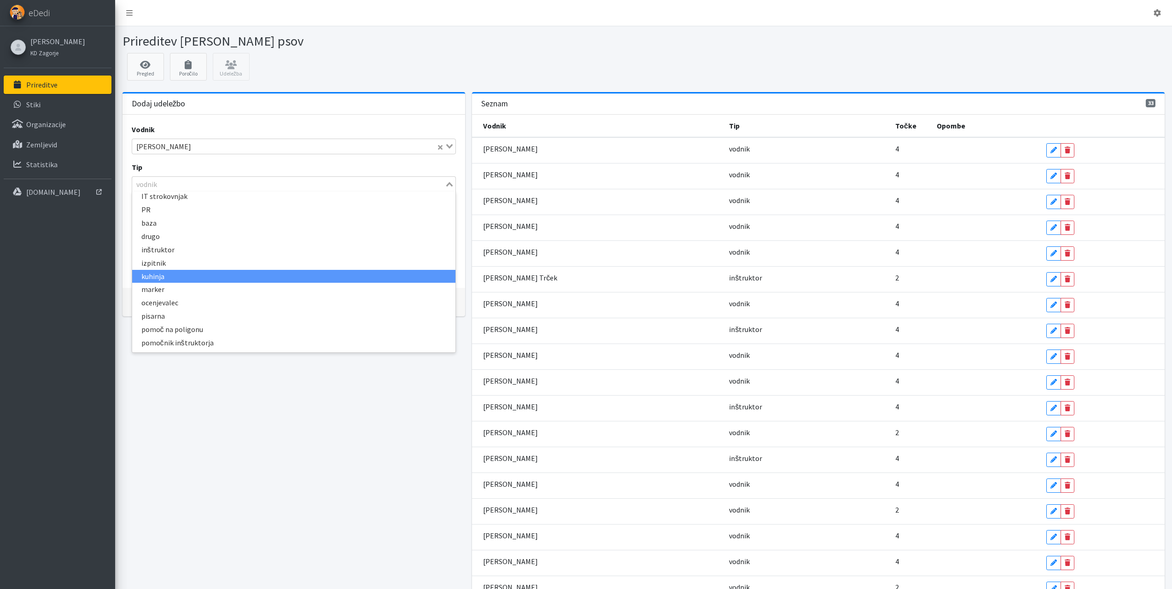
scroll to position [0, 0]
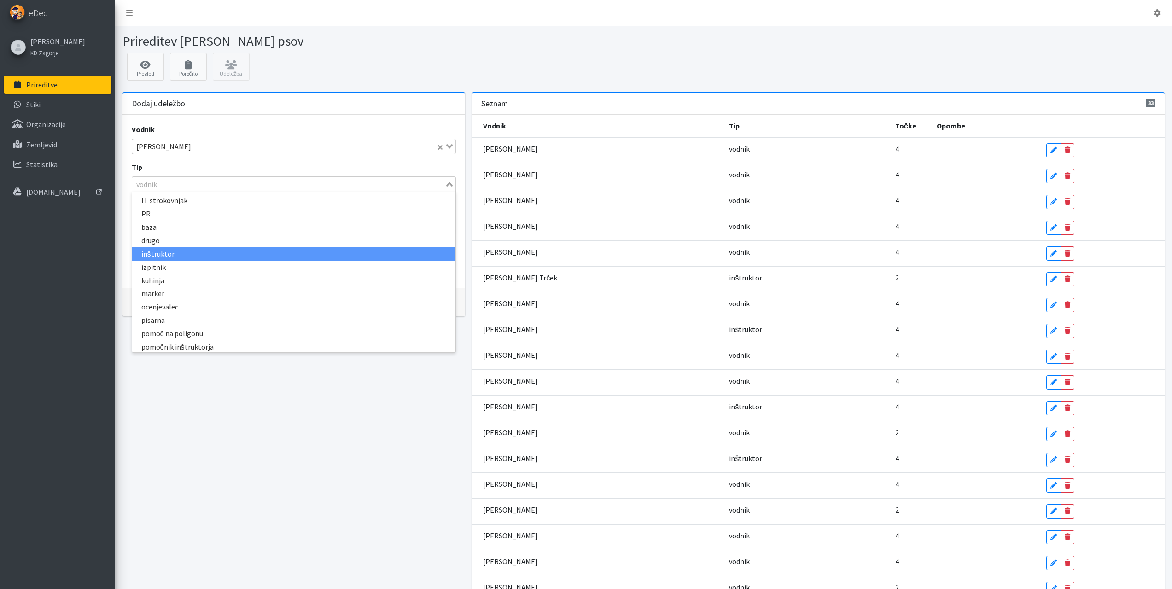
click at [161, 249] on li "inštruktor" at bounding box center [294, 253] width 324 height 13
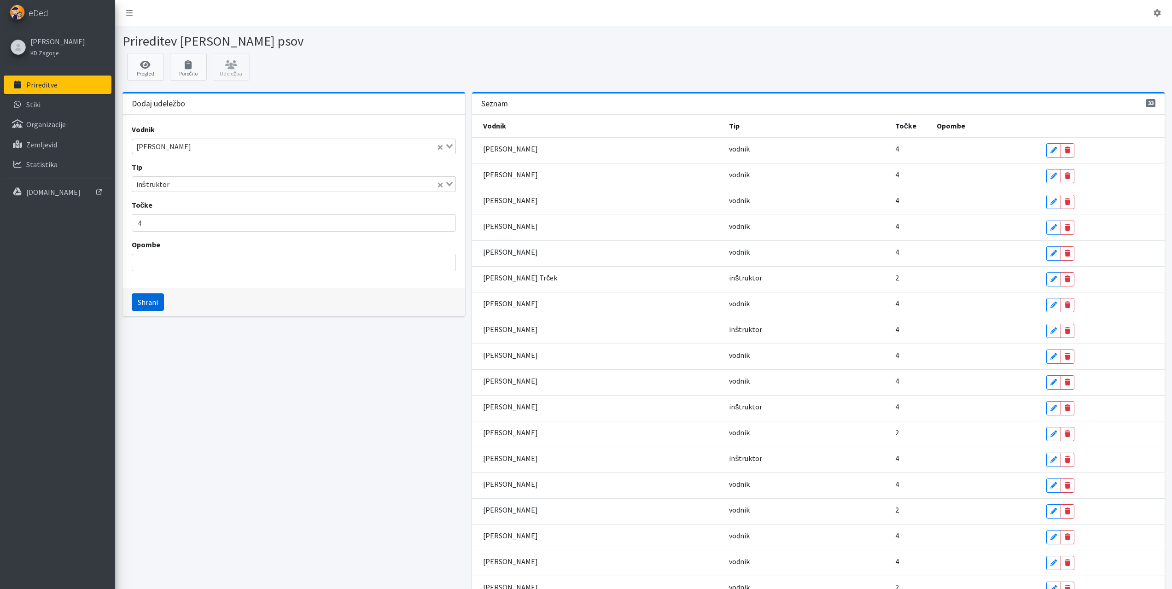
click at [149, 300] on button "Shrani" at bounding box center [148, 301] width 32 height 17
click at [172, 146] on input "Search for option" at bounding box center [288, 146] width 311 height 11
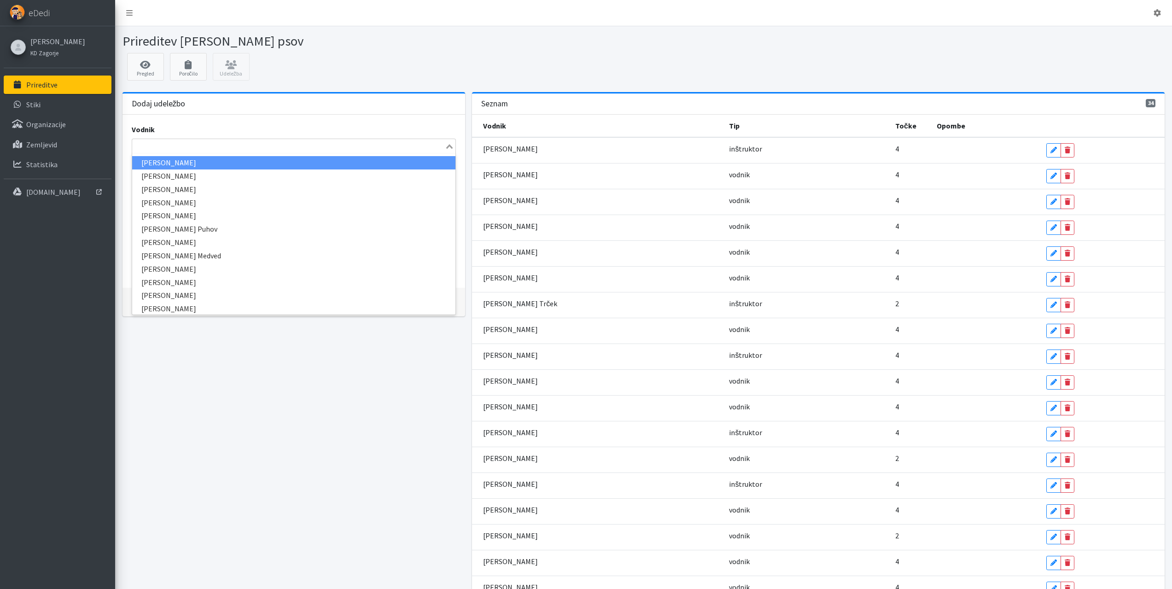
type input "s"
type input "cvetka"
click at [161, 162] on li "Cvetka Kočjaž" at bounding box center [294, 162] width 324 height 13
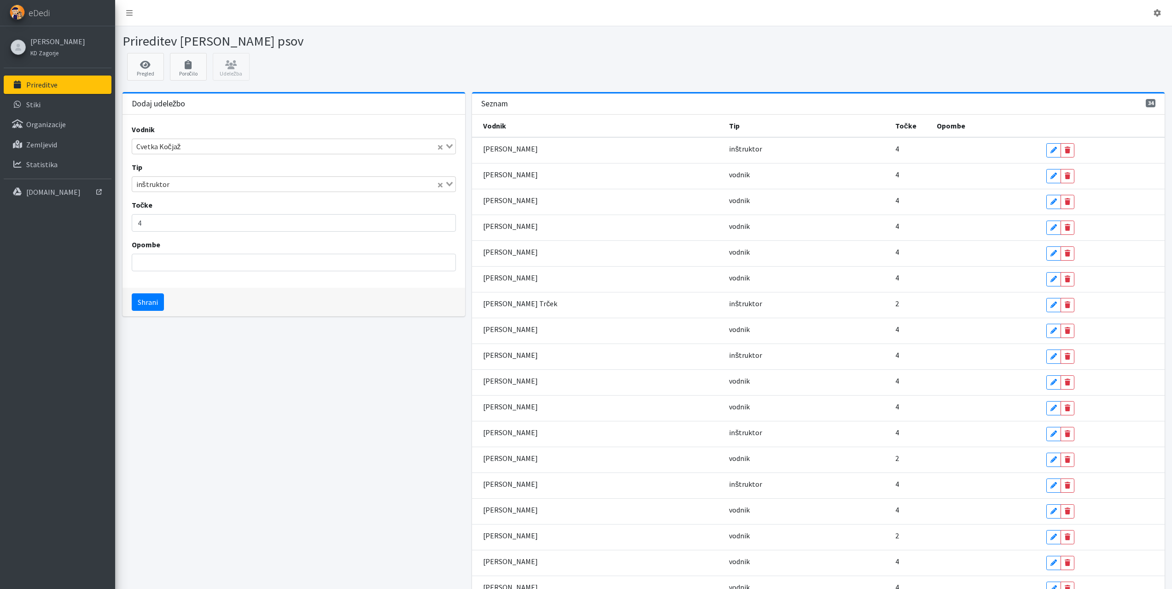
click at [160, 180] on div "inštruktor" at bounding box center [284, 183] width 305 height 13
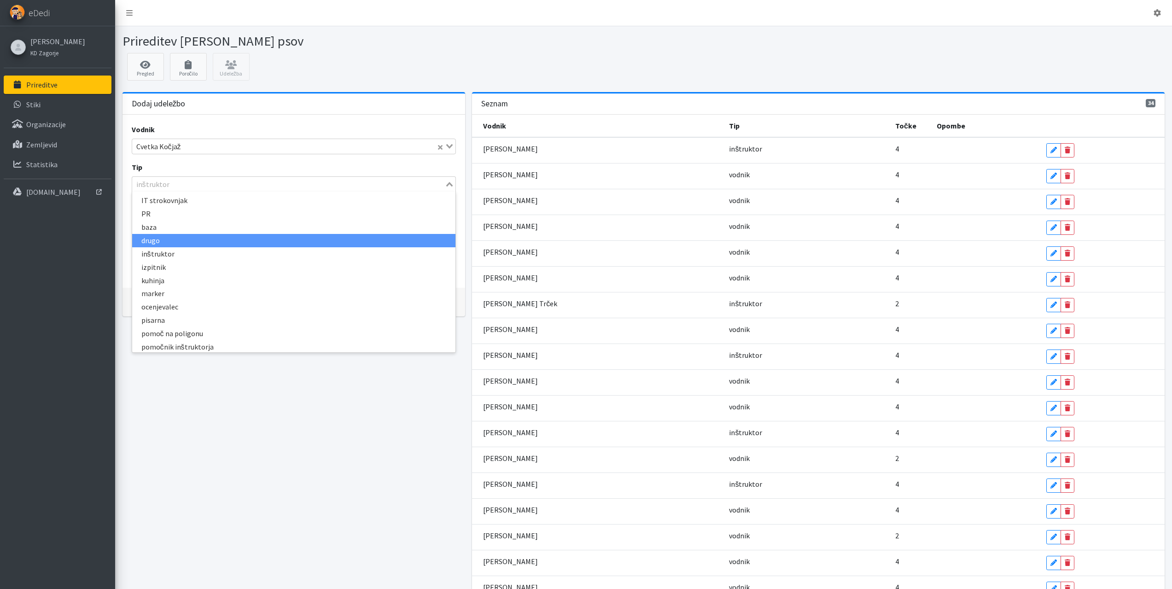
scroll to position [216, 0]
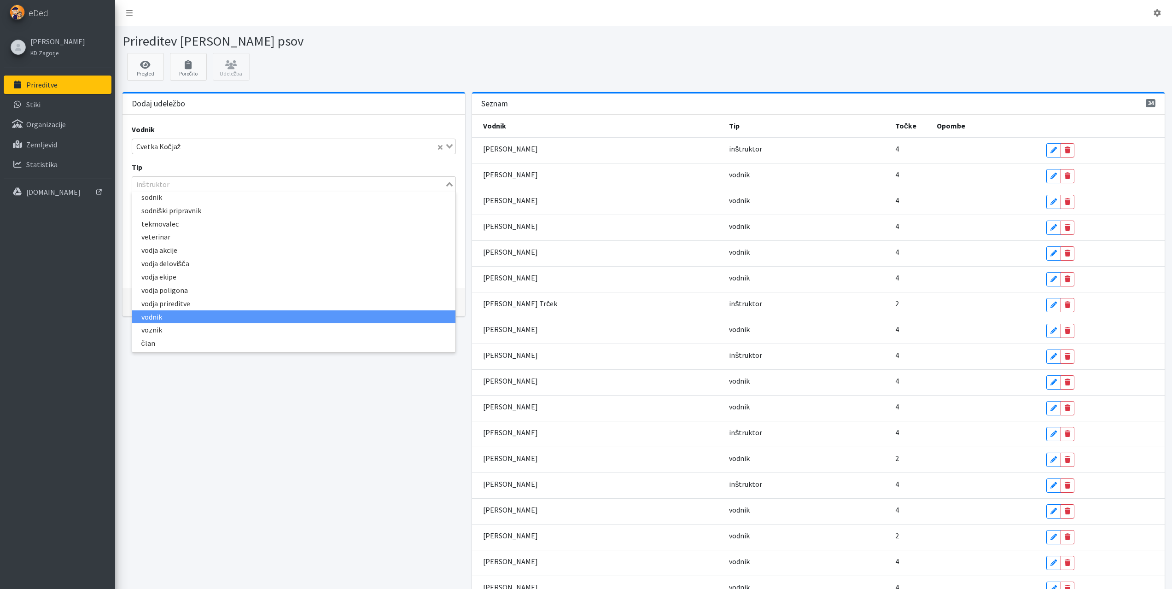
click at [152, 317] on li "vodnik" at bounding box center [294, 316] width 324 height 13
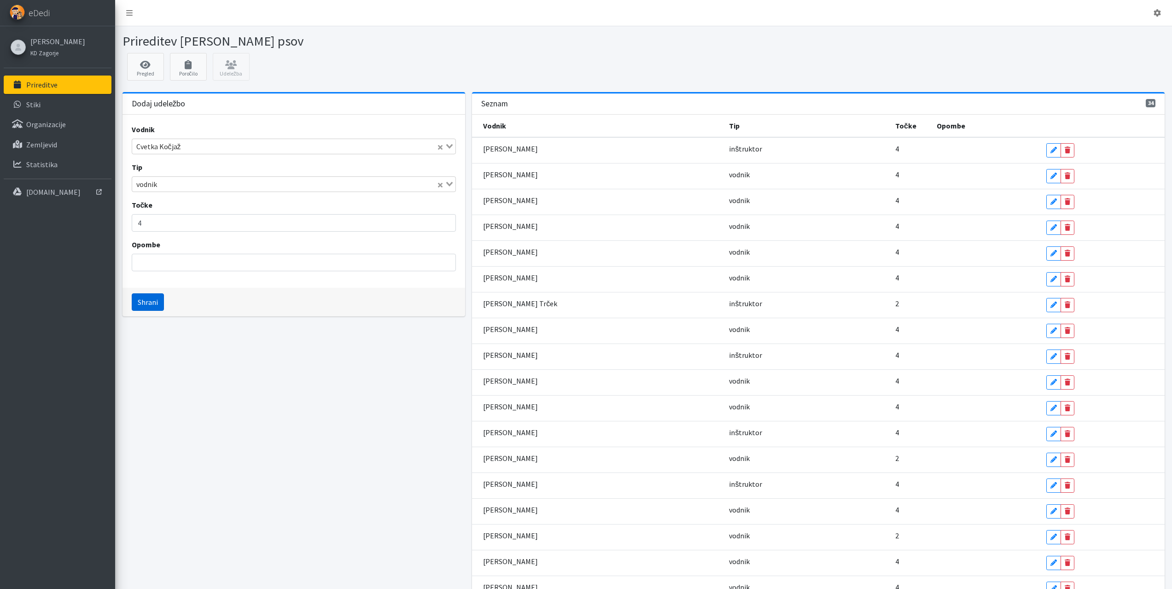
click at [157, 304] on button "Shrani" at bounding box center [148, 301] width 32 height 17
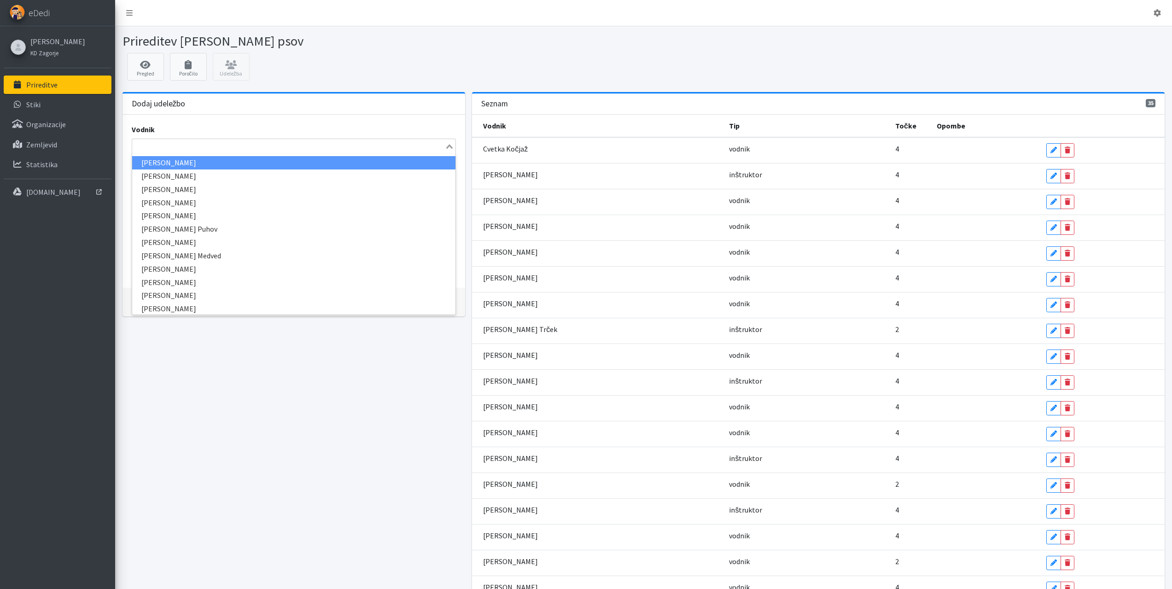
click at [255, 143] on input "Search for option" at bounding box center [288, 146] width 311 height 11
type input "monika"
click at [178, 159] on li "Monika Gregorič Tasič" at bounding box center [294, 162] width 324 height 13
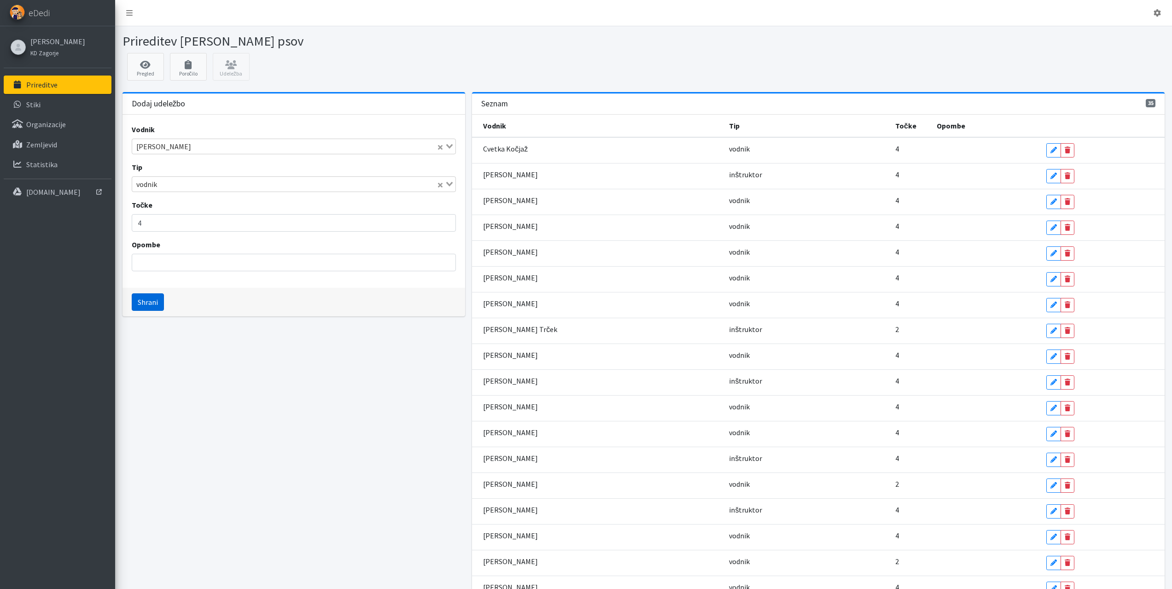
click at [154, 303] on button "Shrani" at bounding box center [148, 301] width 32 height 17
click at [164, 147] on input "Search for option" at bounding box center [288, 146] width 311 height 11
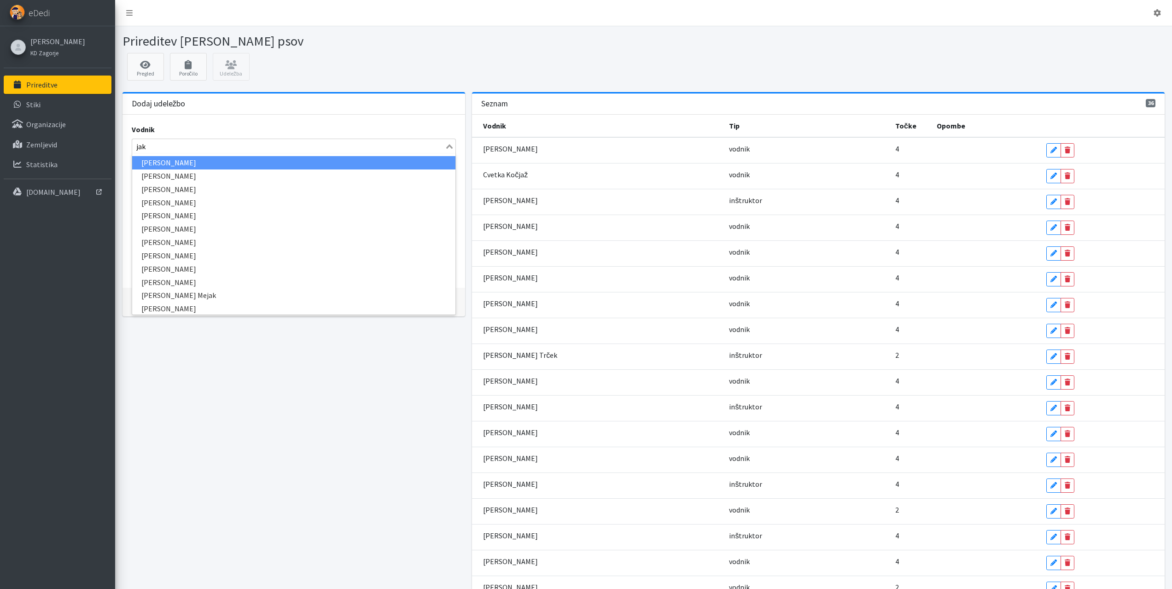
type input "jaka"
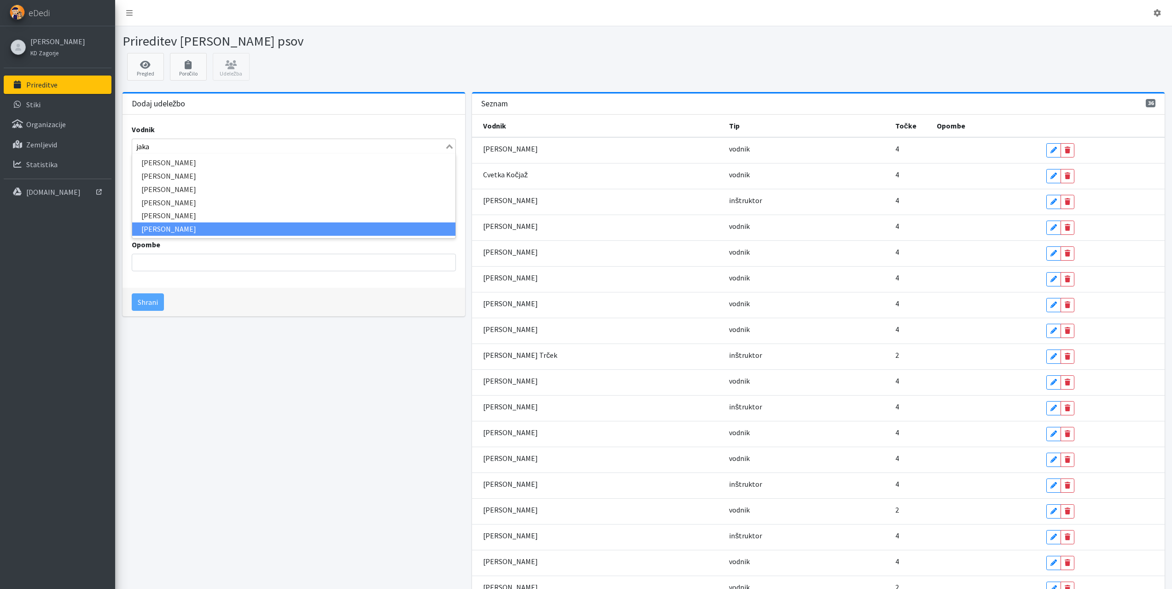
click at [161, 227] on li "Jaka Bizjak" at bounding box center [294, 228] width 324 height 13
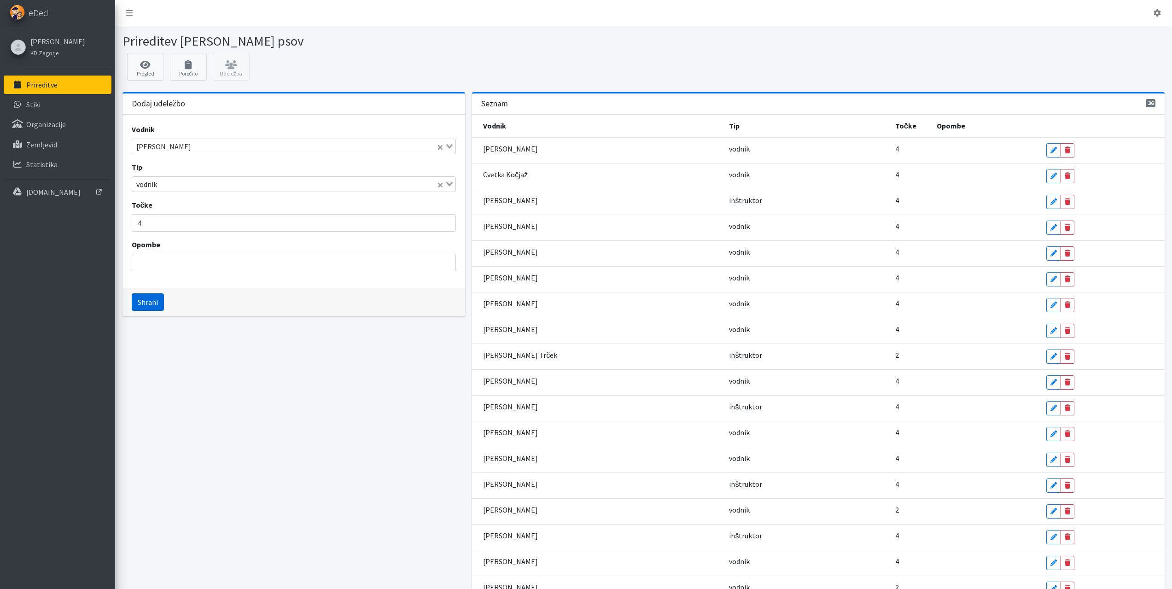
click at [157, 301] on button "Shrani" at bounding box center [148, 301] width 32 height 17
click at [244, 145] on input "Search for option" at bounding box center [288, 146] width 311 height 11
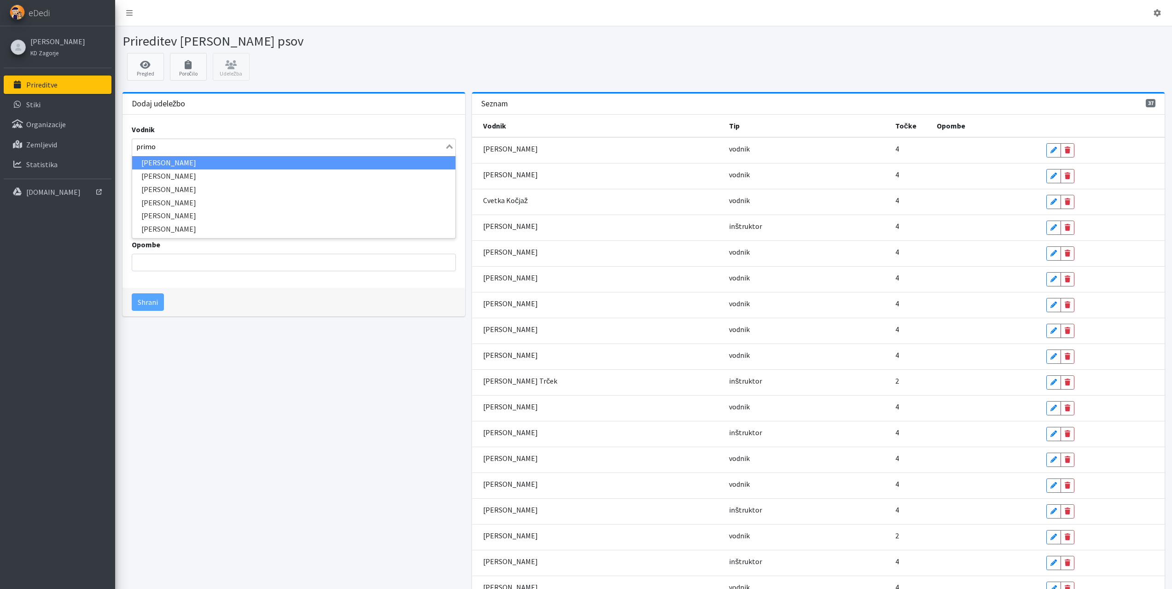
type input "primož"
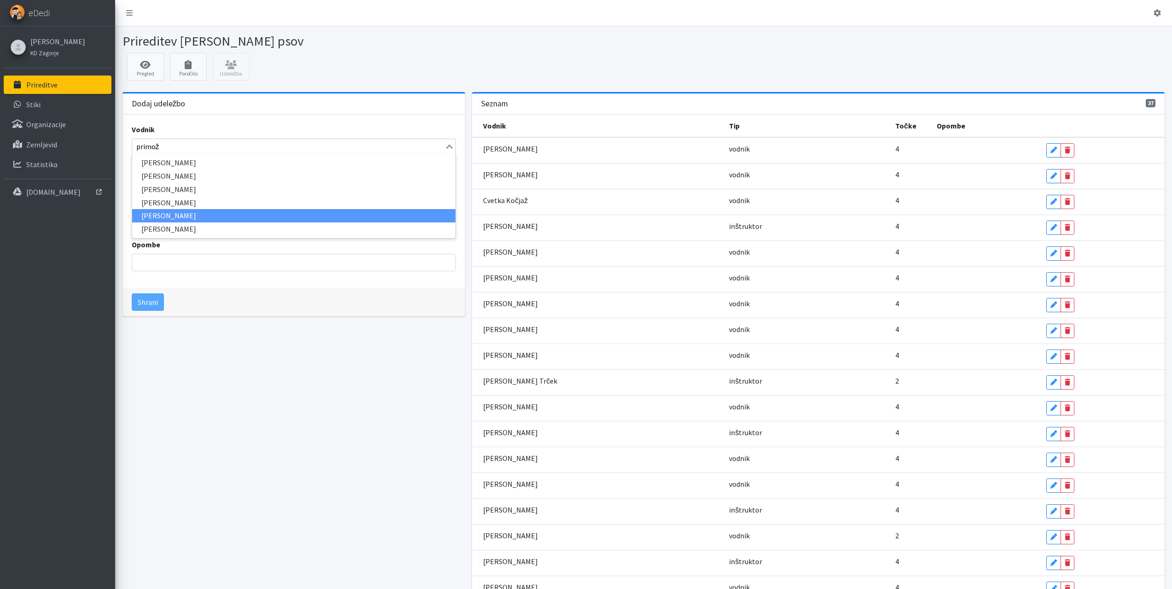
click at [156, 212] on li "Primož Trebušak" at bounding box center [294, 215] width 324 height 13
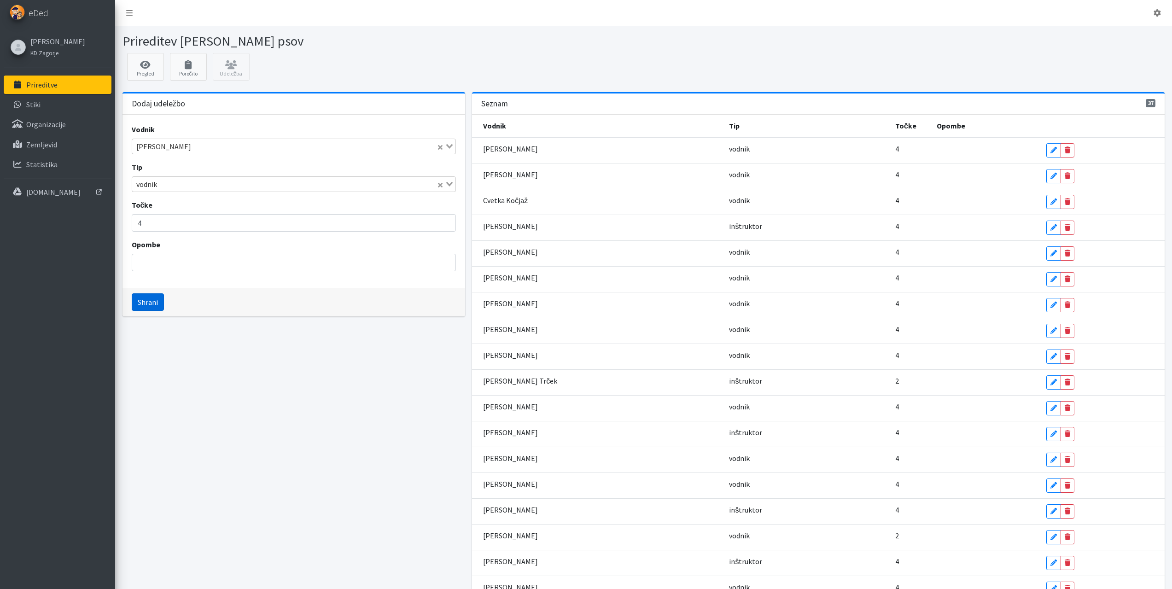
click at [152, 298] on button "Shrani" at bounding box center [148, 301] width 32 height 17
click at [170, 151] on input "Search for option" at bounding box center [288, 146] width 311 height 11
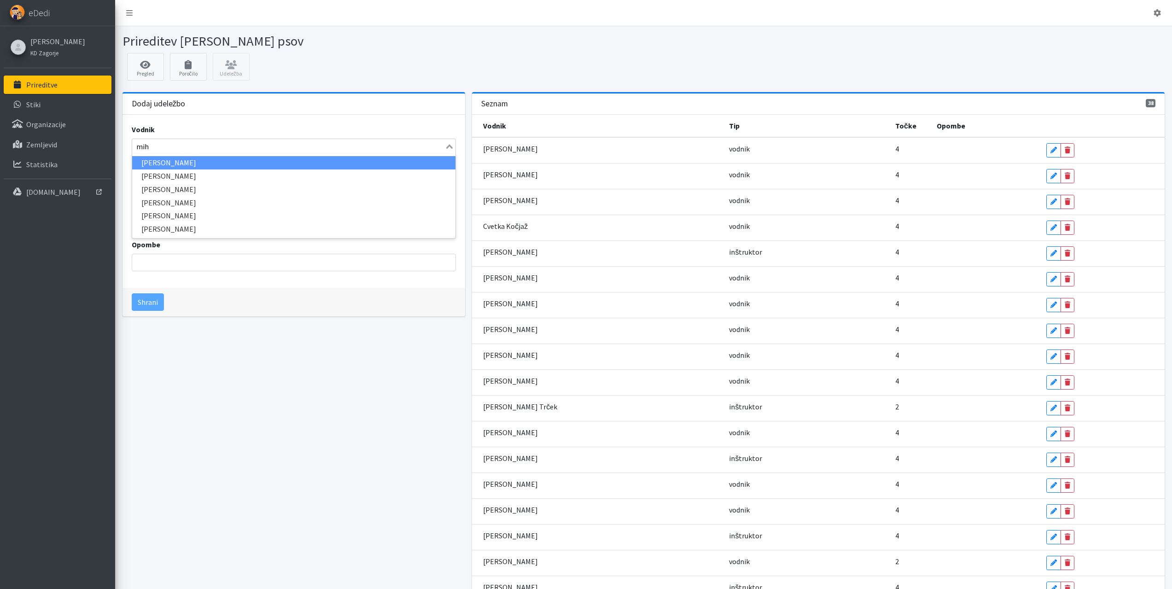
type input "miha"
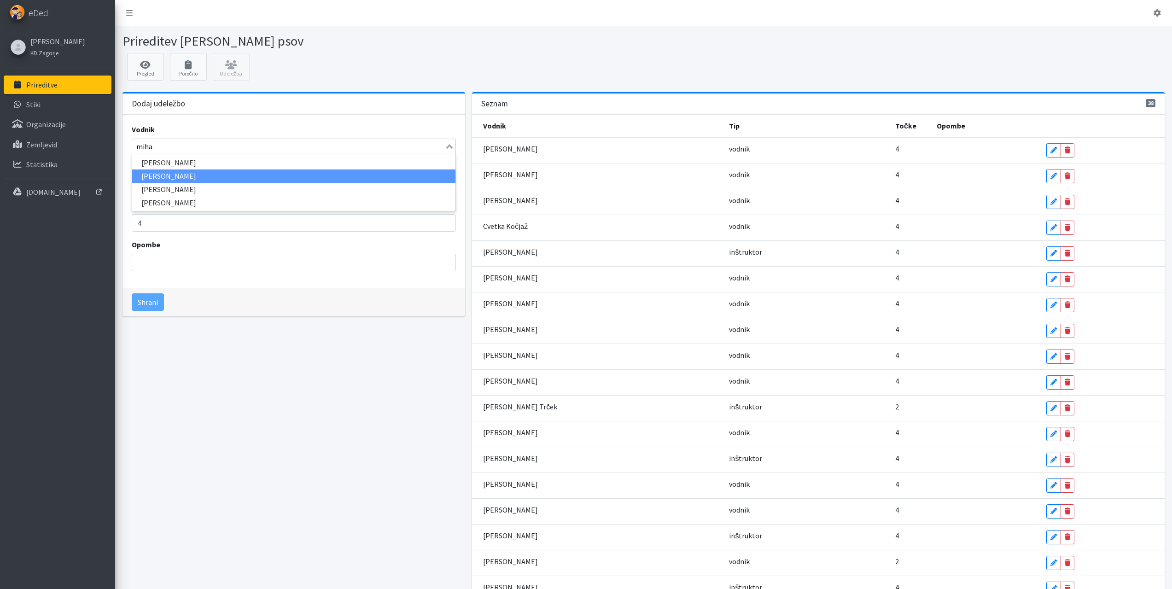
click at [164, 173] on li "Miha Gregoršanec" at bounding box center [294, 175] width 324 height 13
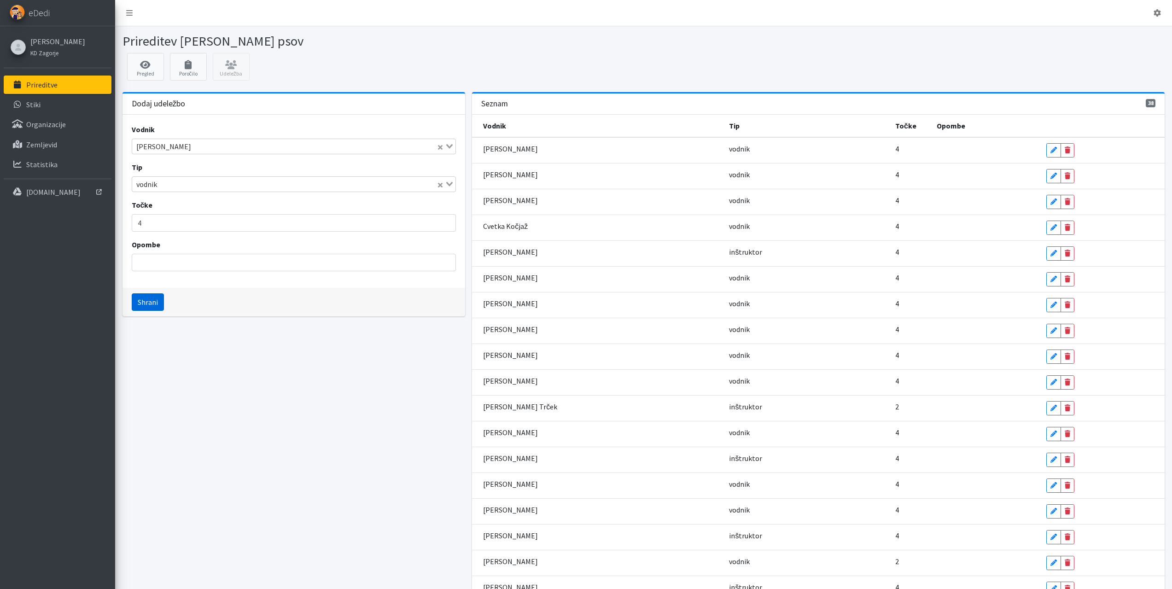
click at [146, 300] on button "Shrani" at bounding box center [148, 301] width 32 height 17
click at [169, 146] on input "Search for option" at bounding box center [288, 146] width 311 height 11
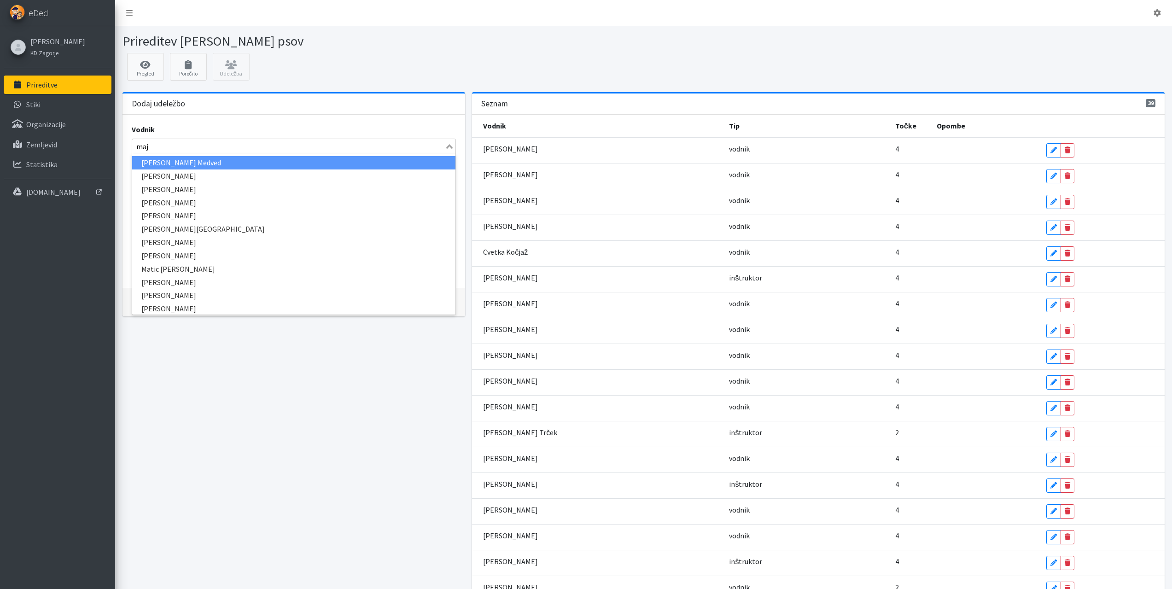
type input "maja"
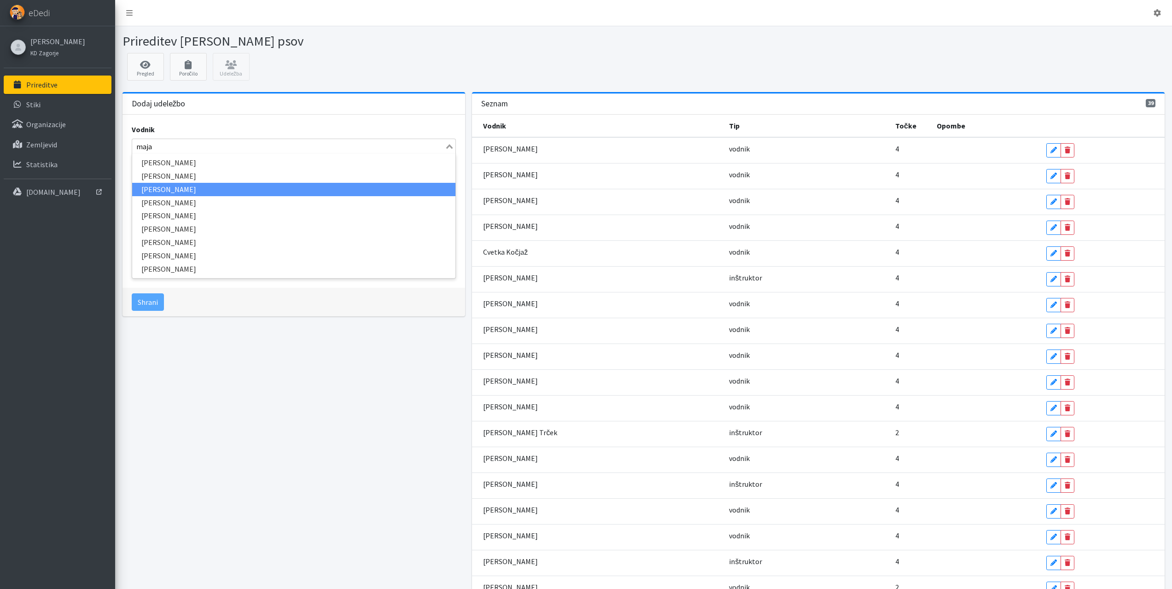
click at [166, 199] on li "Maja Gregorič" at bounding box center [294, 202] width 324 height 13
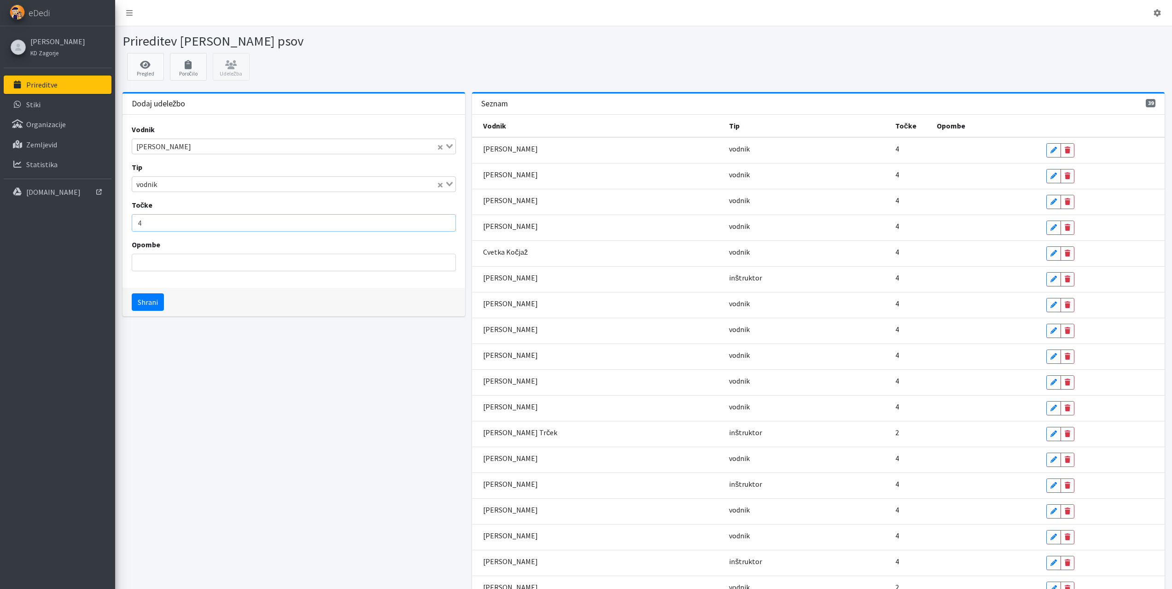
drag, startPoint x: 162, startPoint y: 227, endPoint x: 93, endPoint y: 222, distance: 69.8
click at [93, 222] on div "Odjavi se eDedi Simon Celestina KD Zagorje" at bounding box center [586, 588] width 1172 height 1177
type input "2"
click at [132, 293] on button "Shrani" at bounding box center [148, 301] width 32 height 17
click at [171, 142] on input "Search for option" at bounding box center [288, 146] width 311 height 11
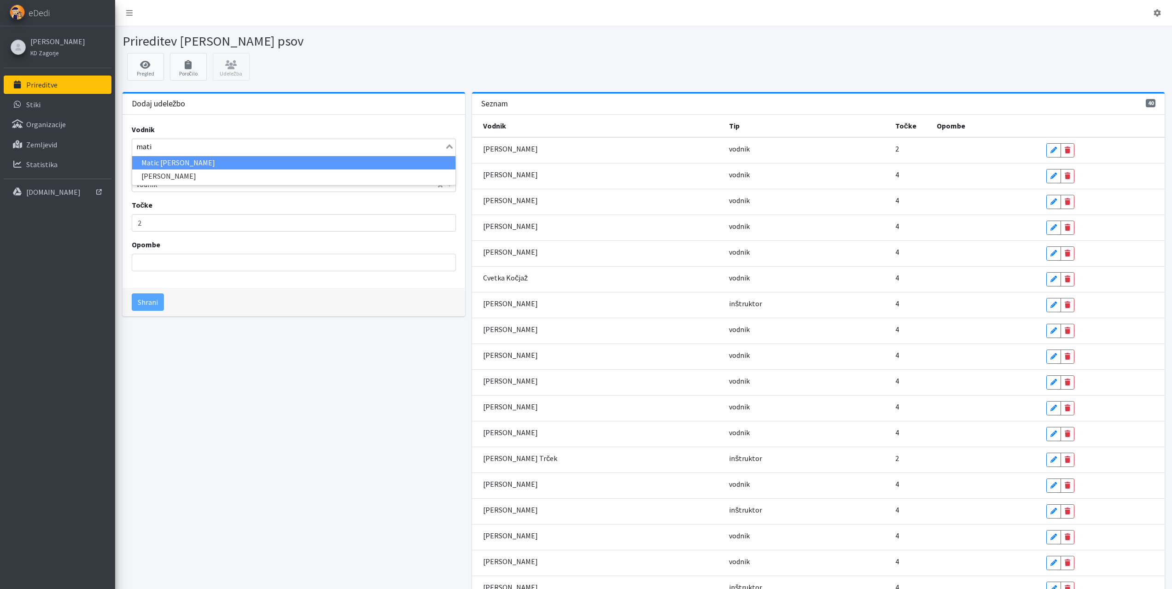
type input "matic"
click at [168, 164] on li "Matic Jože Čufer" at bounding box center [294, 162] width 324 height 13
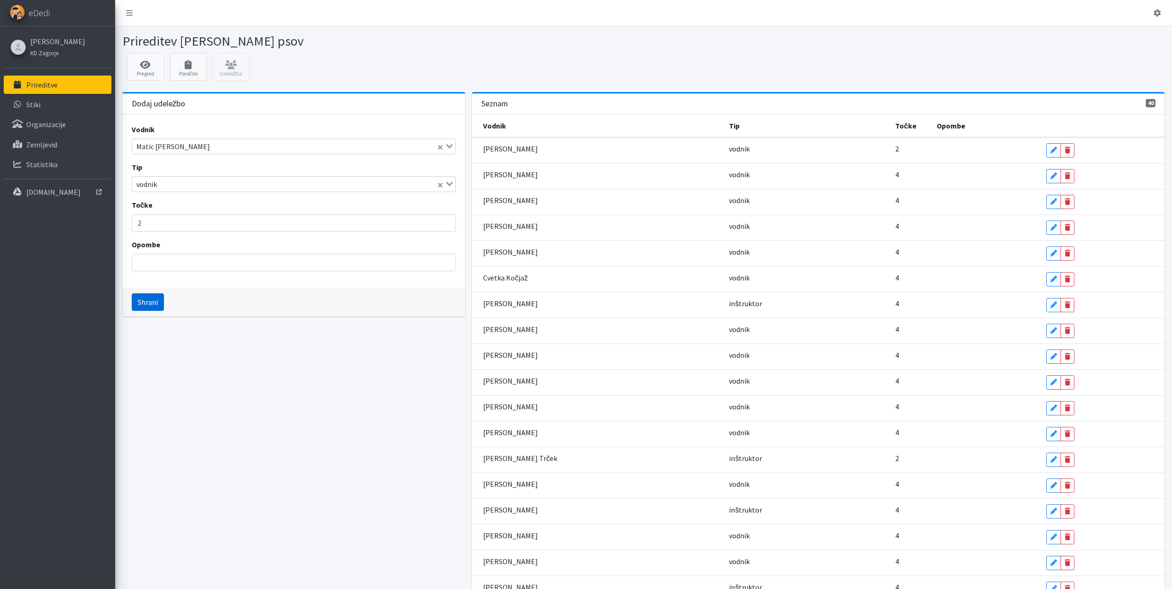
click at [151, 299] on button "Shrani" at bounding box center [148, 301] width 32 height 17
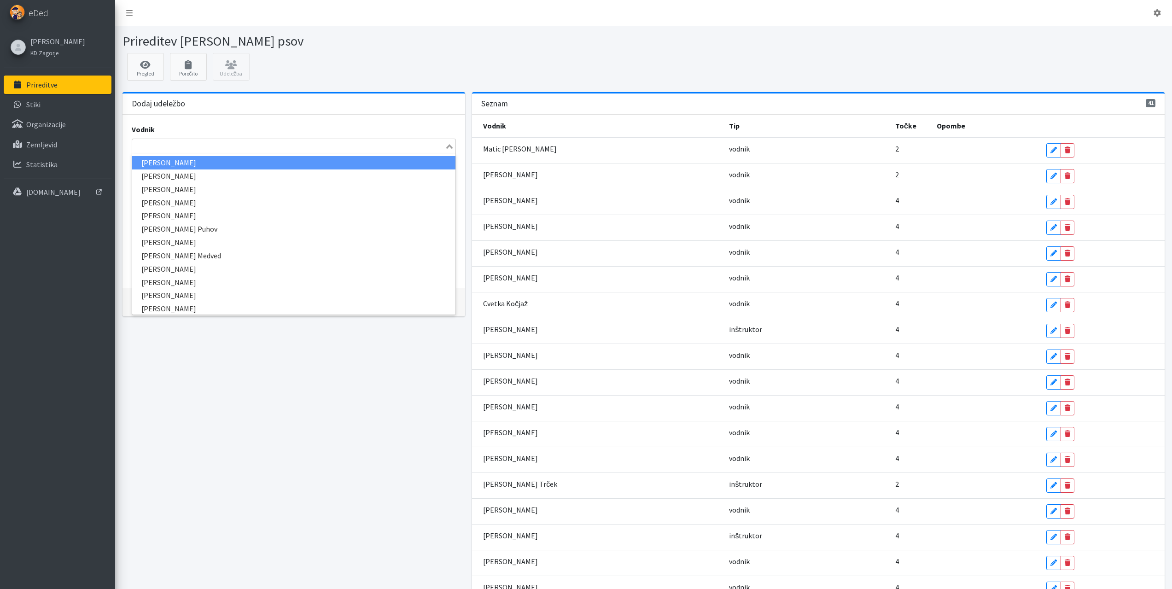
click at [170, 150] on input "Search for option" at bounding box center [288, 146] width 311 height 11
type input "vid"
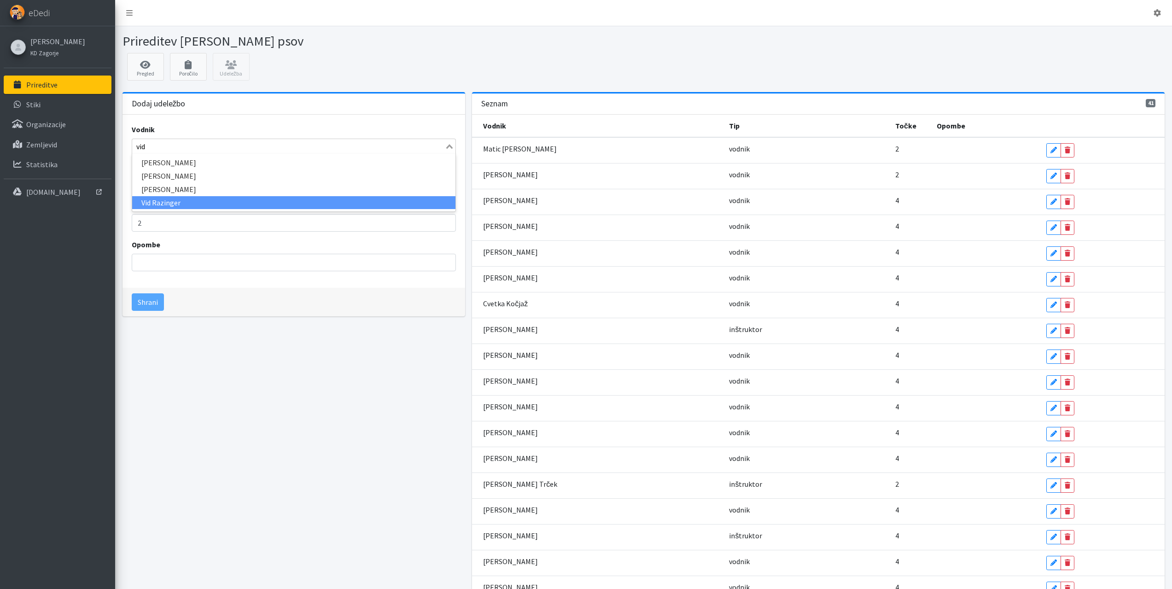
click at [169, 201] on li "Vid Razinger" at bounding box center [294, 202] width 324 height 13
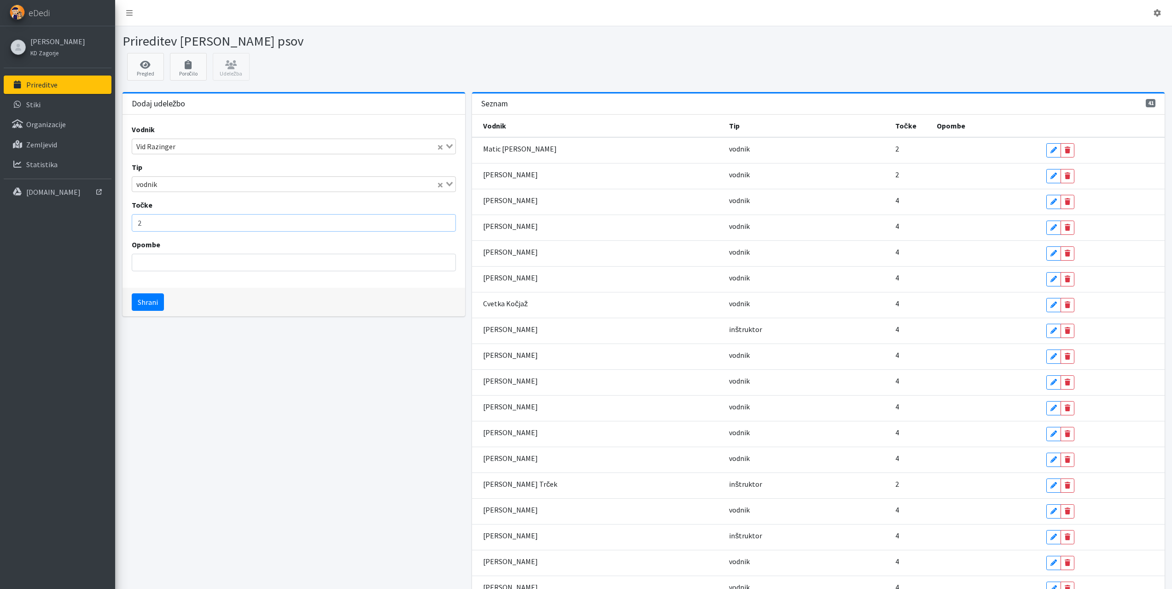
drag, startPoint x: 146, startPoint y: 222, endPoint x: 33, endPoint y: 224, distance: 113.3
type input "4"
click at [132, 293] on button "Shrani" at bounding box center [148, 301] width 32 height 17
click at [195, 145] on input "Search for option" at bounding box center [288, 146] width 311 height 11
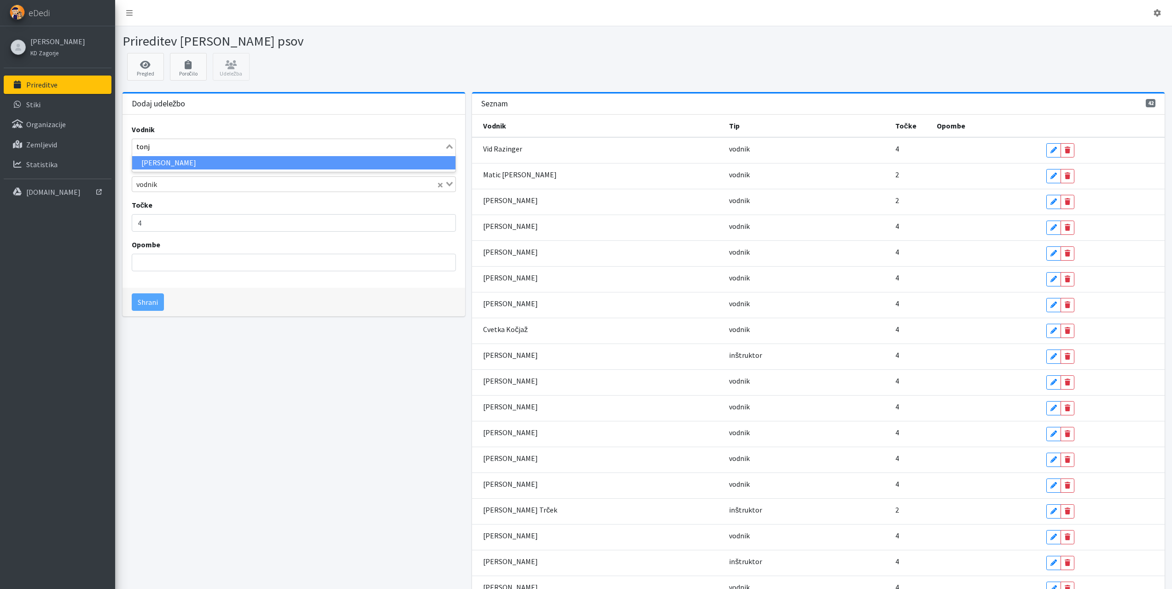
type input "tonja"
click at [175, 165] on li "Tonja Gomzi Hrabar" at bounding box center [294, 162] width 324 height 13
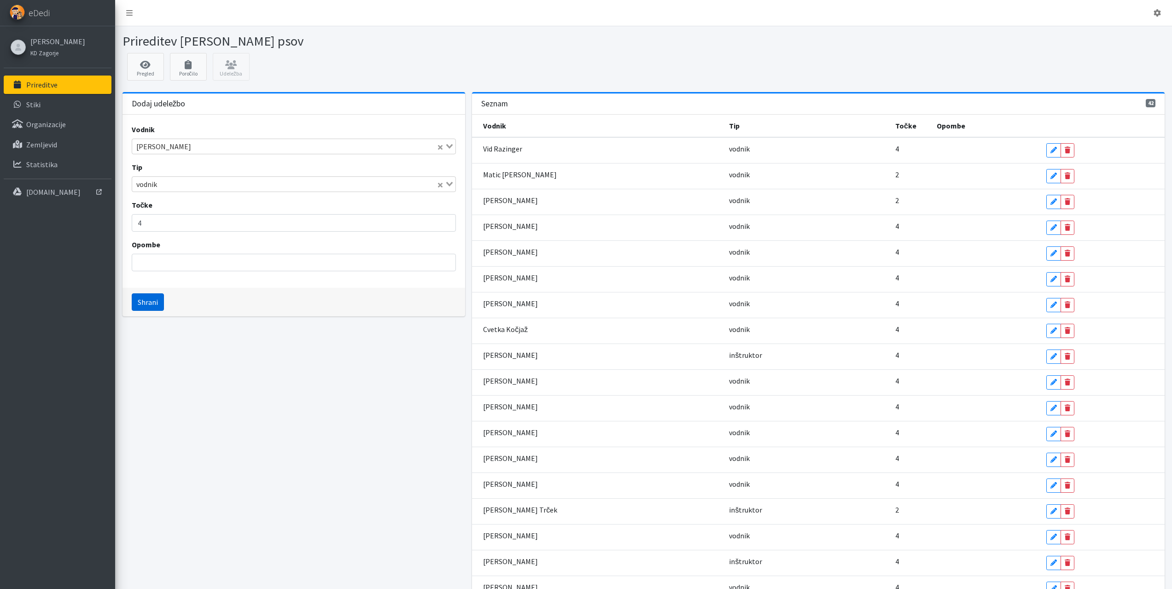
click at [146, 299] on button "Shrani" at bounding box center [148, 301] width 32 height 17
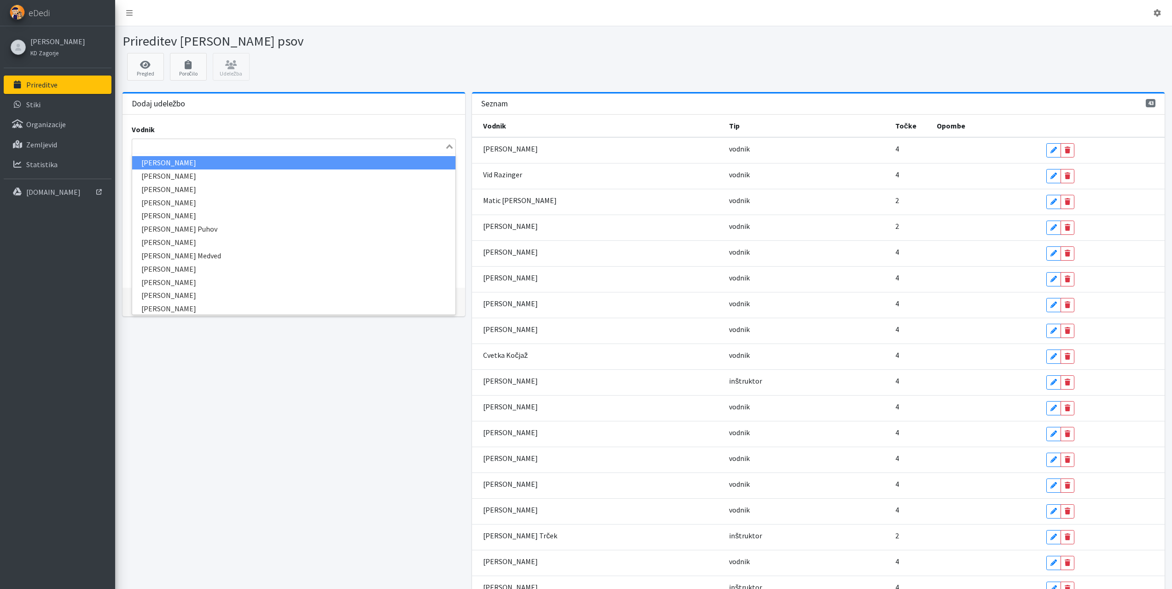
click at [155, 146] on input "Search for option" at bounding box center [288, 146] width 311 height 11
type input "ana"
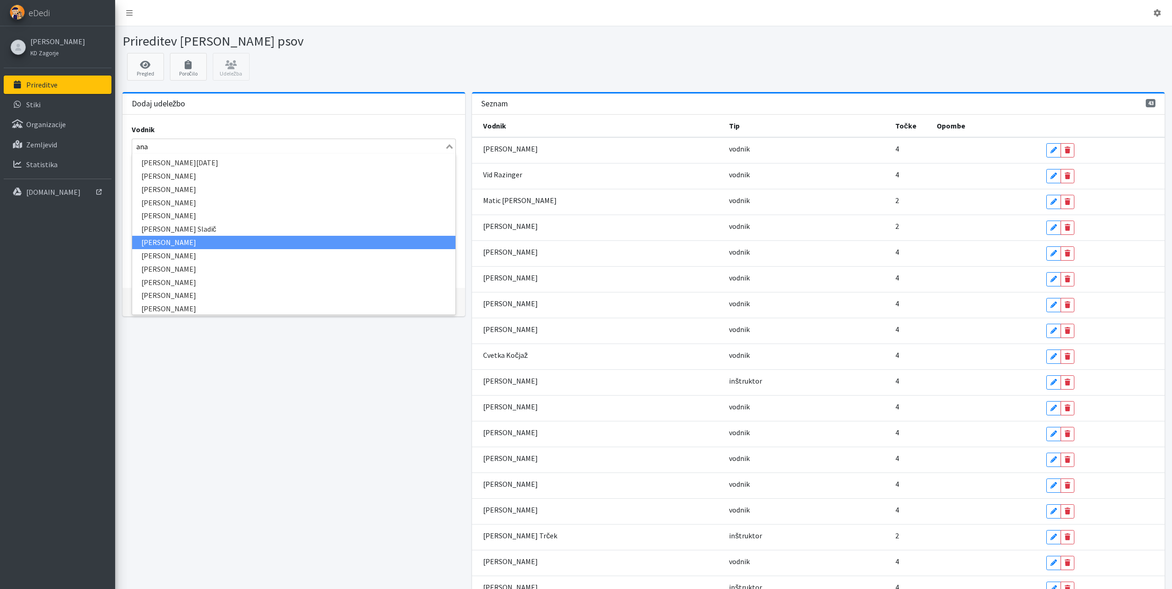
click at [156, 245] on li "Ana Oblak" at bounding box center [294, 242] width 324 height 13
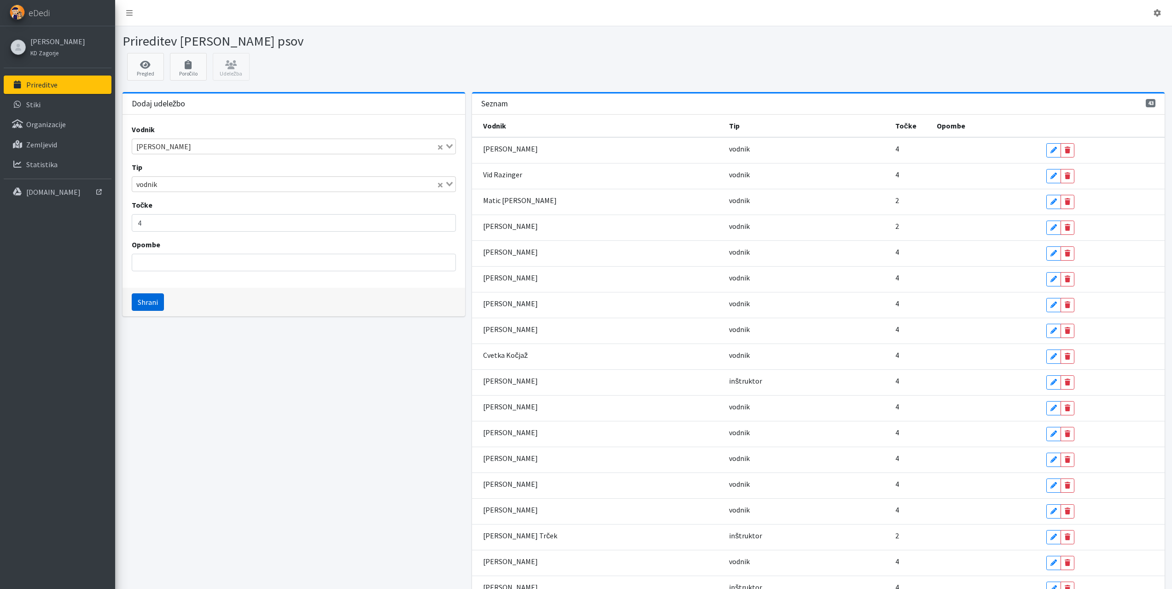
click at [148, 303] on button "Shrani" at bounding box center [148, 301] width 32 height 17
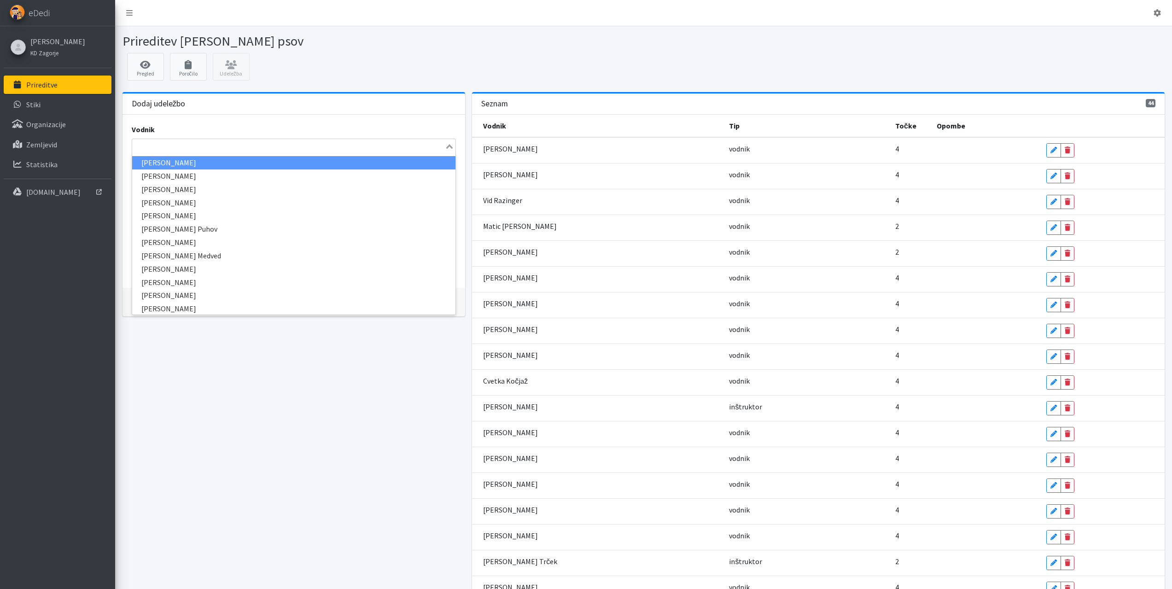
click at [175, 144] on input "Search for option" at bounding box center [288, 146] width 311 height 11
type input "jože"
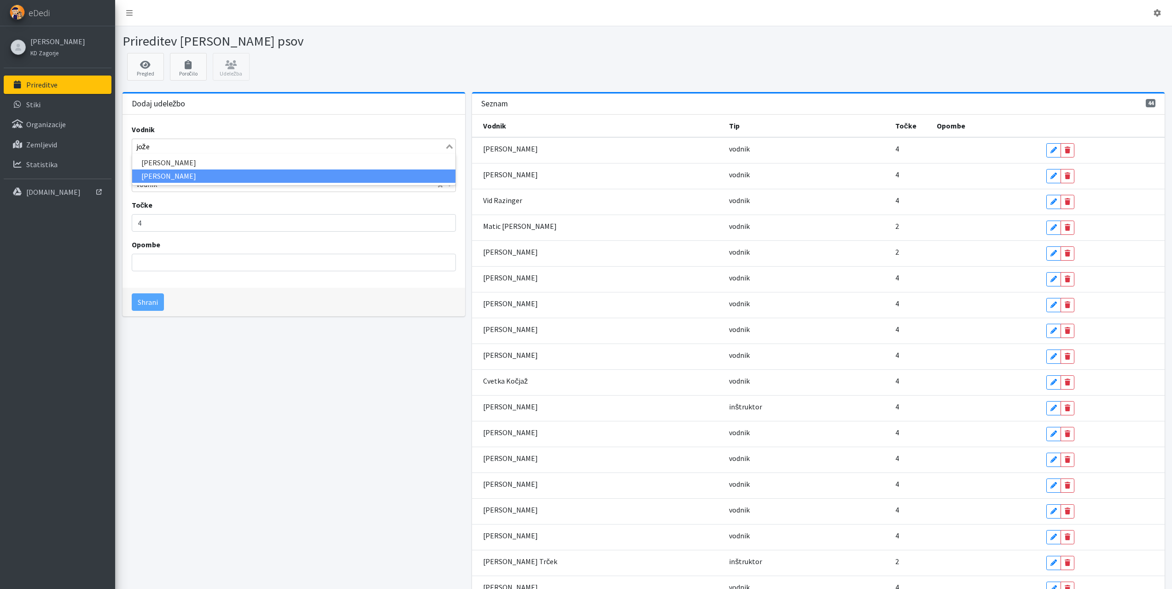
click at [167, 175] on li "Jože Žakelj" at bounding box center [294, 175] width 324 height 13
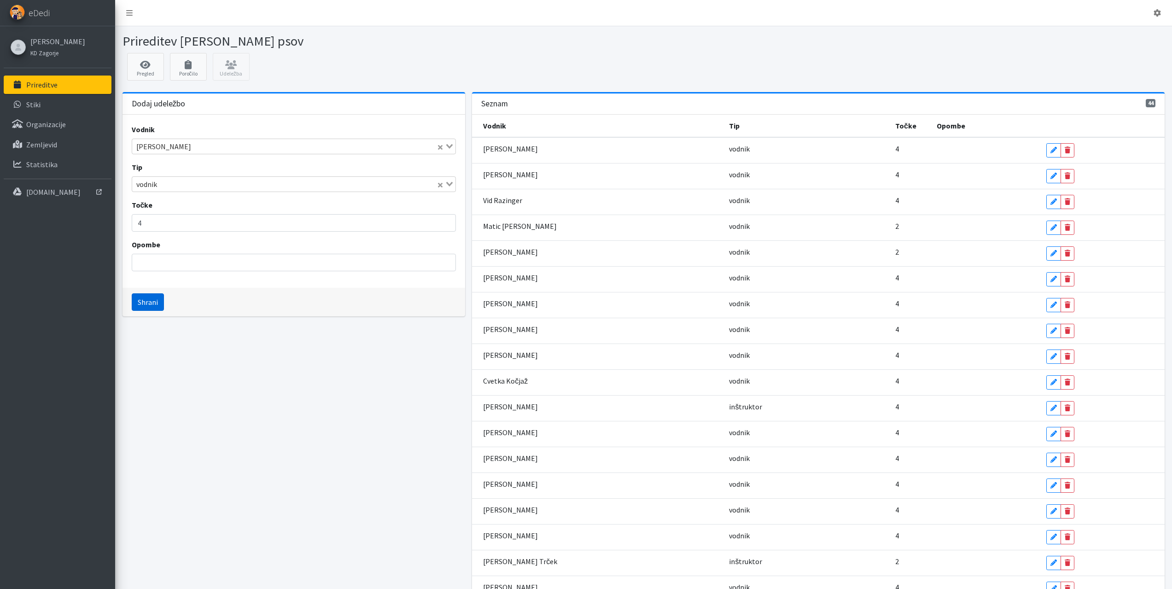
click at [149, 300] on button "Shrani" at bounding box center [148, 301] width 32 height 17
click at [172, 146] on input "Search for option" at bounding box center [288, 146] width 311 height 11
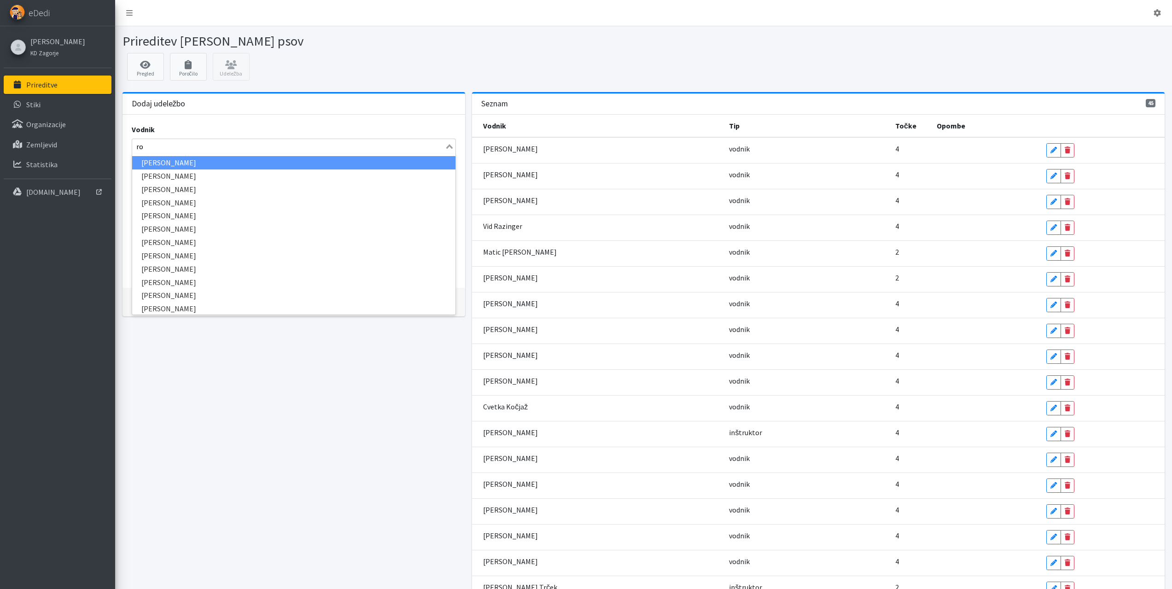
type input "rok"
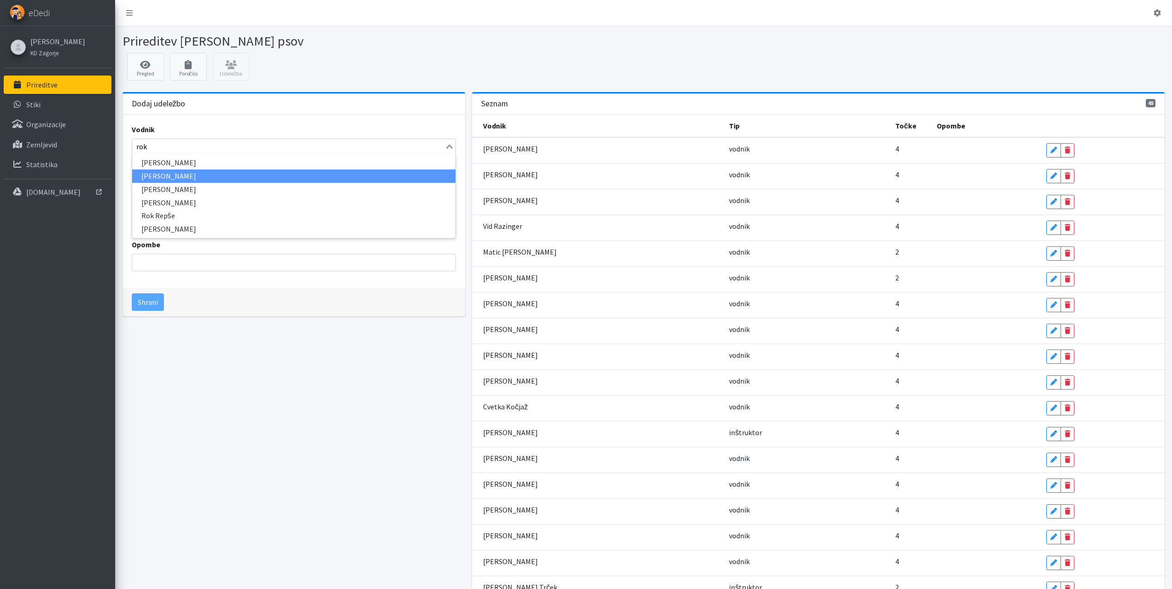
click at [163, 174] on li "Rok Žurga" at bounding box center [294, 175] width 324 height 13
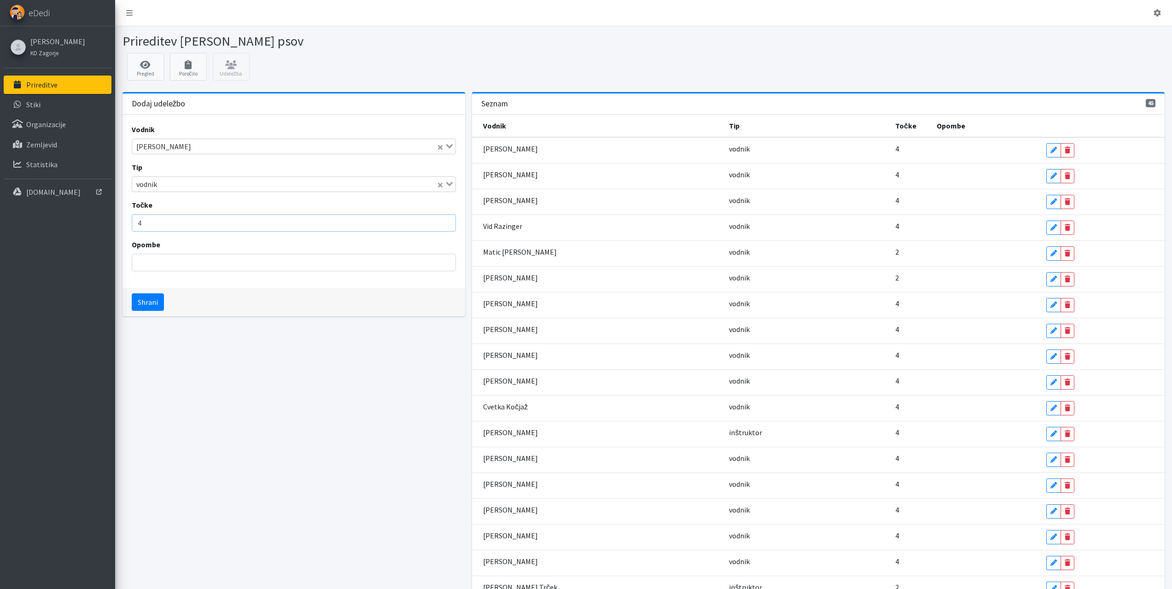
drag, startPoint x: 153, startPoint y: 223, endPoint x: 96, endPoint y: 223, distance: 57.1
type input "2"
click at [132, 293] on button "Shrani" at bounding box center [148, 301] width 32 height 17
click at [163, 150] on input "Search for option" at bounding box center [288, 146] width 311 height 11
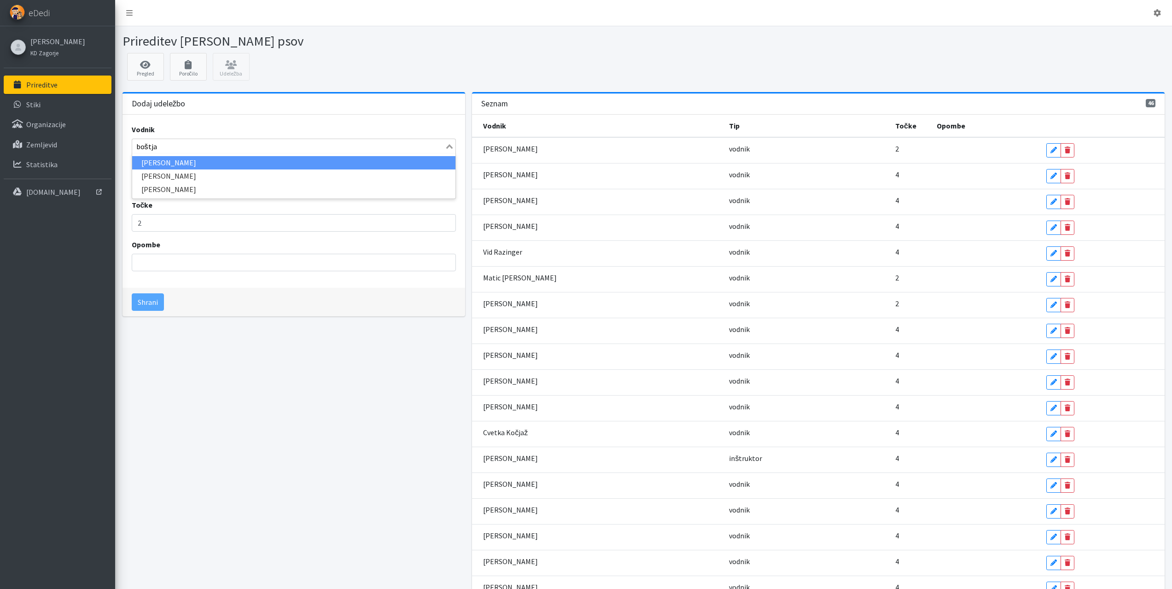
type input "boštjan"
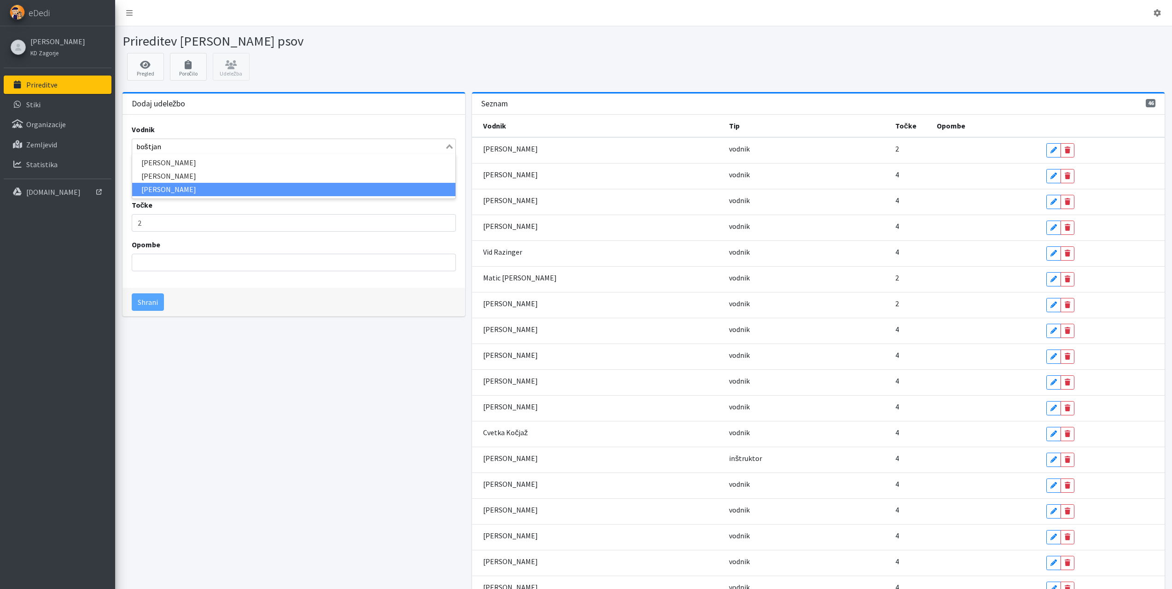
click at [174, 190] on li "Boštjan Zafran" at bounding box center [294, 189] width 324 height 13
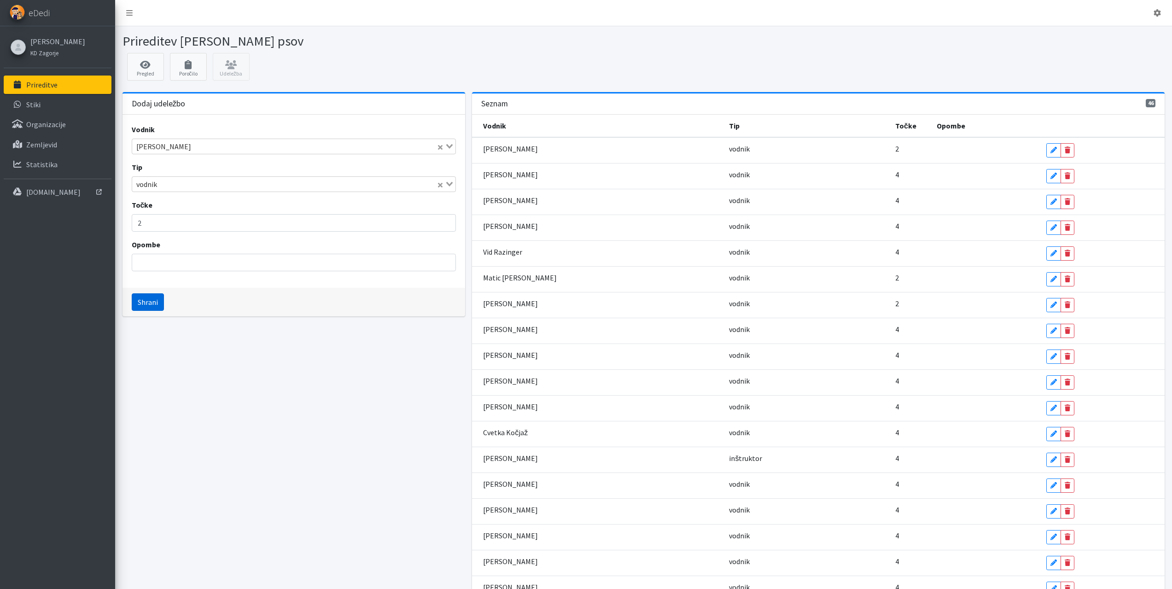
click at [151, 297] on button "Shrani" at bounding box center [148, 301] width 32 height 17
click at [173, 150] on input "Search for option" at bounding box center [288, 146] width 311 height 11
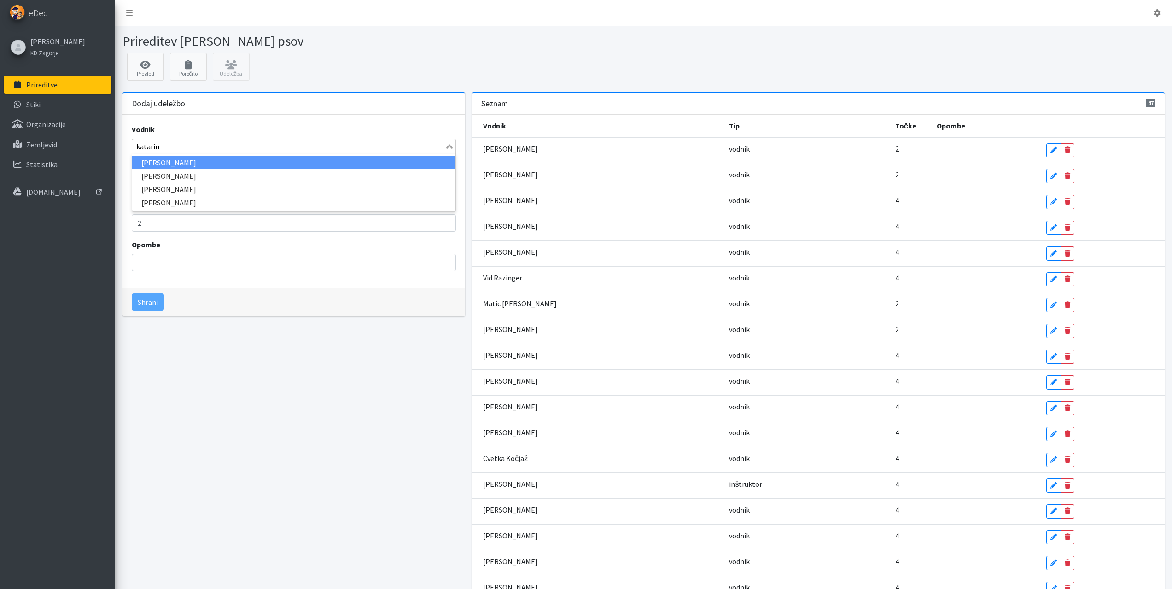
type input "katarina"
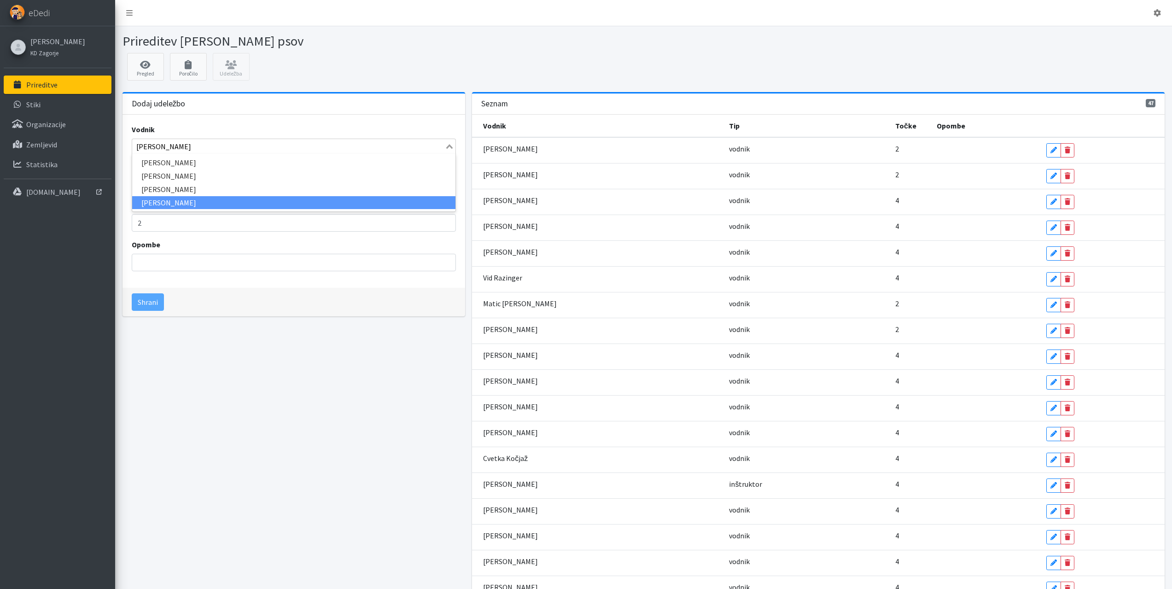
click at [175, 200] on li "Katarina Čevka" at bounding box center [294, 202] width 324 height 13
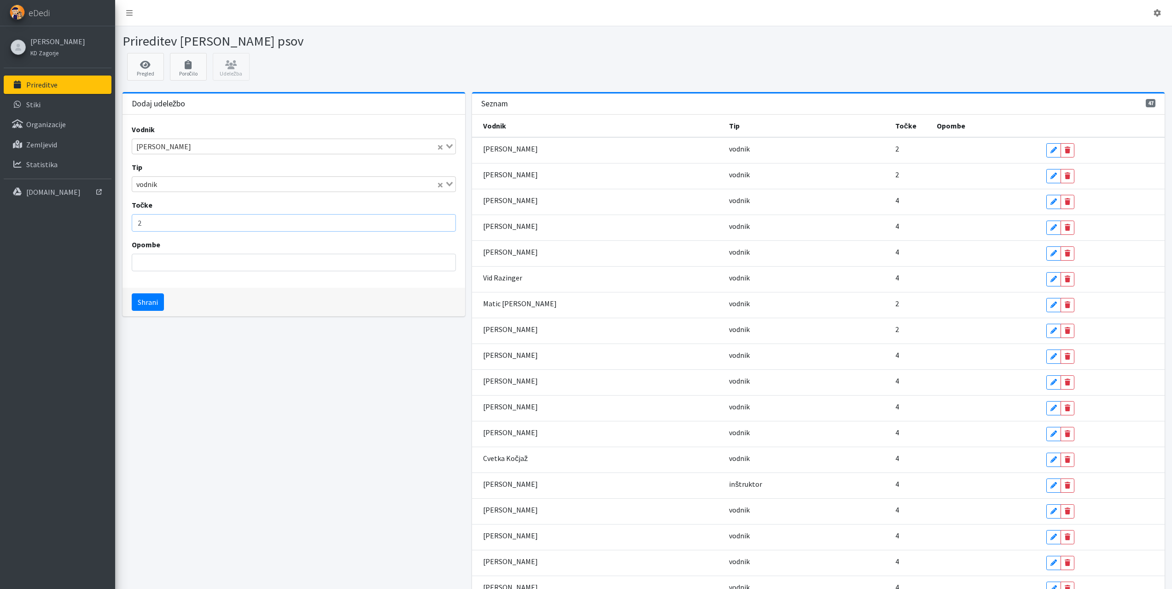
drag, startPoint x: 152, startPoint y: 220, endPoint x: 105, endPoint y: 226, distance: 47.3
type input "4"
click at [132, 293] on button "Shrani" at bounding box center [148, 301] width 32 height 17
click at [172, 147] on input "Search for option" at bounding box center [288, 146] width 311 height 11
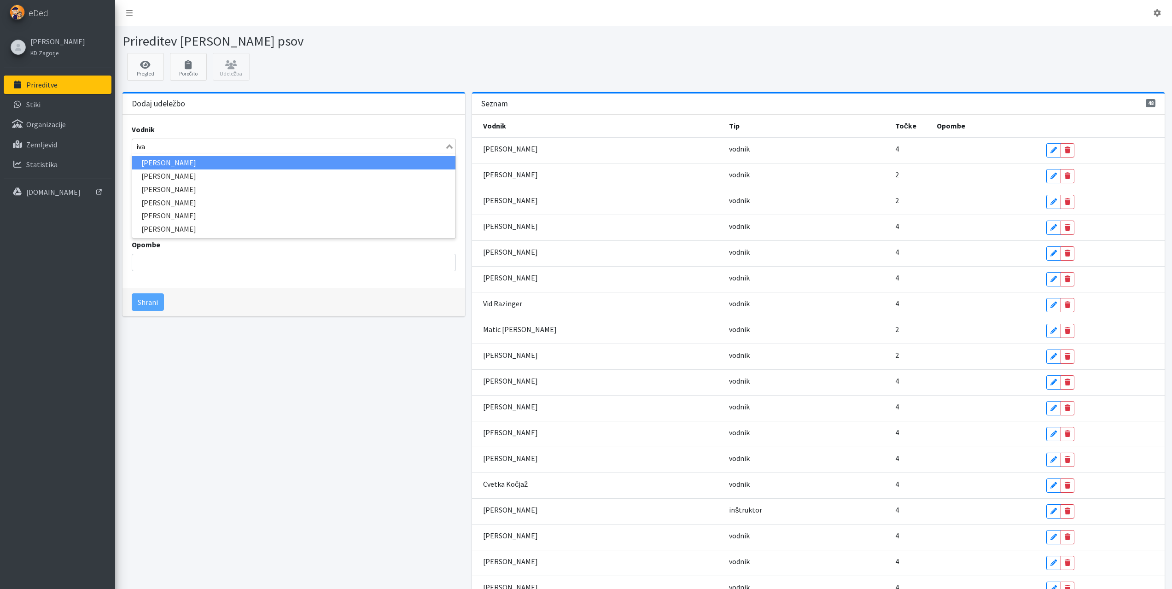
type input "ivan"
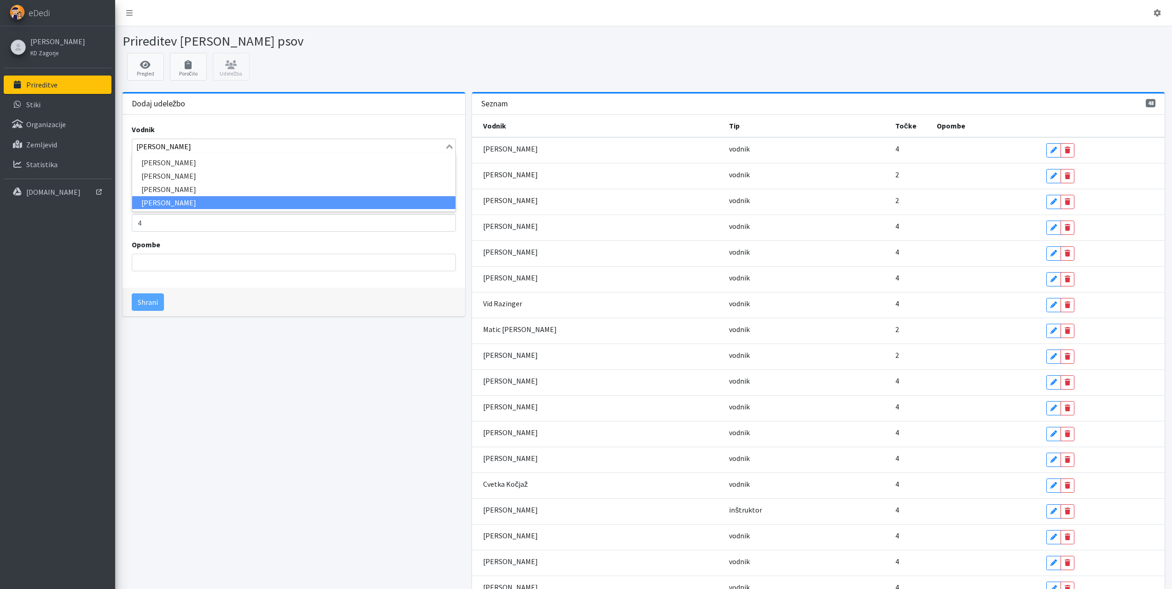
click at [165, 201] on li "Ivan Menard" at bounding box center [294, 202] width 324 height 13
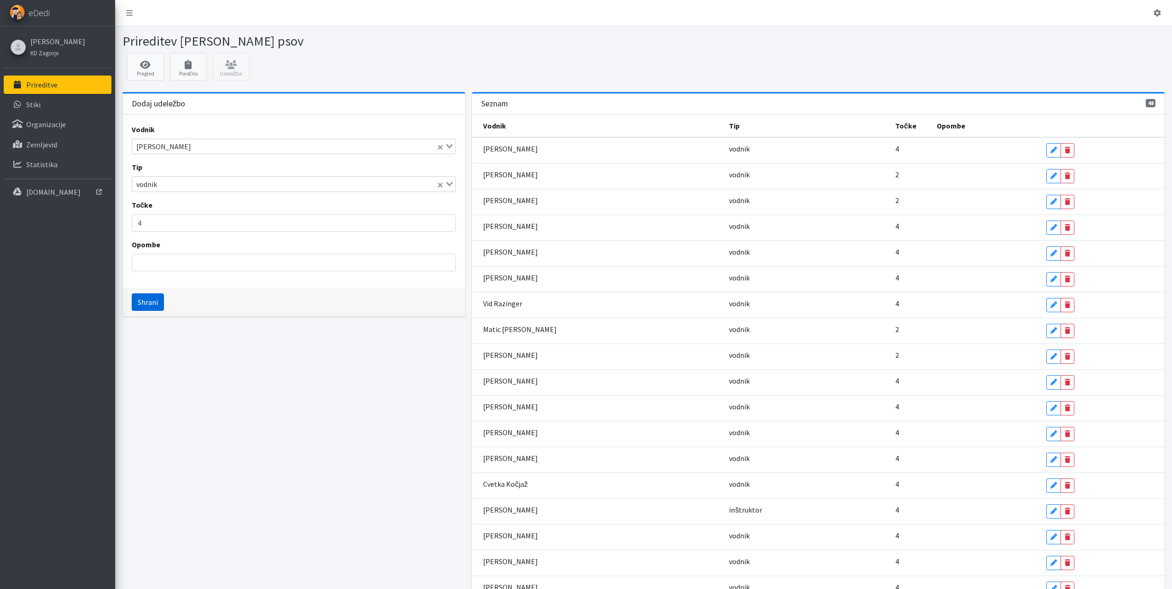
click at [149, 302] on button "Shrani" at bounding box center [148, 301] width 32 height 17
click at [175, 143] on input "Search for option" at bounding box center [288, 146] width 311 height 11
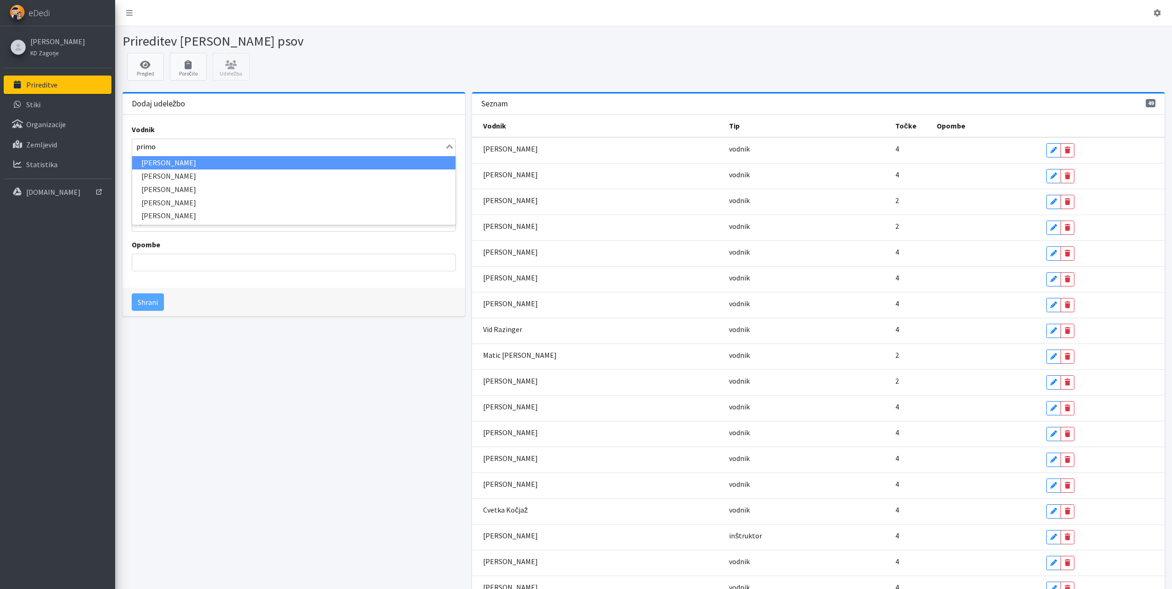
type input "primož"
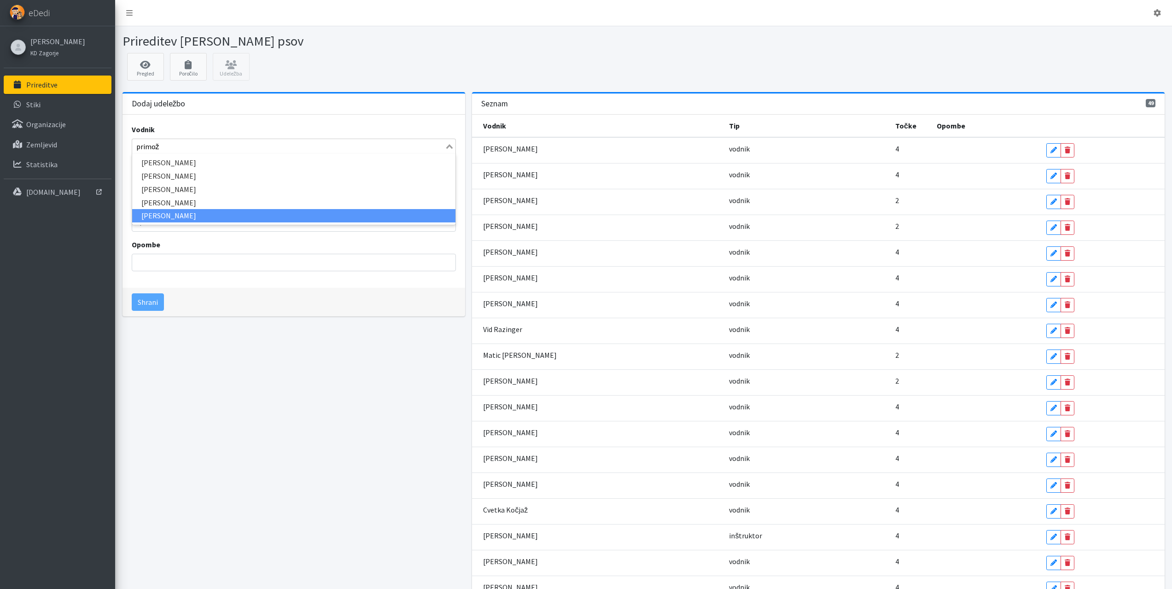
click at [183, 212] on li "Primož Sešek" at bounding box center [294, 215] width 324 height 13
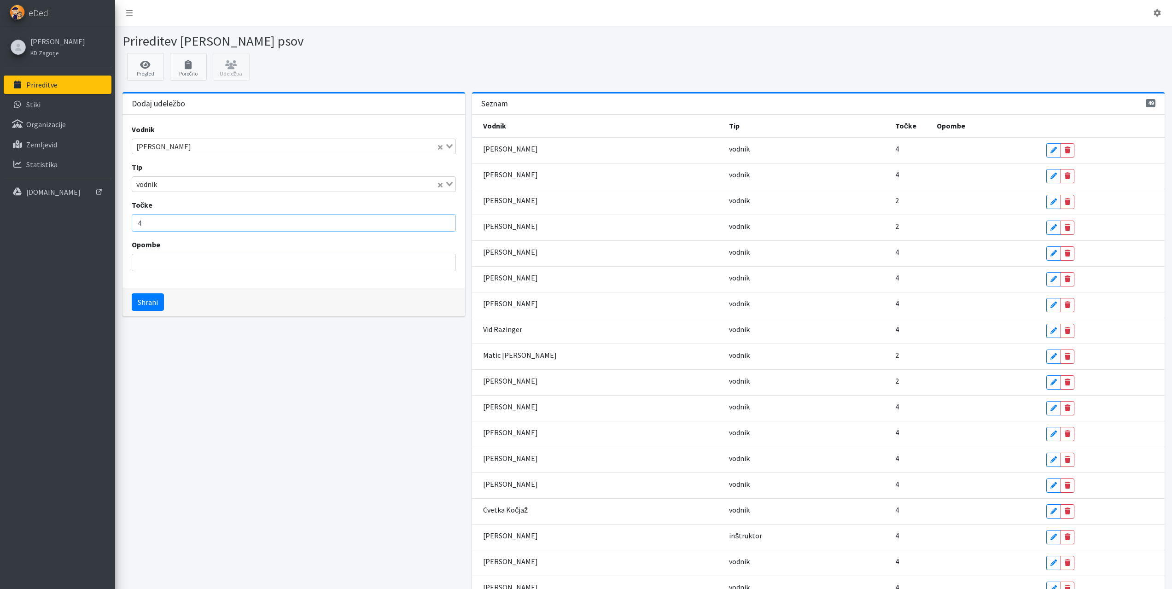
drag, startPoint x: 169, startPoint y: 223, endPoint x: 97, endPoint y: 225, distance: 72.3
type input "2"
click at [132, 293] on button "Shrani" at bounding box center [148, 301] width 32 height 17
click at [160, 146] on input "Search for option" at bounding box center [288, 146] width 311 height 11
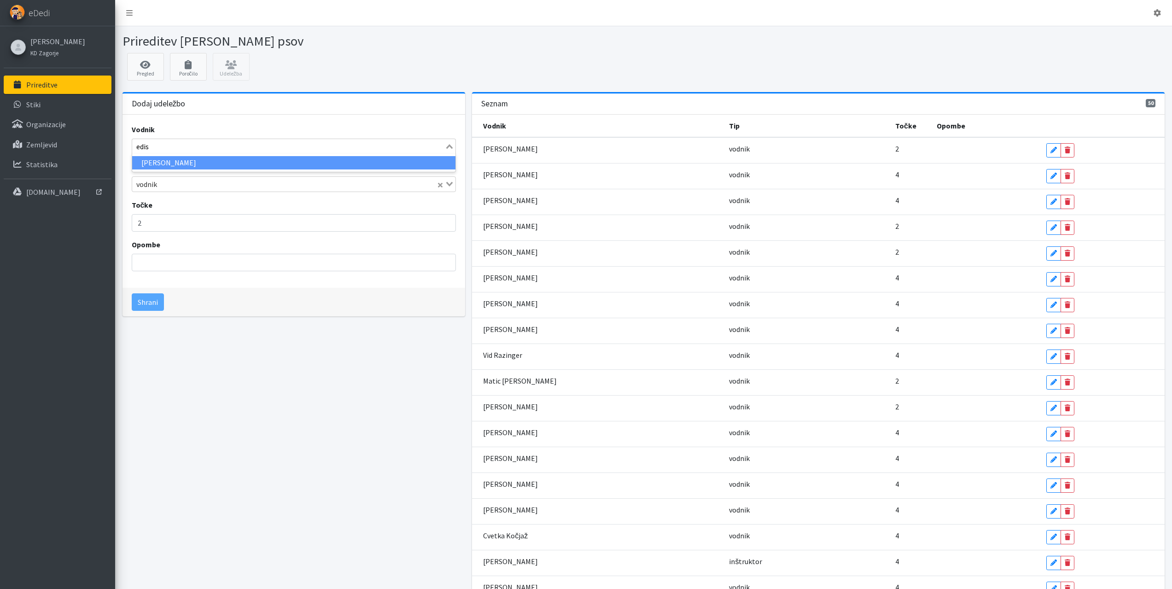
type input "edisa"
click at [175, 168] on li "Edisa Avdić Ðogić" at bounding box center [294, 162] width 324 height 13
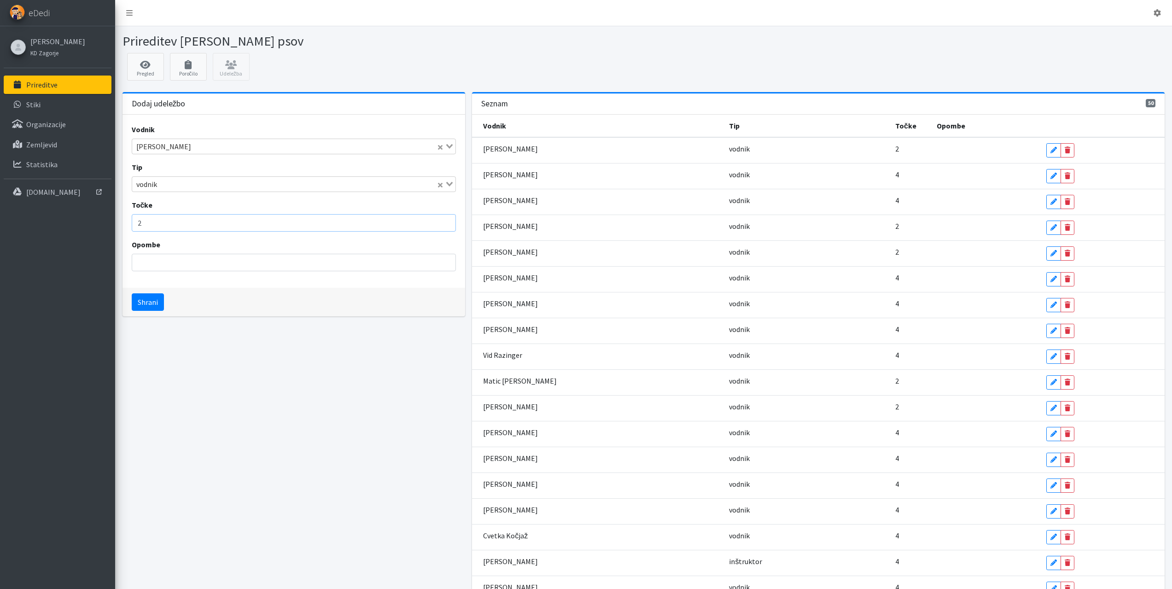
drag, startPoint x: 159, startPoint y: 222, endPoint x: 80, endPoint y: 227, distance: 78.9
type input "4"
click at [132, 293] on button "Shrani" at bounding box center [148, 301] width 32 height 17
click at [238, 144] on input "Search for option" at bounding box center [288, 146] width 311 height 11
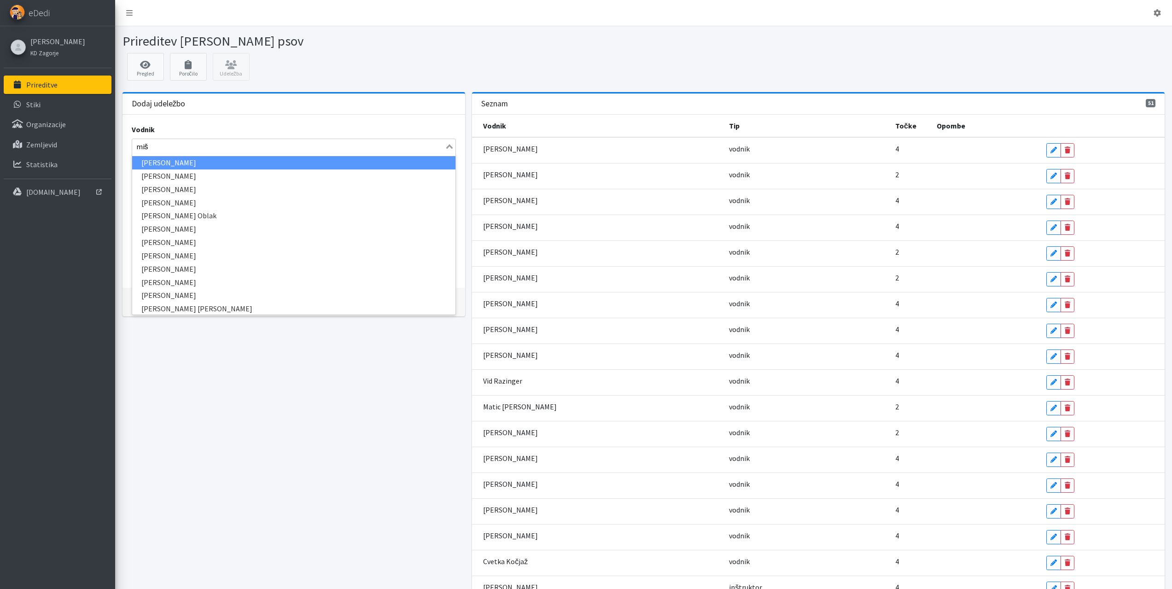
type input "miša"
click at [177, 157] on li "Marija Miša Arko" at bounding box center [294, 162] width 324 height 13
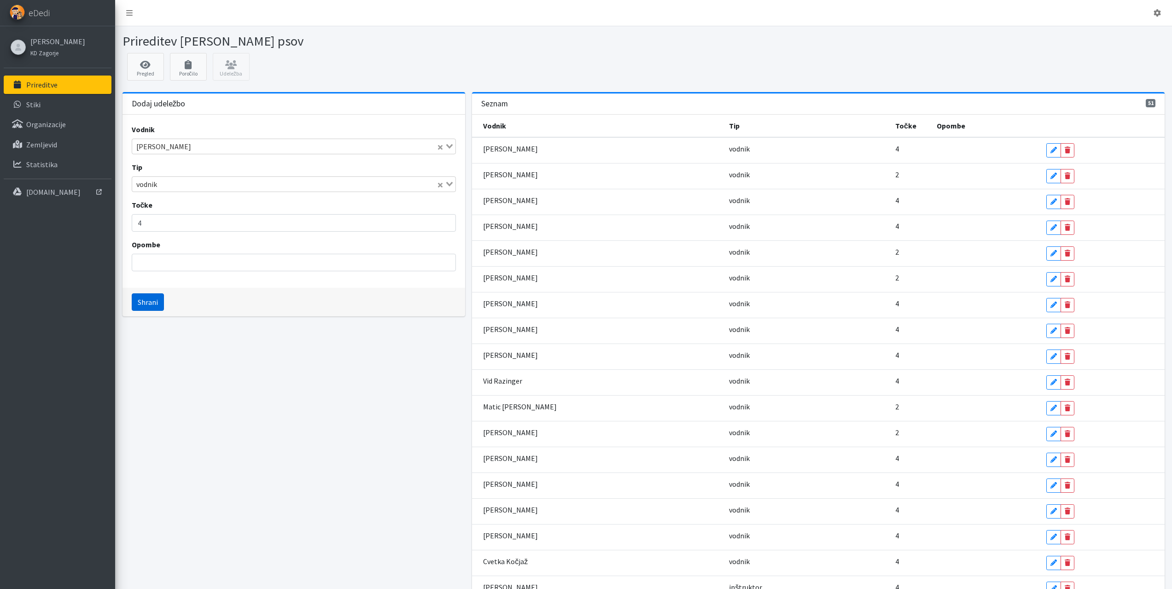
click at [156, 303] on button "Shrani" at bounding box center [148, 301] width 32 height 17
click at [226, 149] on input "Search for option" at bounding box center [288, 146] width 311 height 11
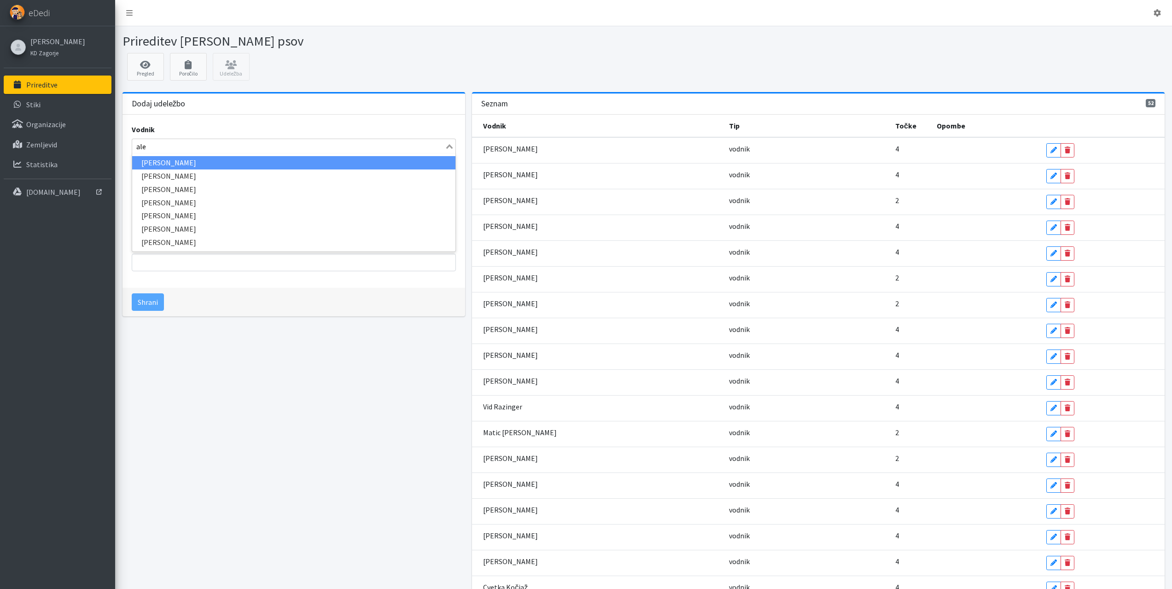
type input "alen"
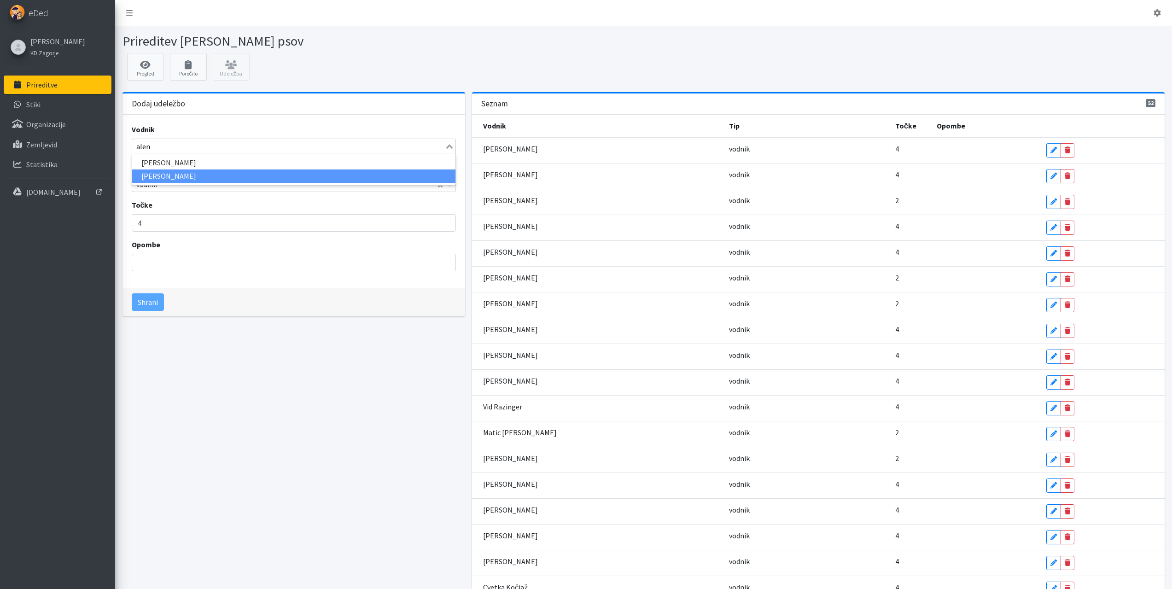
click at [176, 173] on li "Alen Filipič" at bounding box center [294, 175] width 324 height 13
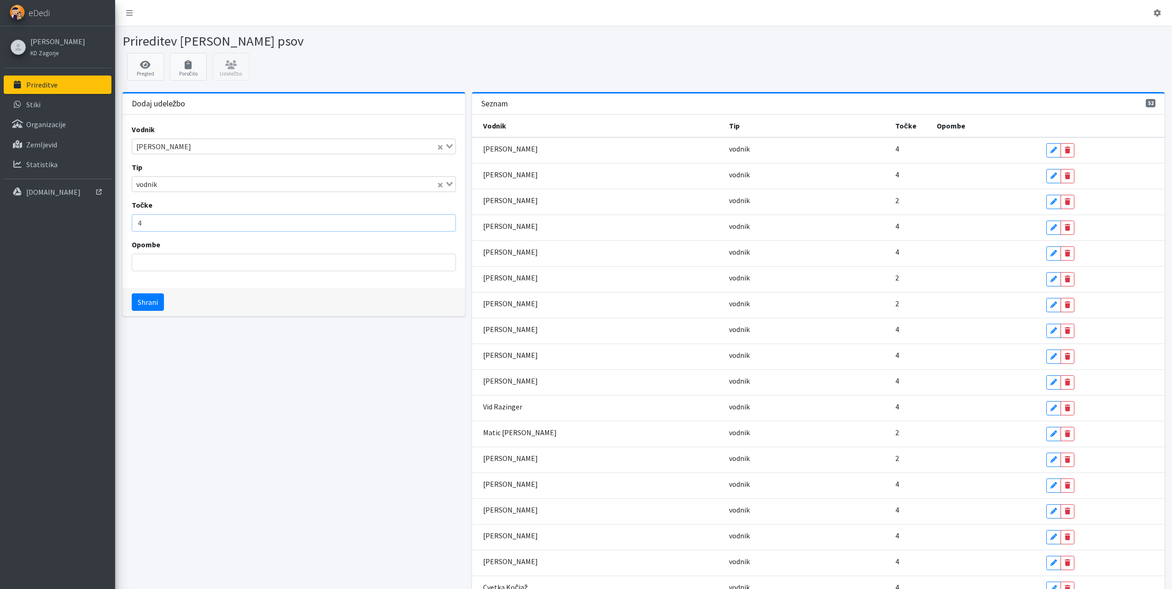
click at [157, 224] on input "4" at bounding box center [294, 222] width 325 height 17
click at [146, 295] on button "Shrani" at bounding box center [148, 301] width 32 height 17
click at [160, 146] on input "Search for option" at bounding box center [288, 146] width 311 height 11
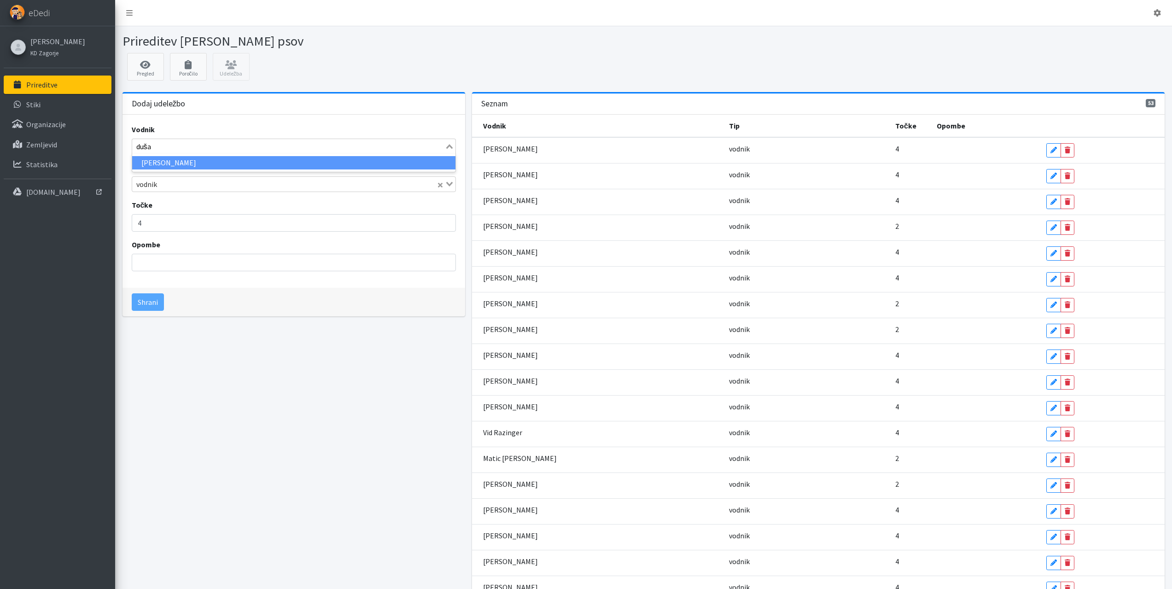
type input "dušan"
click at [156, 166] on li "Dušan Maček" at bounding box center [294, 162] width 324 height 13
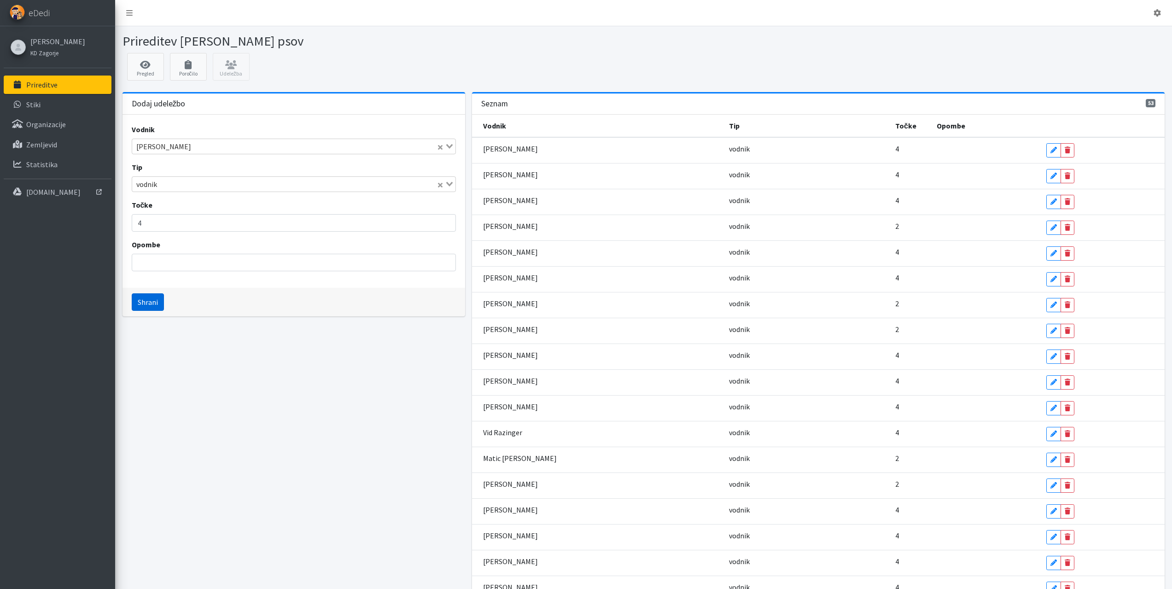
click at [151, 300] on button "Shrani" at bounding box center [148, 301] width 32 height 17
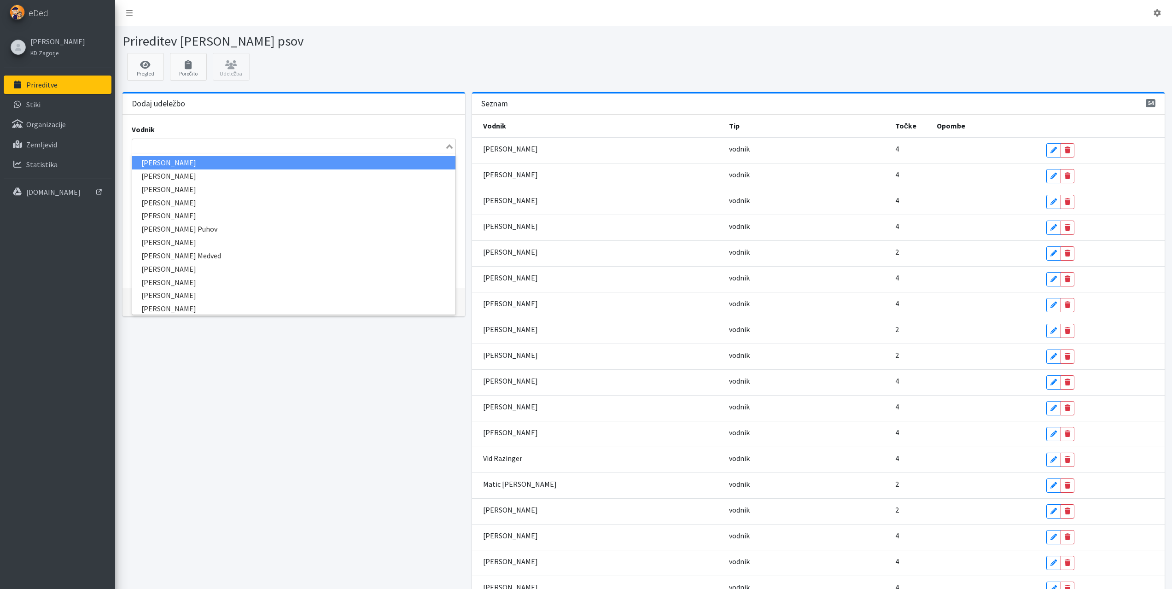
click at [164, 149] on input "Search for option" at bounding box center [288, 146] width 311 height 11
type input "larisa"
click at [168, 159] on li "Larisa Bogataj" at bounding box center [294, 162] width 324 height 13
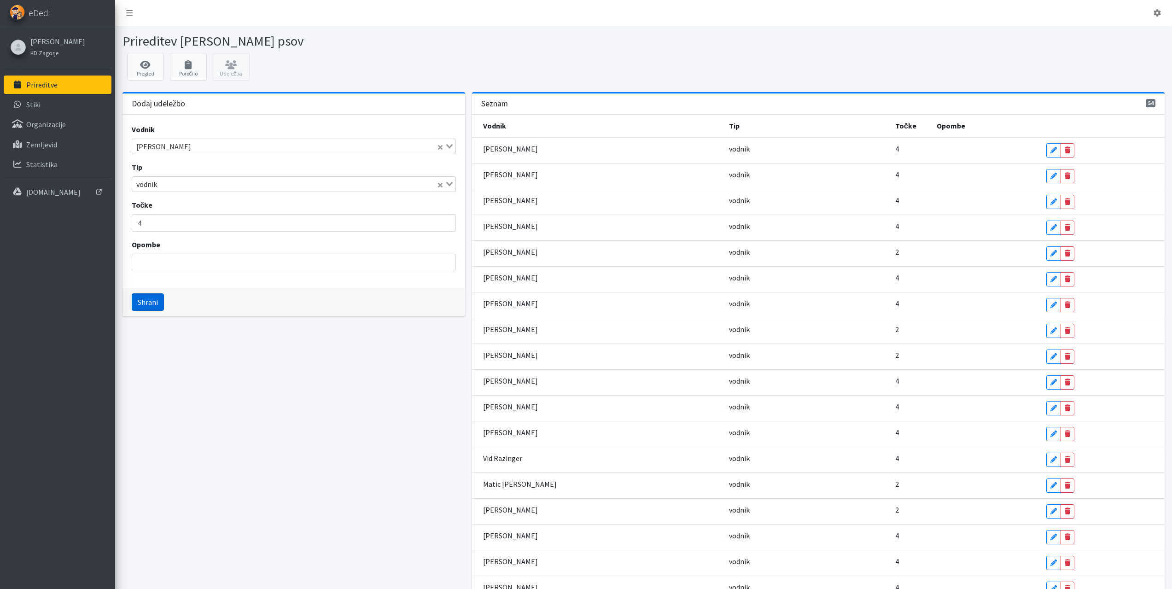
click at [150, 297] on button "Shrani" at bounding box center [148, 301] width 32 height 17
click at [144, 60] on icon at bounding box center [145, 64] width 31 height 9
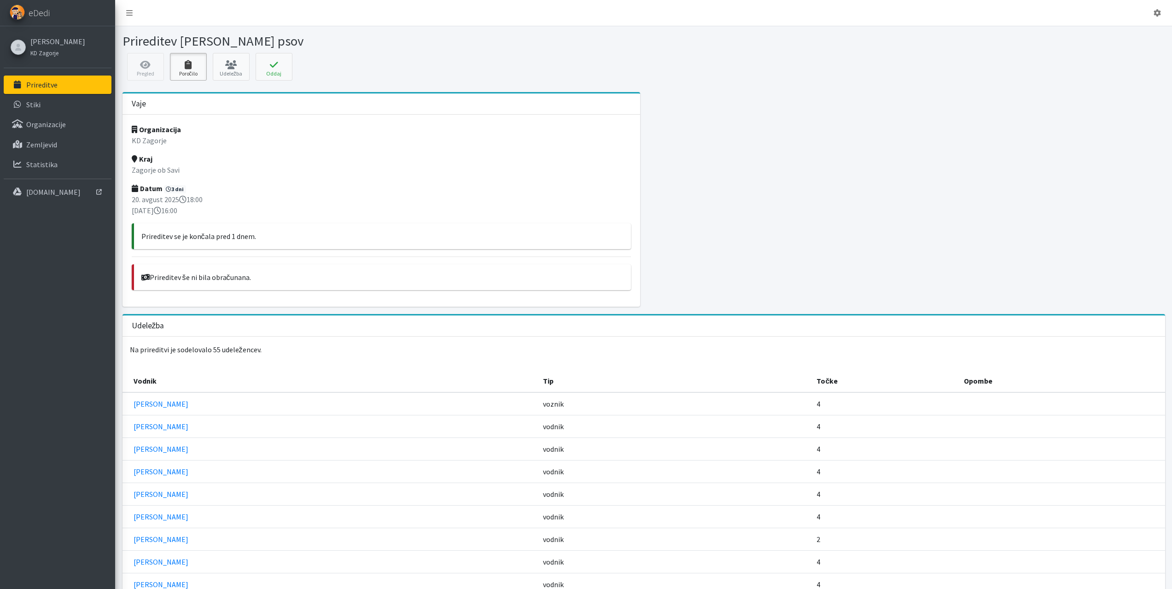
click at [193, 72] on link "Poročilo" at bounding box center [188, 67] width 37 height 28
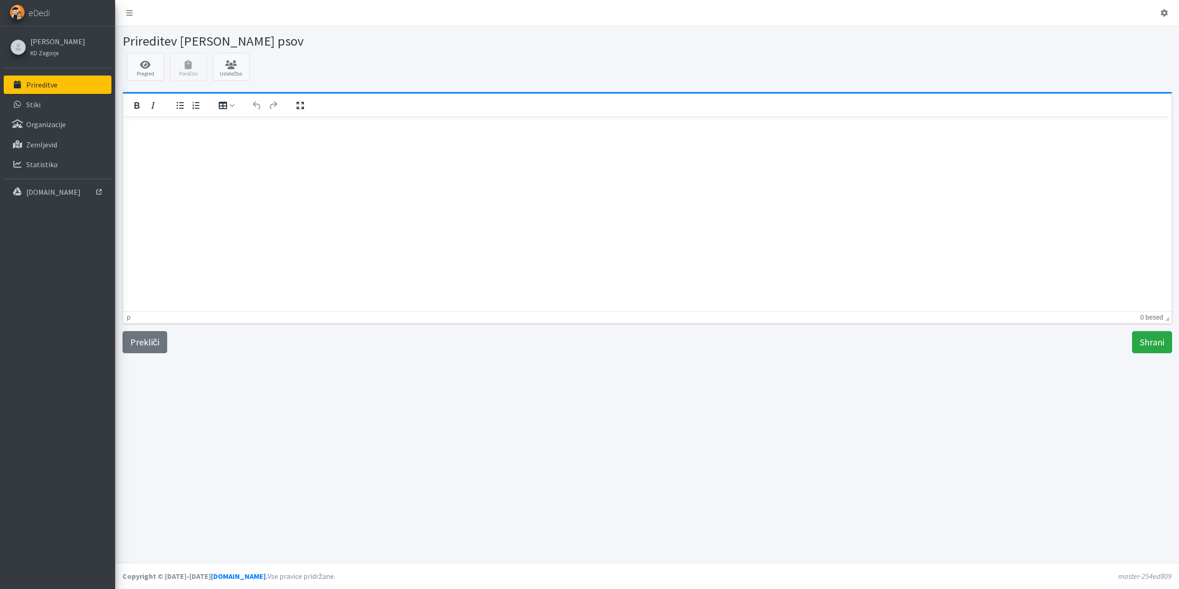
click at [158, 131] on p "Rich Text Area" at bounding box center [646, 128] width 1033 height 10
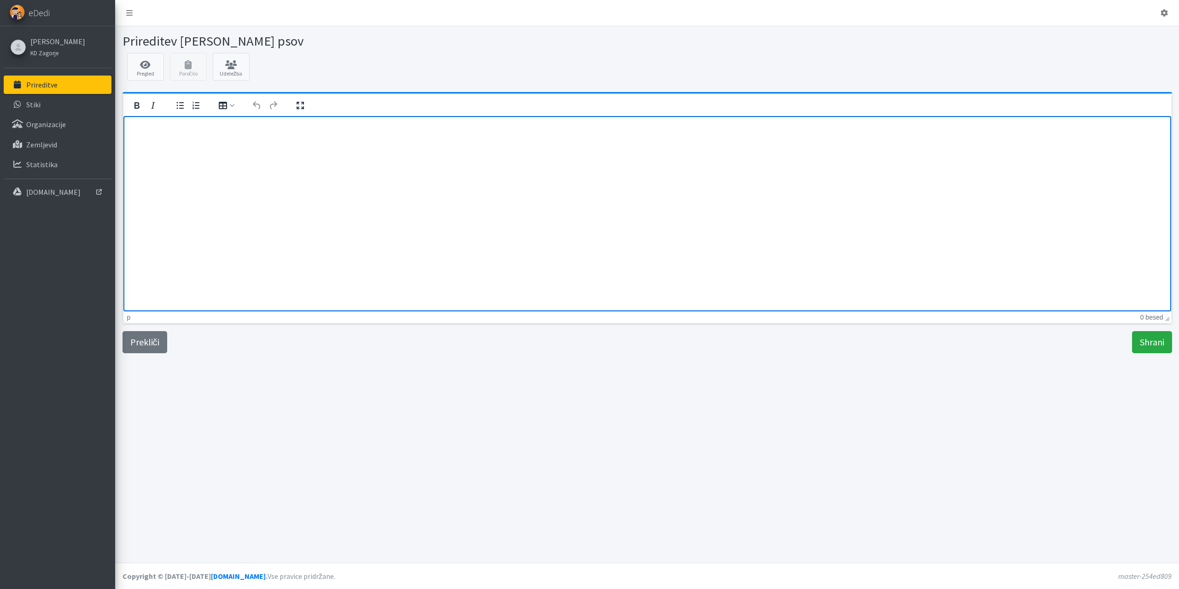
click at [240, 140] on html at bounding box center [647, 128] width 1048 height 25
drag, startPoint x: 131, startPoint y: 124, endPoint x: 136, endPoint y: 124, distance: 5.1
click at [131, 123] on p "27. Mednarodni tabor" at bounding box center [646, 128] width 1033 height 10
click at [210, 144] on p "27. Mednarodni tabor" at bounding box center [646, 145] width 1033 height 10
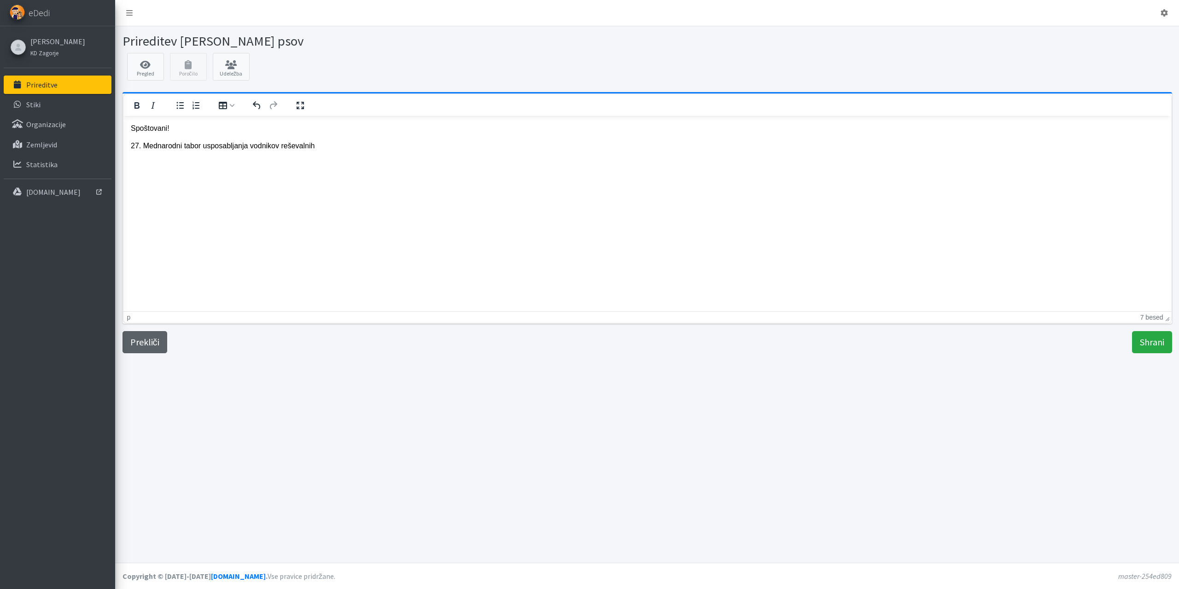
click at [140, 344] on link "Prekliči" at bounding box center [144, 342] width 45 height 22
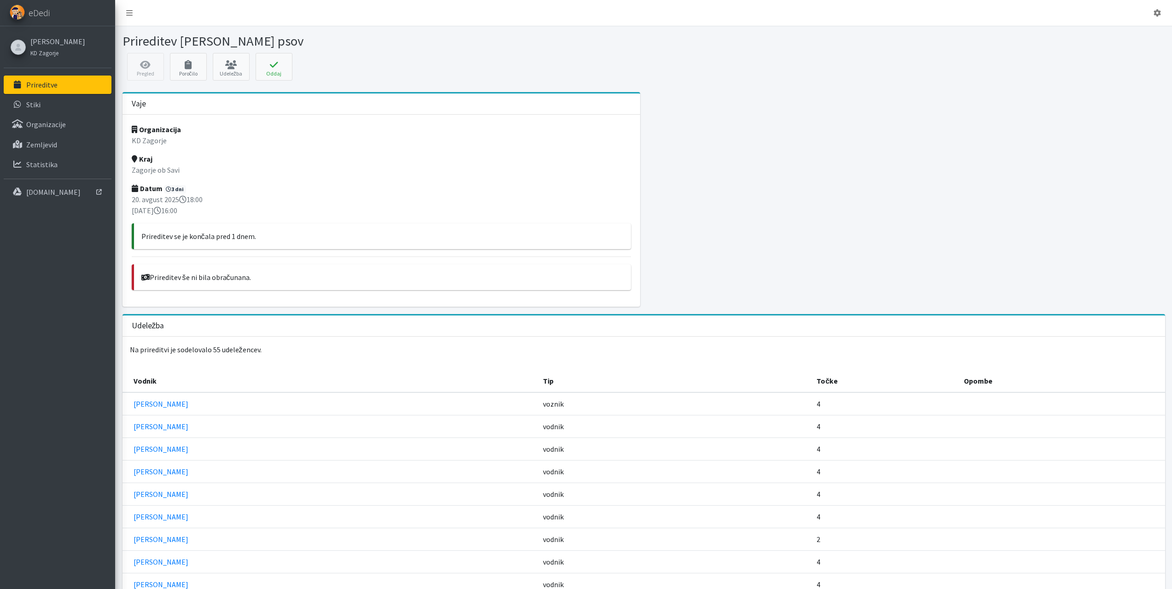
click at [36, 82] on p "Prireditve" at bounding box center [41, 84] width 31 height 9
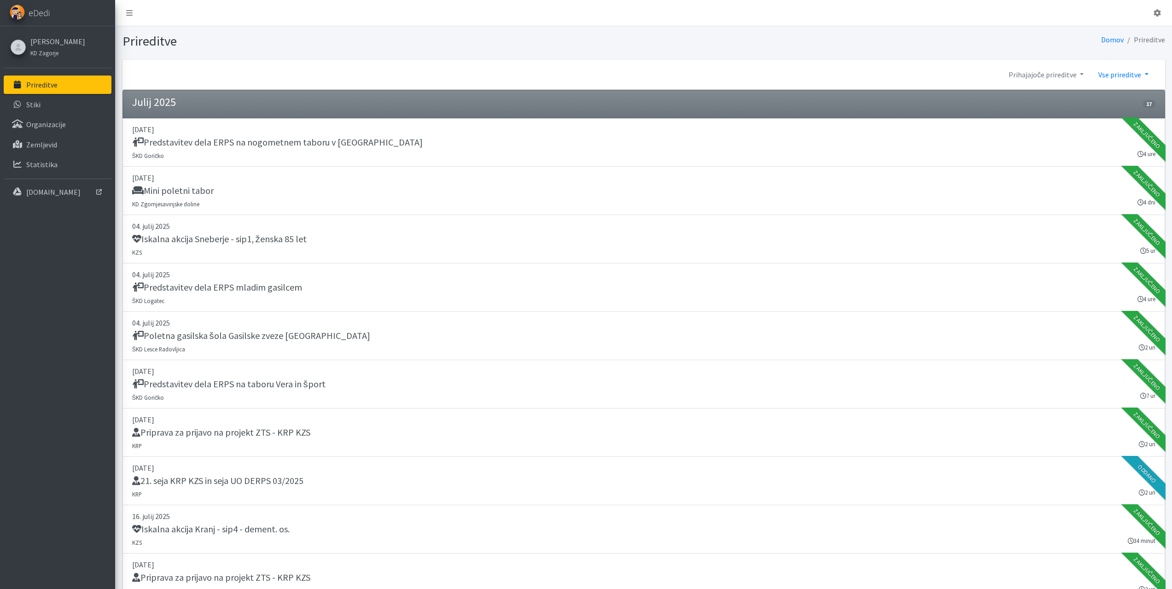
click at [1128, 73] on link "Vse prireditve" at bounding box center [1123, 74] width 64 height 18
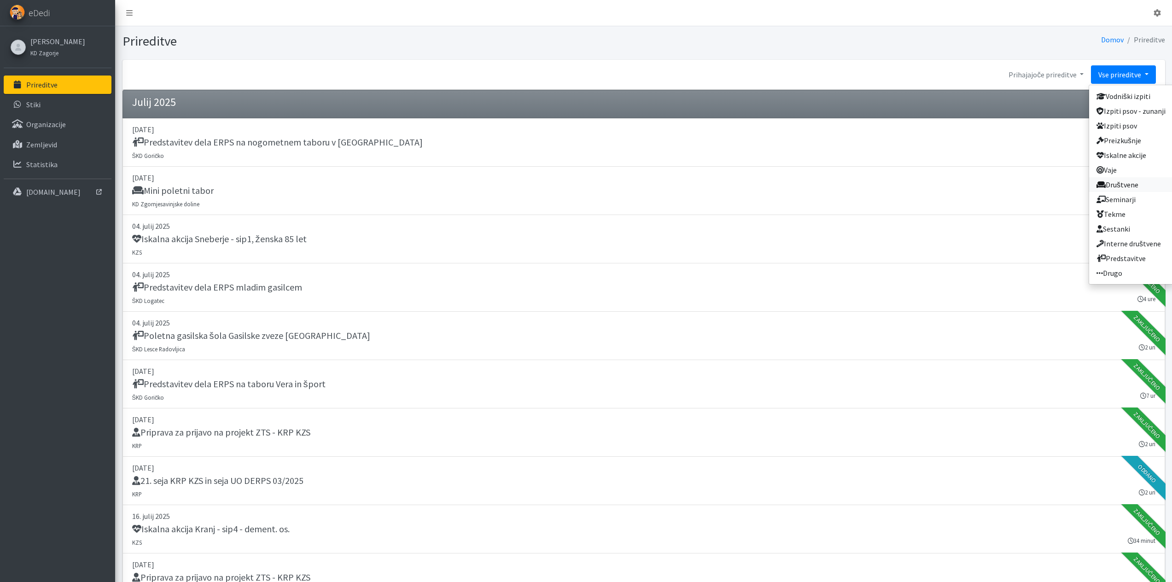
click at [1116, 181] on link "Društvene" at bounding box center [1131, 184] width 84 height 15
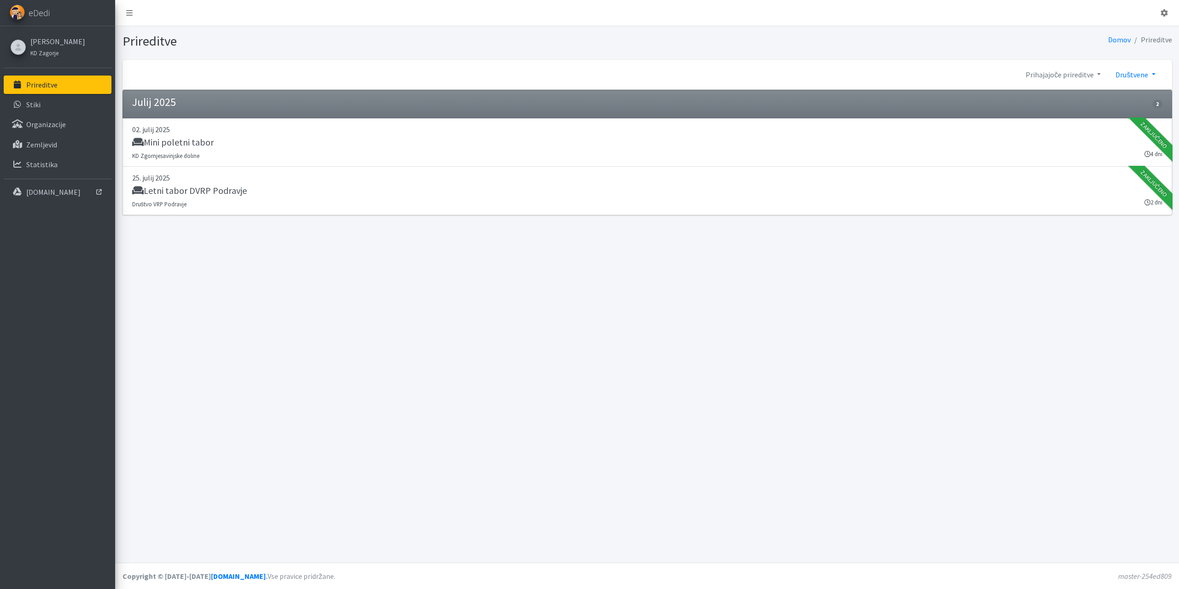
click at [1117, 73] on link "Društvene" at bounding box center [1135, 74] width 54 height 18
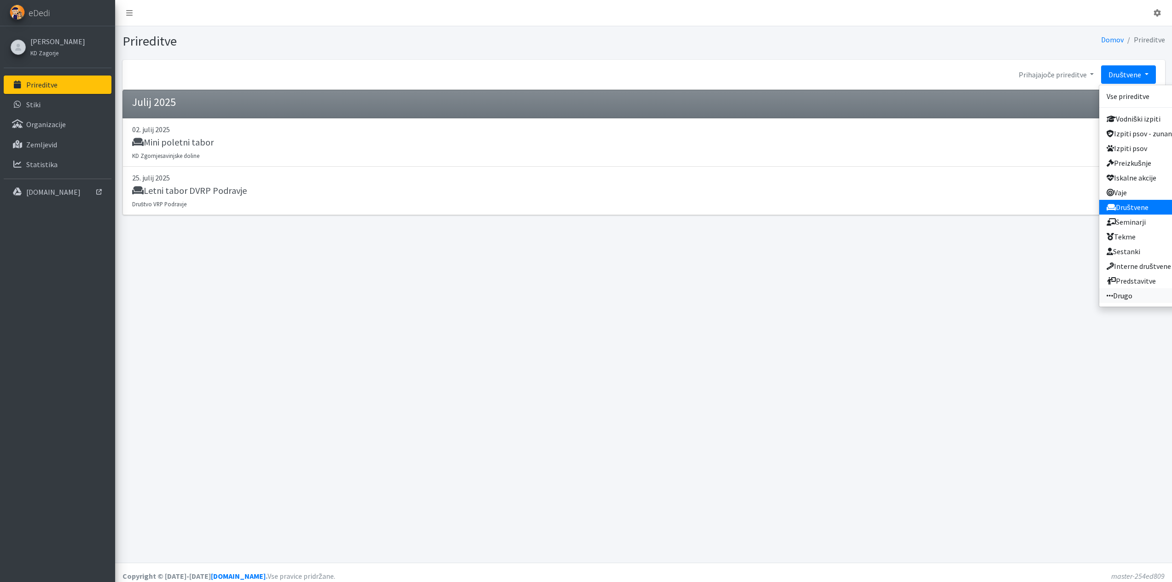
click at [1125, 291] on link "Drugo" at bounding box center [1141, 295] width 84 height 15
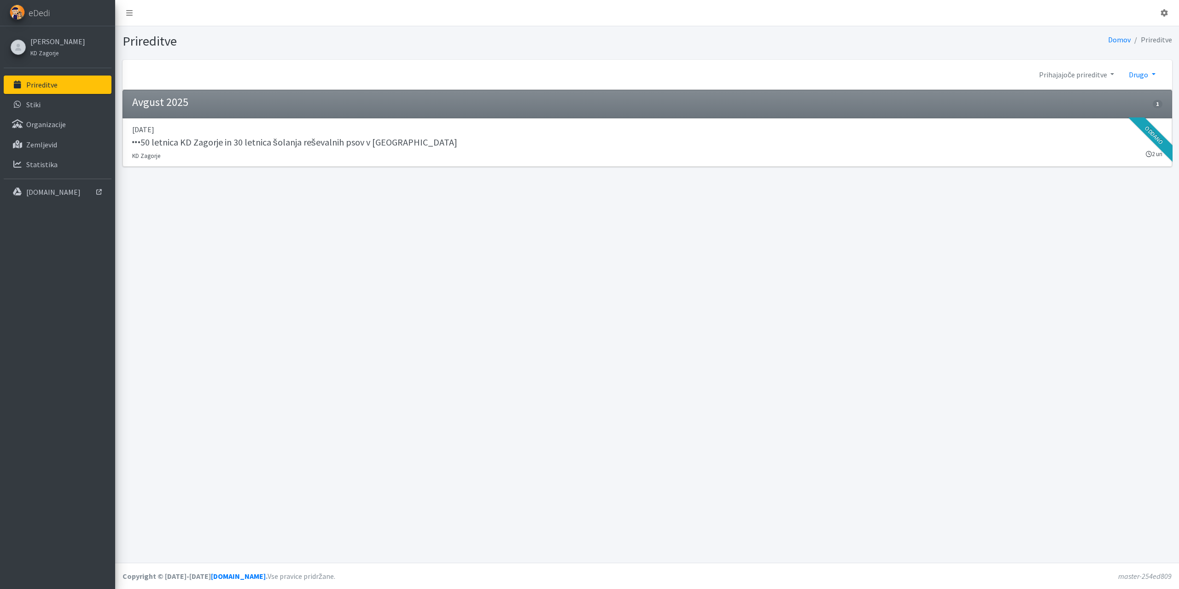
click at [1147, 78] on link "Drugo" at bounding box center [1141, 74] width 41 height 18
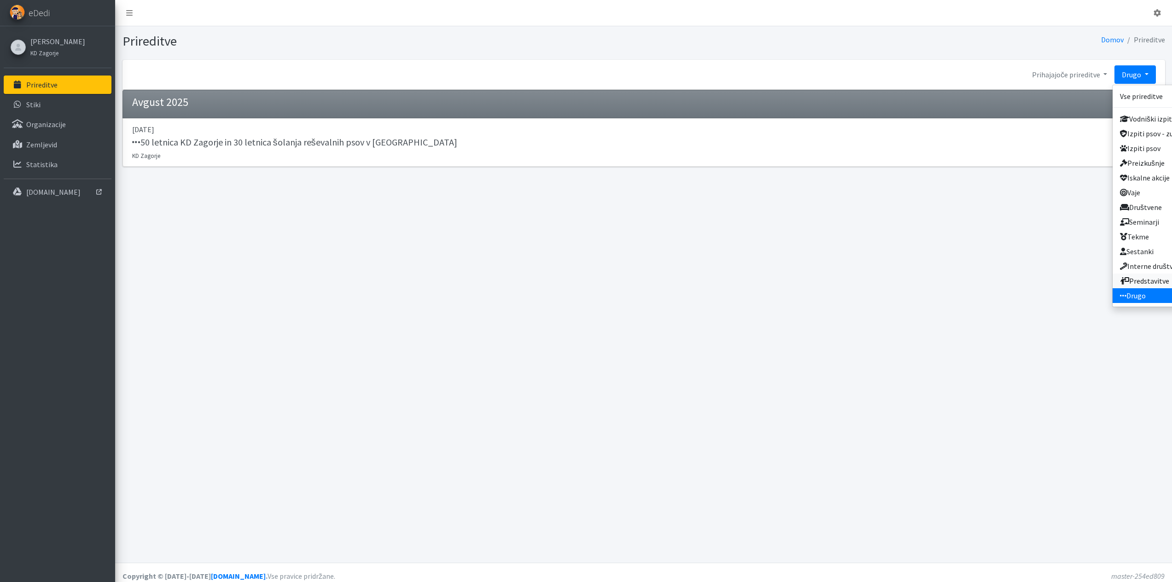
click at [1144, 278] on link "Predstavitve" at bounding box center [1155, 281] width 84 height 15
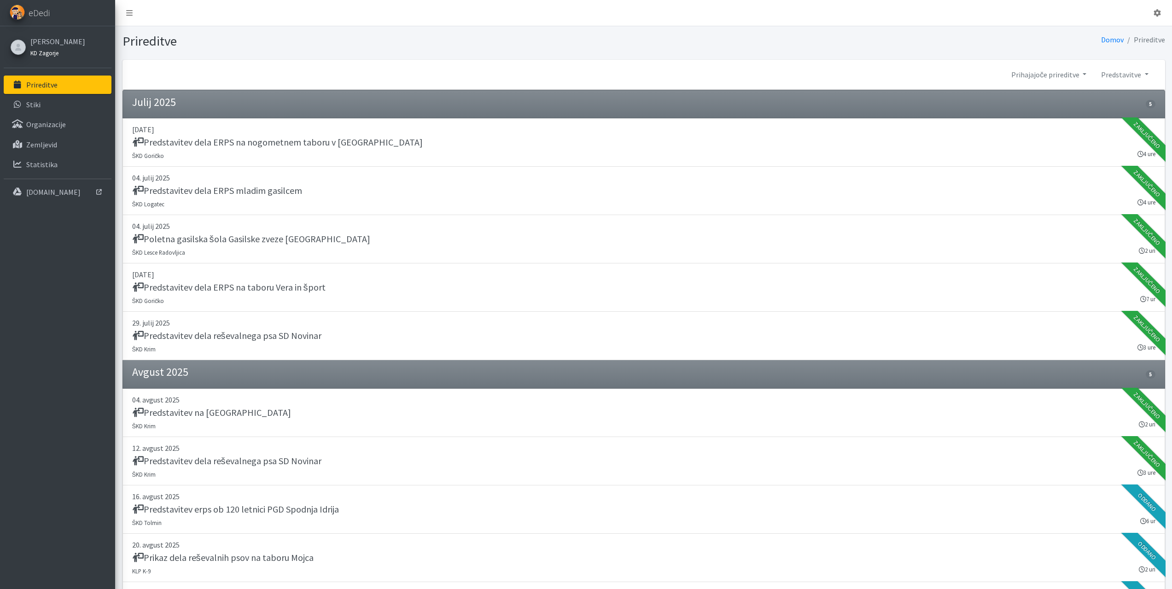
click at [44, 52] on small "KD Zagorje" at bounding box center [44, 52] width 28 height 7
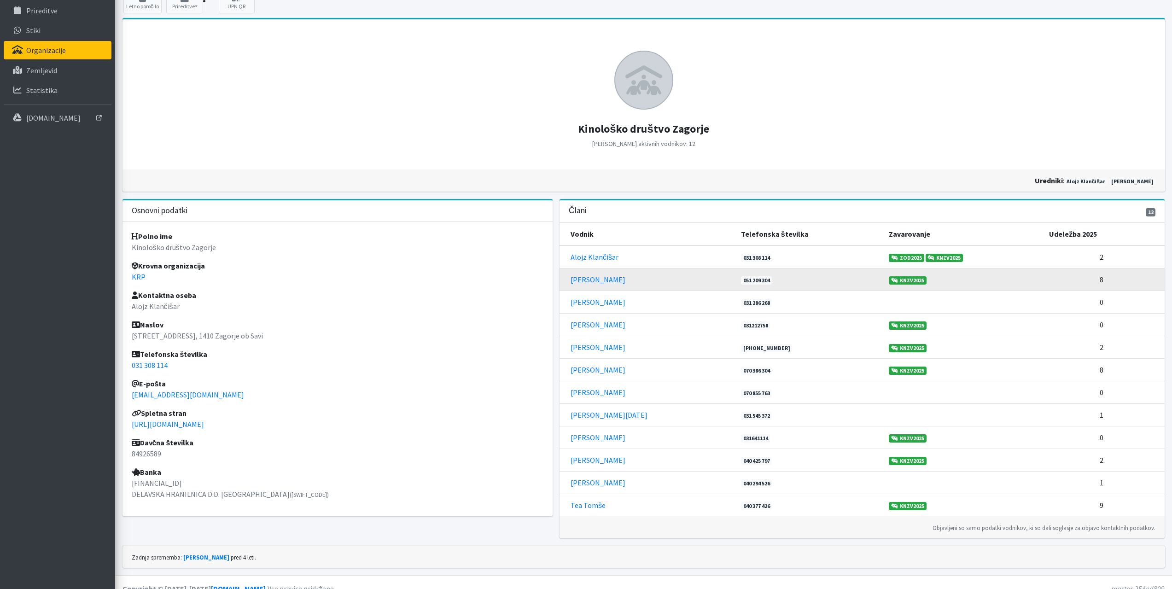
scroll to position [87, 0]
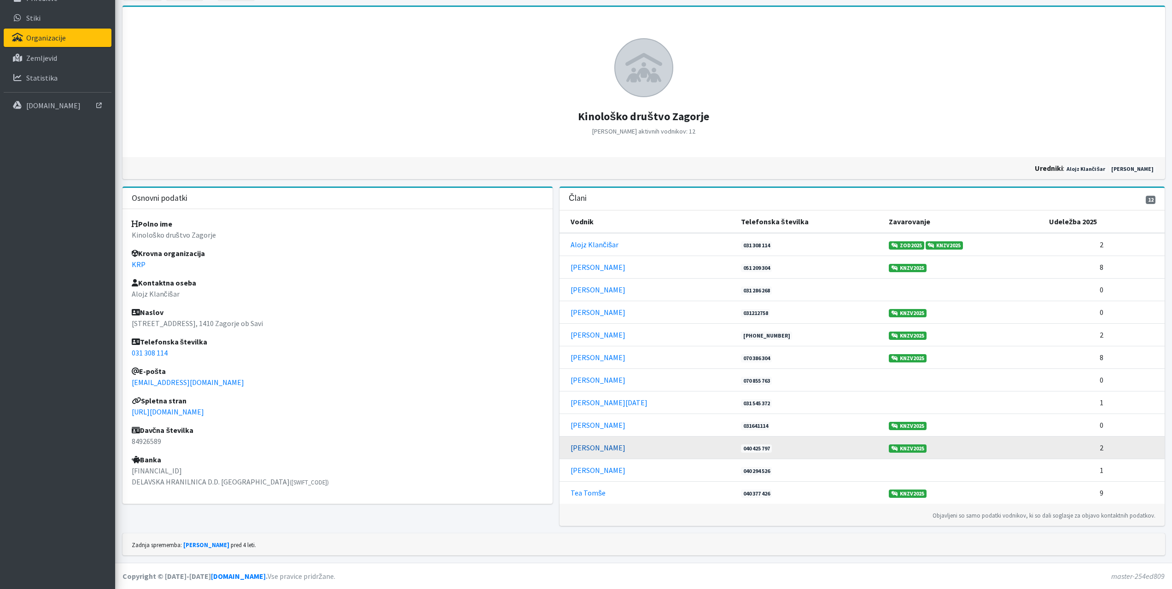
click at [605, 451] on link "[PERSON_NAME]" at bounding box center [598, 447] width 55 height 9
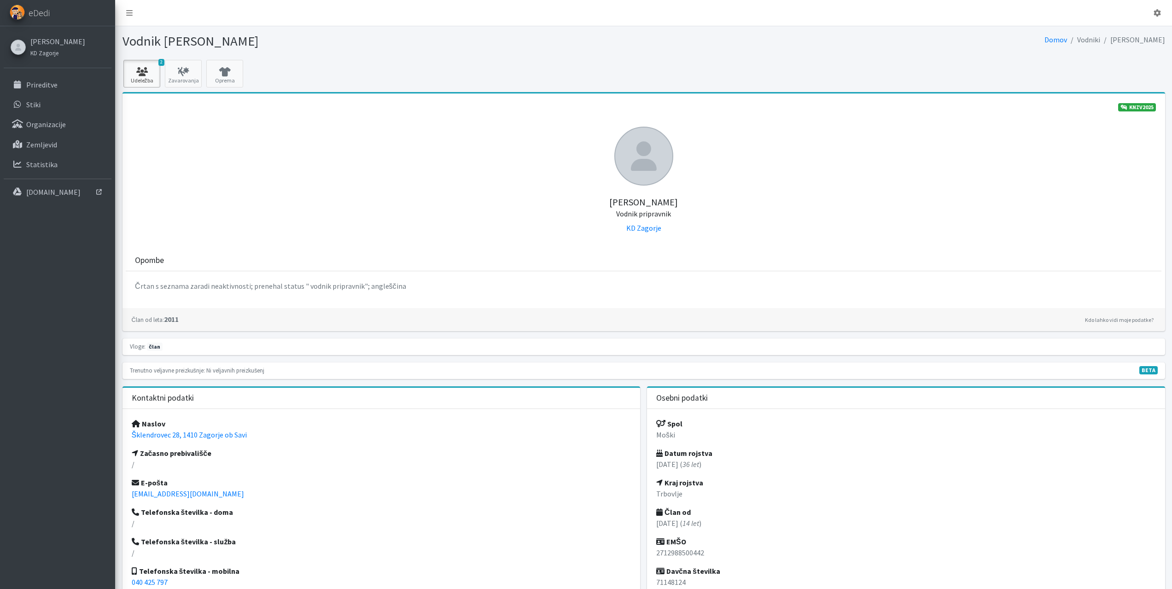
click at [150, 80] on link "2 Udeležba" at bounding box center [141, 74] width 37 height 28
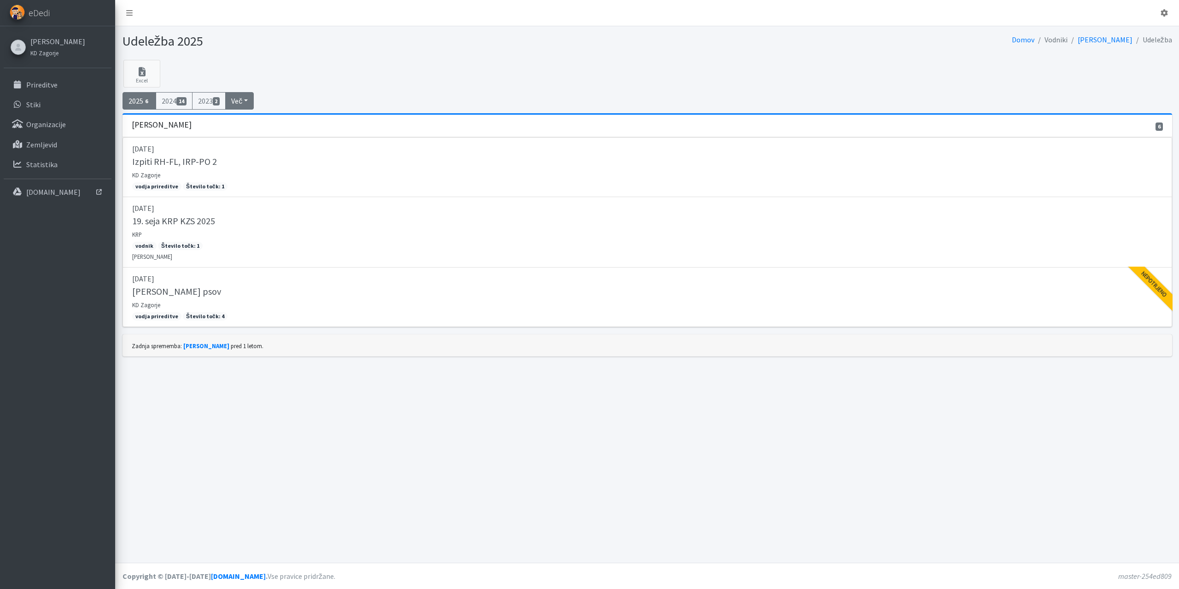
click at [249, 97] on button "Več" at bounding box center [239, 100] width 29 height 17
click at [260, 178] on link "2012 8" at bounding box center [262, 181] width 73 height 15
click at [32, 87] on p "Prireditve" at bounding box center [41, 84] width 31 height 9
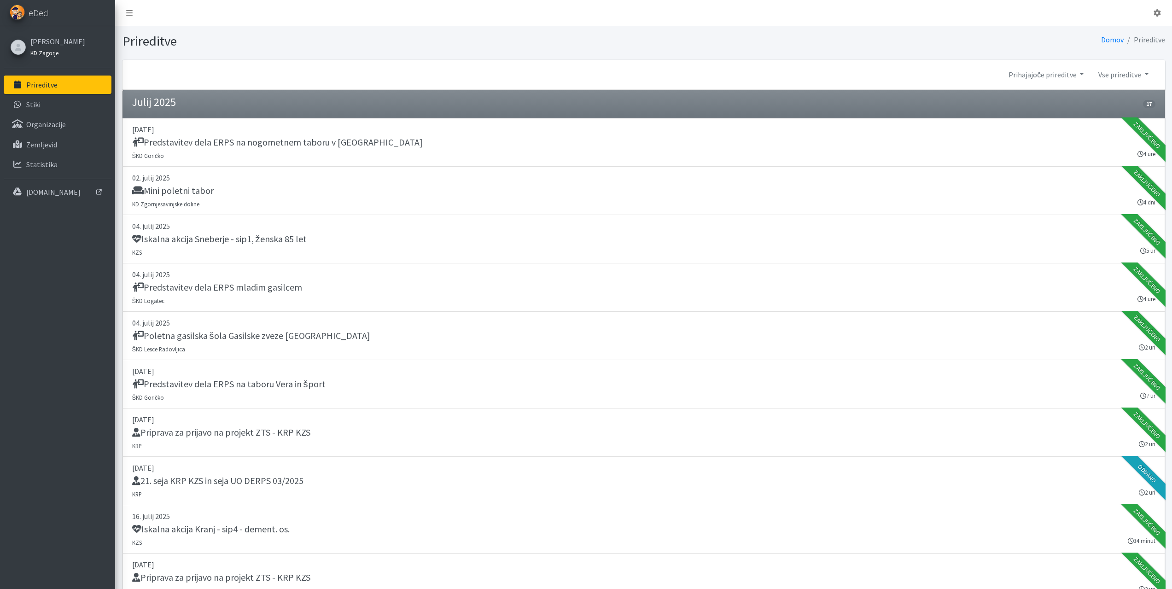
click at [44, 54] on small "KD Zagorje" at bounding box center [44, 52] width 28 height 7
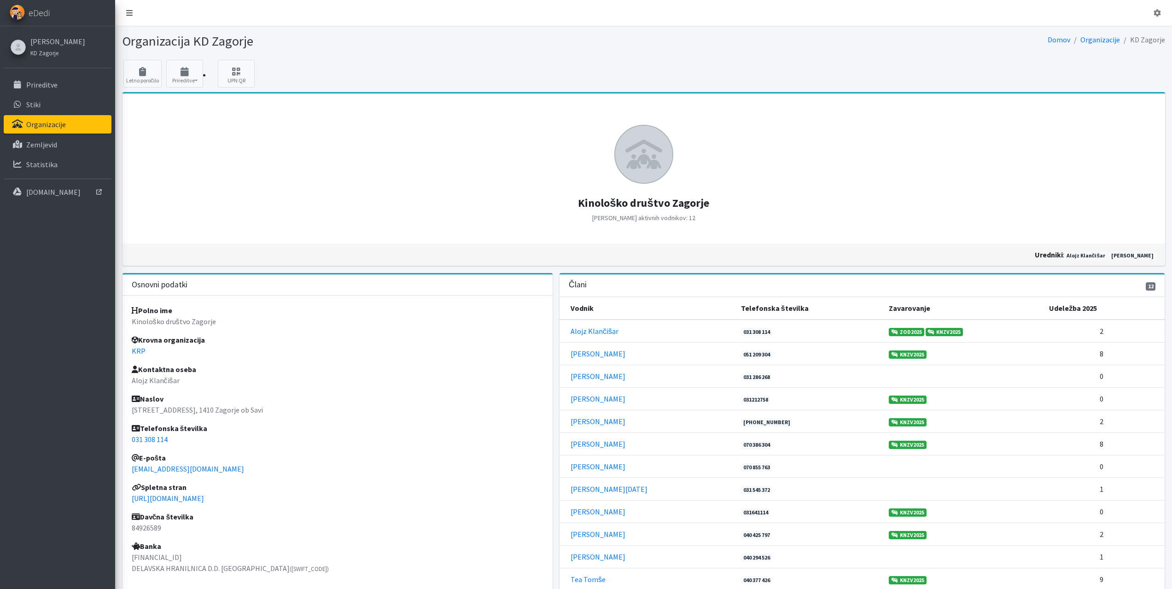
click at [131, 15] on icon at bounding box center [129, 12] width 6 height 7
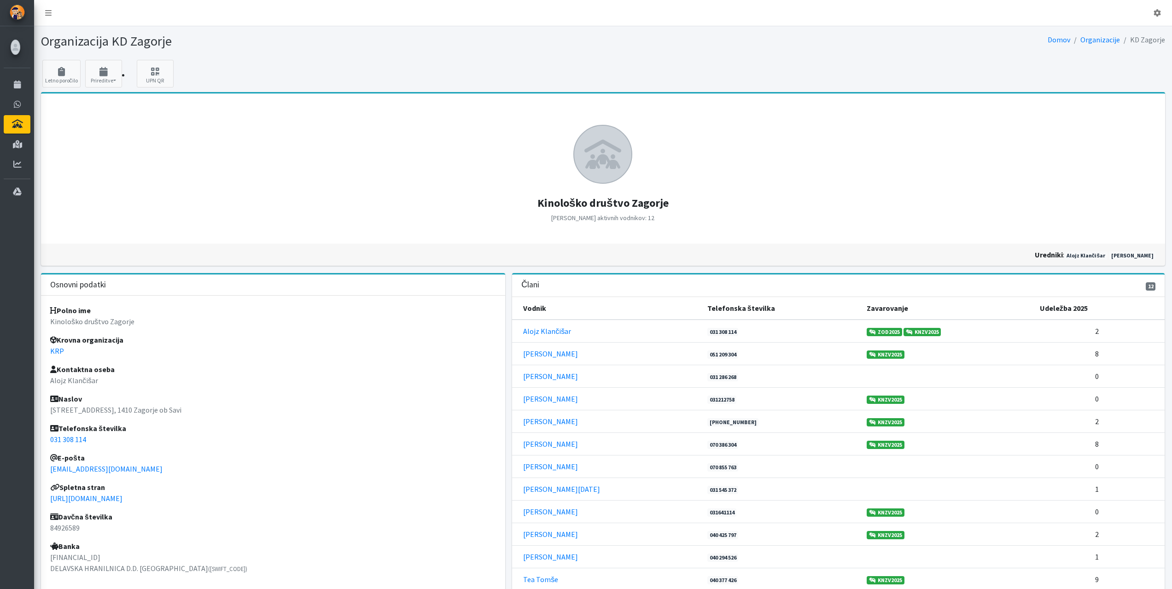
drag, startPoint x: 131, startPoint y: 15, endPoint x: 383, endPoint y: 34, distance: 252.2
click at [434, 44] on h1 "Organizacija KD Zagorje" at bounding box center [320, 41] width 559 height 16
click at [50, 12] on icon at bounding box center [48, 12] width 6 height 7
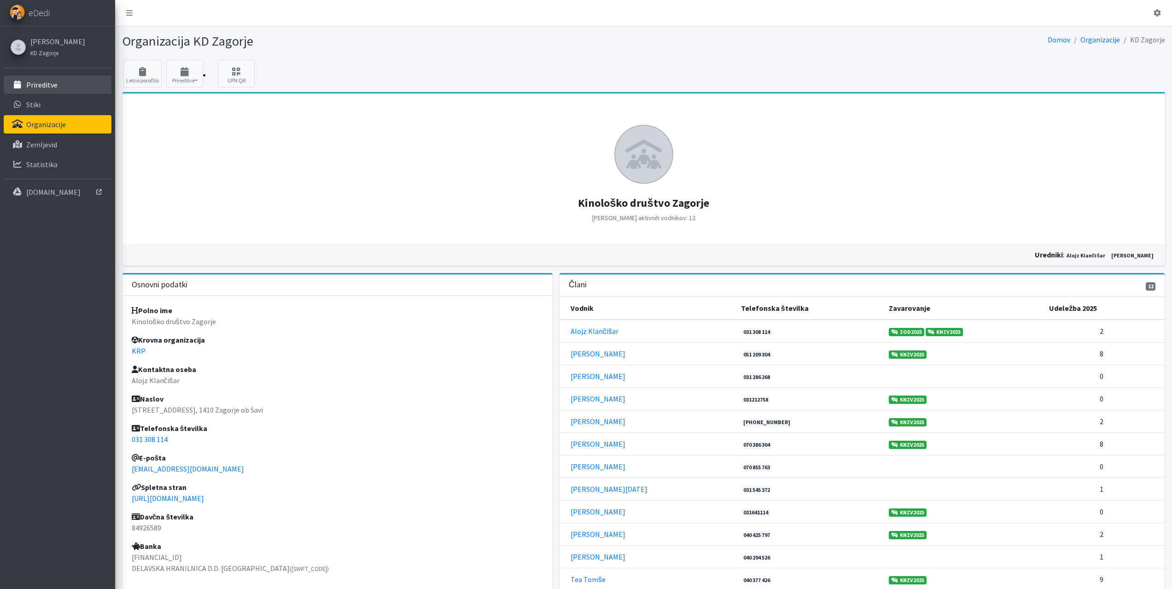
click at [25, 89] on link "Prireditve" at bounding box center [58, 85] width 108 height 18
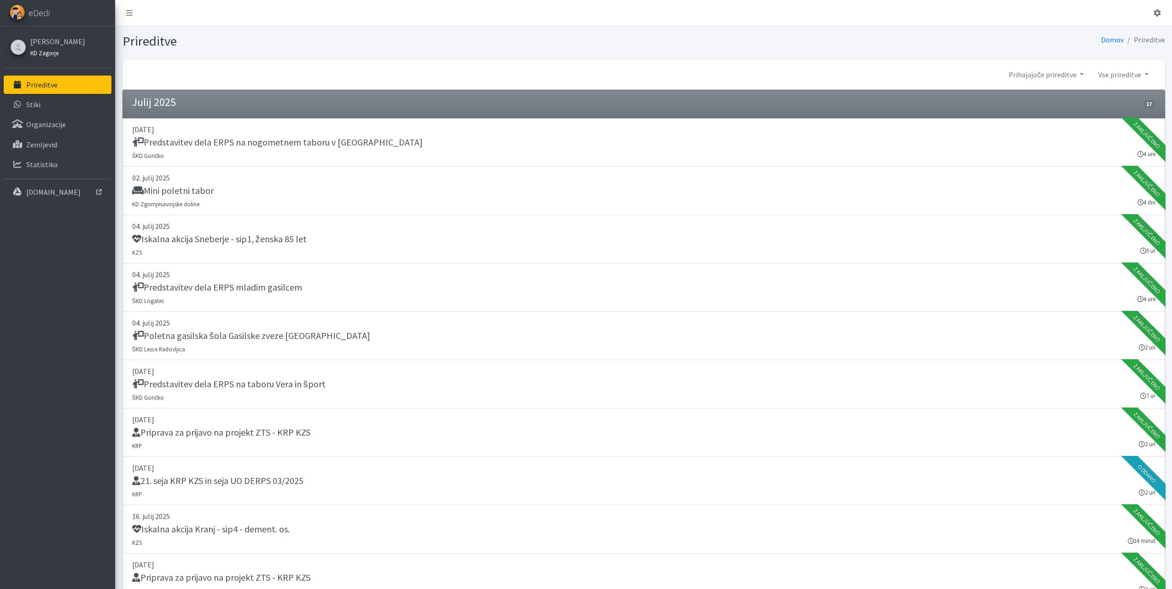
click at [46, 50] on small "KD Zagorje" at bounding box center [44, 52] width 28 height 7
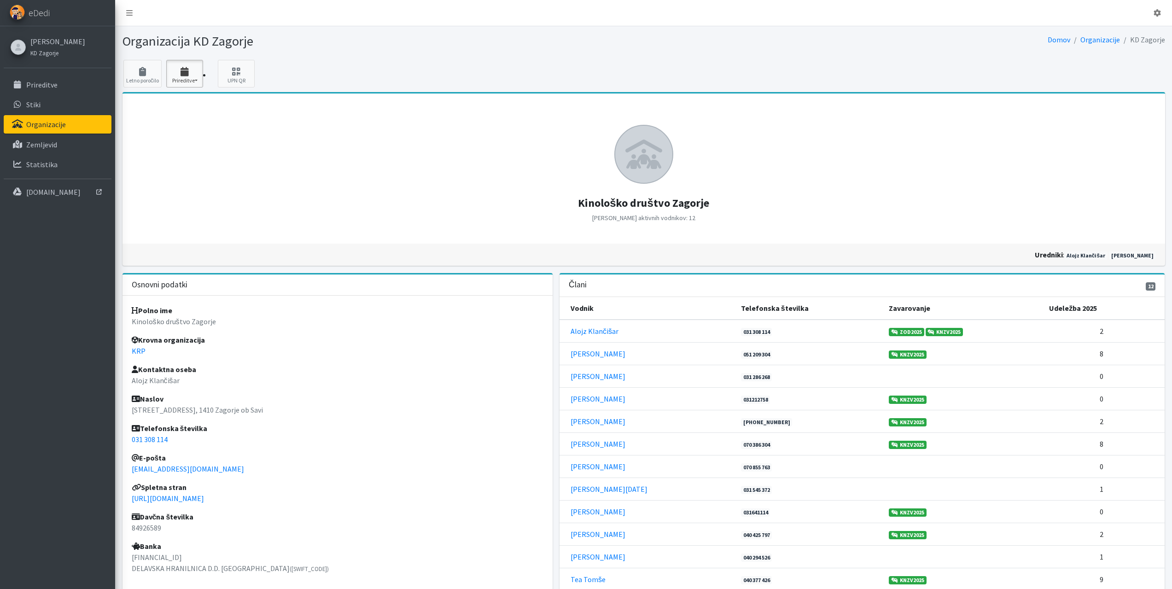
click at [181, 74] on icon "button" at bounding box center [184, 71] width 31 height 9
click at [188, 100] on link "2025 3" at bounding box center [203, 100] width 73 height 15
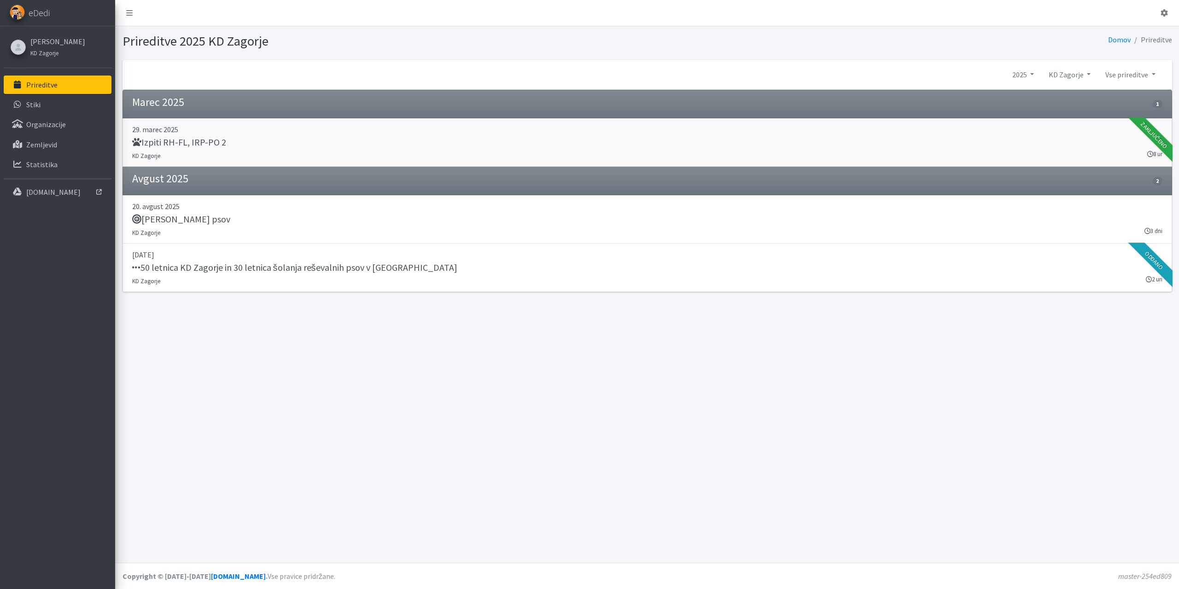
click at [181, 149] on div "Izpiti RH-FL, IRP-PO 2" at bounding box center [647, 143] width 1030 height 13
click at [202, 231] on link "20. avgust 2025 Tabor reševalnih psov KD Zagorje 3 dni" at bounding box center [647, 219] width 1050 height 48
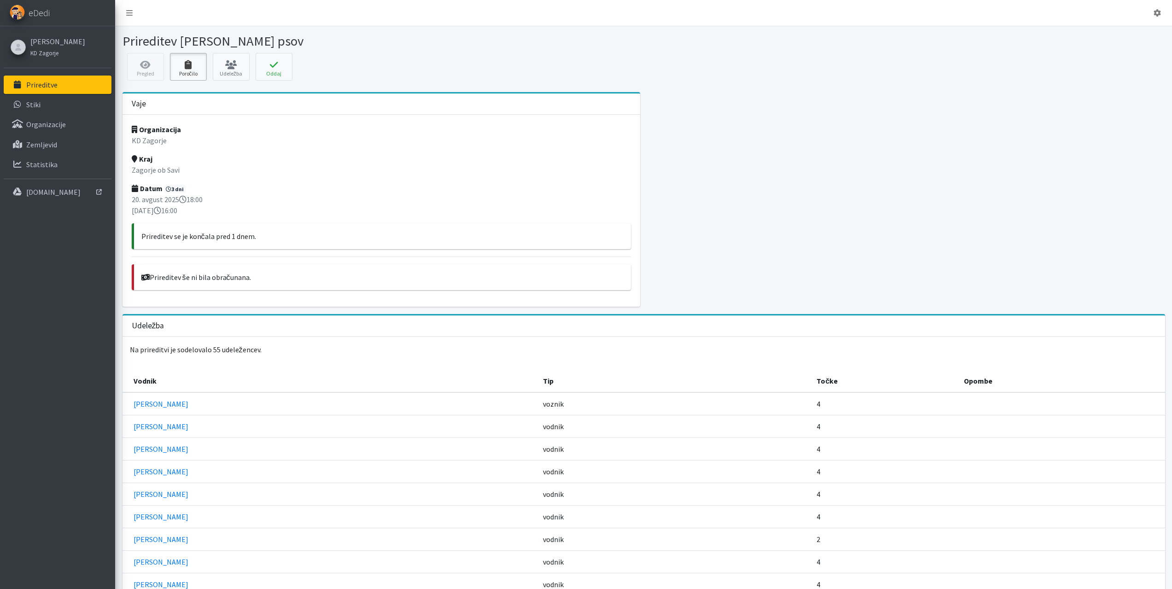
click at [187, 68] on icon at bounding box center [188, 64] width 31 height 9
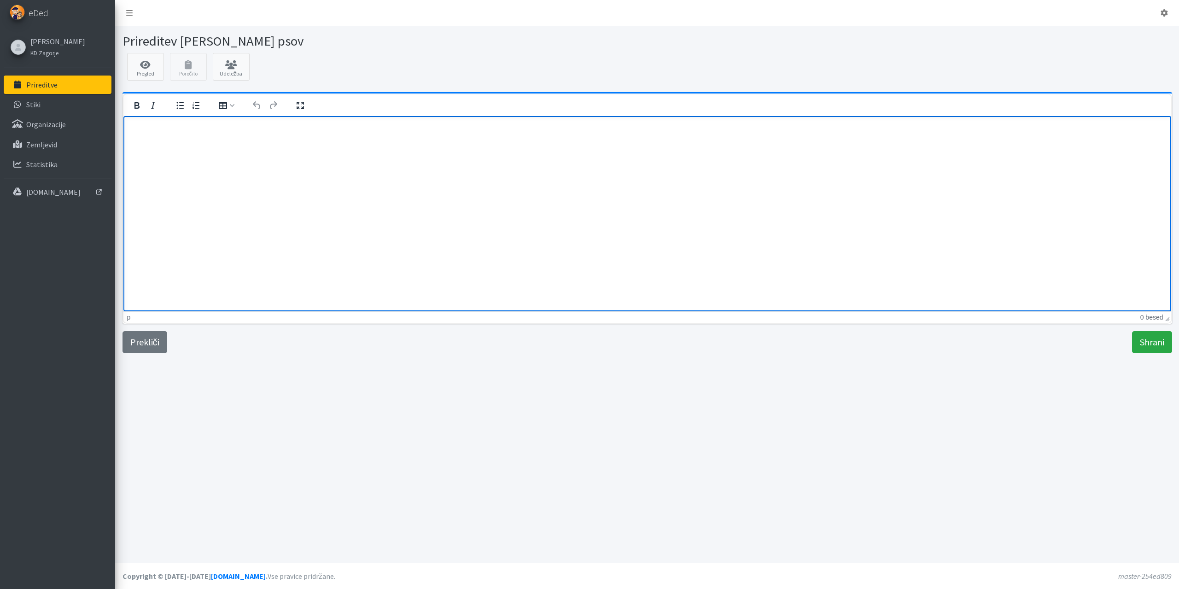
click at [163, 135] on html at bounding box center [647, 128] width 1048 height 25
drag, startPoint x: 213, startPoint y: 144, endPoint x: 223, endPoint y: 245, distance: 101.4
click at [123, 125] on html "Spoštovani! 27. Mednarodni tabor" at bounding box center [647, 137] width 1048 height 43
click at [140, 337] on link "Prekliči" at bounding box center [144, 342] width 45 height 22
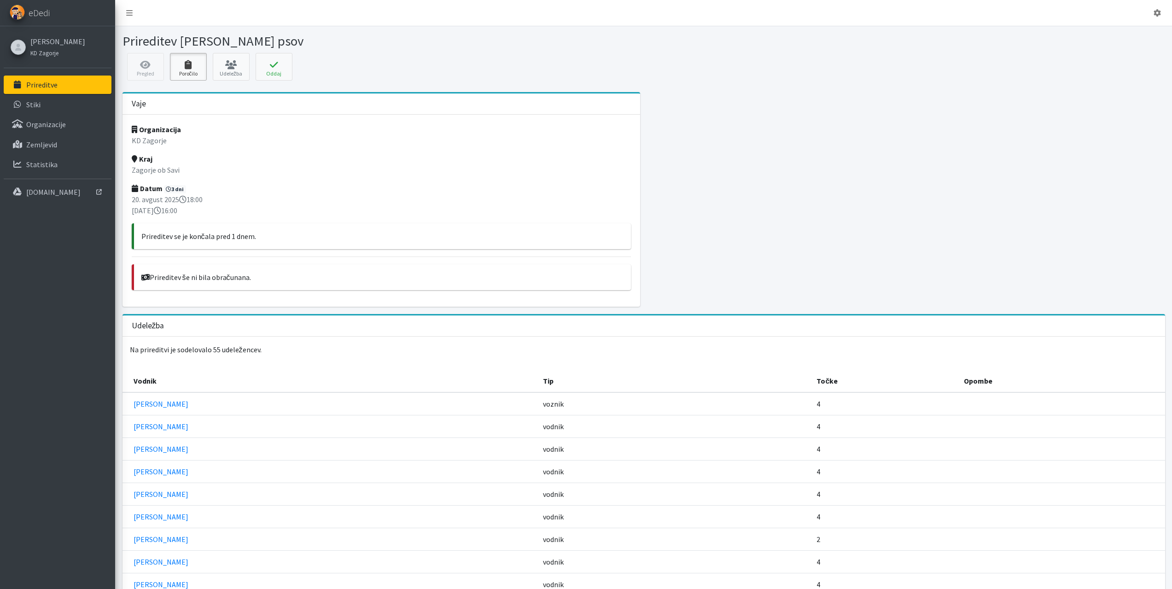
click at [193, 68] on icon at bounding box center [188, 64] width 31 height 9
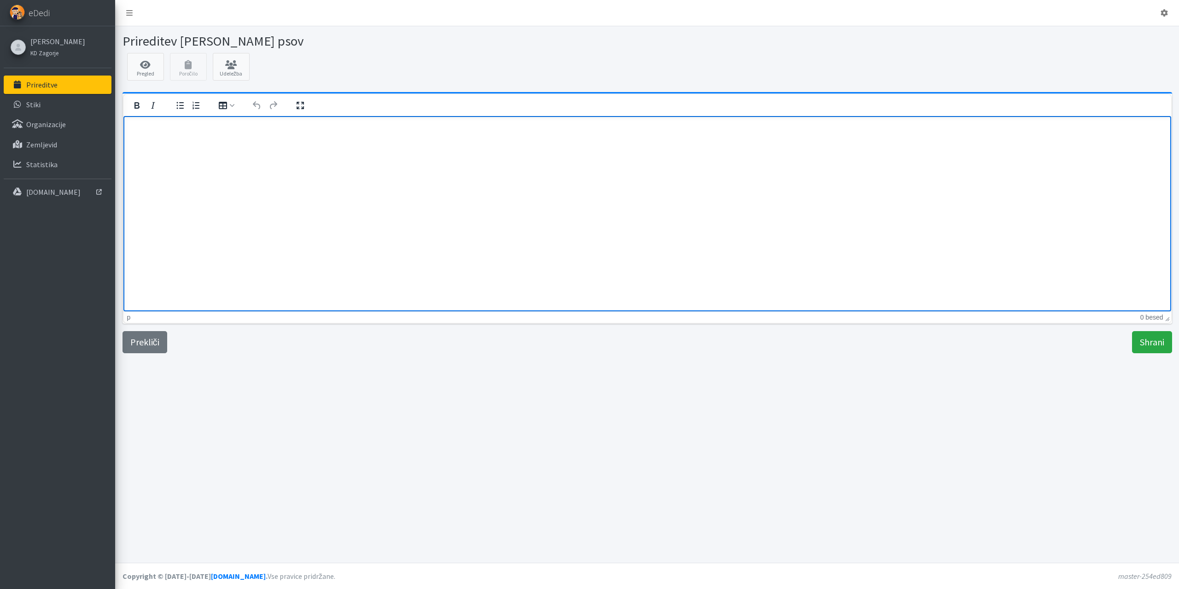
click at [171, 128] on p "Rich Text Area" at bounding box center [646, 128] width 1033 height 10
click at [134, 128] on p "27. Mednarodni tabor usposabljanja vodnikov reševalnih psov, je potekal med 20.…" at bounding box center [646, 128] width 1033 height 10
drag, startPoint x: 491, startPoint y: 146, endPoint x: 125, endPoint y: 125, distance: 367.2
click at [125, 125] on html "Spoštovani! 27. Mednarodni tabor usposabljanja vodnikov reševalnih psov, je pot…" at bounding box center [647, 137] width 1048 height 43
click at [160, 339] on link "Prekliči" at bounding box center [144, 342] width 45 height 22
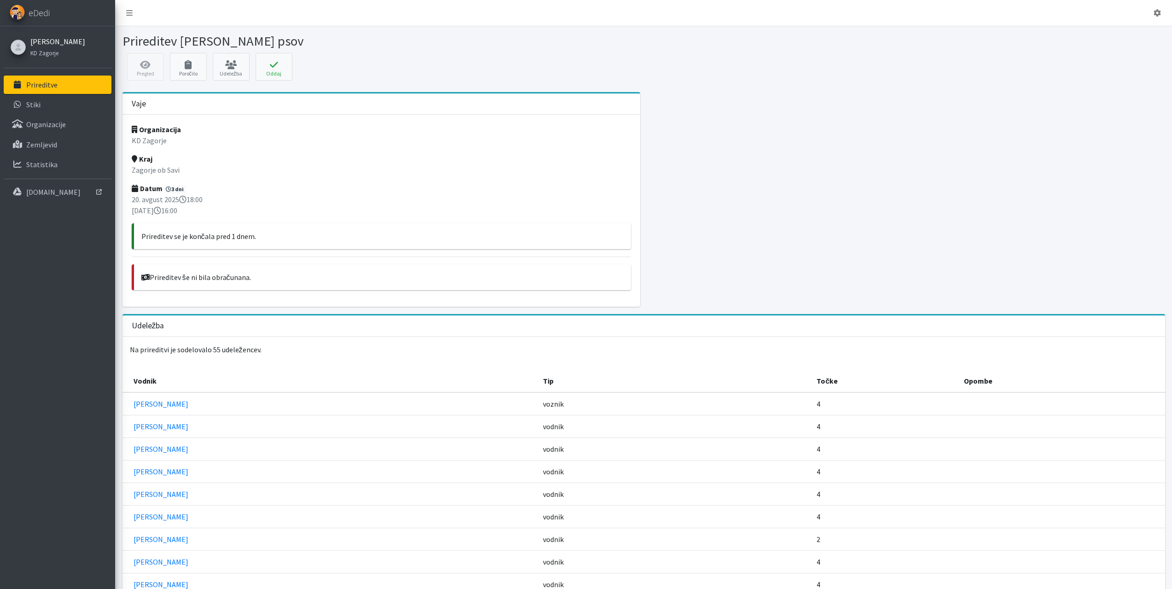
click at [46, 44] on link "[PERSON_NAME]" at bounding box center [57, 41] width 55 height 11
